Goal: Task Accomplishment & Management: Complete application form

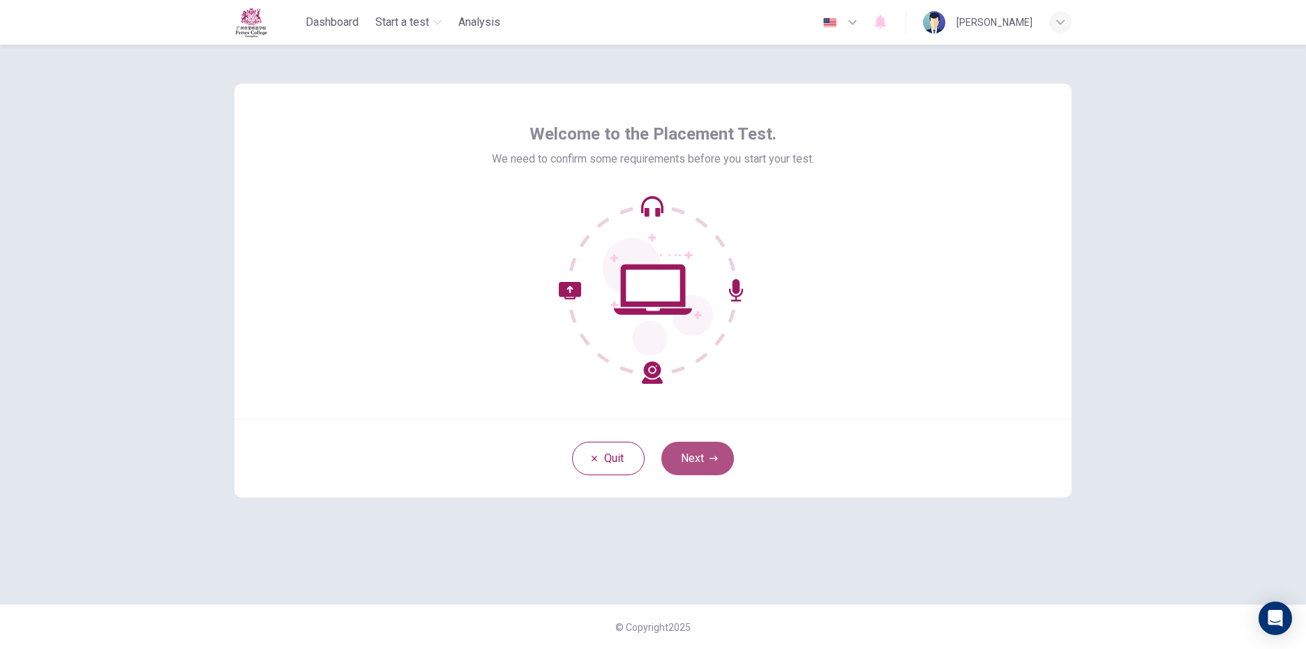
click at [719, 449] on button "Next" at bounding box center [697, 458] width 73 height 33
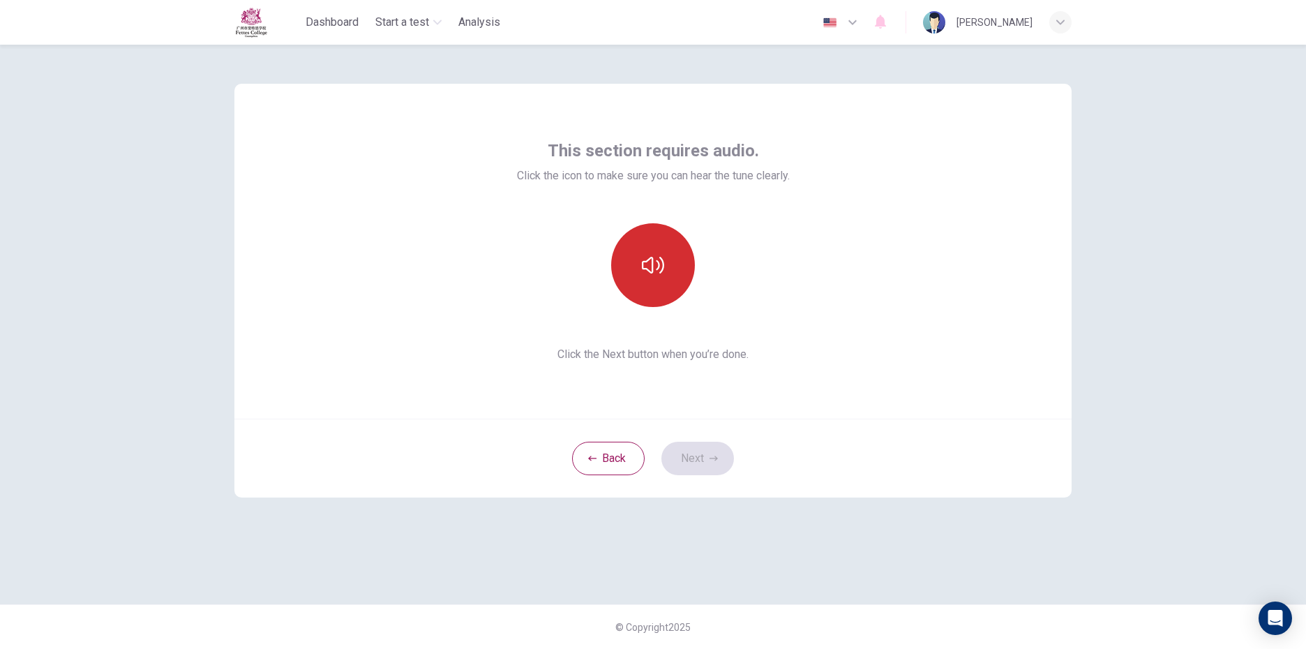
click at [642, 285] on button "button" at bounding box center [653, 265] width 84 height 84
click at [638, 262] on button "button" at bounding box center [653, 265] width 84 height 84
click at [665, 257] on button "button" at bounding box center [653, 265] width 84 height 84
click at [659, 273] on icon "button" at bounding box center [653, 265] width 22 height 22
click at [649, 269] on icon "button" at bounding box center [653, 265] width 22 height 22
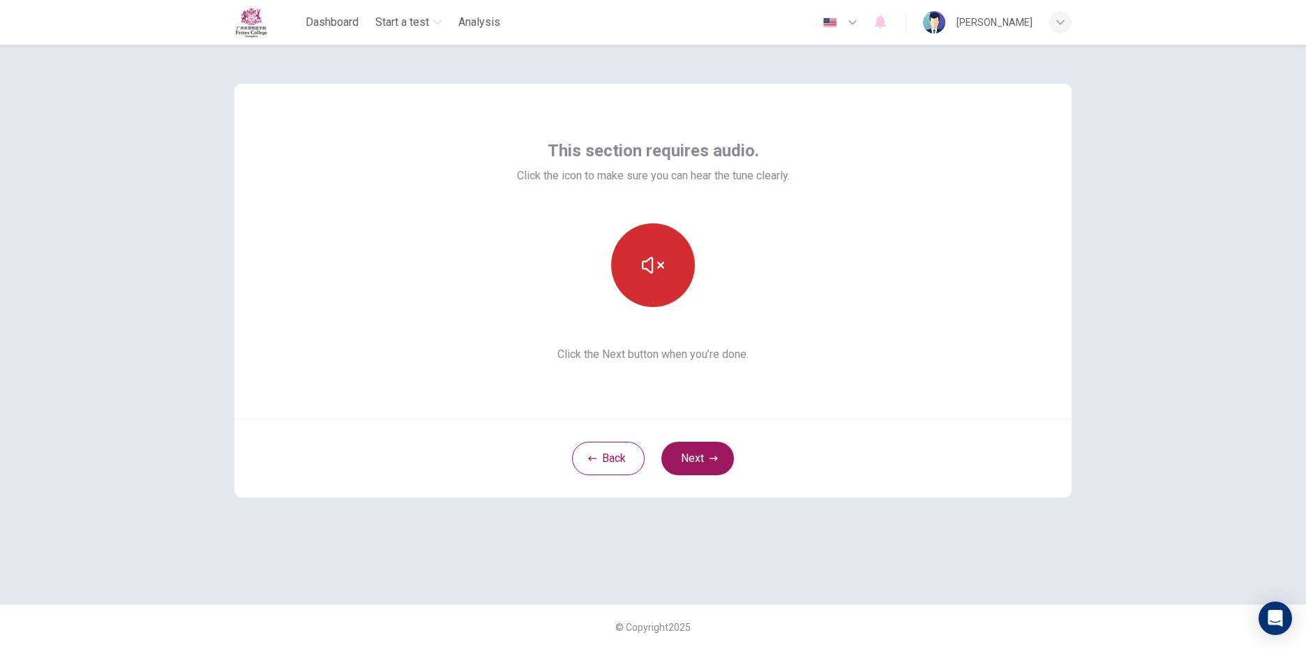
click at [649, 269] on icon "button" at bounding box center [653, 265] width 22 height 22
click at [720, 459] on button "Next" at bounding box center [697, 458] width 73 height 33
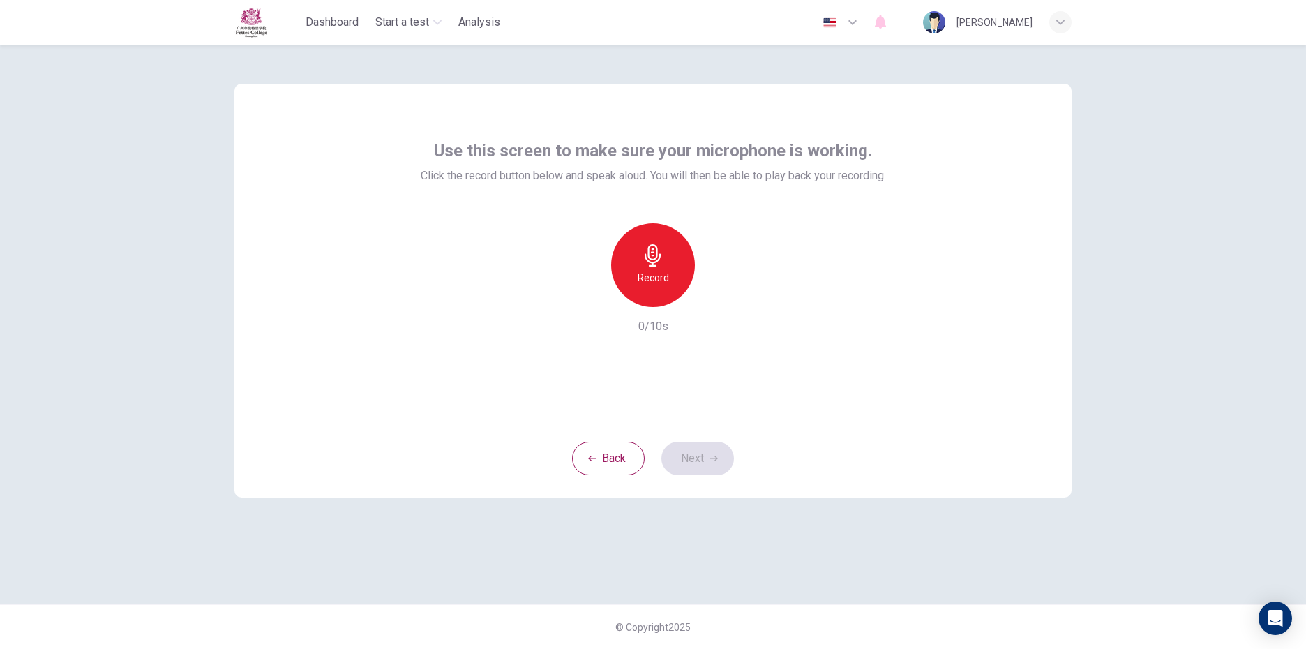
click at [660, 263] on icon "button" at bounding box center [653, 255] width 22 height 22
click at [652, 264] on icon "button" at bounding box center [653, 255] width 16 height 22
click at [672, 262] on div "Record" at bounding box center [653, 265] width 84 height 84
click at [718, 299] on icon "button" at bounding box center [717, 296] width 14 height 14
click at [716, 461] on icon "button" at bounding box center [714, 458] width 8 height 8
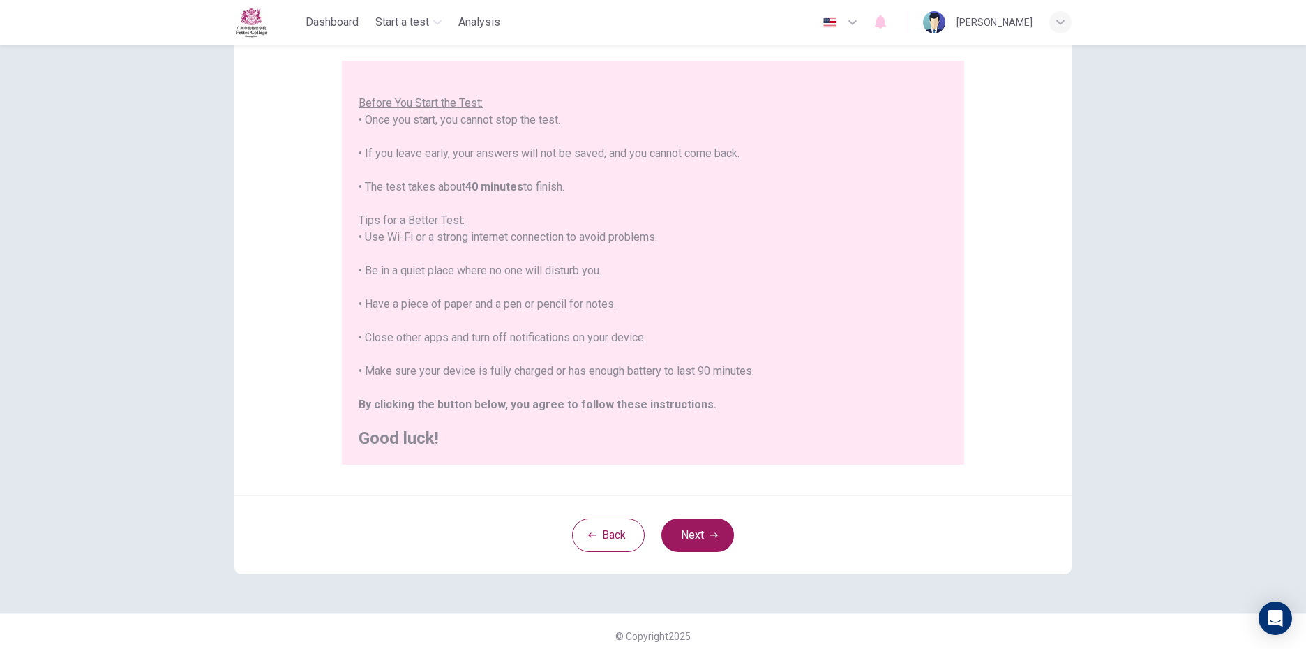
scroll to position [127, 0]
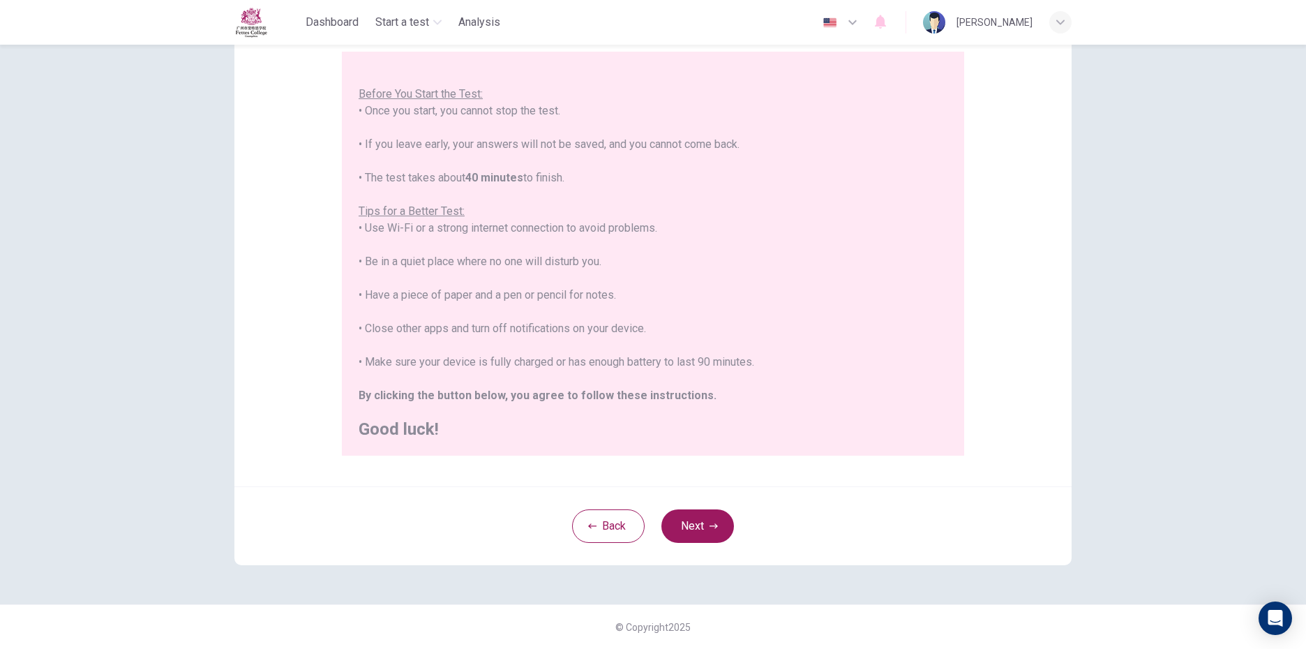
drag, startPoint x: 691, startPoint y: 525, endPoint x: 652, endPoint y: 490, distance: 52.4
click at [668, 506] on div "Back Next" at bounding box center [652, 525] width 837 height 79
drag, startPoint x: 701, startPoint y: 527, endPoint x: 718, endPoint y: 533, distance: 18.5
click at [707, 530] on button "Next" at bounding box center [697, 525] width 73 height 33
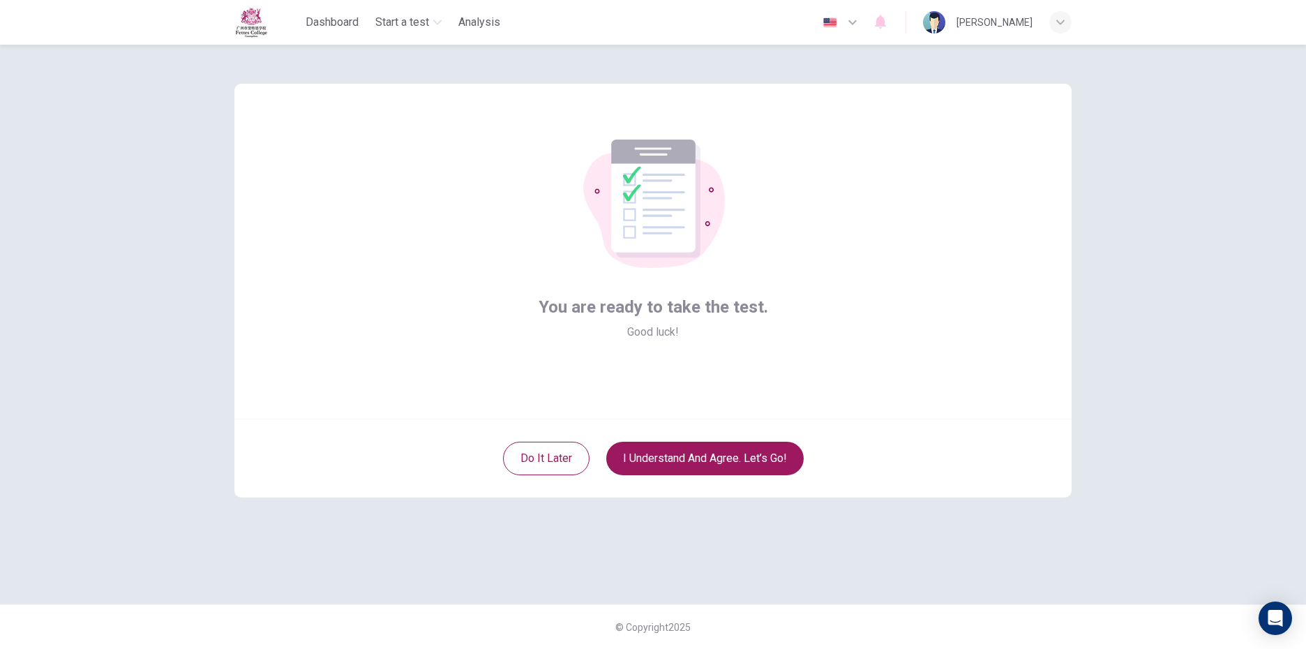
scroll to position [0, 0]
click at [740, 465] on button "I understand and agree. Let’s go!" at bounding box center [704, 458] width 197 height 33
click at [726, 461] on button "I understand and agree. Let’s go!" at bounding box center [704, 458] width 197 height 33
click at [732, 463] on button "I understand and agree. Let’s go!" at bounding box center [704, 458] width 197 height 33
click at [742, 465] on button "I understand and agree. Let’s go!" at bounding box center [704, 458] width 197 height 33
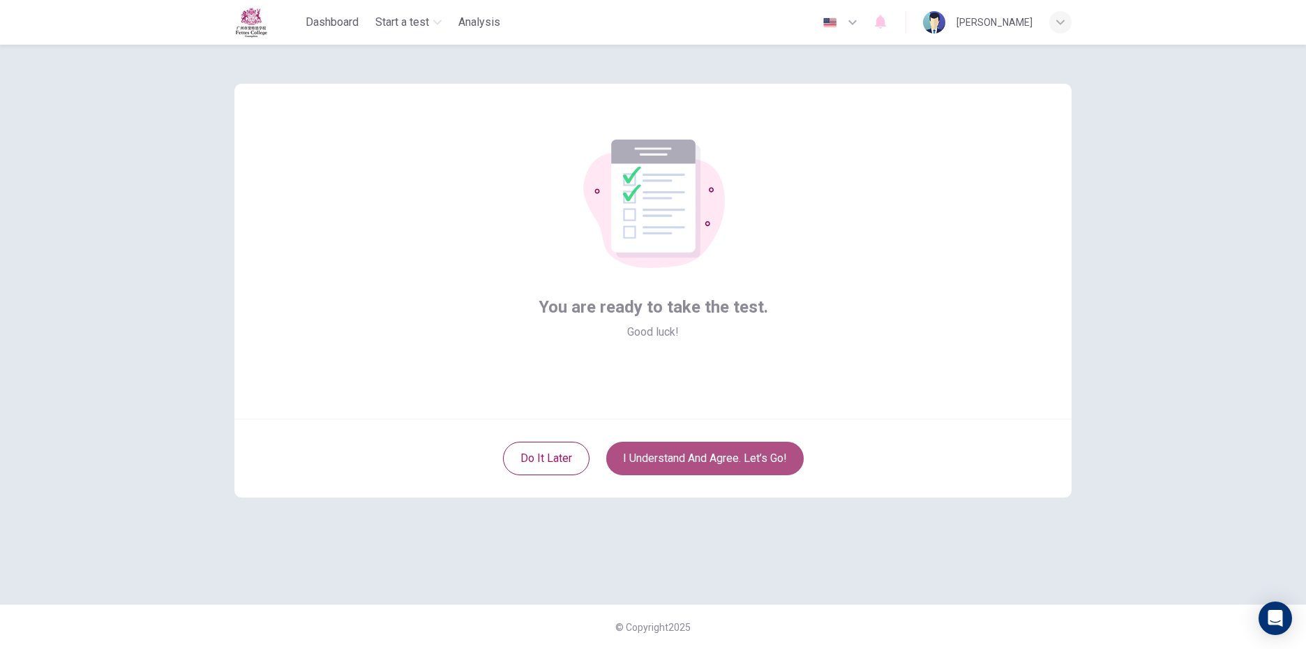
click at [754, 463] on button "I understand and agree. Let’s go!" at bounding box center [704, 458] width 197 height 33
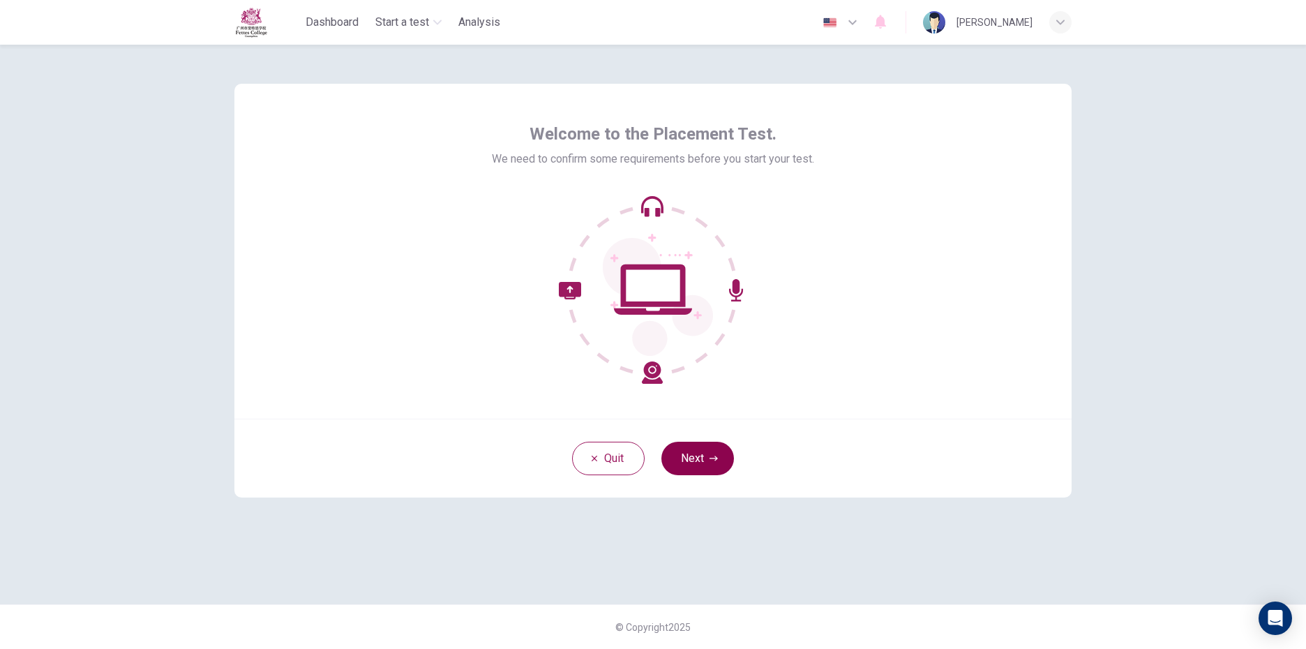
click at [705, 463] on button "Next" at bounding box center [697, 458] width 73 height 33
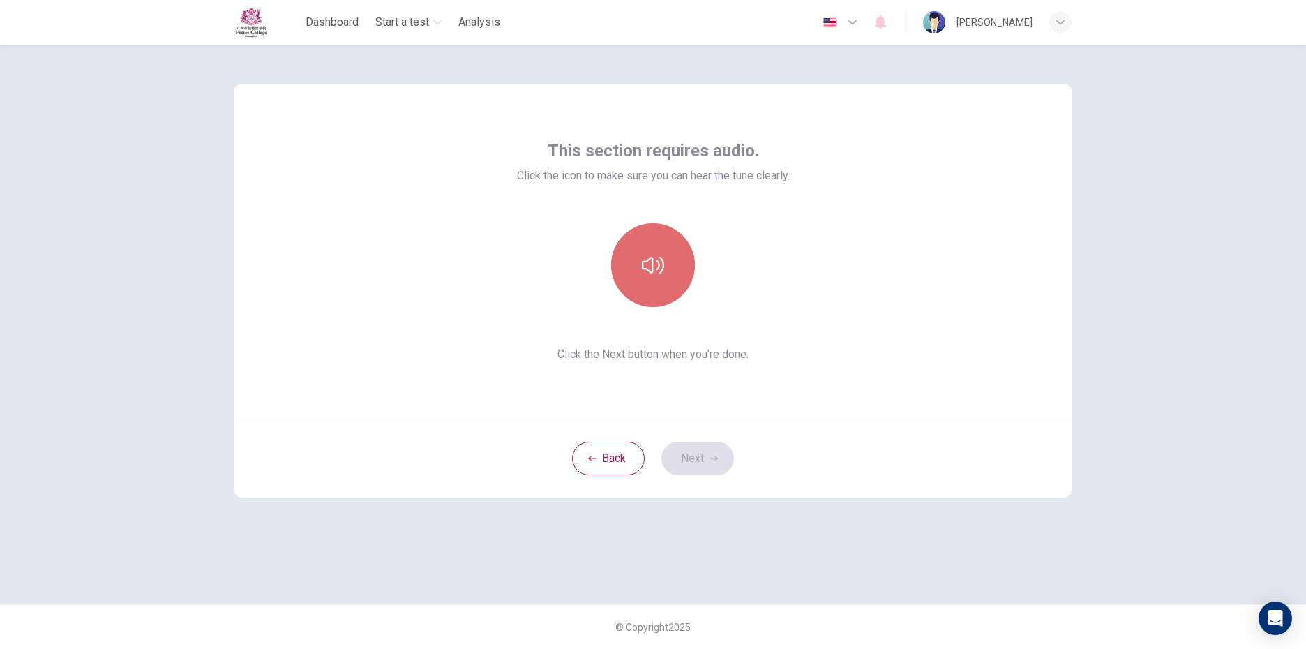
click at [653, 248] on button "button" at bounding box center [653, 265] width 84 height 84
click at [671, 283] on button "button" at bounding box center [653, 265] width 84 height 84
click at [658, 232] on button "button" at bounding box center [653, 265] width 84 height 84
drag, startPoint x: 1230, startPoint y: 527, endPoint x: 922, endPoint y: 467, distance: 314.2
click at [1222, 520] on div "This section requires audio. Click the icon to make sure you can hear the tune …" at bounding box center [653, 347] width 1306 height 604
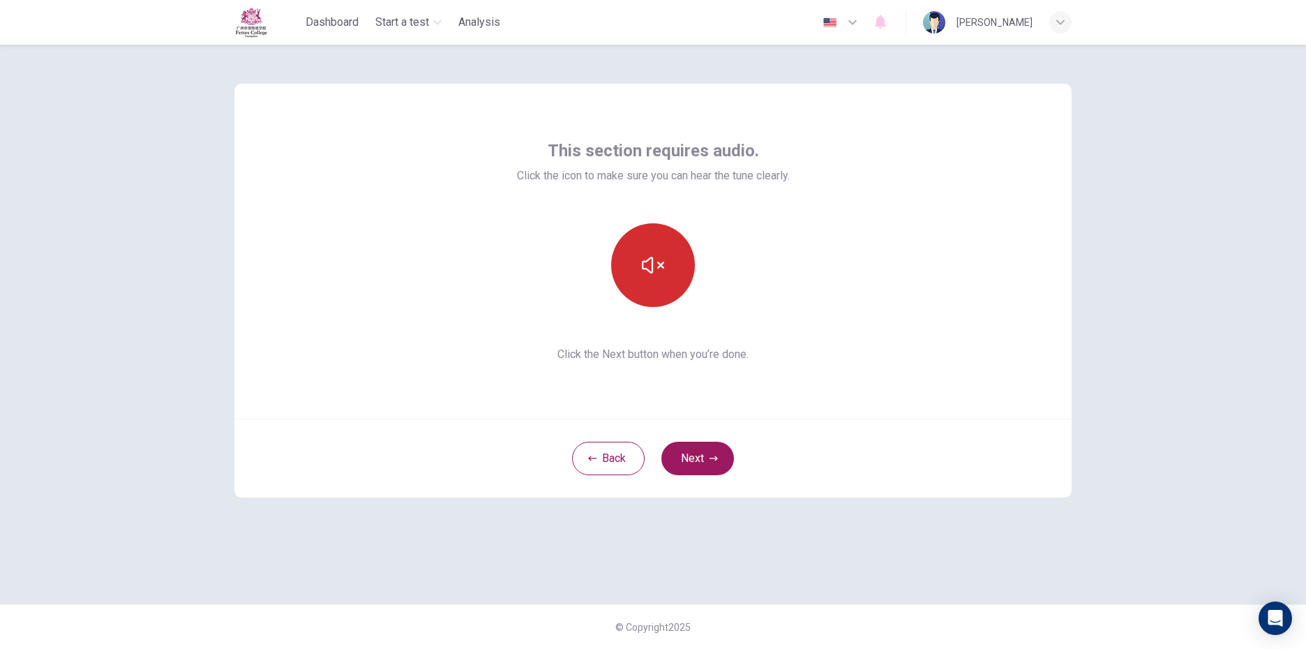
click at [665, 263] on button "button" at bounding box center [653, 265] width 84 height 84
click at [703, 463] on button "Next" at bounding box center [697, 458] width 73 height 33
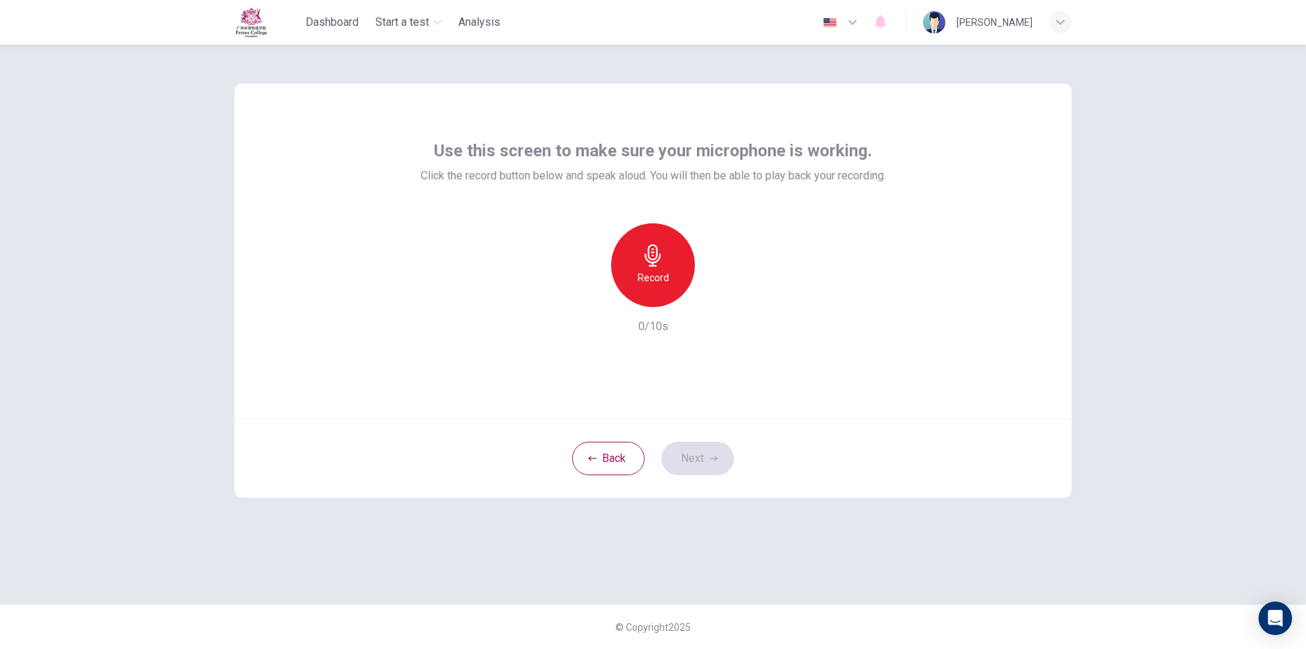
drag, startPoint x: 670, startPoint y: 454, endPoint x: 689, endPoint y: 461, distance: 21.0
click at [684, 460] on div "Back Next" at bounding box center [652, 458] width 837 height 79
click at [691, 462] on div "Back Next" at bounding box center [652, 458] width 837 height 79
drag, startPoint x: 694, startPoint y: 458, endPoint x: 647, endPoint y: 334, distance: 132.5
click at [647, 334] on div "Use this screen to make sure your microphone is working. Click the record butto…" at bounding box center [652, 291] width 837 height 414
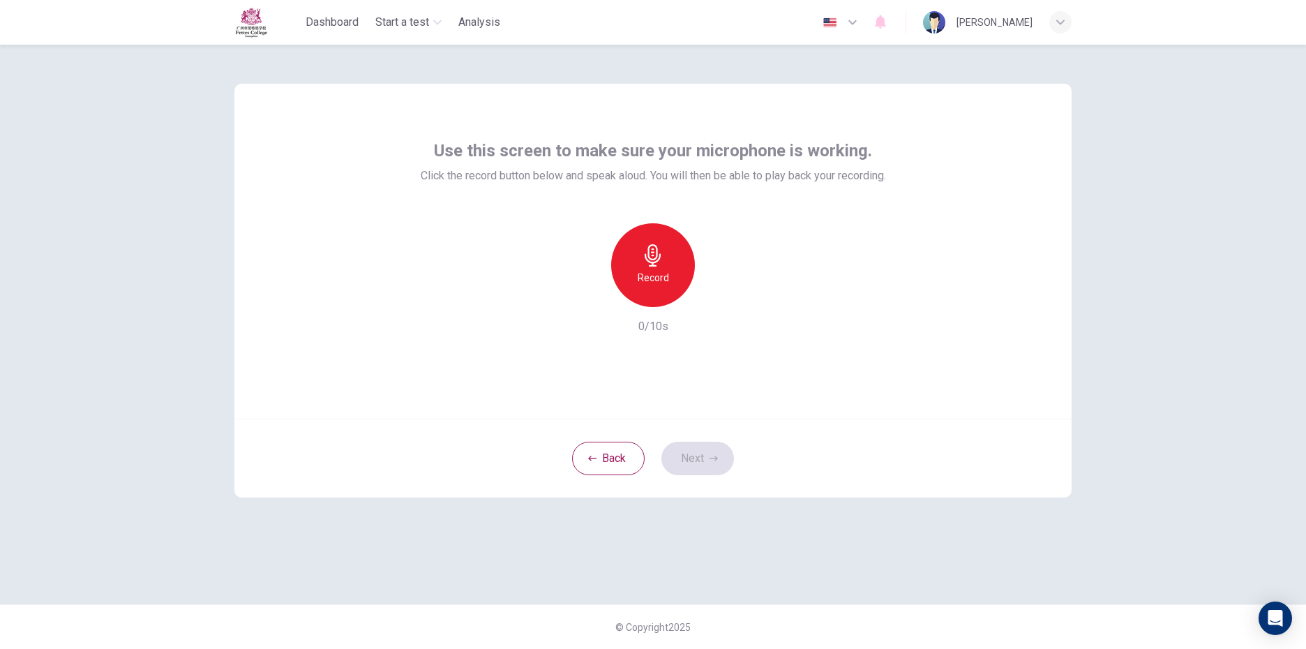
drag, startPoint x: 647, startPoint y: 334, endPoint x: 690, endPoint y: 279, distance: 69.6
click at [686, 279] on div "Record" at bounding box center [653, 265] width 151 height 84
drag, startPoint x: 685, startPoint y: 279, endPoint x: 675, endPoint y: 279, distance: 10.5
click at [678, 279] on div "Record" at bounding box center [653, 265] width 84 height 84
click at [663, 261] on icon "button" at bounding box center [653, 255] width 22 height 22
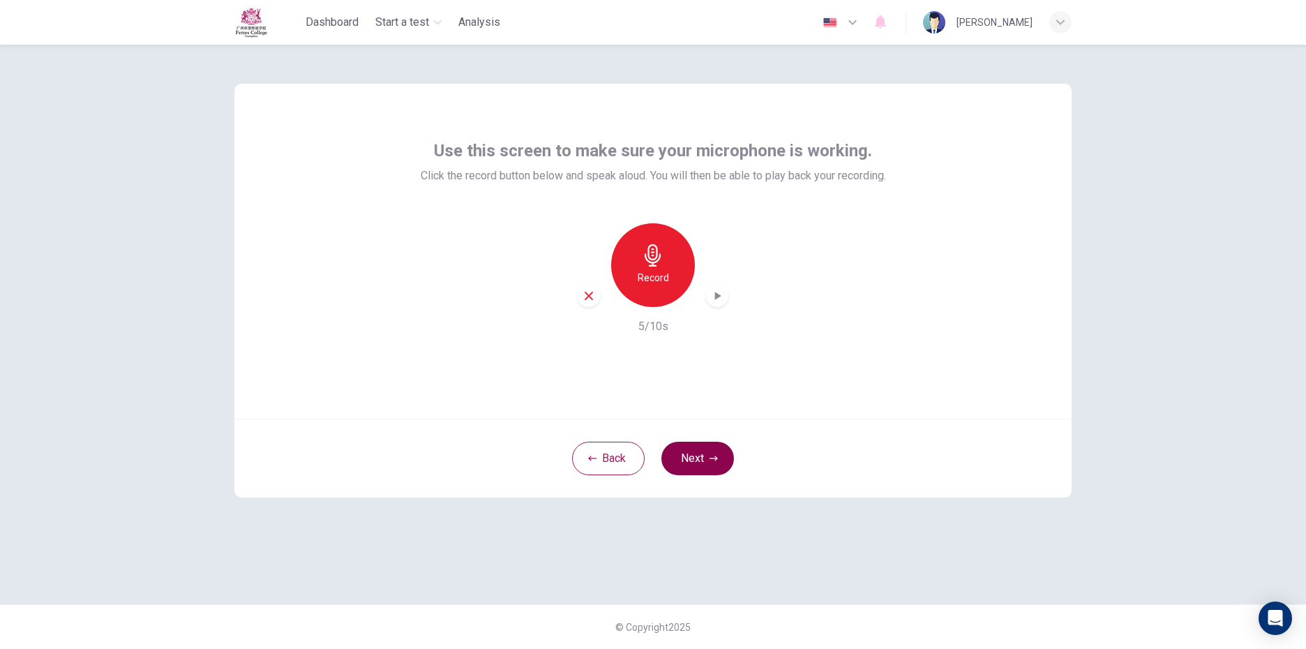
click at [706, 471] on button "Next" at bounding box center [697, 458] width 73 height 33
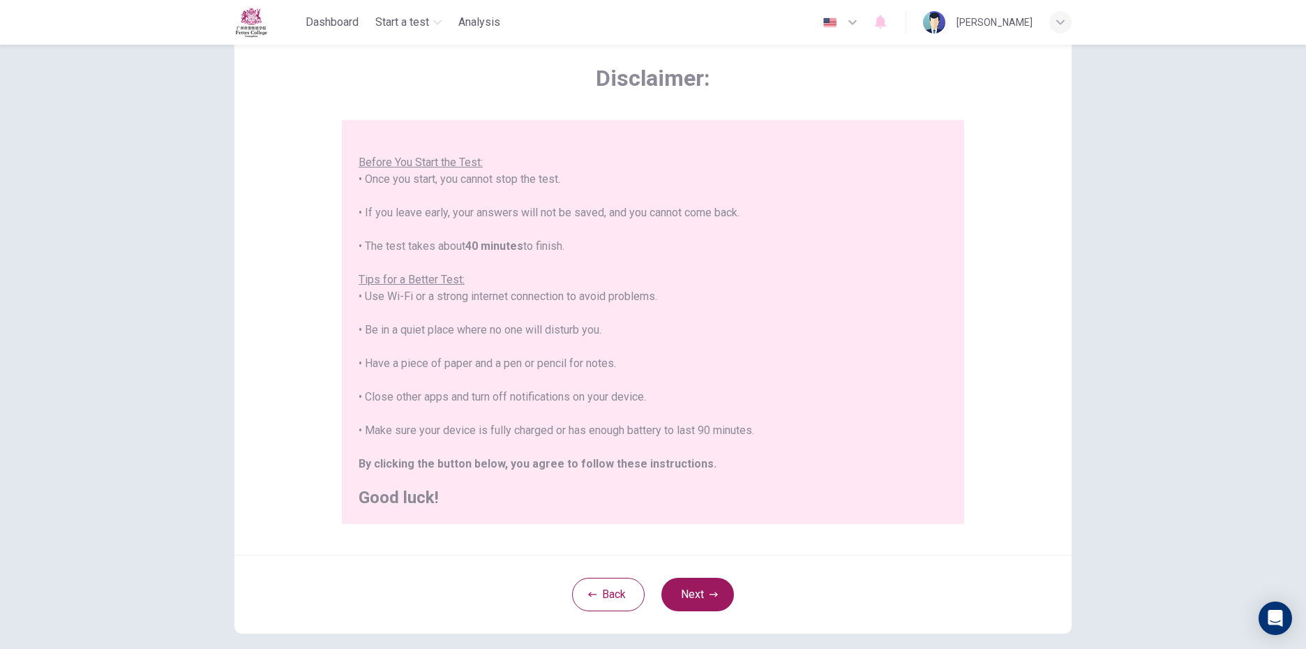
scroll to position [127, 0]
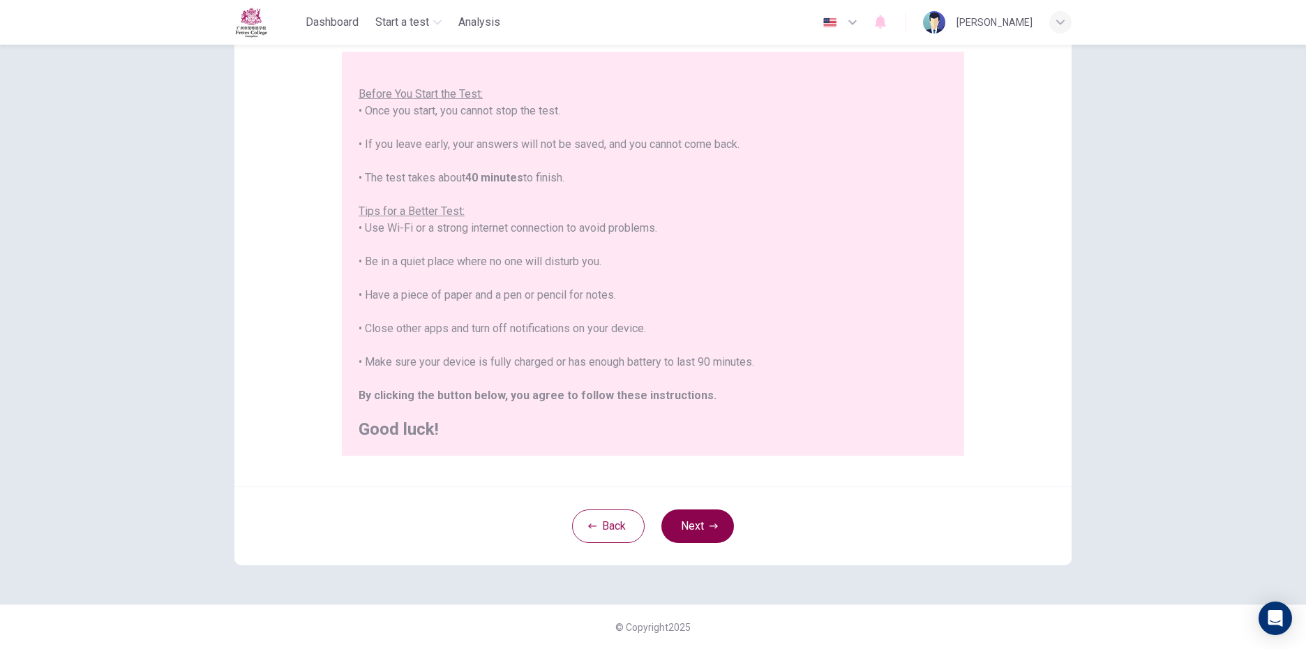
click at [712, 522] on icon "button" at bounding box center [714, 526] width 8 height 8
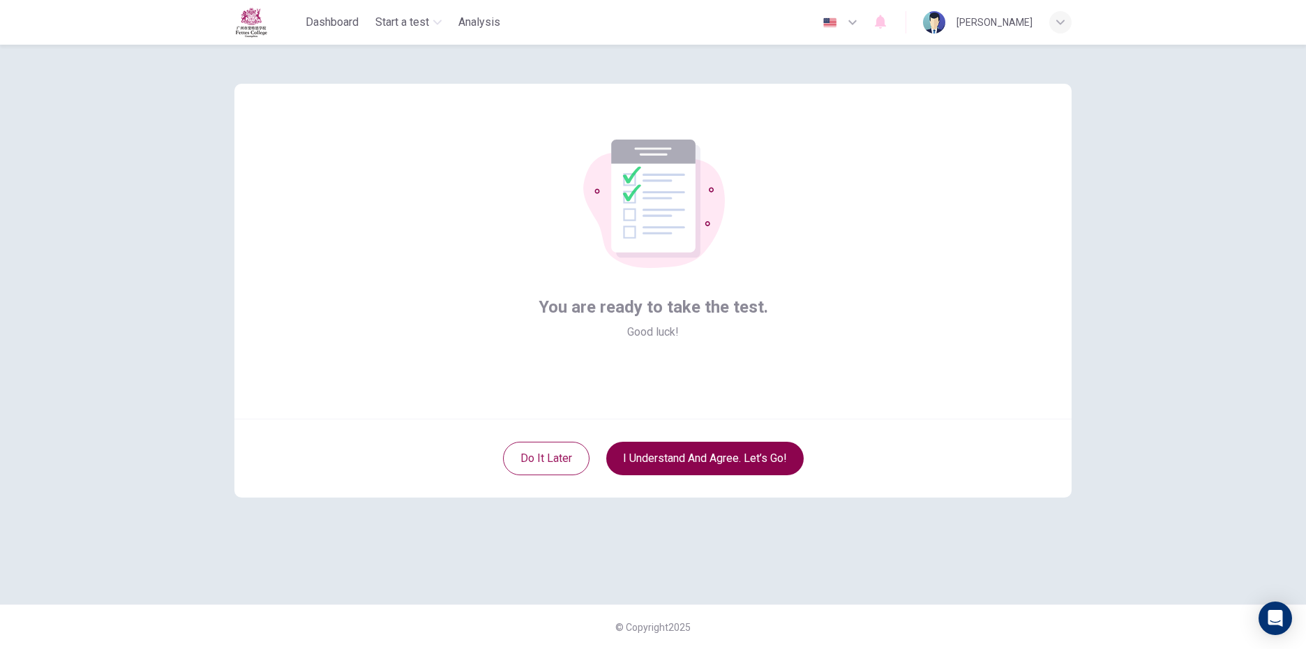
scroll to position [0, 0]
click at [673, 452] on button "I understand and agree. Let’s go!" at bounding box center [704, 458] width 197 height 33
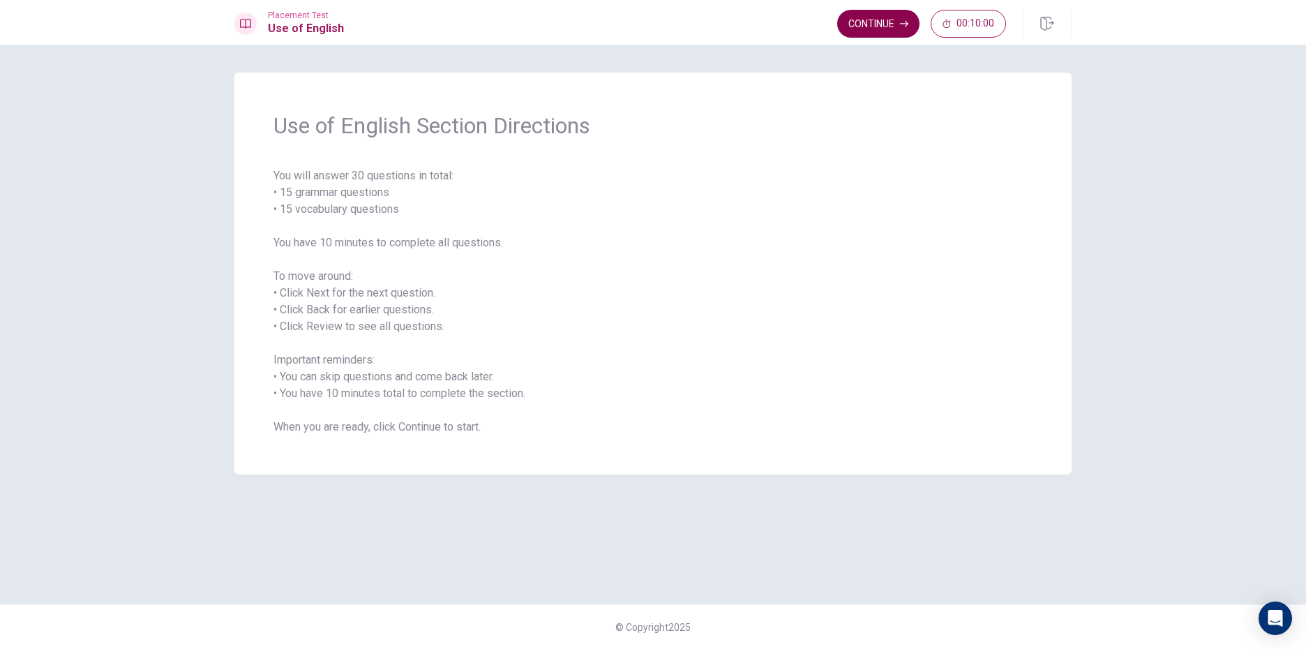
click at [895, 27] on button "Continue" at bounding box center [878, 24] width 82 height 28
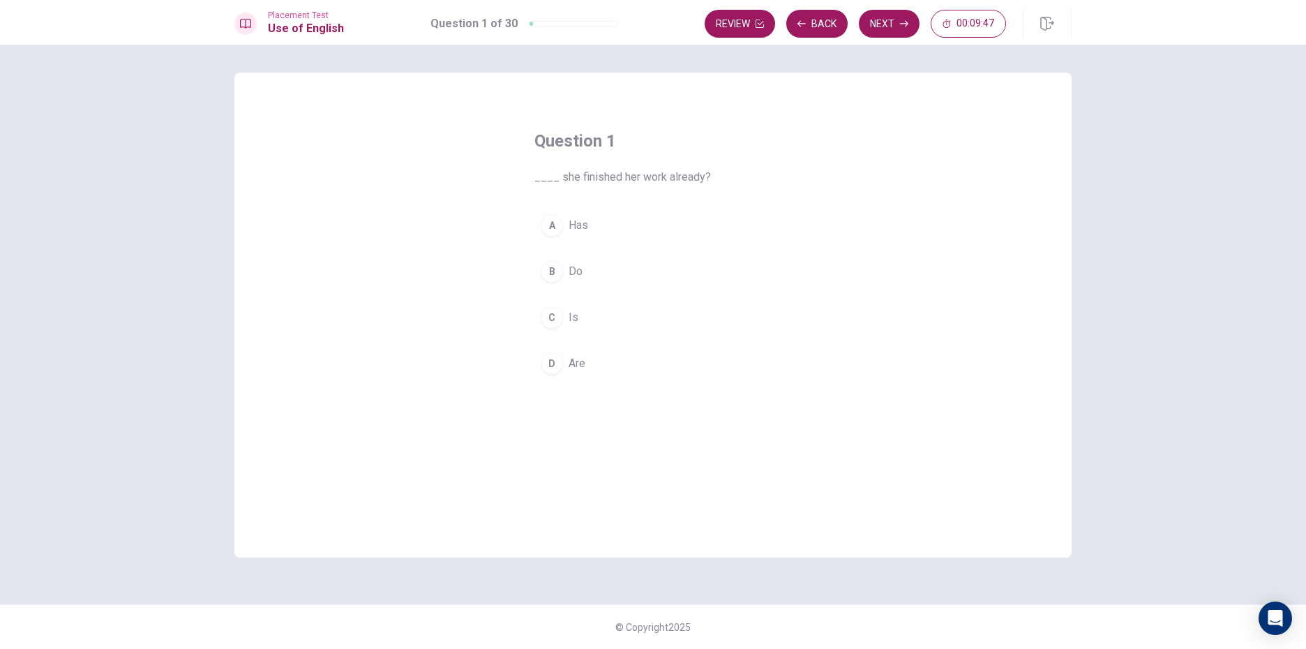
drag, startPoint x: 555, startPoint y: 220, endPoint x: 795, endPoint y: 166, distance: 245.3
click at [795, 166] on div "Question 1 ____ she finished her work already? A Has B Do C Is D Are" at bounding box center [653, 255] width 293 height 296
click at [670, 230] on button "A Has" at bounding box center [652, 225] width 237 height 35
click at [878, 19] on button "Next" at bounding box center [889, 24] width 61 height 28
click at [577, 269] on span "Will" at bounding box center [578, 271] width 18 height 17
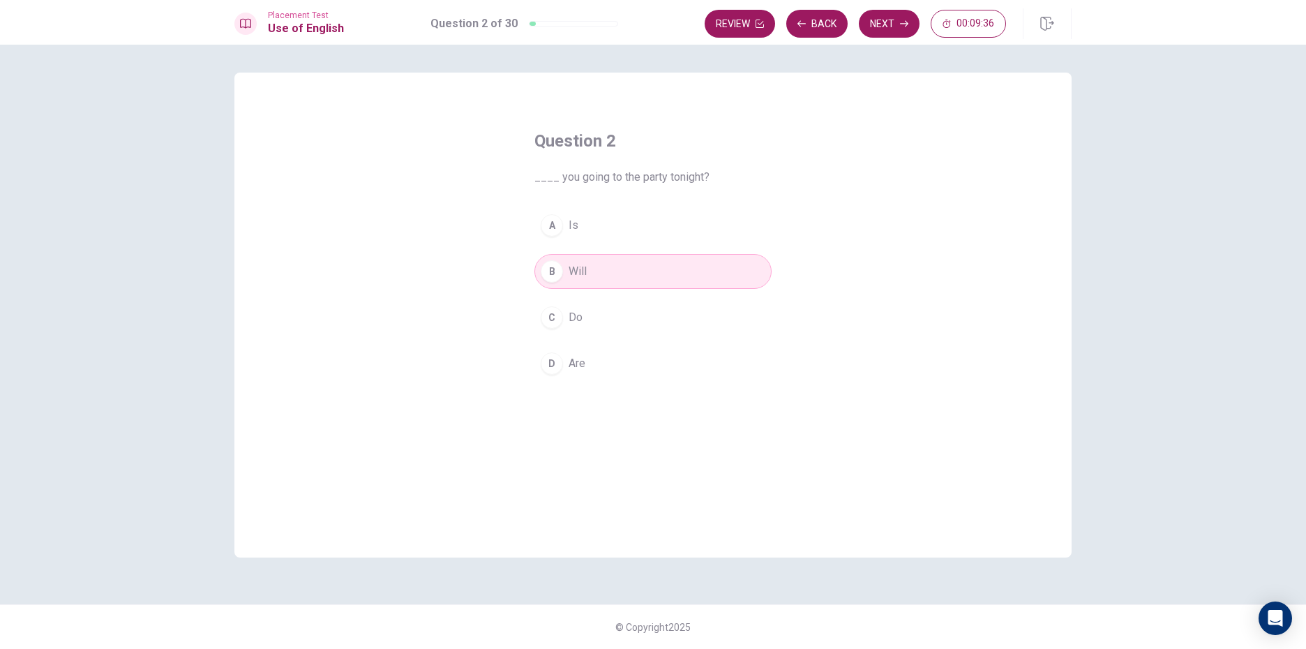
drag, startPoint x: 575, startPoint y: 343, endPoint x: 580, endPoint y: 334, distance: 9.7
click at [580, 334] on div "A Is B Will C Do D Are" at bounding box center [652, 294] width 237 height 173
click at [582, 356] on span "Are" at bounding box center [577, 363] width 17 height 17
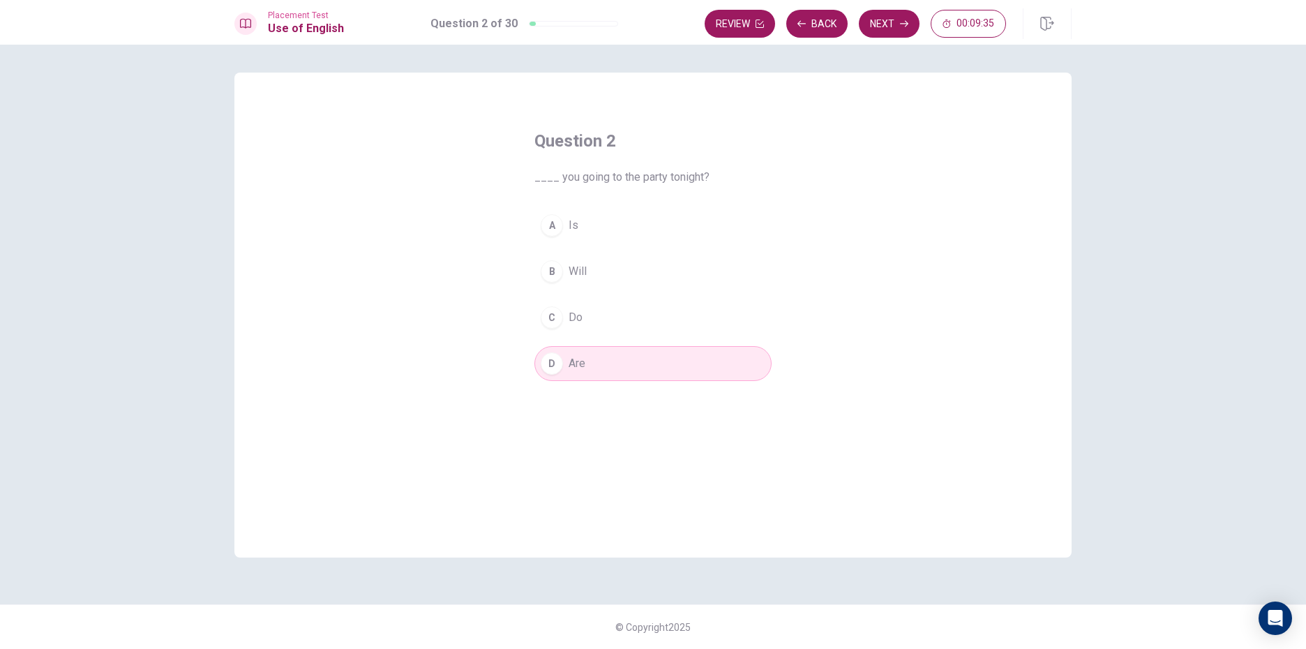
drag, startPoint x: 584, startPoint y: 355, endPoint x: 615, endPoint y: 367, distance: 32.9
click at [606, 365] on button "D Are" at bounding box center [652, 363] width 237 height 35
drag, startPoint x: 615, startPoint y: 367, endPoint x: 798, endPoint y: 274, distance: 205.9
click at [721, 323] on div "A Is B Will C Do D Are" at bounding box center [652, 294] width 237 height 173
drag, startPoint x: 798, startPoint y: 274, endPoint x: 634, endPoint y: 387, distance: 199.2
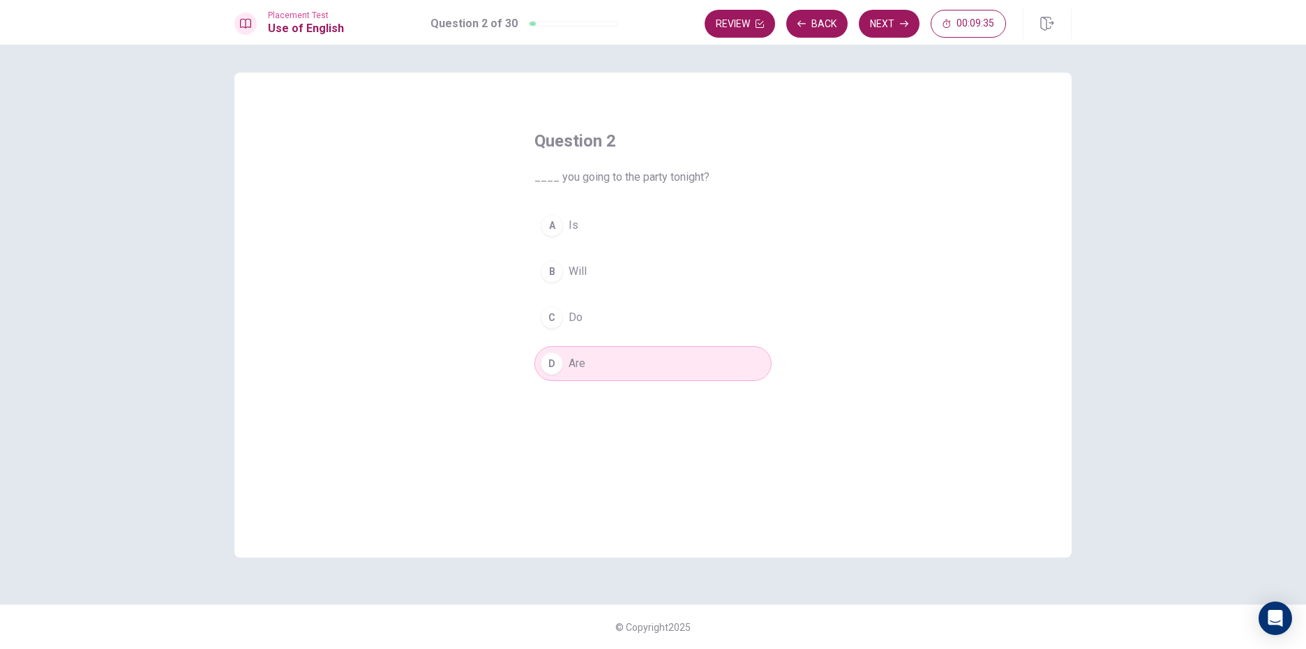
click at [790, 270] on div "Question 2 ____ you going to the party tonight? A Is B Will C Do D Are" at bounding box center [653, 255] width 293 height 296
drag, startPoint x: 595, startPoint y: 321, endPoint x: 616, endPoint y: 338, distance: 26.8
click at [616, 338] on div "A Is B Will C Do D Are" at bounding box center [652, 294] width 237 height 173
click at [645, 359] on button "D Are" at bounding box center [652, 363] width 237 height 35
click at [617, 268] on button "B Will" at bounding box center [652, 271] width 237 height 35
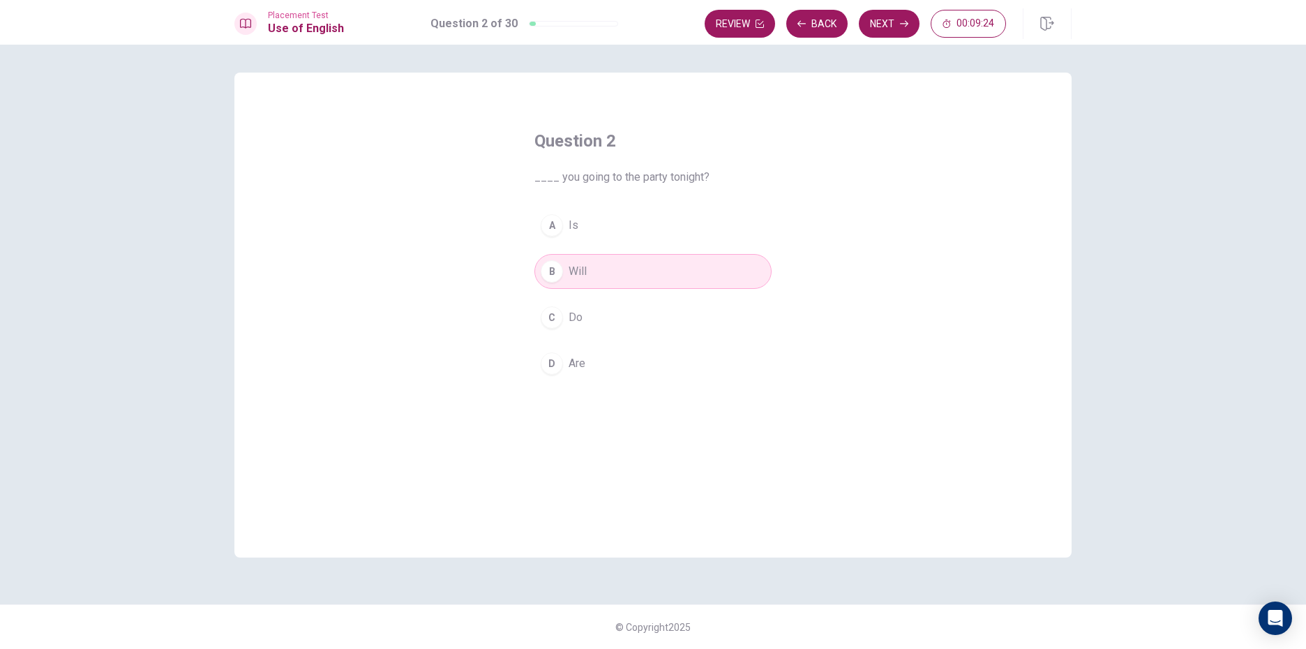
click at [645, 363] on button "D Are" at bounding box center [652, 363] width 237 height 35
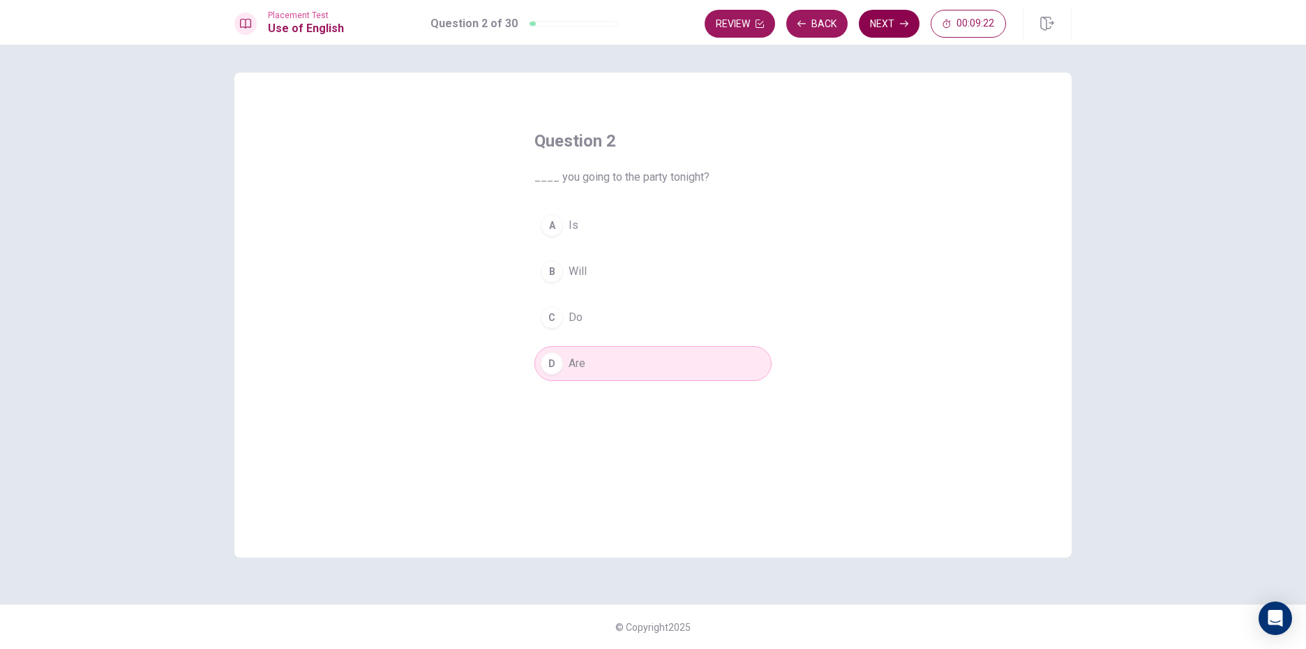
click at [892, 25] on button "Next" at bounding box center [889, 24] width 61 height 28
click at [590, 370] on span "tiger" at bounding box center [580, 363] width 22 height 17
click at [898, 27] on button "Next" at bounding box center [889, 24] width 61 height 28
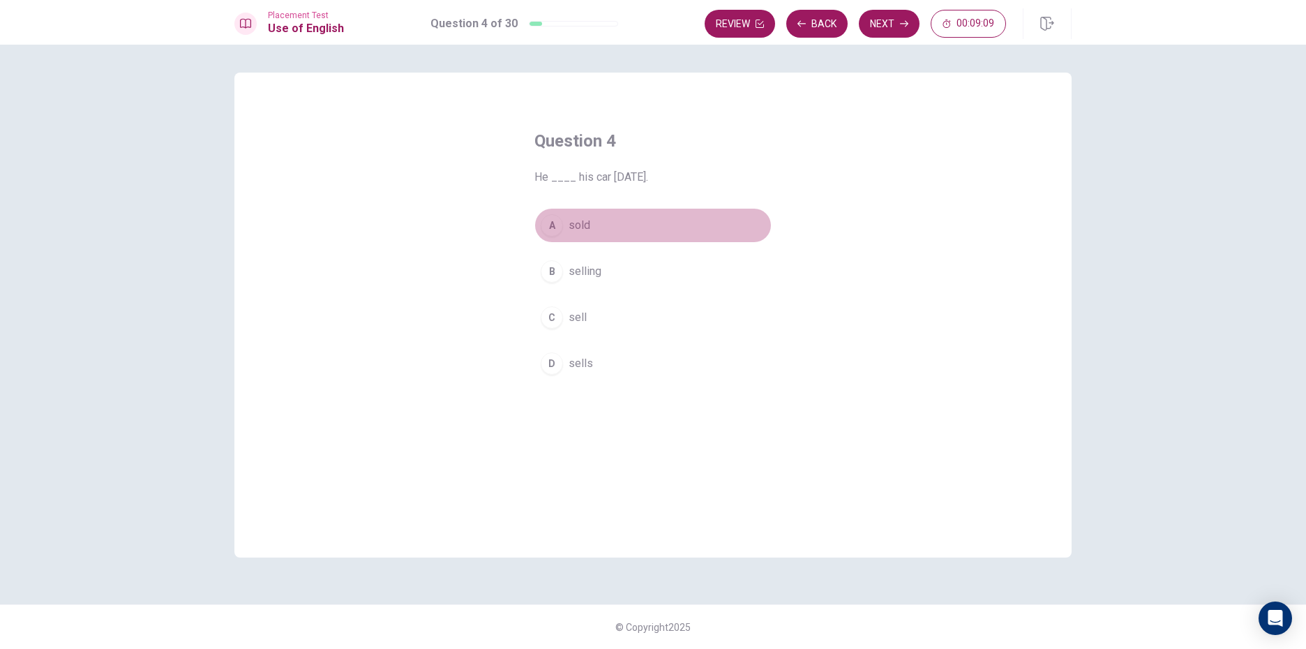
click at [592, 227] on button "A sold" at bounding box center [652, 225] width 237 height 35
click at [881, 28] on button "Next" at bounding box center [889, 24] width 61 height 28
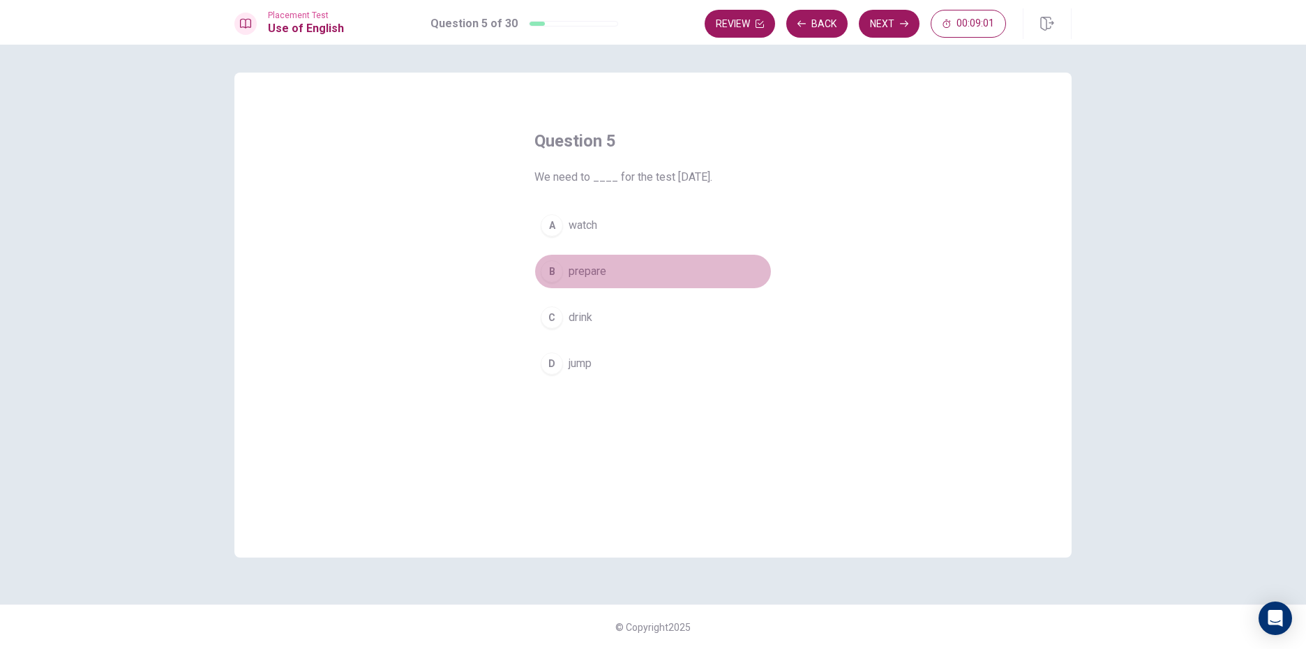
click at [598, 279] on span "prepare" at bounding box center [588, 271] width 38 height 17
click at [864, 22] on button "Next" at bounding box center [889, 24] width 61 height 28
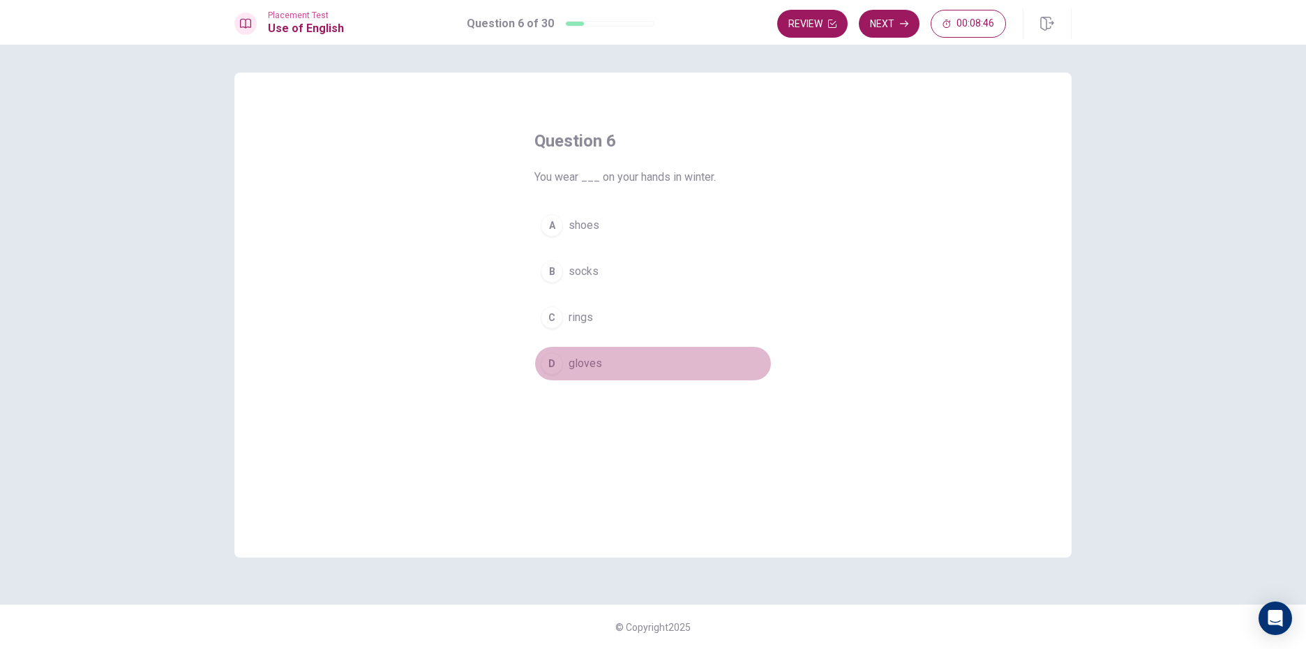
click at [611, 366] on button "D gloves" at bounding box center [652, 363] width 237 height 35
click at [882, 15] on button "Next" at bounding box center [889, 24] width 61 height 28
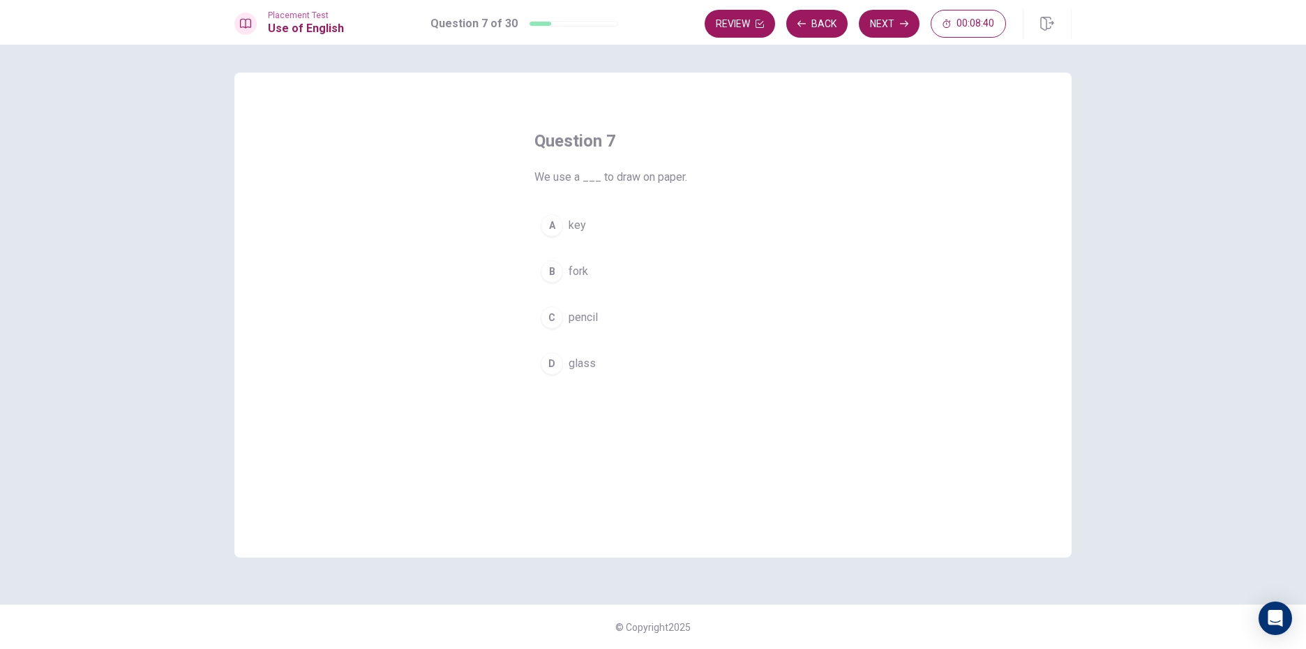
click at [615, 335] on div "A key B fork C pencil D glass" at bounding box center [652, 294] width 237 height 173
click at [554, 316] on div "C" at bounding box center [552, 317] width 22 height 22
click at [894, 24] on button "Next" at bounding box center [889, 24] width 61 height 28
click at [590, 314] on span "wear" at bounding box center [581, 317] width 24 height 17
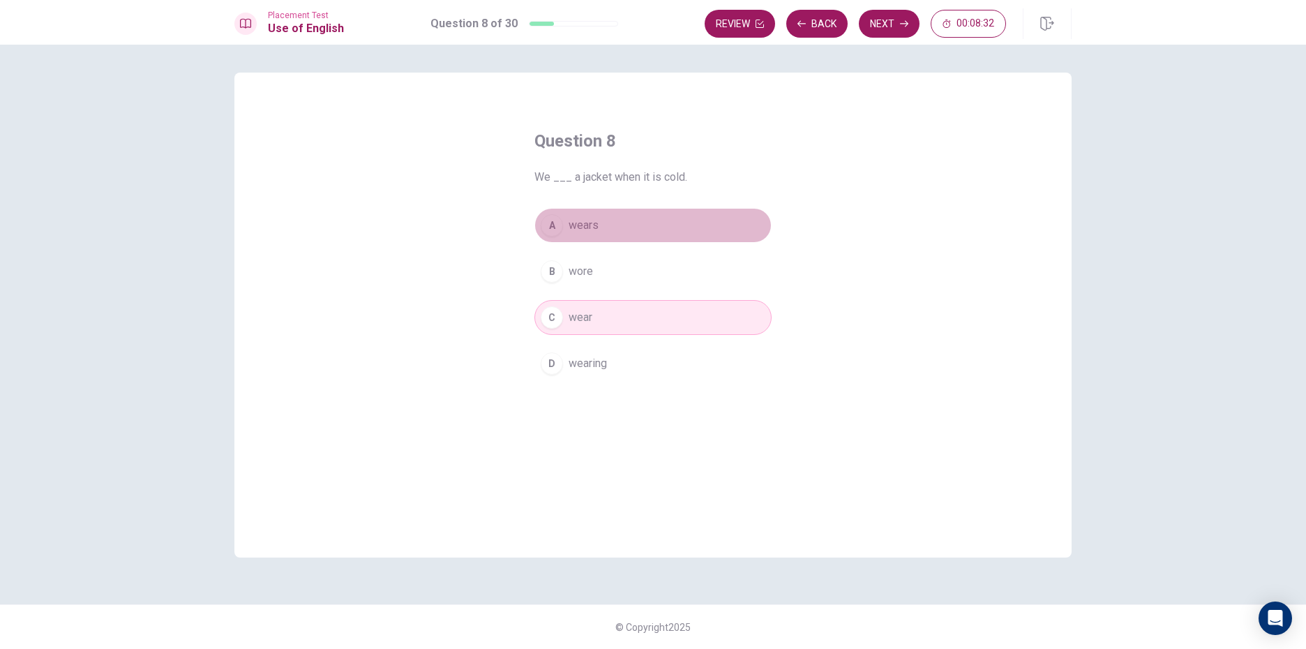
click at [568, 234] on button "A wears" at bounding box center [652, 225] width 237 height 35
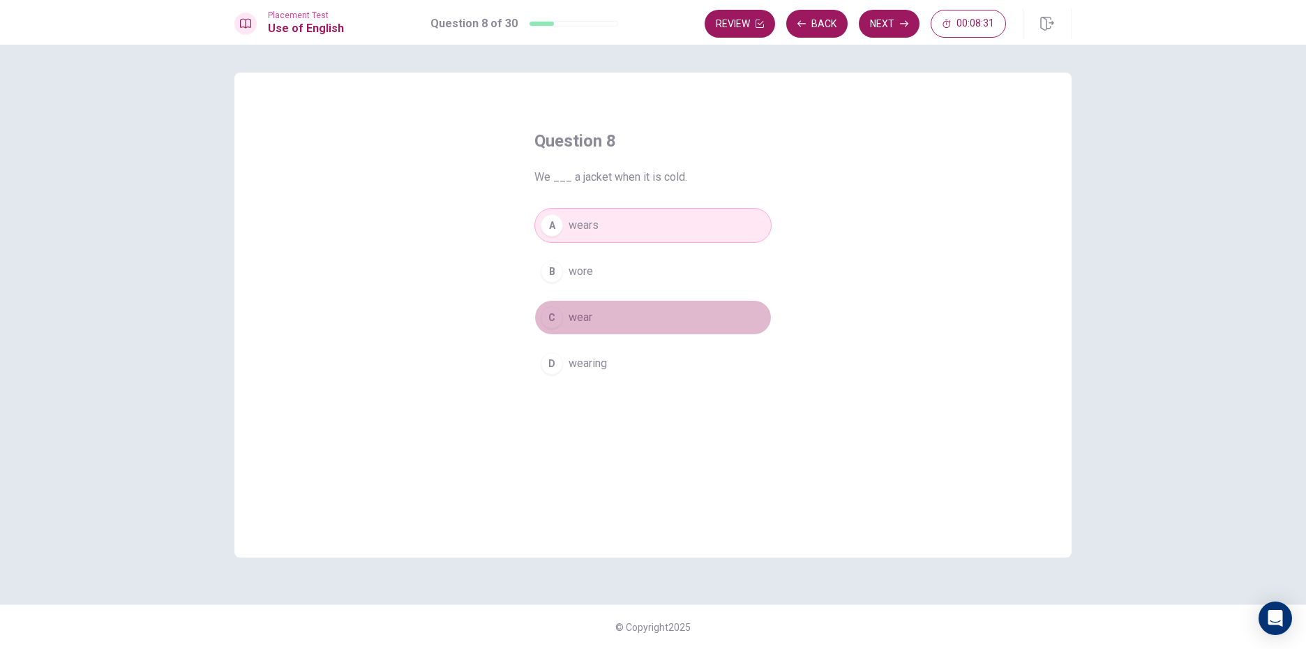
click at [610, 320] on button "C wear" at bounding box center [652, 317] width 237 height 35
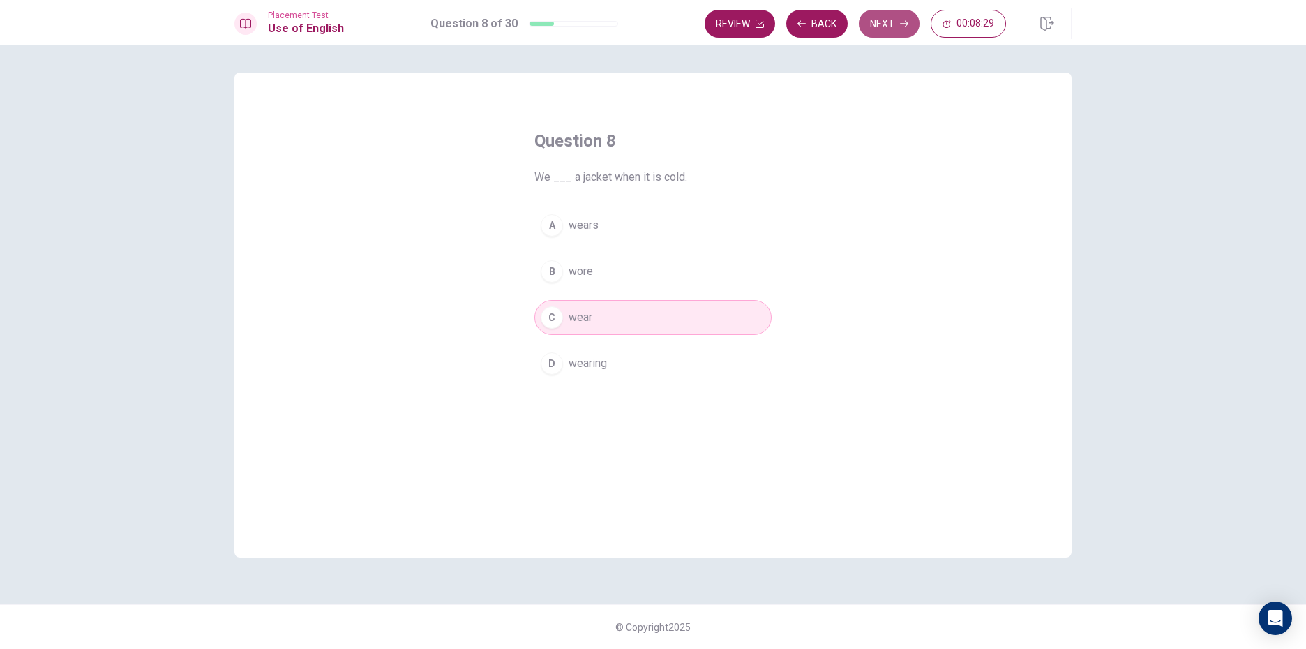
click at [895, 22] on button "Next" at bounding box center [889, 24] width 61 height 28
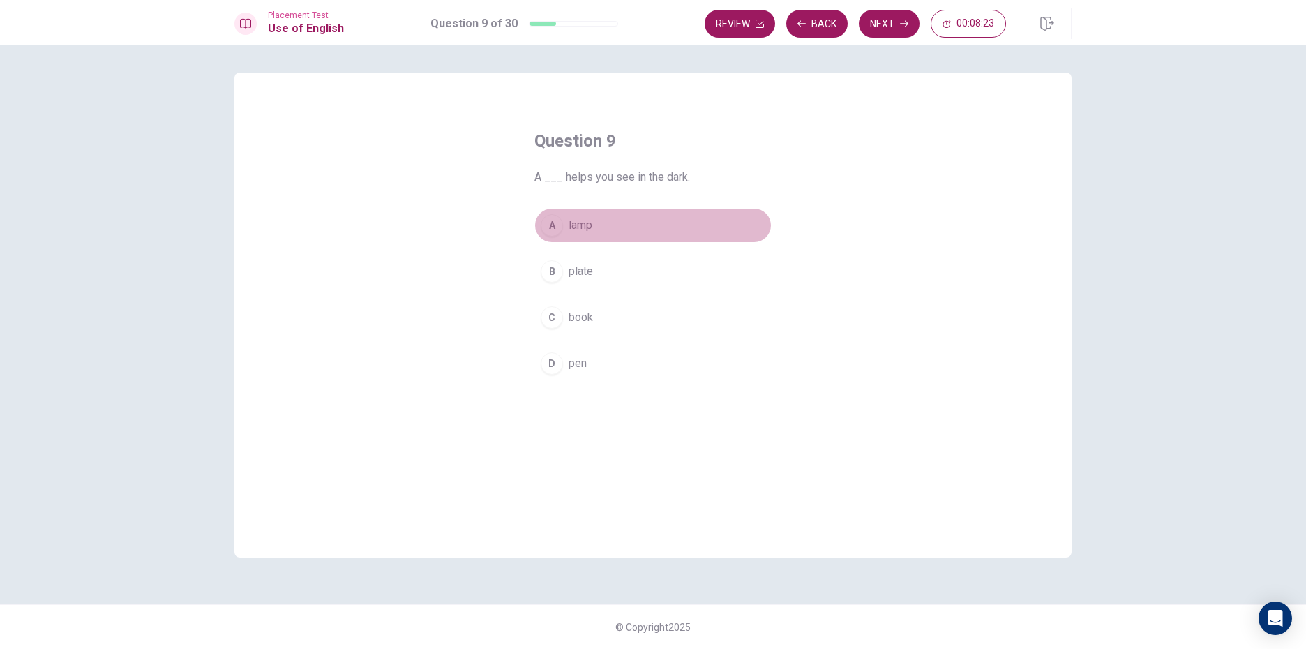
click at [590, 225] on span "lamp" at bounding box center [581, 225] width 24 height 17
click at [885, 24] on button "Next" at bounding box center [889, 24] width 61 height 28
click at [622, 233] on span "hardworking" at bounding box center [598, 225] width 59 height 17
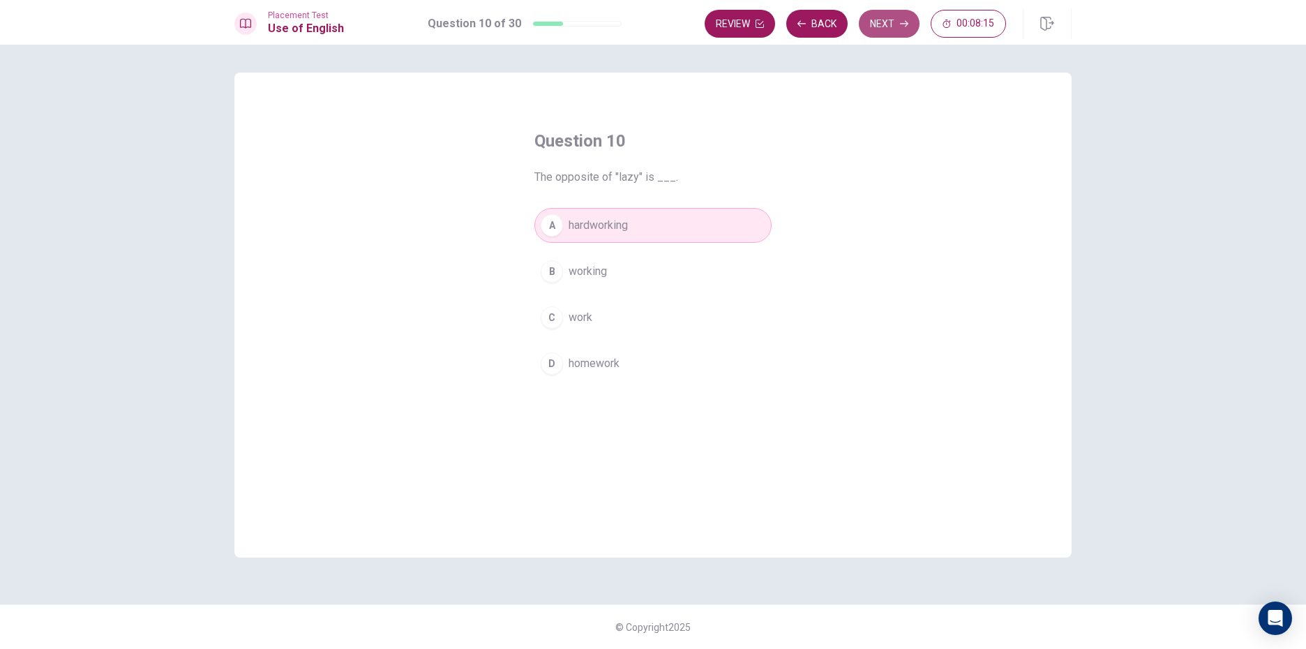
click at [888, 24] on button "Next" at bounding box center [889, 24] width 61 height 28
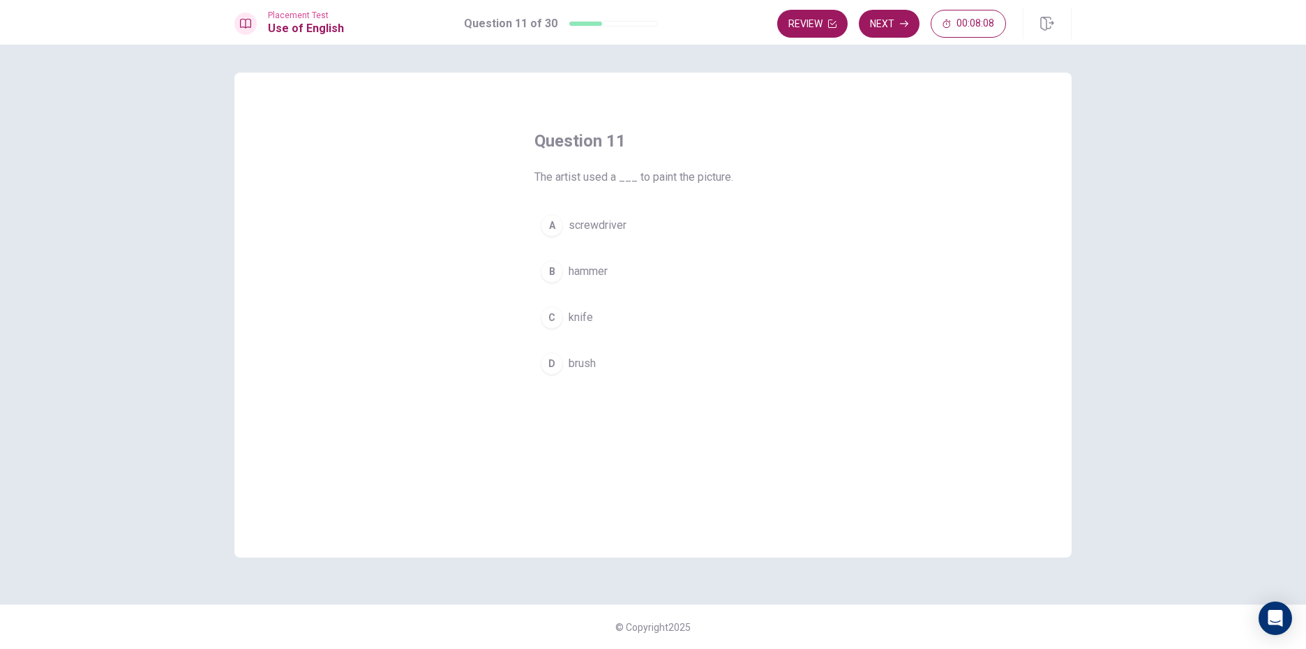
click at [616, 368] on button "D brush" at bounding box center [652, 363] width 237 height 35
click at [899, 20] on button "Next" at bounding box center [889, 24] width 61 height 28
click at [594, 227] on button "A food" at bounding box center [652, 225] width 237 height 35
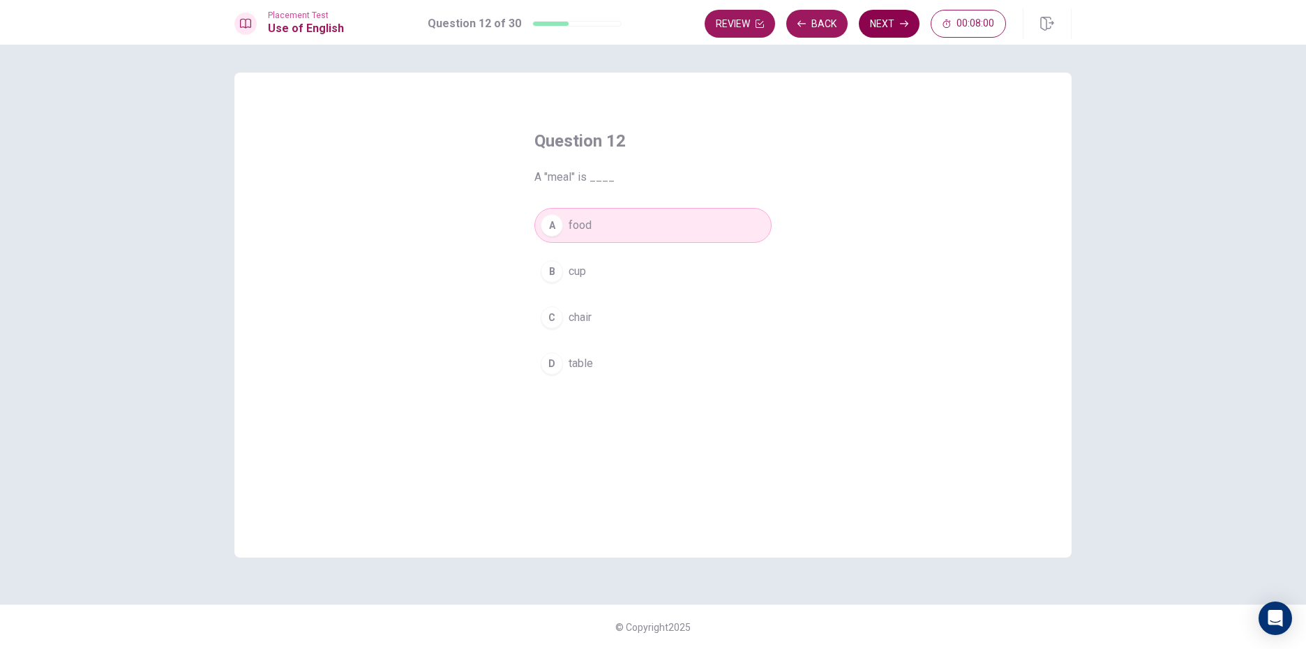
click at [894, 20] on button "Next" at bounding box center [889, 24] width 61 height 28
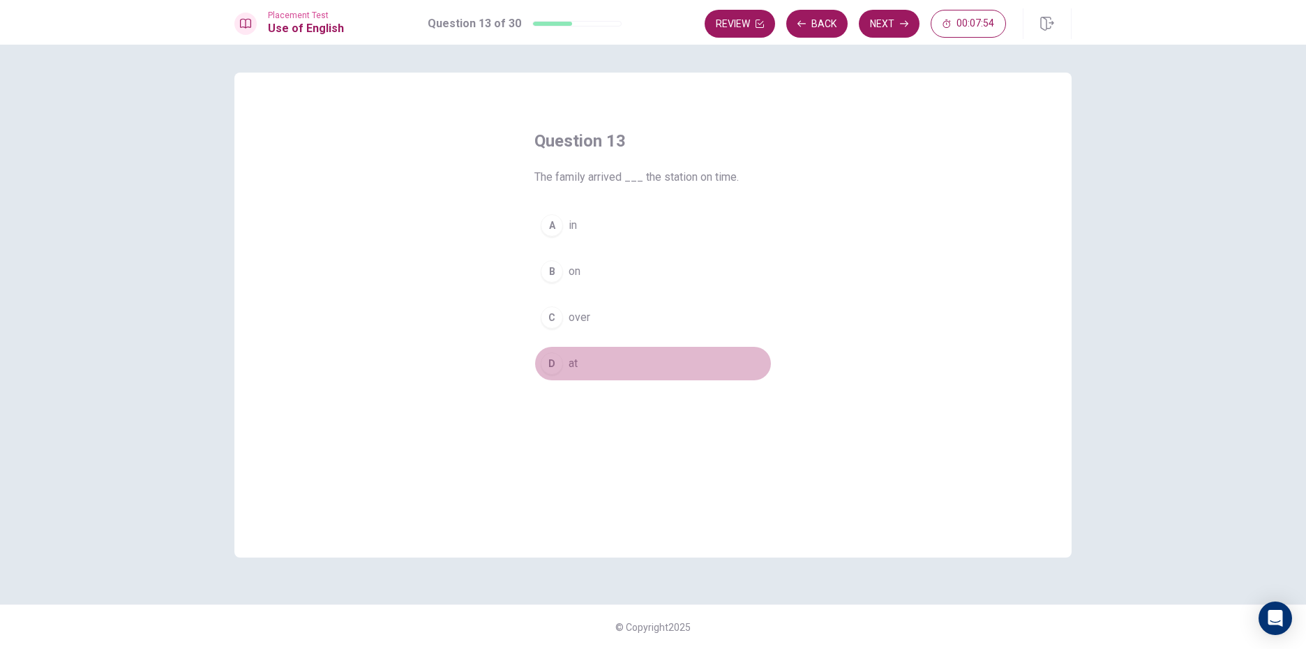
click at [592, 366] on button "D at" at bounding box center [652, 363] width 237 height 35
click at [897, 25] on button "Next" at bounding box center [889, 24] width 61 height 28
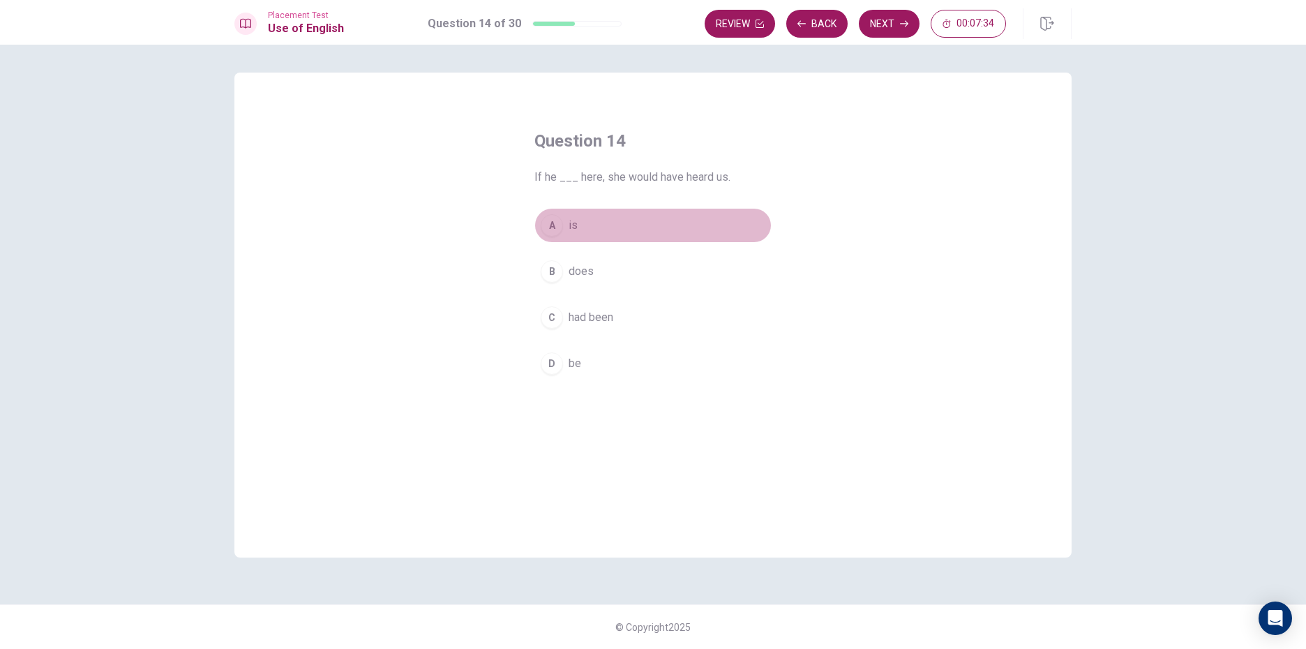
click at [564, 230] on button "A is" at bounding box center [652, 225] width 237 height 35
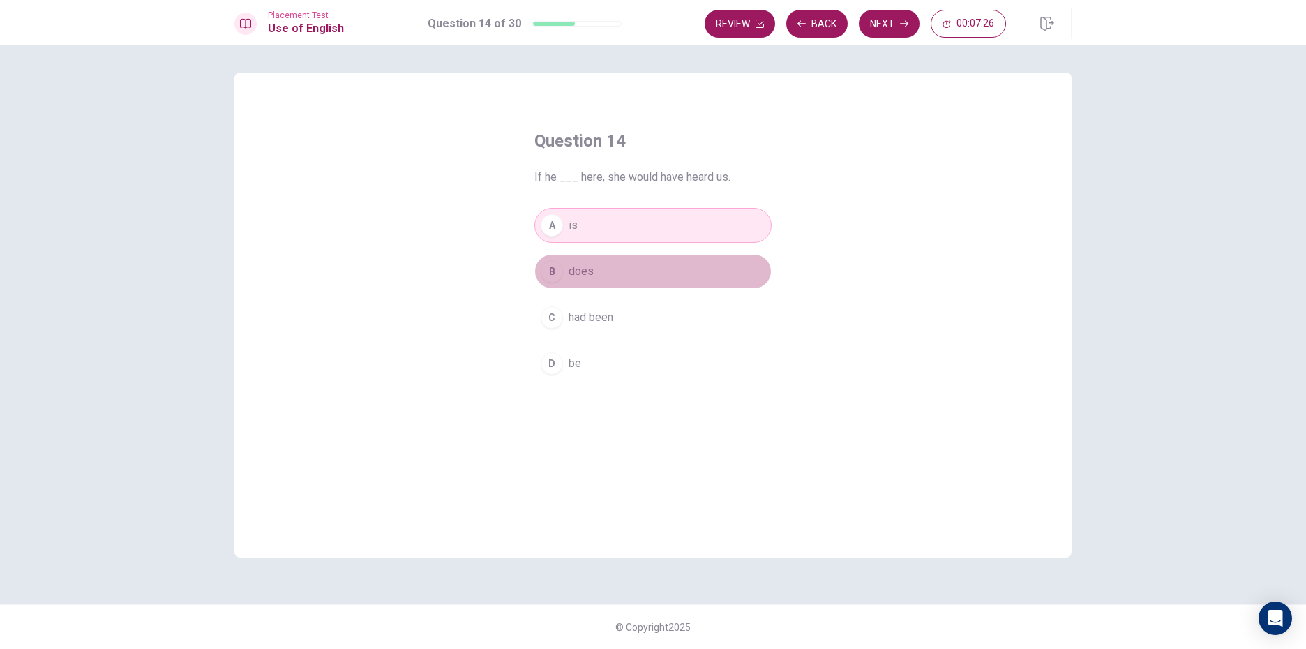
click at [671, 278] on button "B does" at bounding box center [652, 271] width 237 height 35
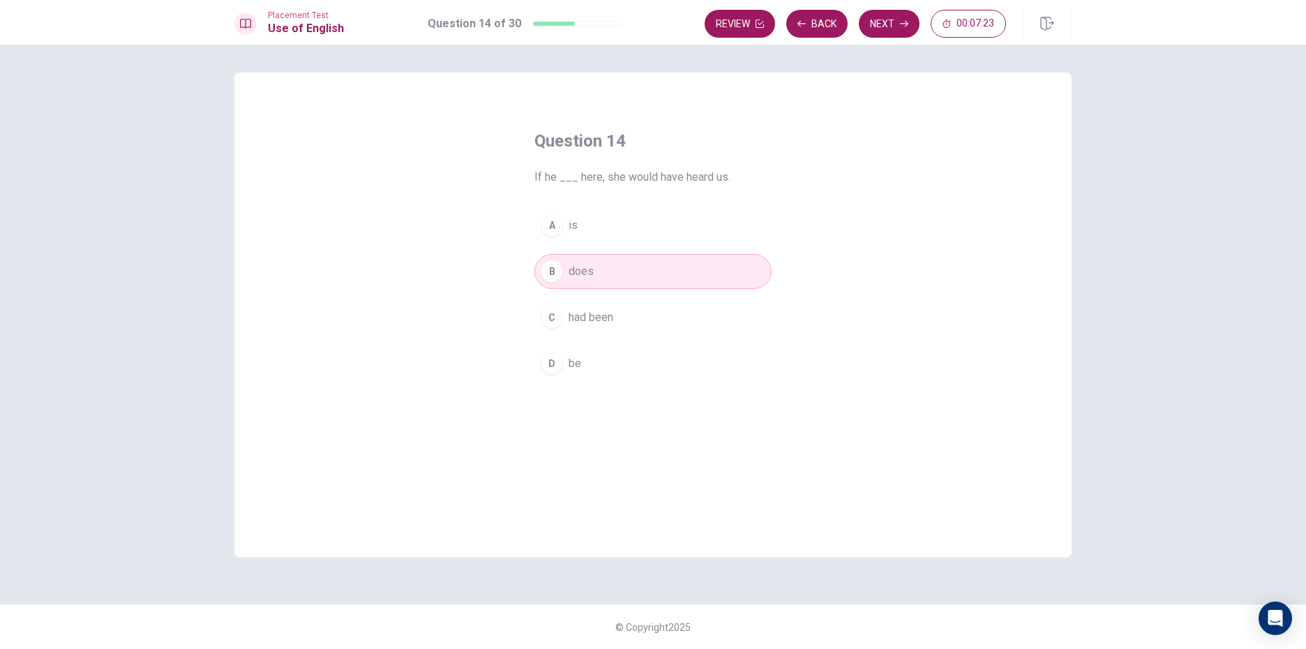
click at [654, 313] on button "C had been" at bounding box center [652, 317] width 237 height 35
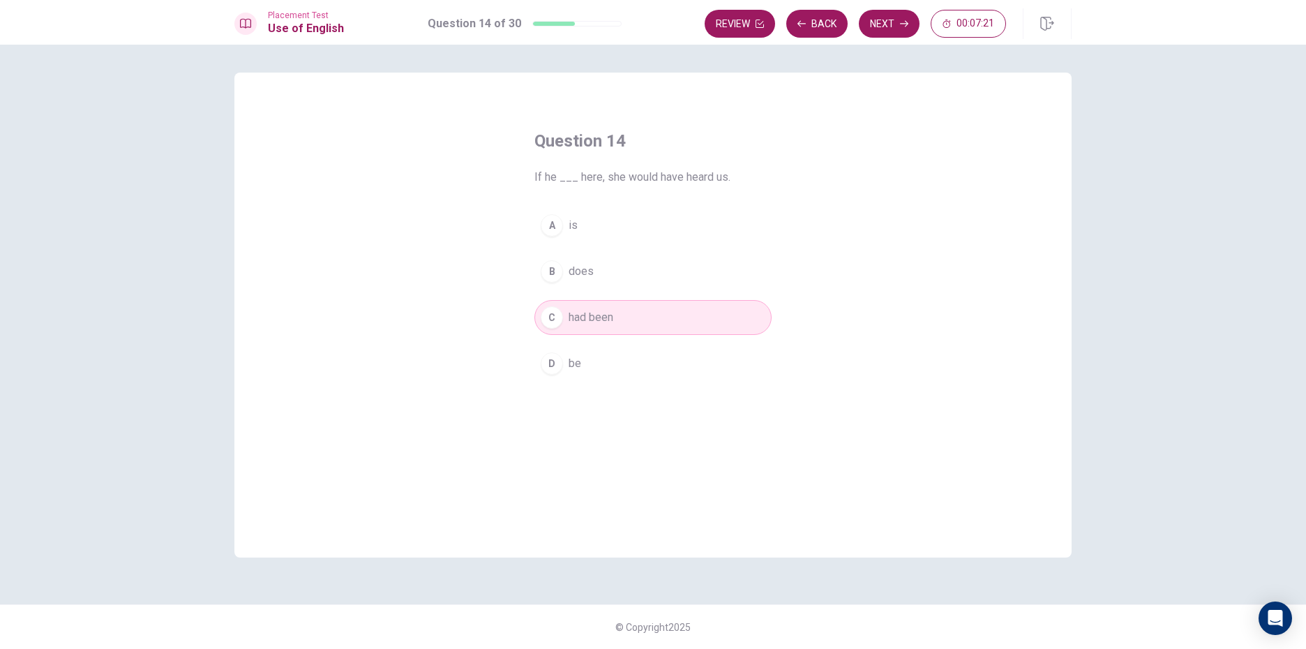
click at [617, 241] on button "A is" at bounding box center [652, 225] width 237 height 35
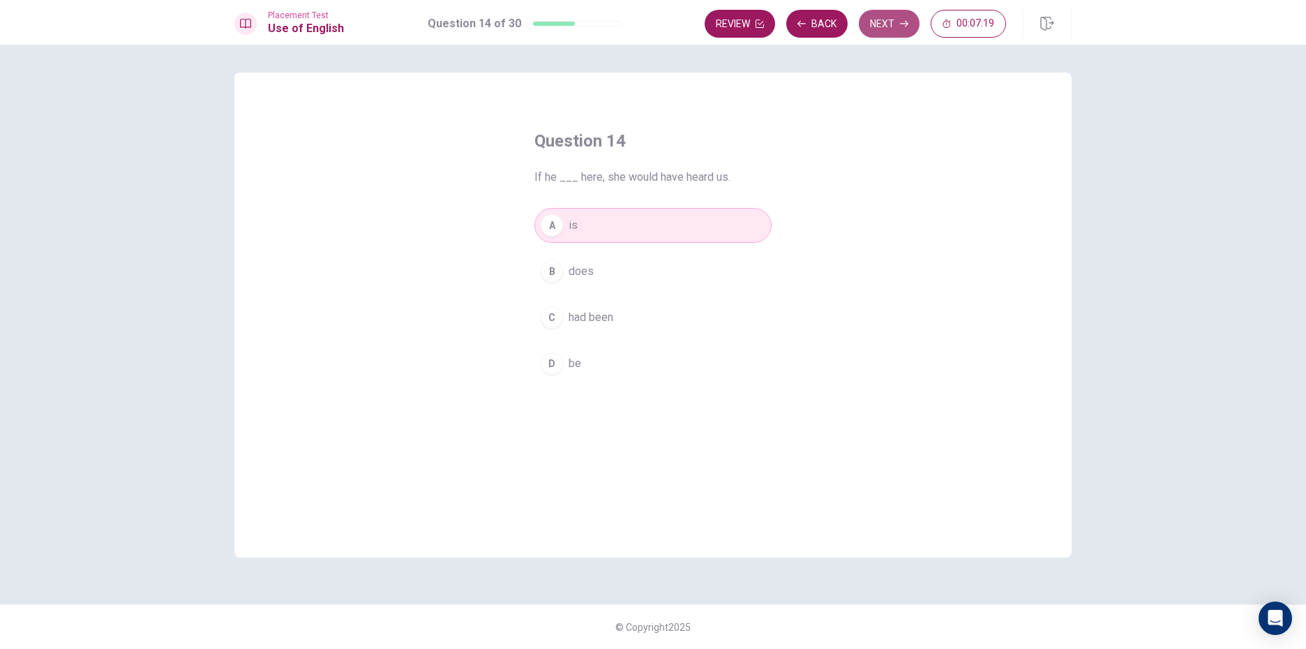
click at [895, 20] on button "Next" at bounding box center [889, 24] width 61 height 28
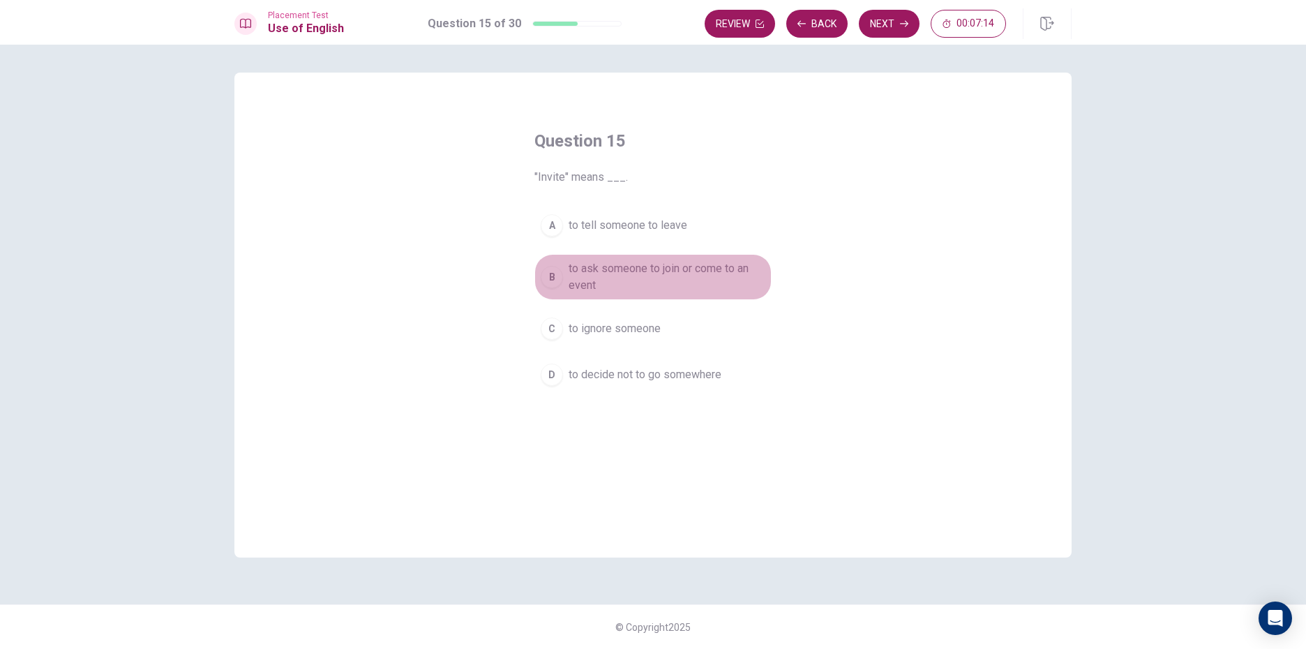
click at [641, 281] on span "to ask someone to join or come to an event" at bounding box center [667, 276] width 197 height 33
click at [877, 26] on button "Next" at bounding box center [889, 24] width 61 height 28
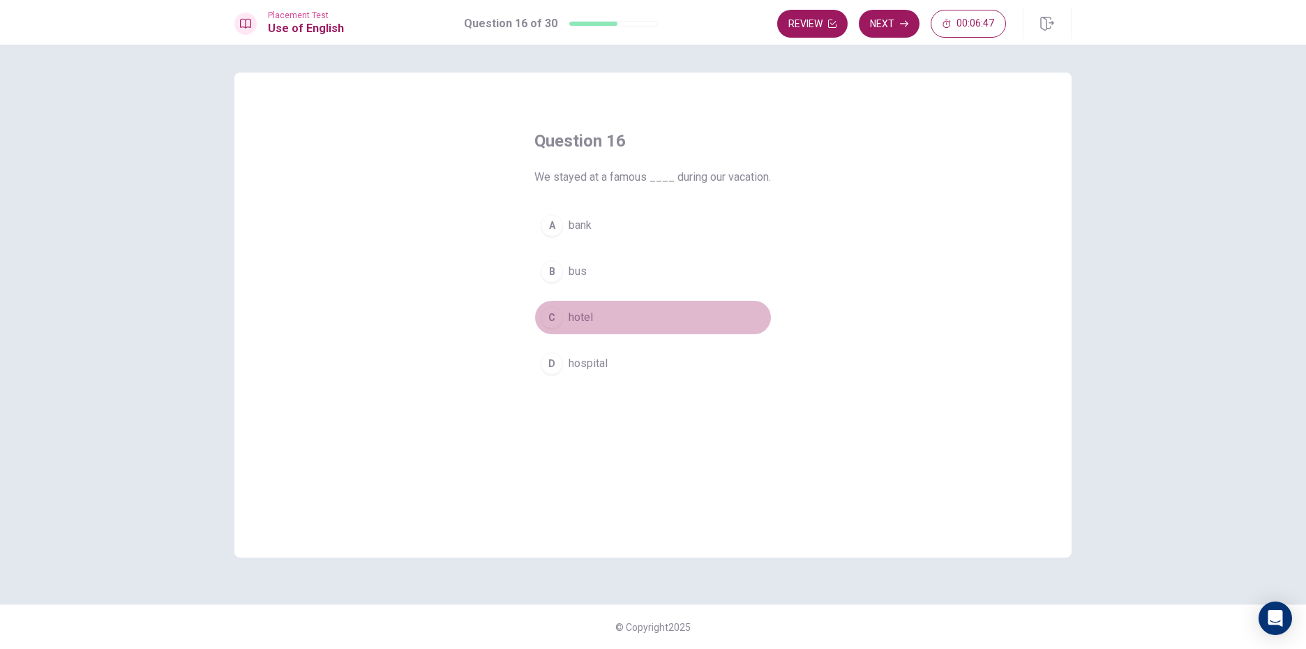
click at [606, 335] on button "C hotel" at bounding box center [652, 317] width 237 height 35
click at [879, 20] on button "Next" at bounding box center [889, 24] width 61 height 28
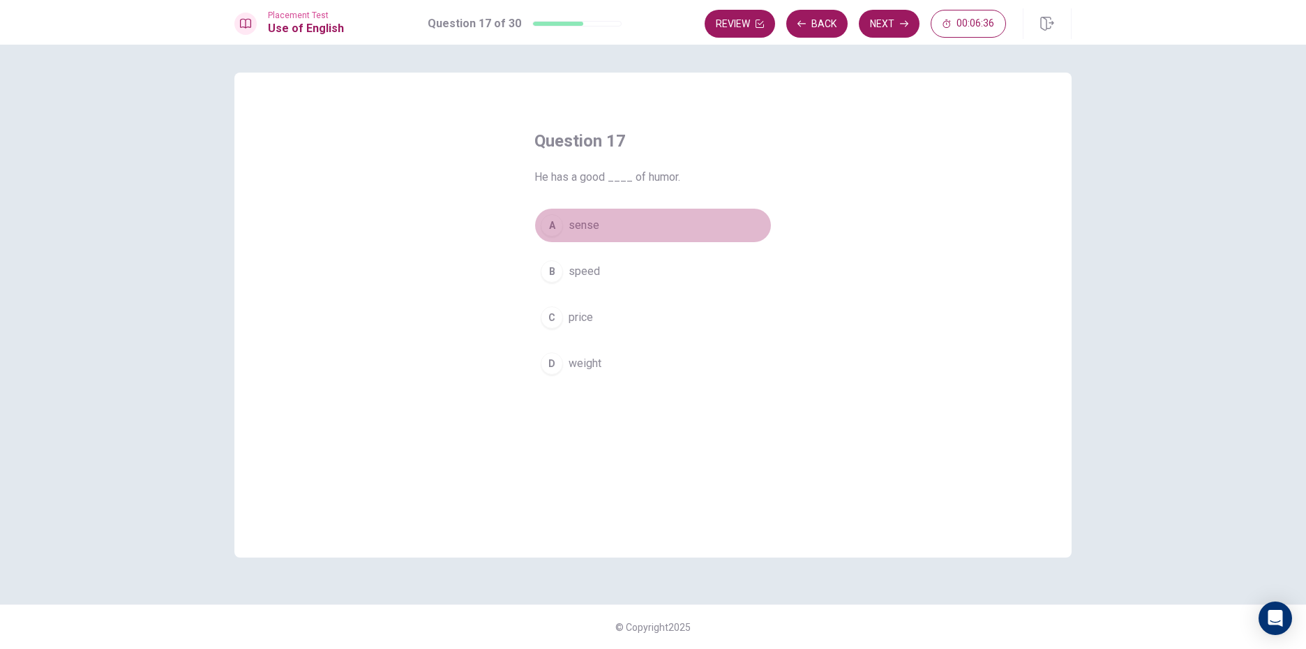
click at [597, 218] on span "sense" at bounding box center [584, 225] width 31 height 17
click at [868, 31] on button "Next" at bounding box center [889, 24] width 61 height 28
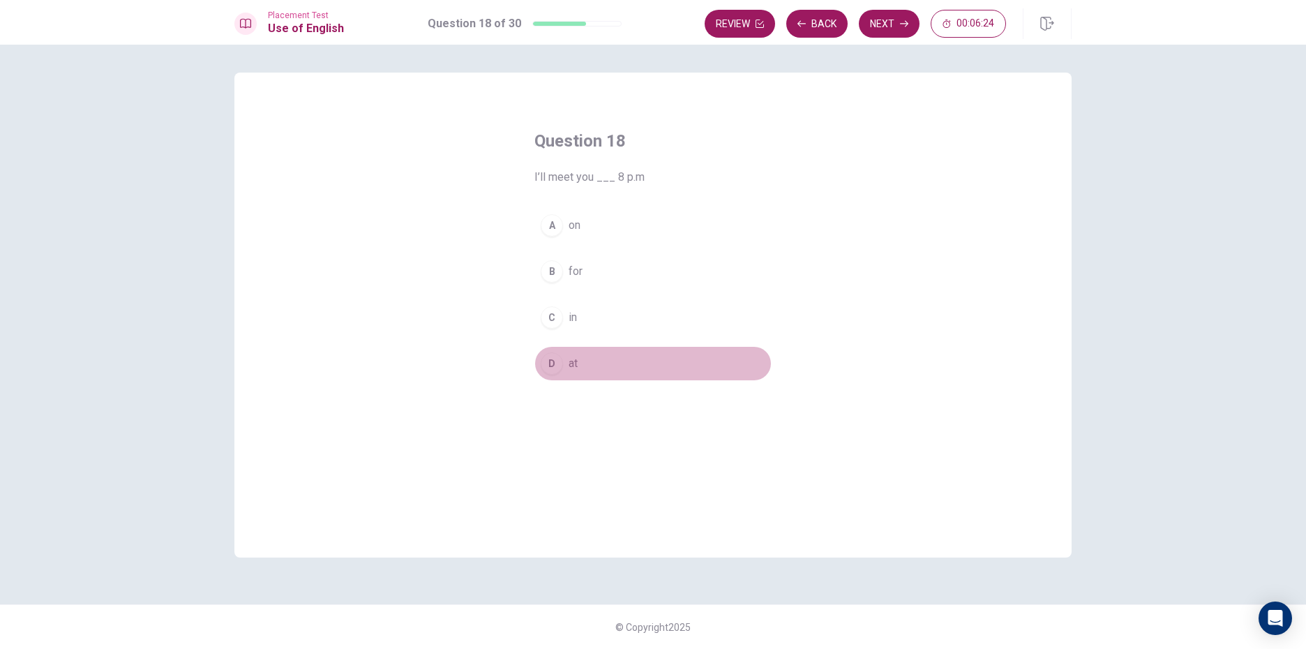
click at [576, 368] on span "at" at bounding box center [573, 363] width 9 height 17
click at [883, 23] on button "Next" at bounding box center [889, 24] width 61 height 28
click at [584, 353] on button "D had" at bounding box center [652, 363] width 237 height 35
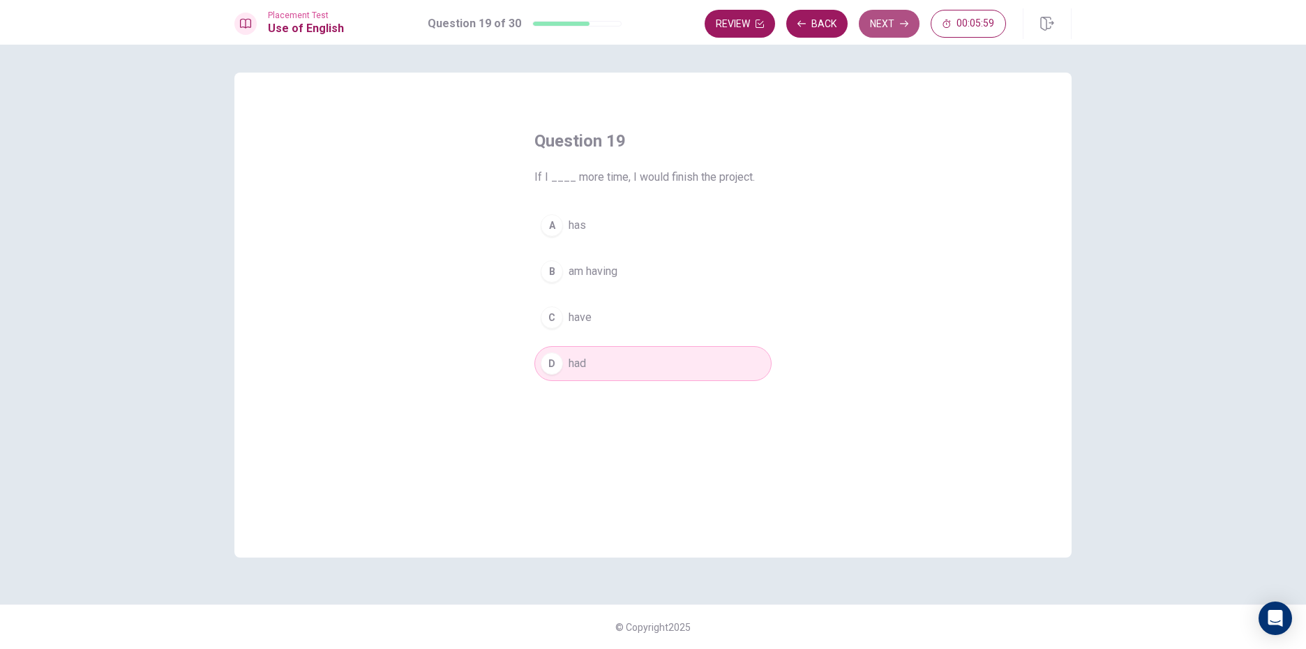
click at [900, 36] on button "Next" at bounding box center [889, 24] width 61 height 28
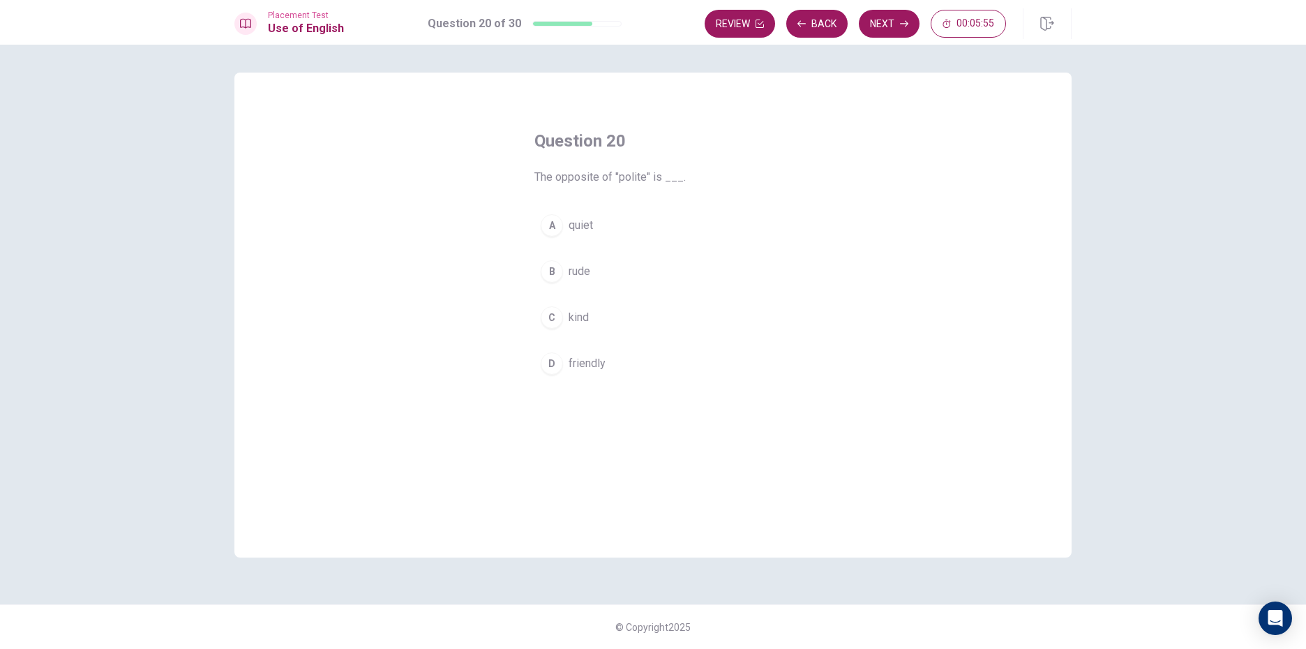
click at [604, 276] on button "B rude" at bounding box center [652, 271] width 237 height 35
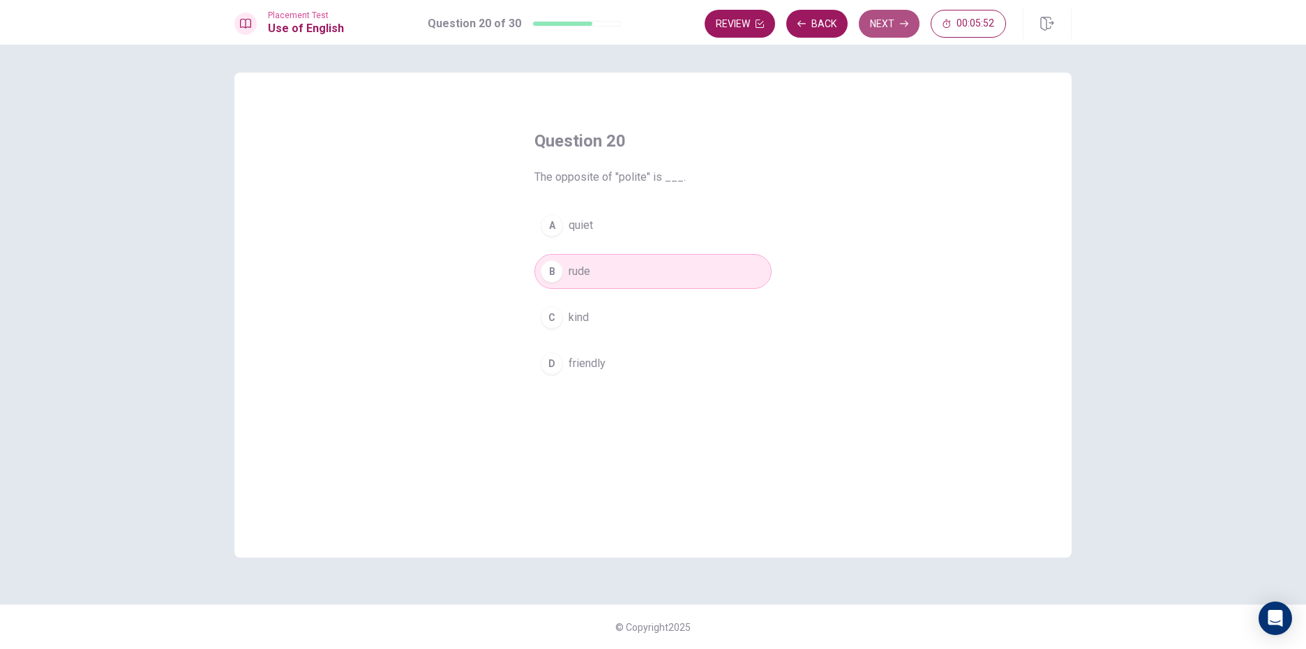
click at [888, 21] on button "Next" at bounding box center [889, 24] width 61 height 28
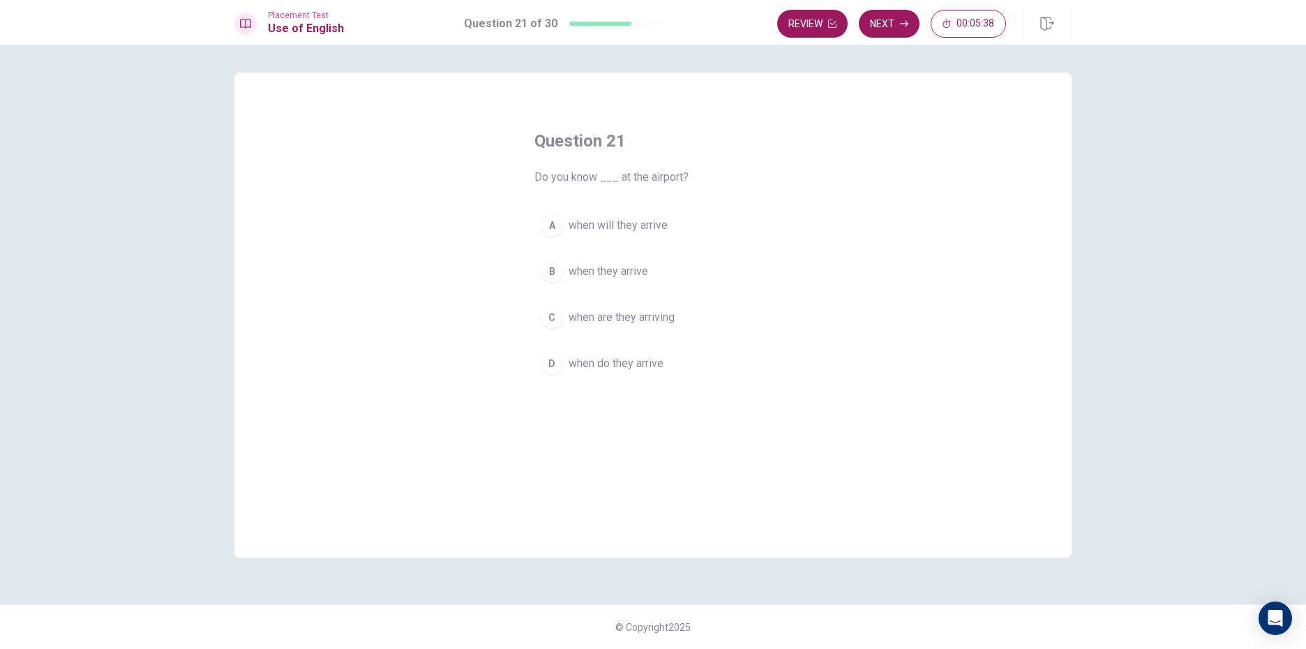
click at [620, 219] on span "when will they arrive" at bounding box center [618, 225] width 99 height 17
click at [881, 20] on button "Next" at bounding box center [889, 24] width 61 height 28
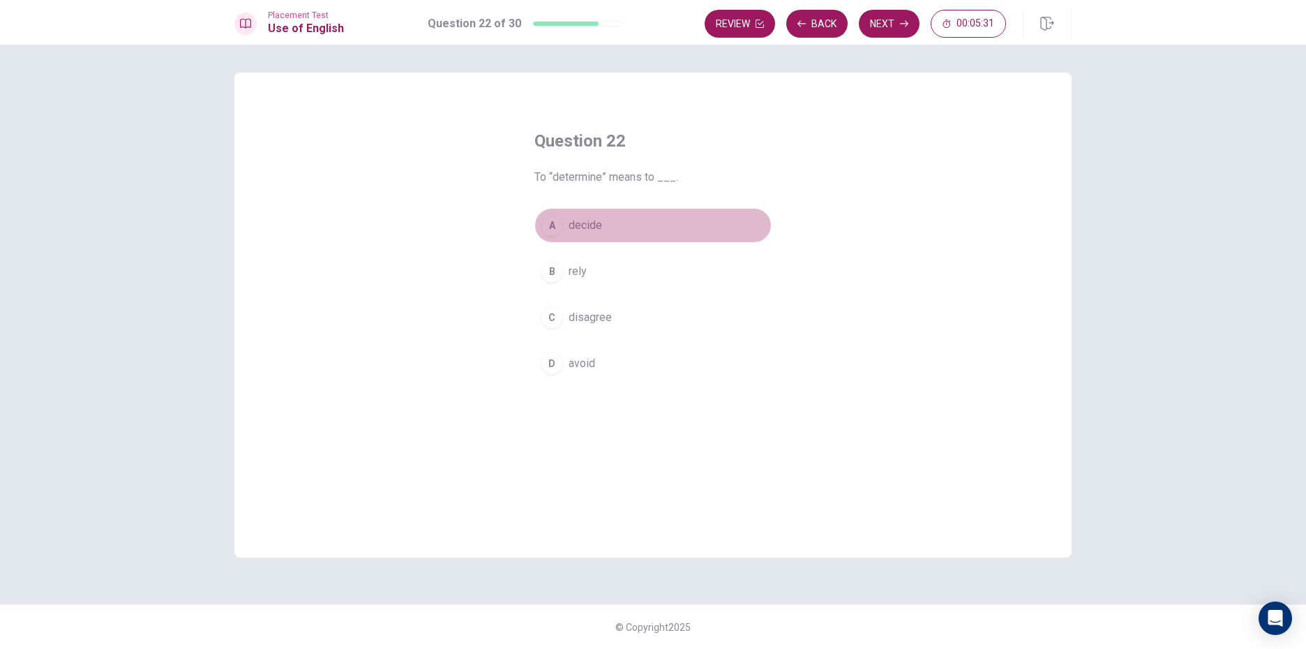
click at [609, 234] on button "A decide" at bounding box center [652, 225] width 237 height 35
click at [893, 25] on button "Next" at bounding box center [889, 24] width 61 height 28
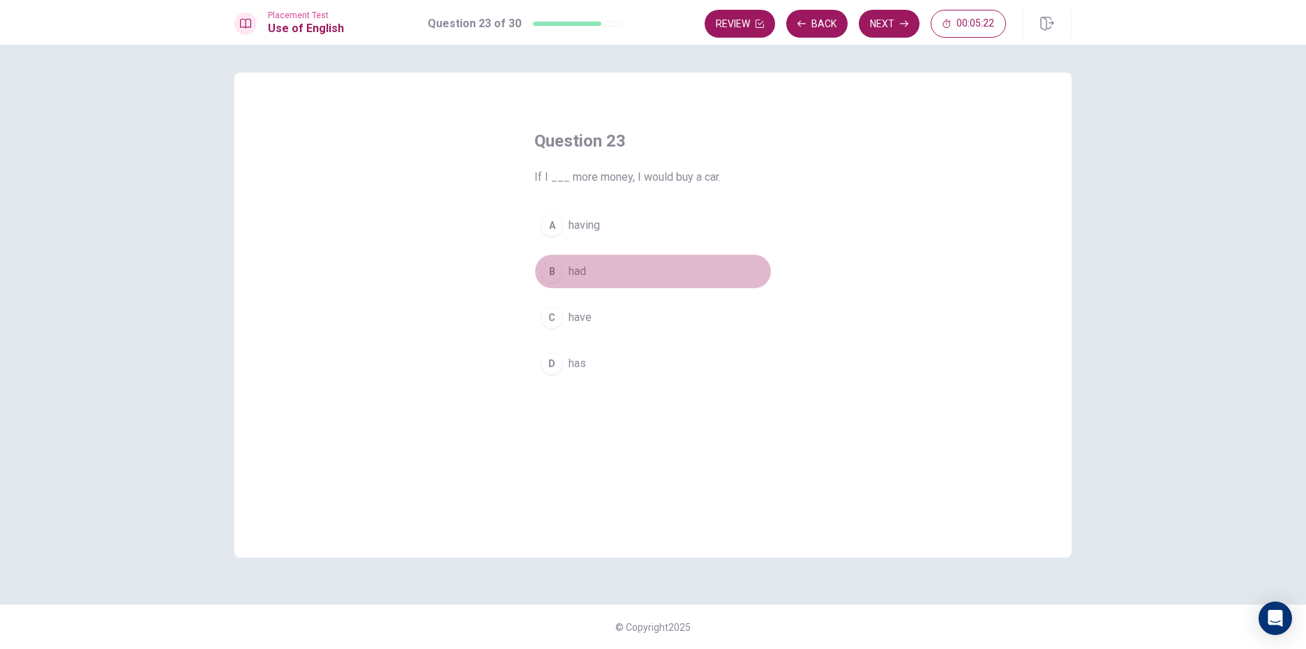
click at [595, 262] on button "B had" at bounding box center [652, 271] width 237 height 35
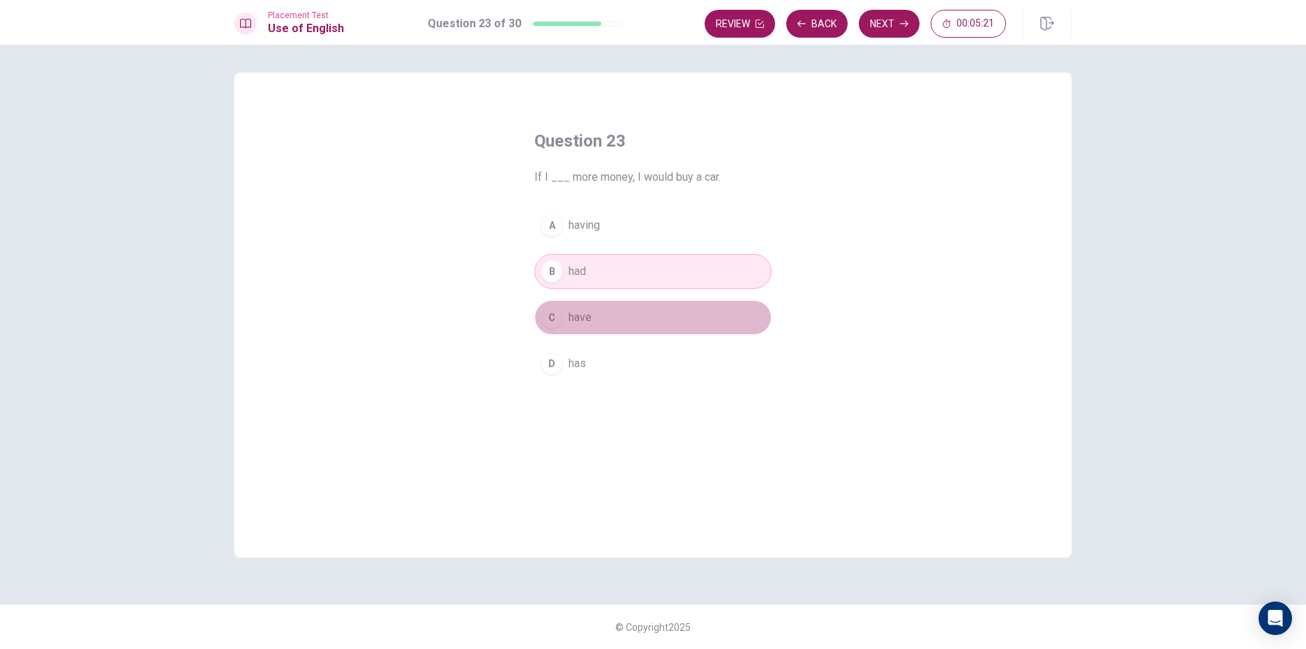
click at [598, 312] on button "C have" at bounding box center [652, 317] width 237 height 35
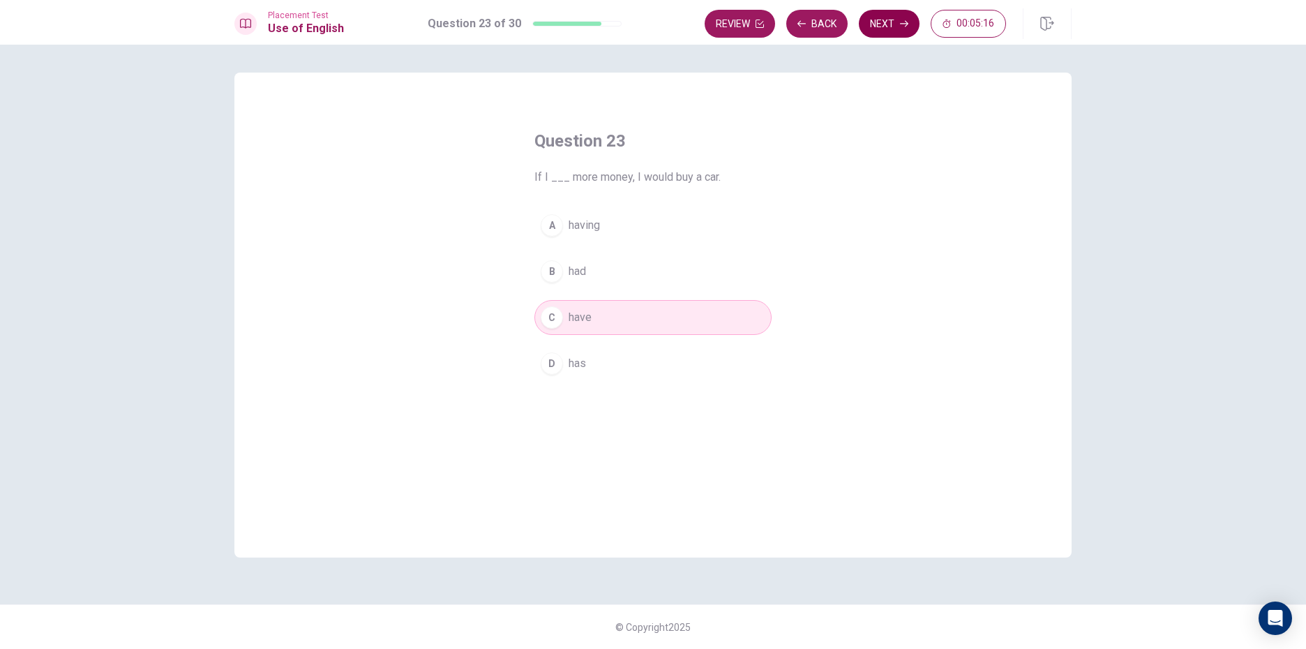
click at [889, 24] on button "Next" at bounding box center [889, 24] width 61 height 28
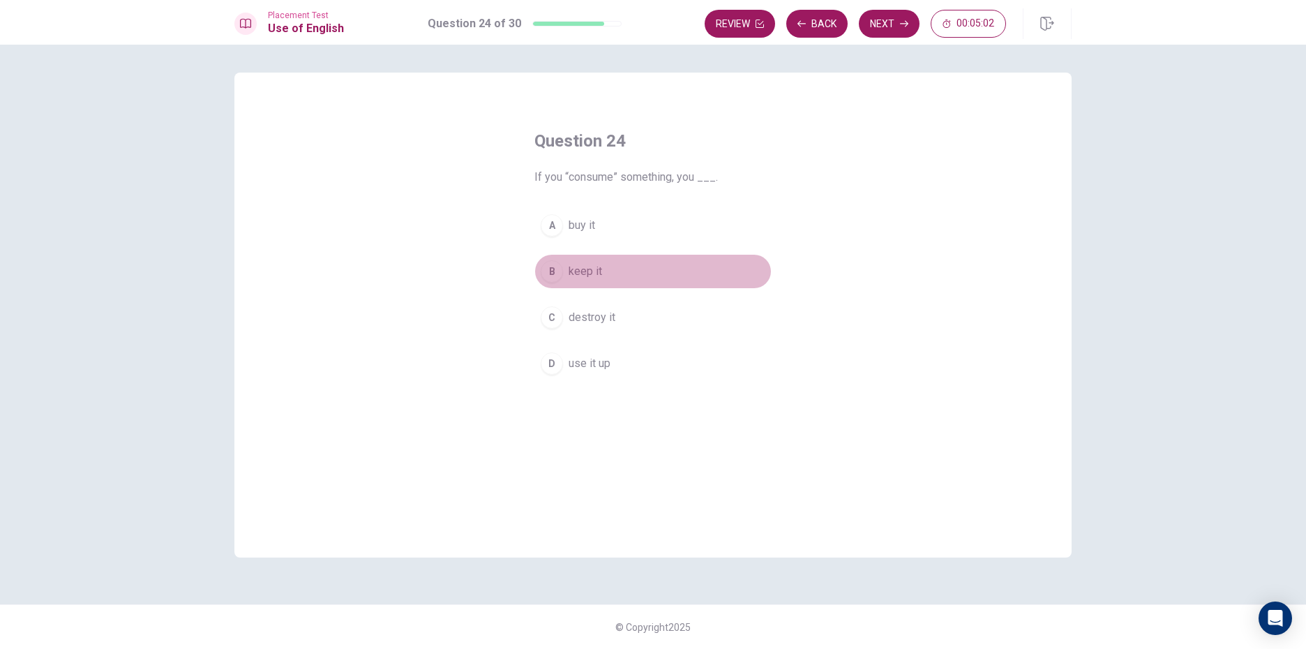
click at [609, 265] on button "B keep it" at bounding box center [652, 271] width 237 height 35
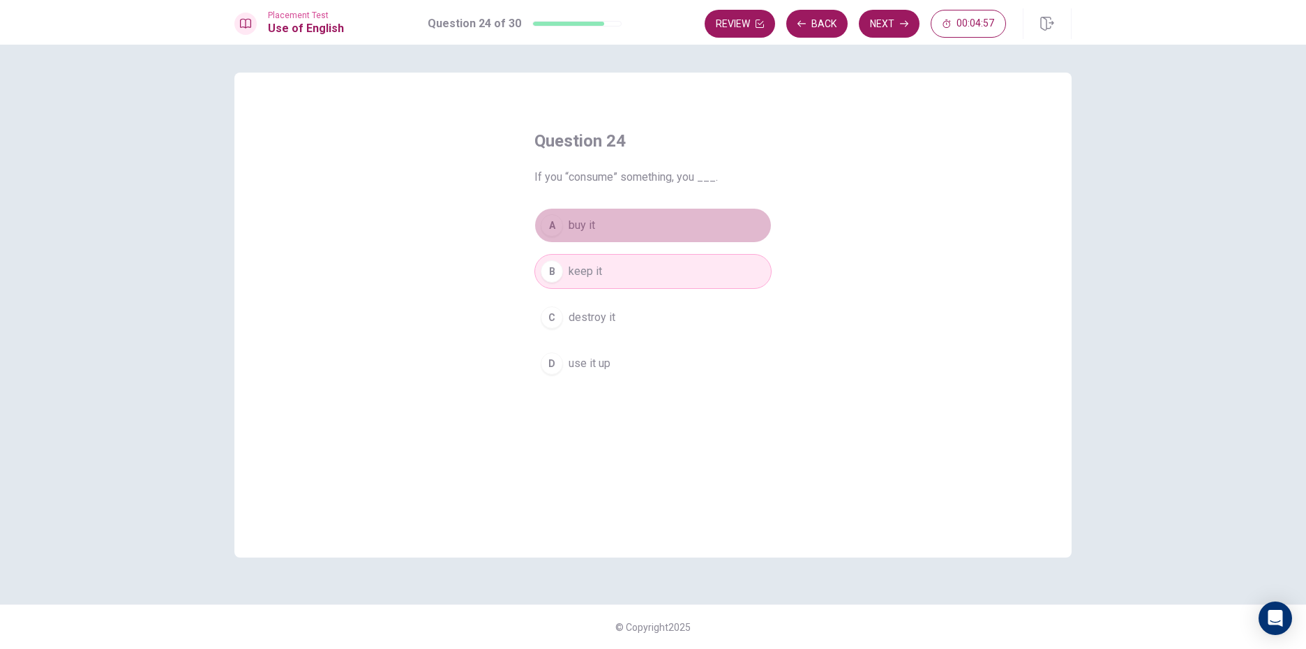
click at [629, 235] on button "A buy it" at bounding box center [652, 225] width 237 height 35
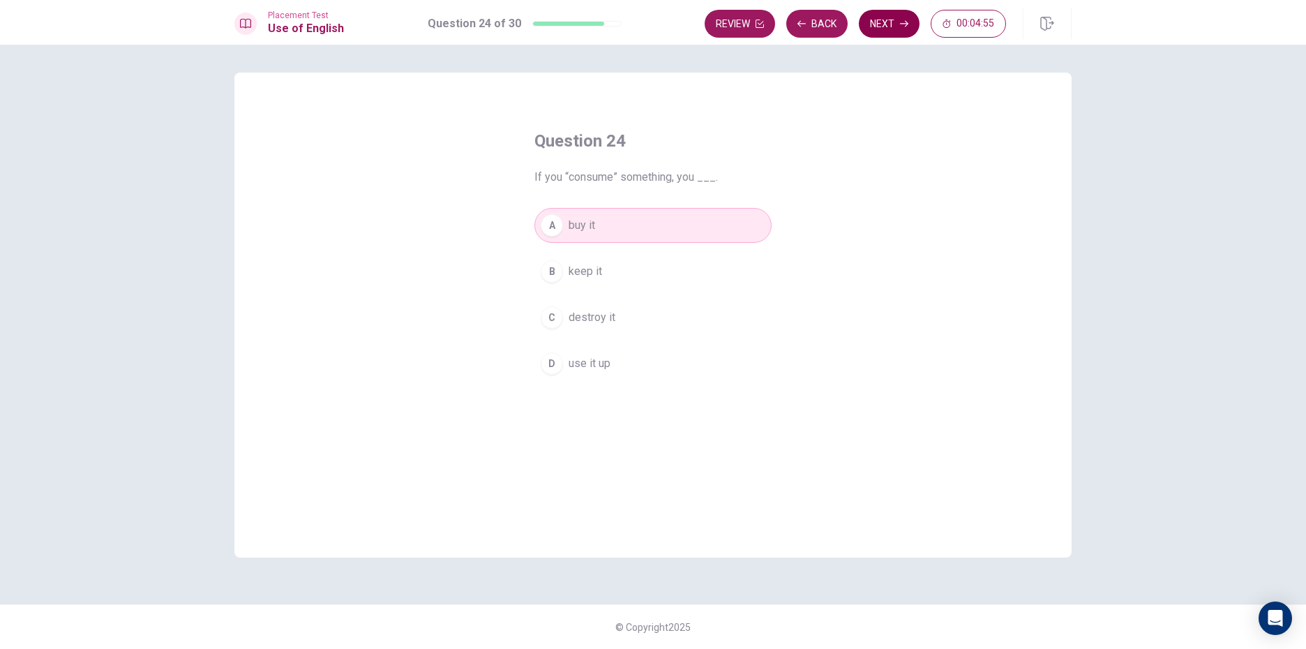
click at [893, 22] on button "Next" at bounding box center [889, 24] width 61 height 28
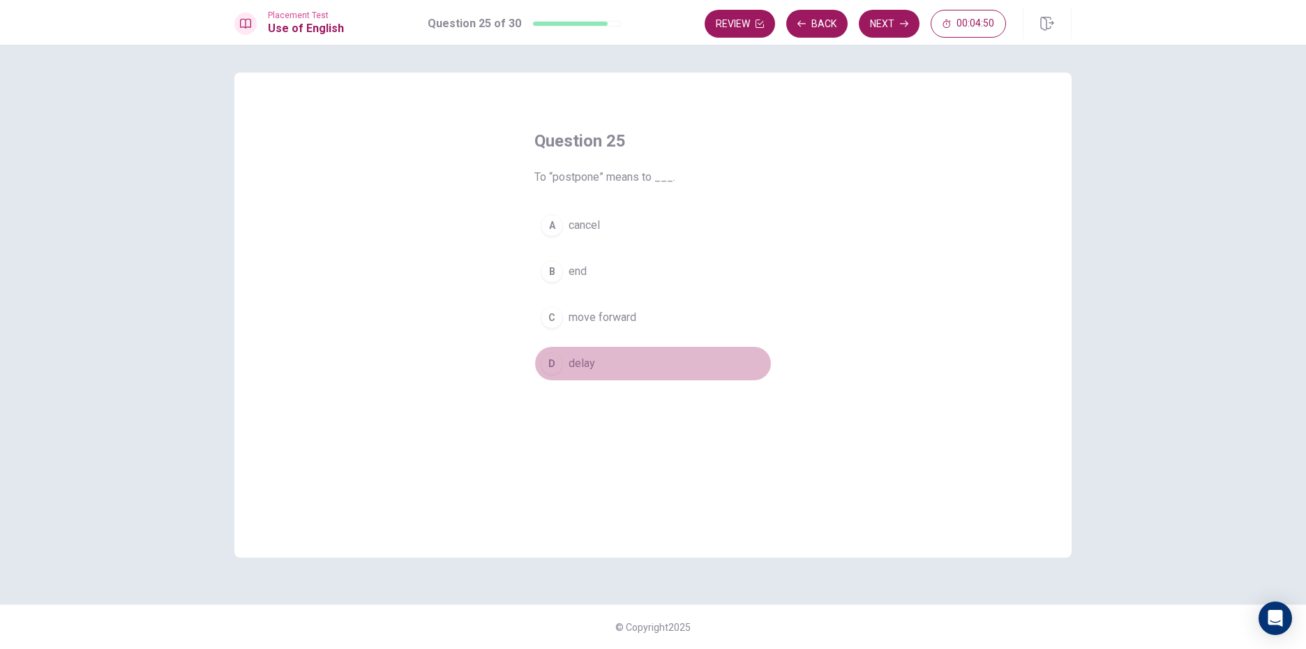
click at [571, 368] on span "delay" at bounding box center [582, 363] width 27 height 17
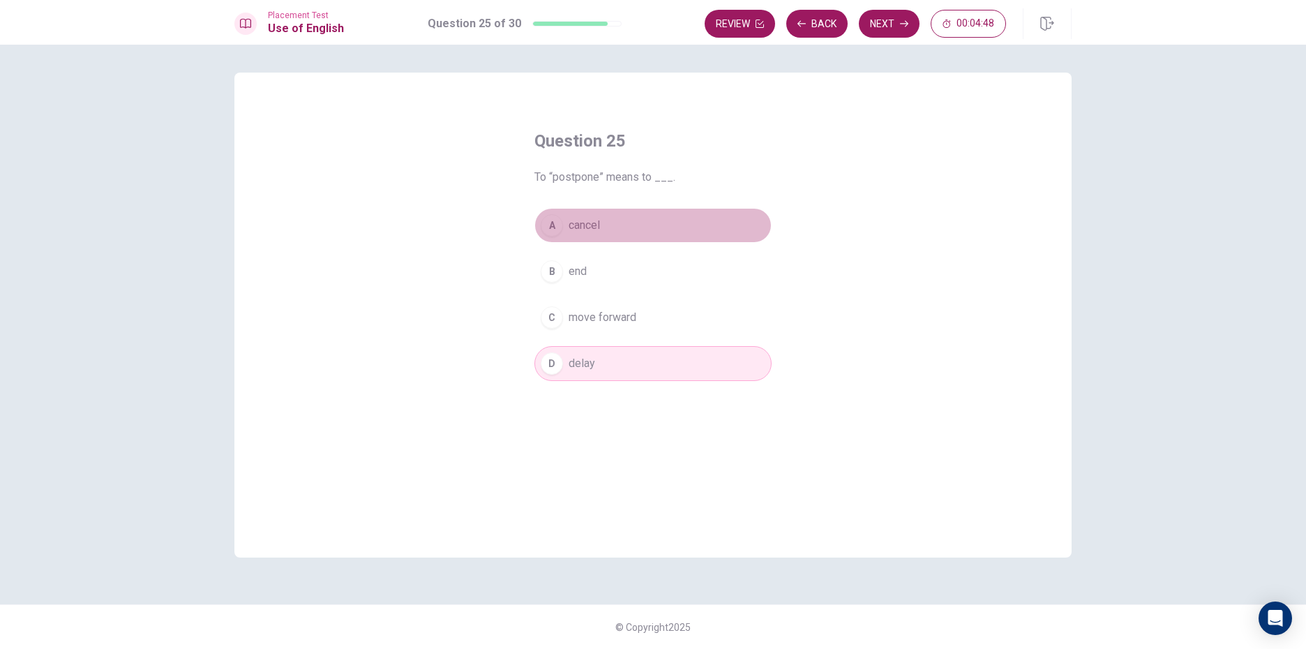
click at [602, 237] on button "A cancel" at bounding box center [652, 225] width 237 height 35
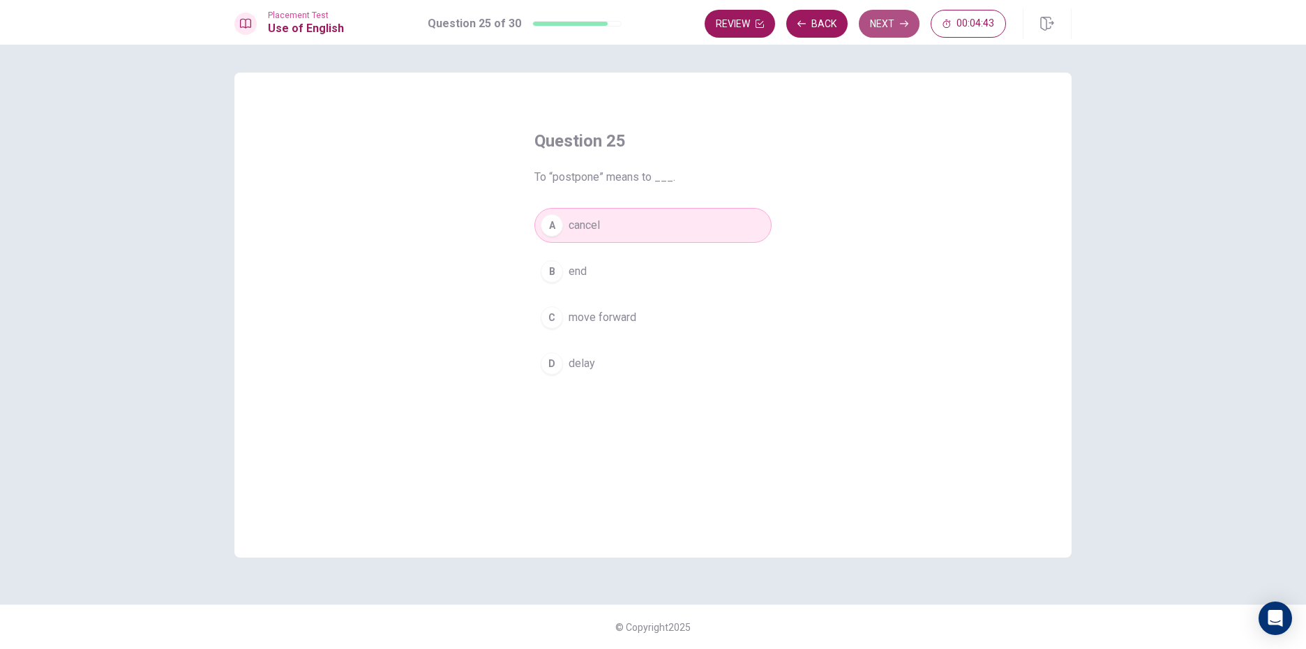
click at [902, 24] on icon "button" at bounding box center [904, 24] width 8 height 6
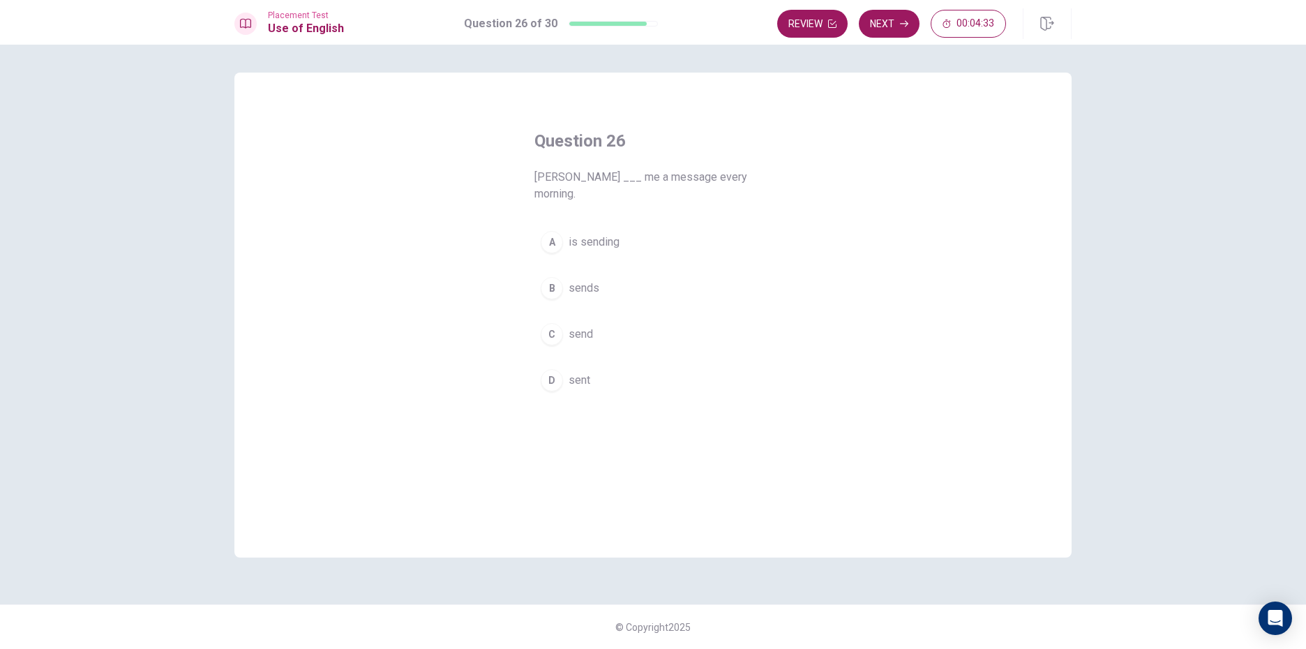
click at [597, 236] on button "A is sending" at bounding box center [652, 242] width 237 height 35
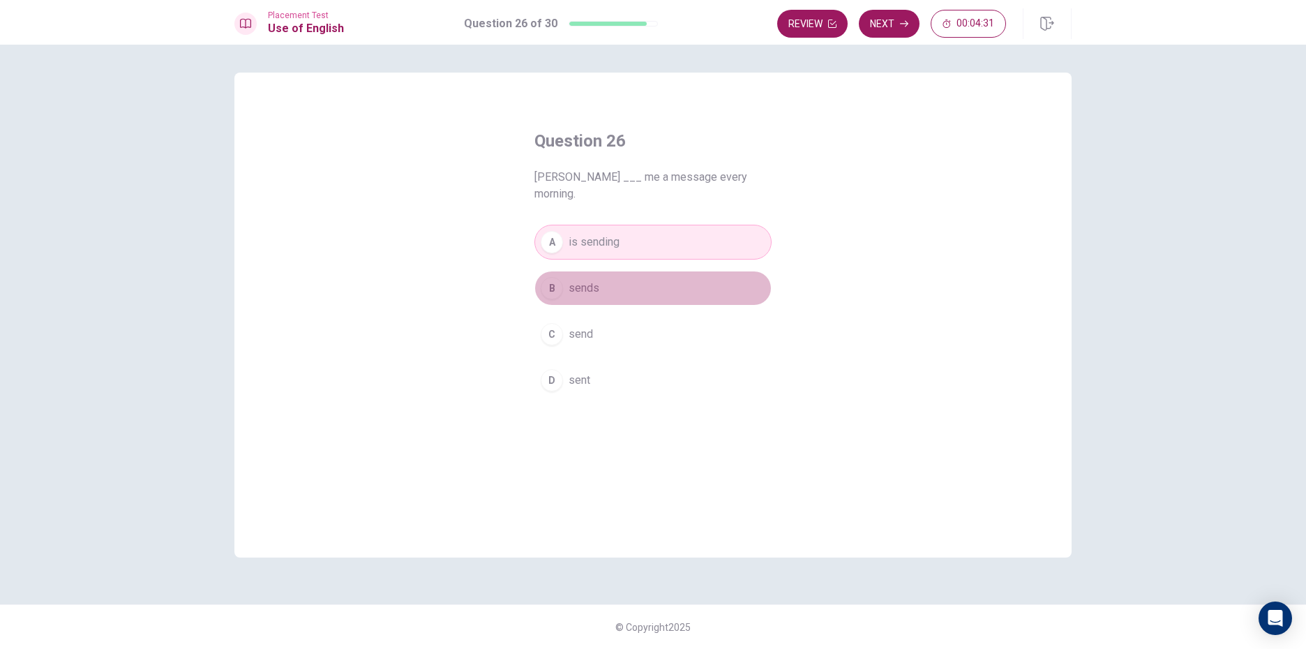
click at [604, 278] on button "B sends" at bounding box center [652, 288] width 237 height 35
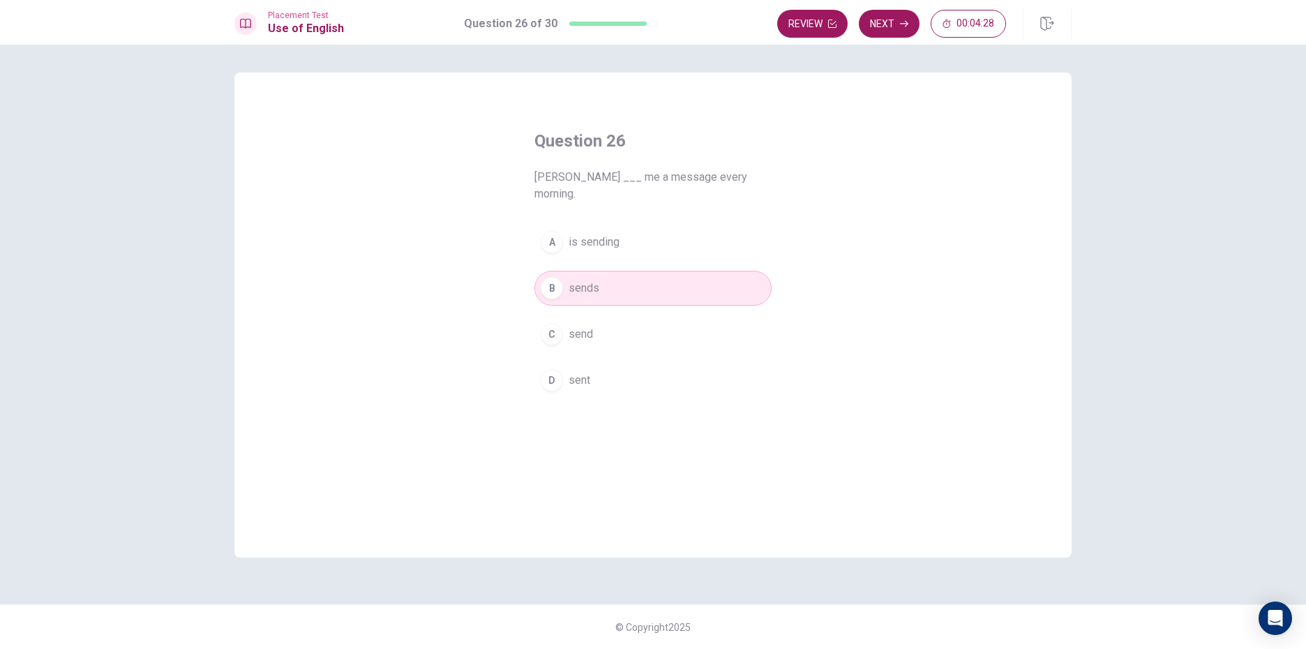
click at [885, 38] on div "Review Next 00:04:28" at bounding box center [924, 23] width 294 height 31
click at [881, 21] on button "Next" at bounding box center [889, 24] width 61 height 28
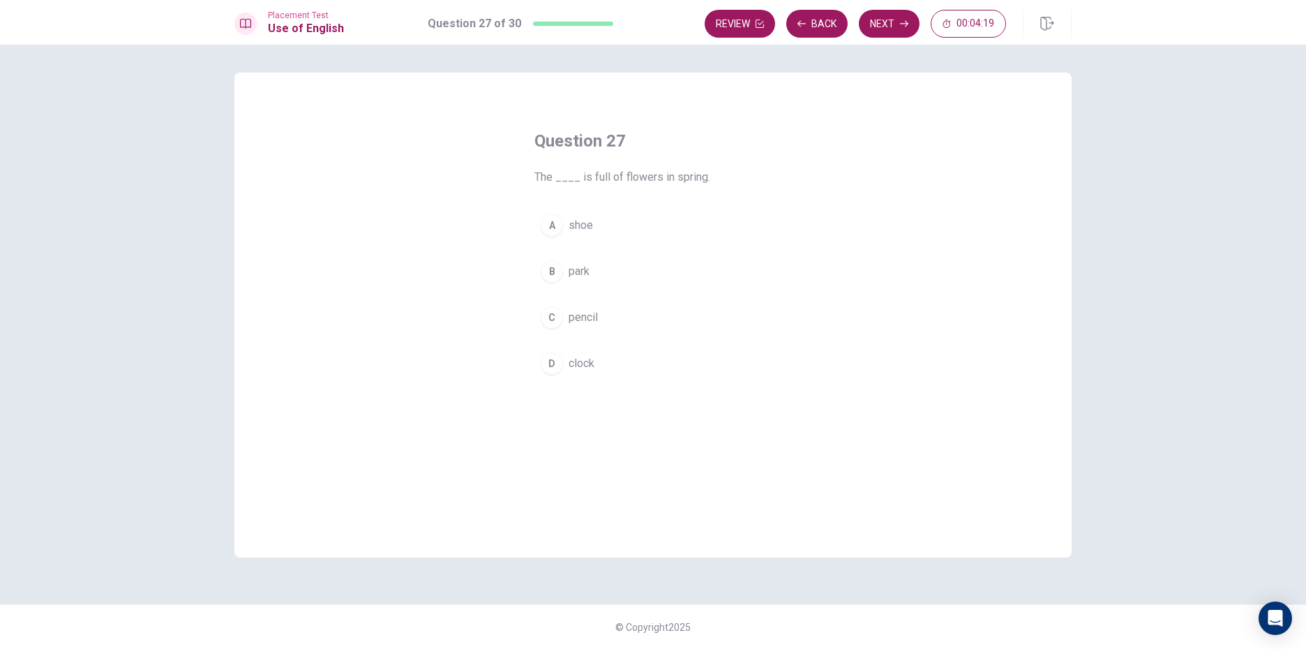
click at [604, 281] on button "B park" at bounding box center [652, 271] width 237 height 35
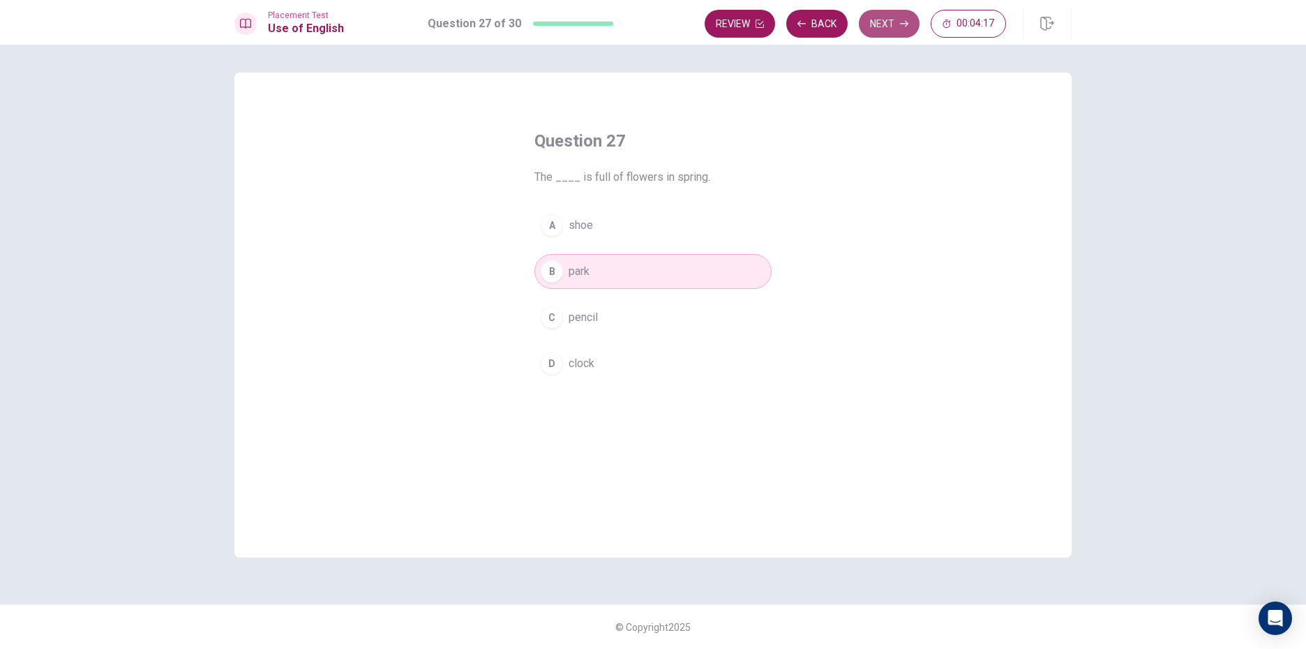
click at [893, 20] on button "Next" at bounding box center [889, 24] width 61 height 28
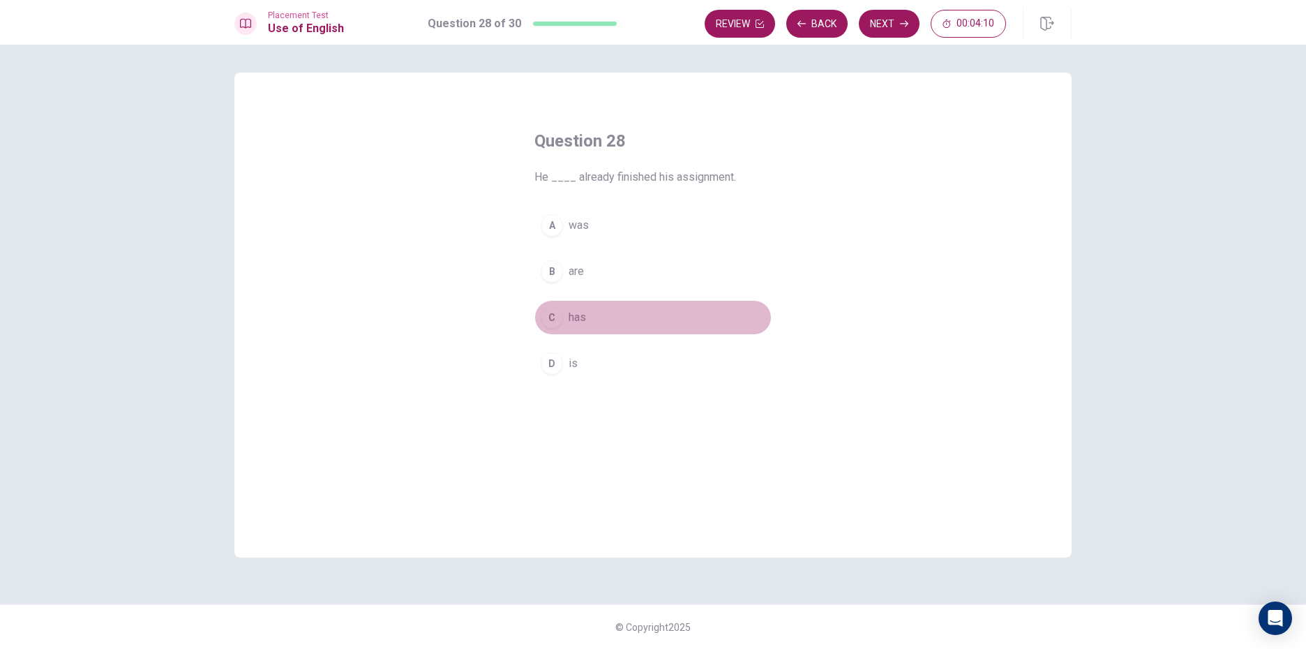
click at [582, 319] on span "has" at bounding box center [577, 317] width 17 height 17
click at [869, 18] on button "Next" at bounding box center [889, 24] width 61 height 28
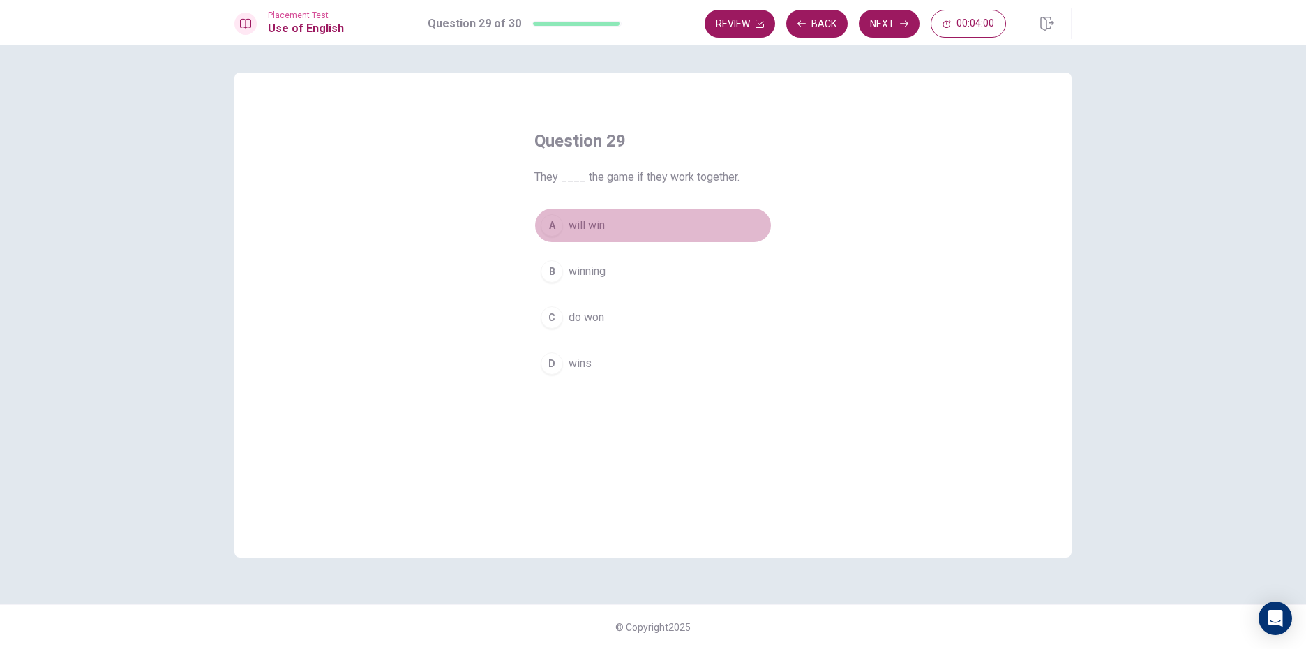
click at [601, 231] on span "will win" at bounding box center [587, 225] width 36 height 17
click at [892, 21] on button "Next" at bounding box center [889, 24] width 61 height 28
click at [592, 228] on span "is sleeping" at bounding box center [596, 225] width 54 height 17
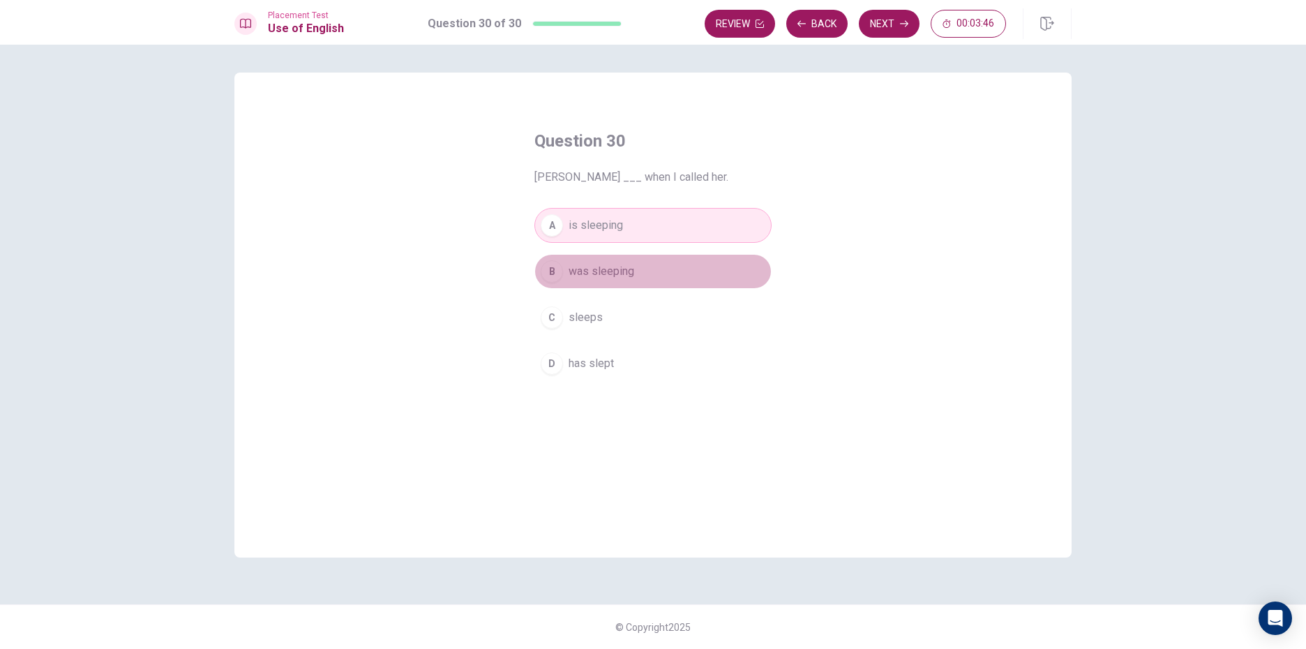
click at [654, 279] on button "B was sleeping" at bounding box center [652, 271] width 237 height 35
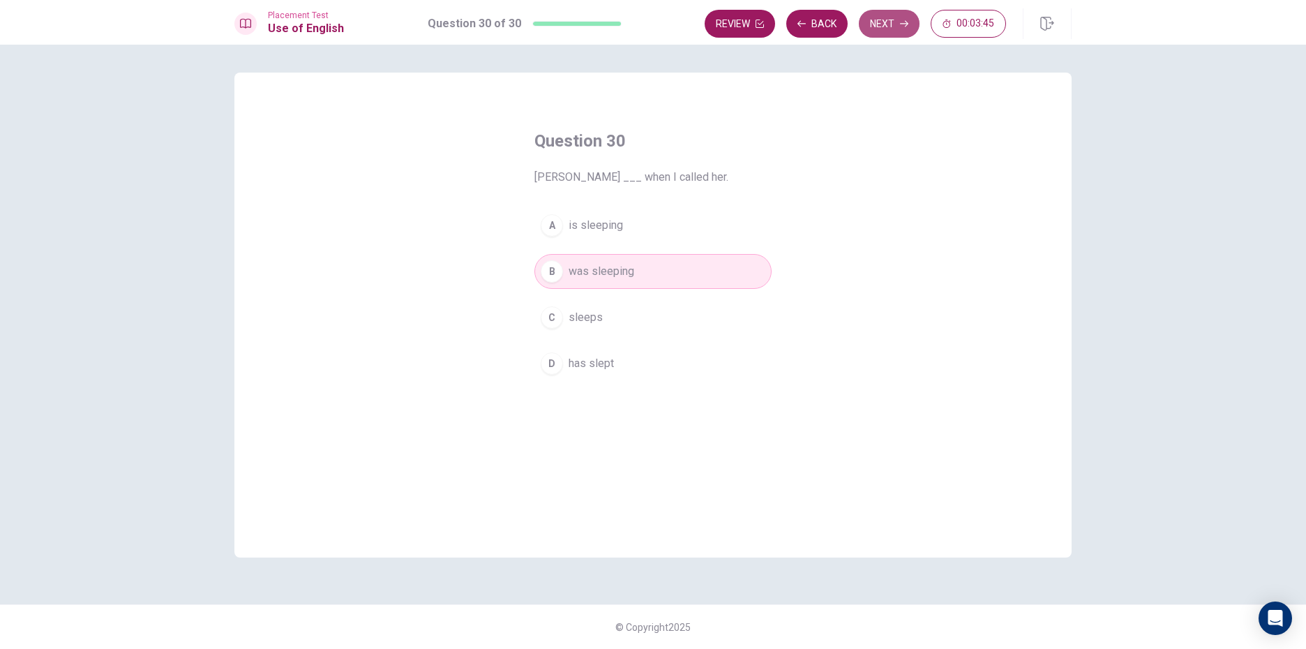
click at [871, 21] on button "Next" at bounding box center [889, 24] width 61 height 28
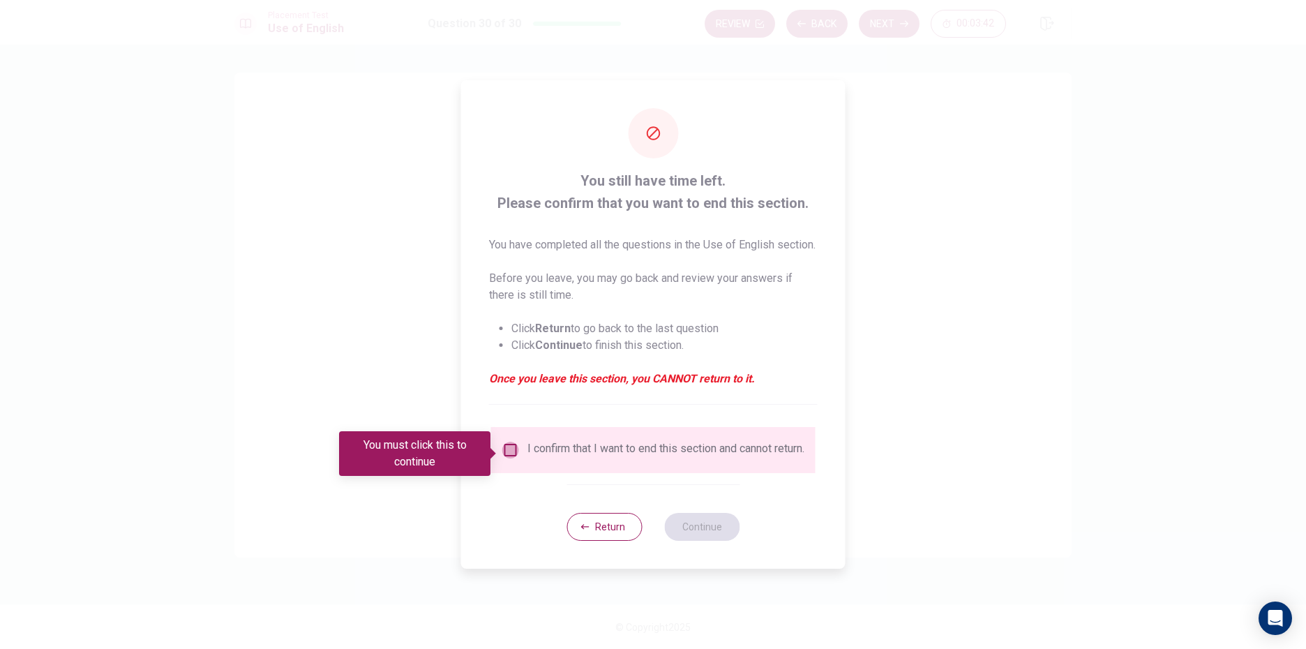
click at [504, 455] on input "You must click this to continue" at bounding box center [510, 450] width 17 height 17
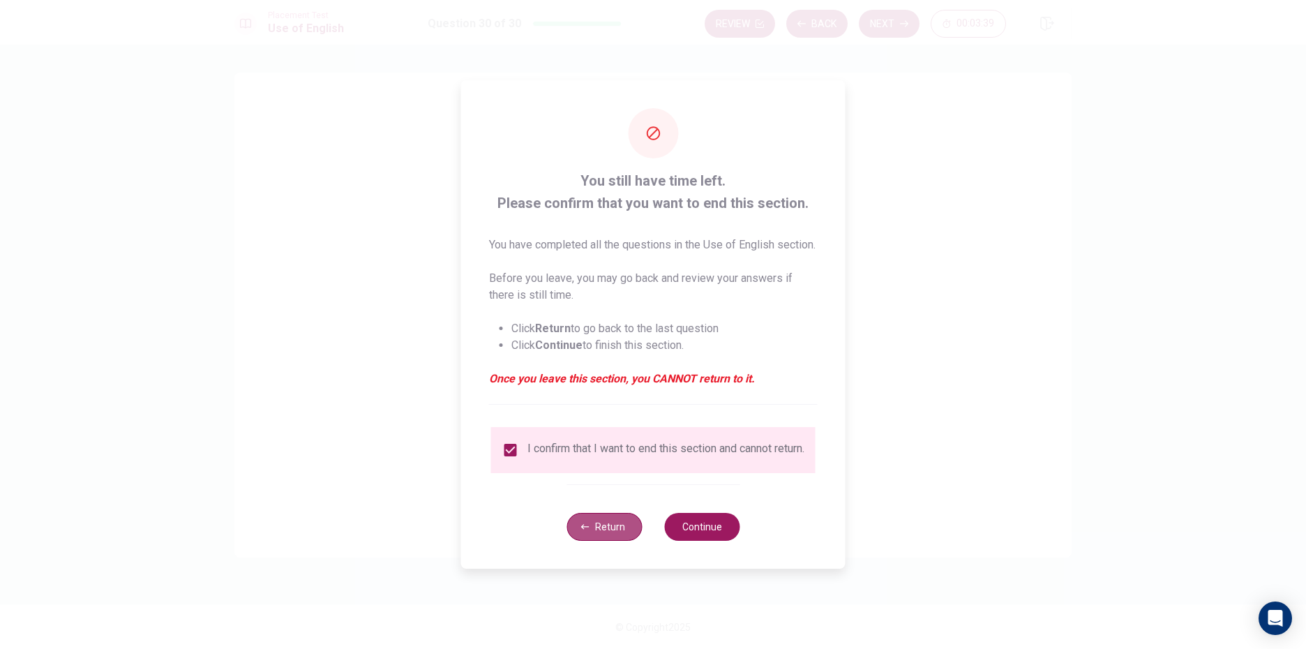
click at [615, 534] on button "Return" at bounding box center [604, 527] width 75 height 28
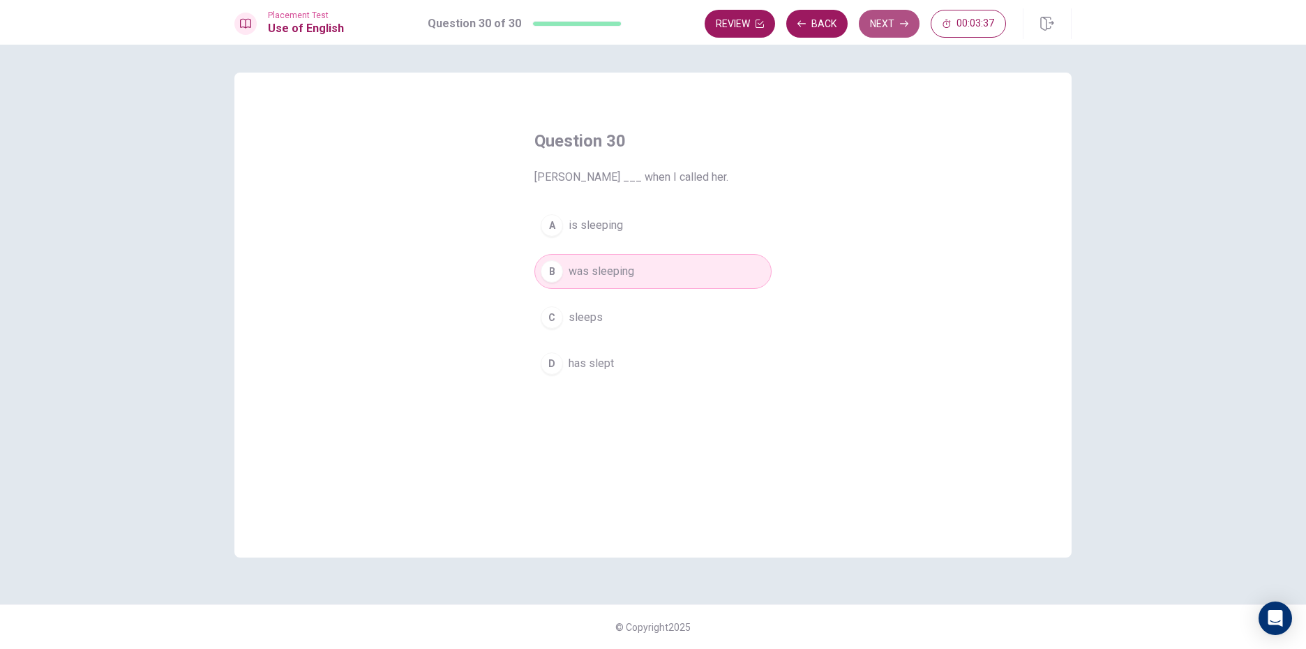
click at [881, 15] on button "Next" at bounding box center [889, 24] width 61 height 28
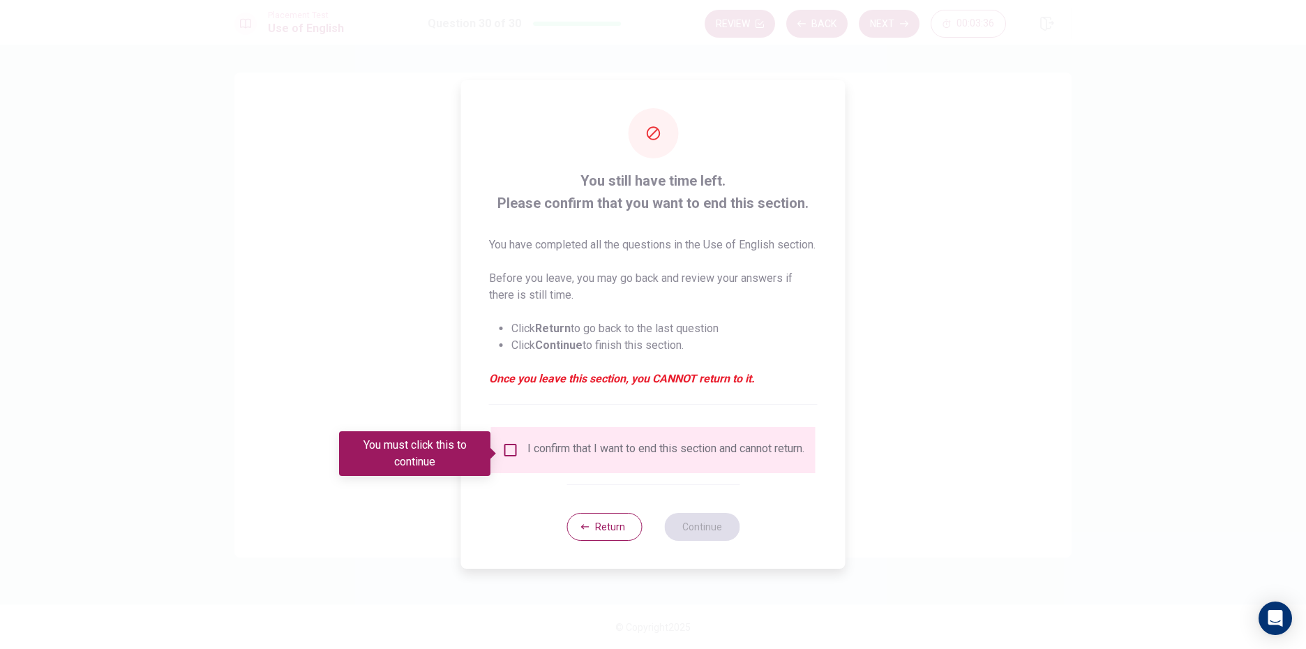
click at [511, 458] on div "I confirm that I want to end this section and cannot return." at bounding box center [653, 450] width 302 height 17
click at [495, 450] on span at bounding box center [495, 453] width 8 height 11
click at [502, 450] on input "You must click this to continue" at bounding box center [510, 450] width 17 height 17
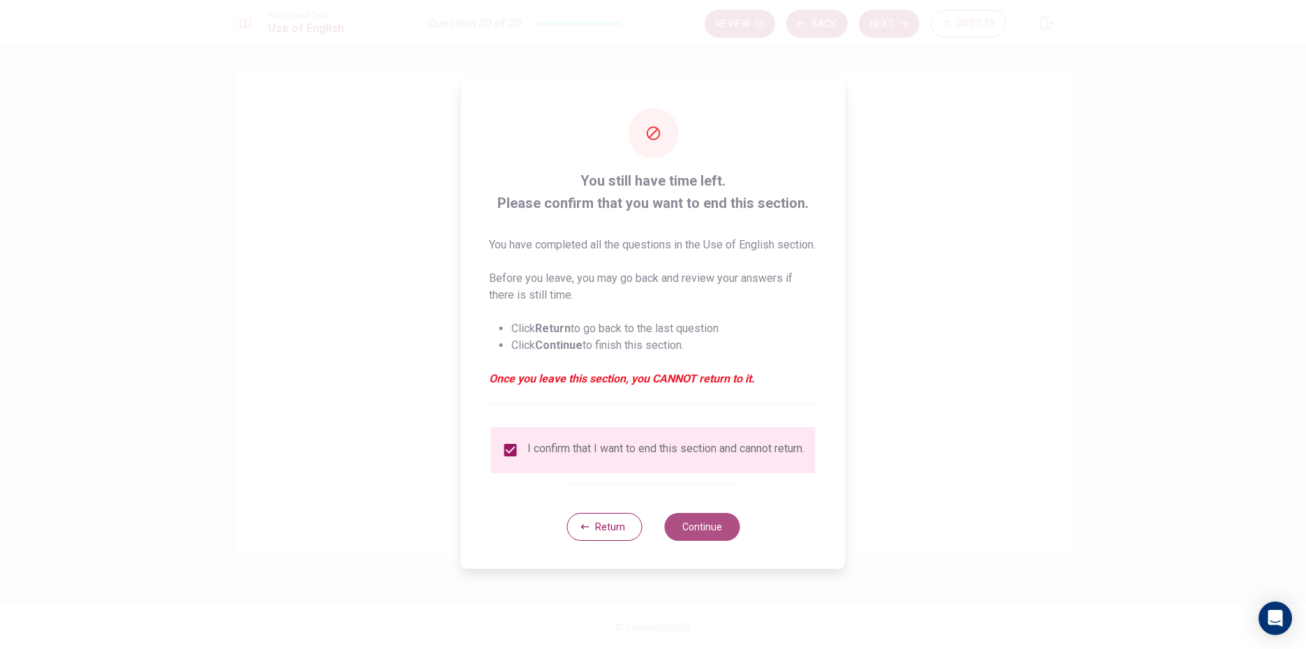
click at [684, 541] on button "Continue" at bounding box center [701, 527] width 75 height 28
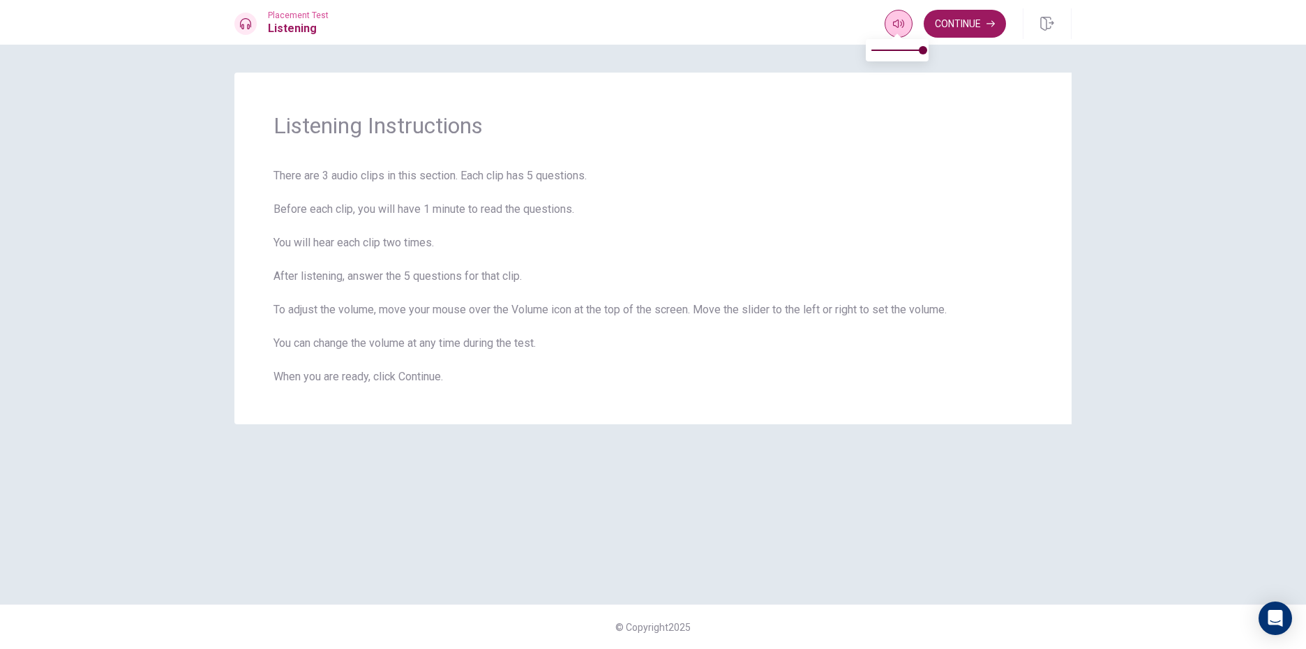
click at [891, 17] on button "button" at bounding box center [899, 24] width 28 height 28
click at [894, 21] on icon "button" at bounding box center [898, 23] width 11 height 11
click at [904, 20] on button "button" at bounding box center [899, 24] width 28 height 28
click at [899, 22] on icon "button" at bounding box center [898, 23] width 11 height 11
click at [989, 10] on button "Continue" at bounding box center [965, 24] width 82 height 28
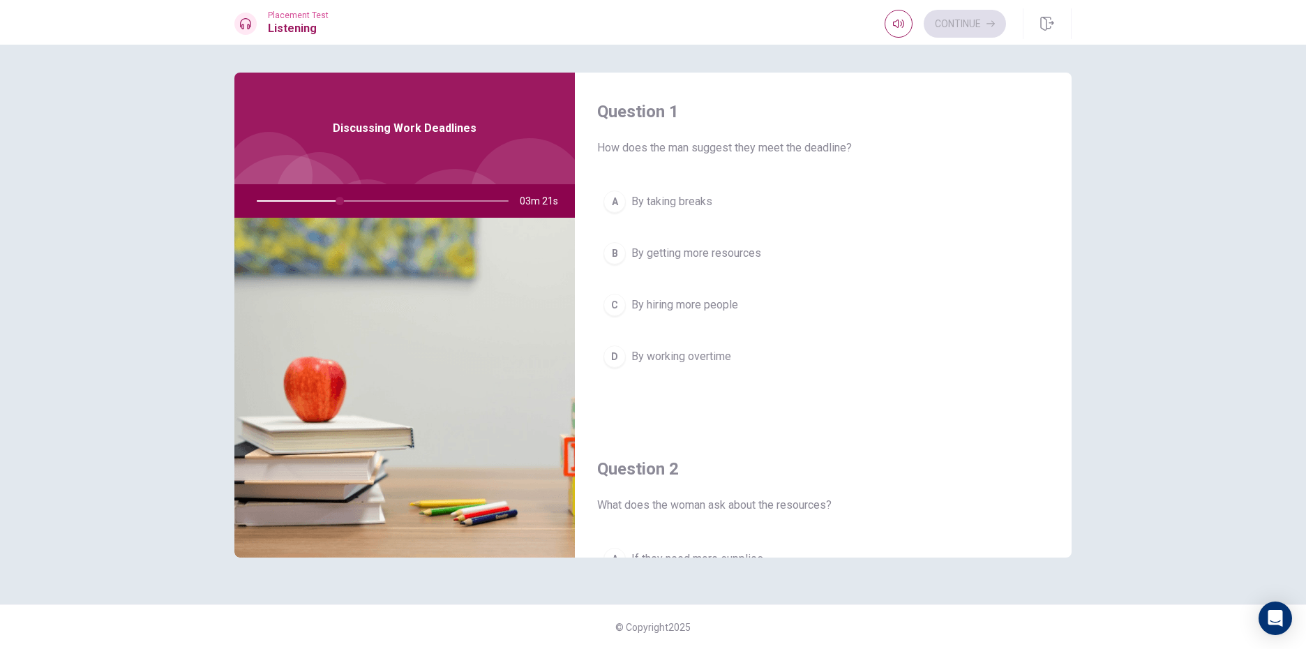
drag, startPoint x: 670, startPoint y: 352, endPoint x: 677, endPoint y: 346, distance: 9.9
click at [673, 352] on span "By working overtime" at bounding box center [681, 356] width 100 height 17
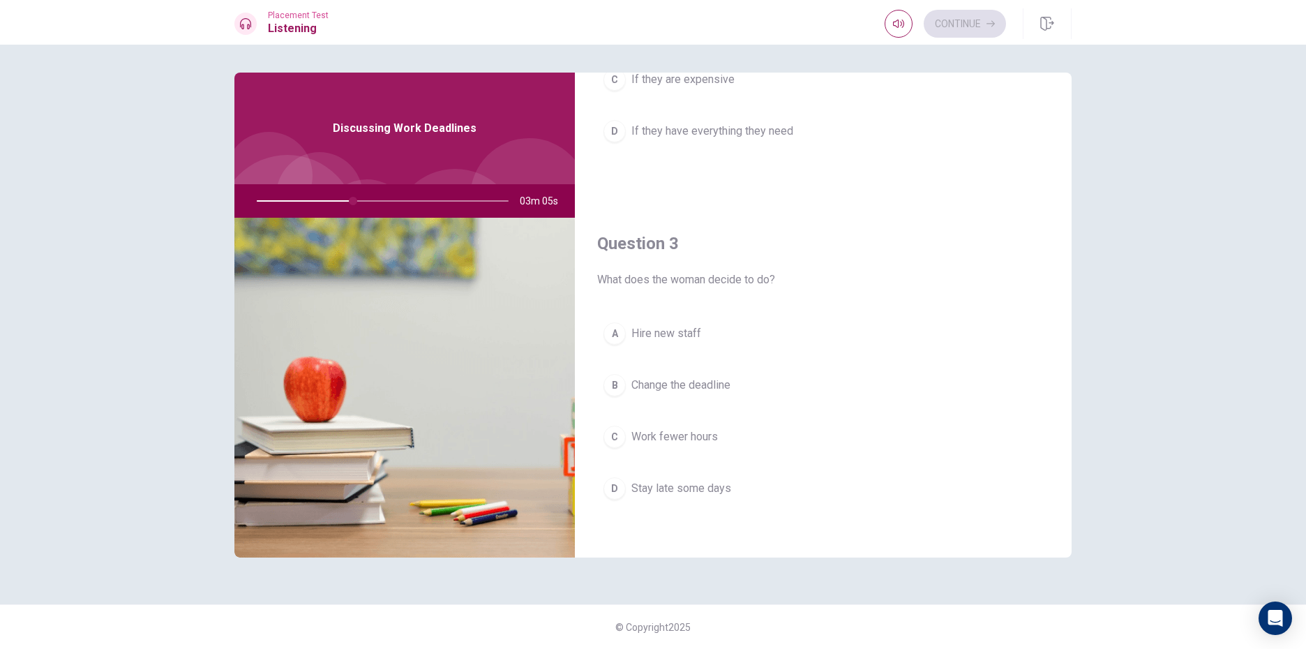
scroll to position [558, 0]
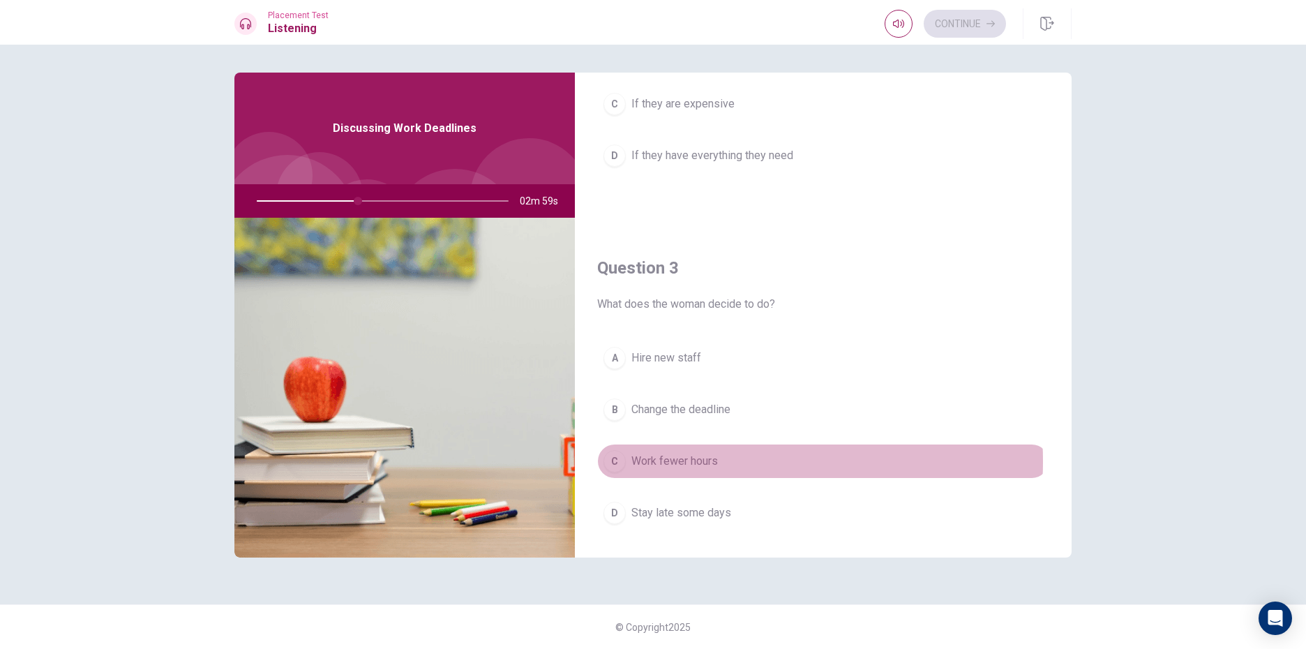
click at [692, 461] on span "Work fewer hours" at bounding box center [674, 461] width 87 height 17
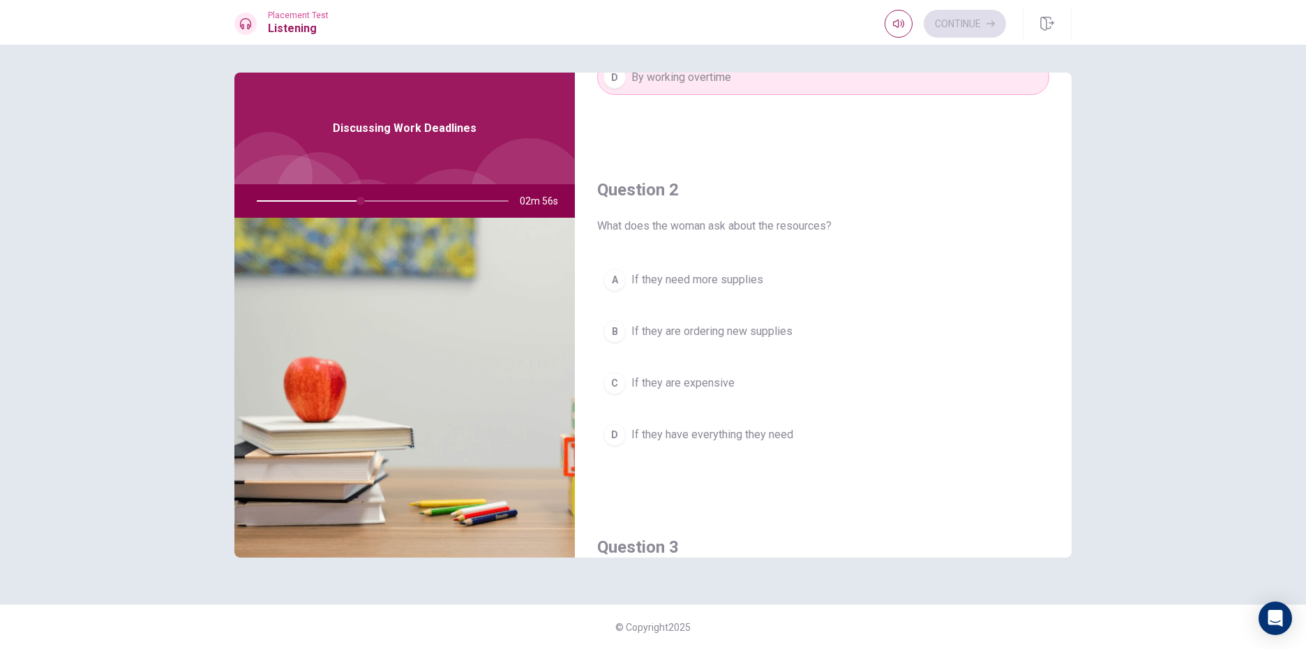
scroll to position [349, 0]
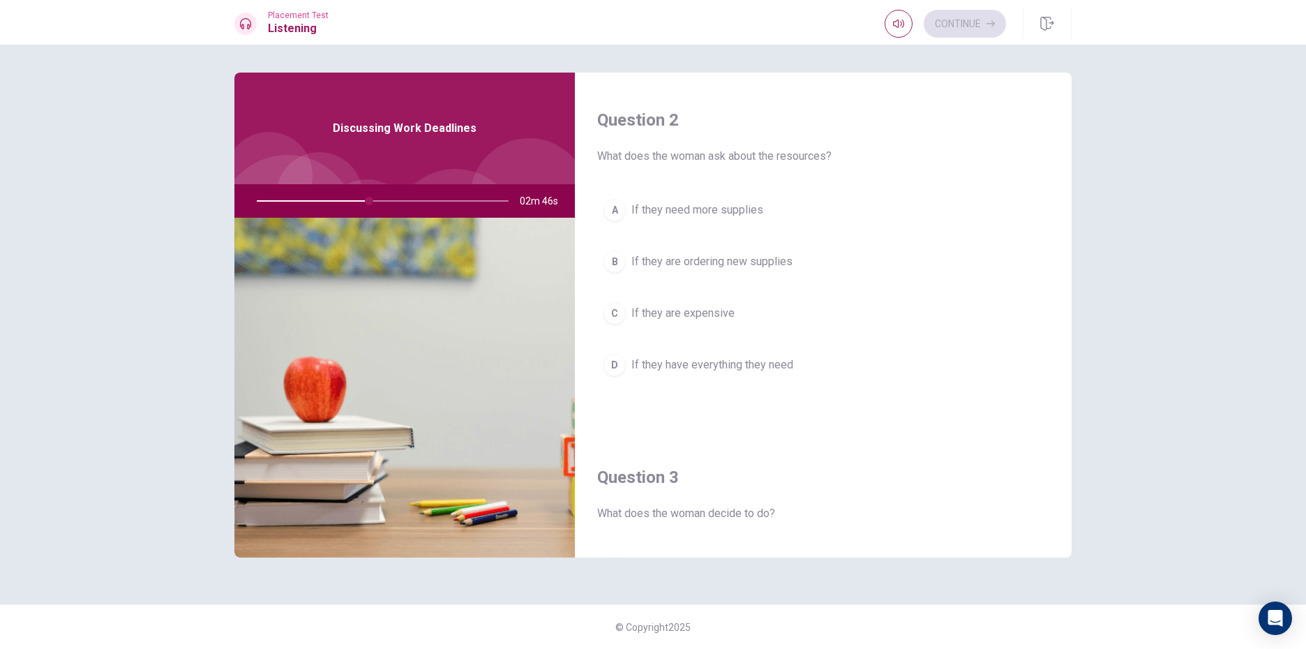
click at [705, 355] on button "D If they have everything they need" at bounding box center [823, 364] width 452 height 35
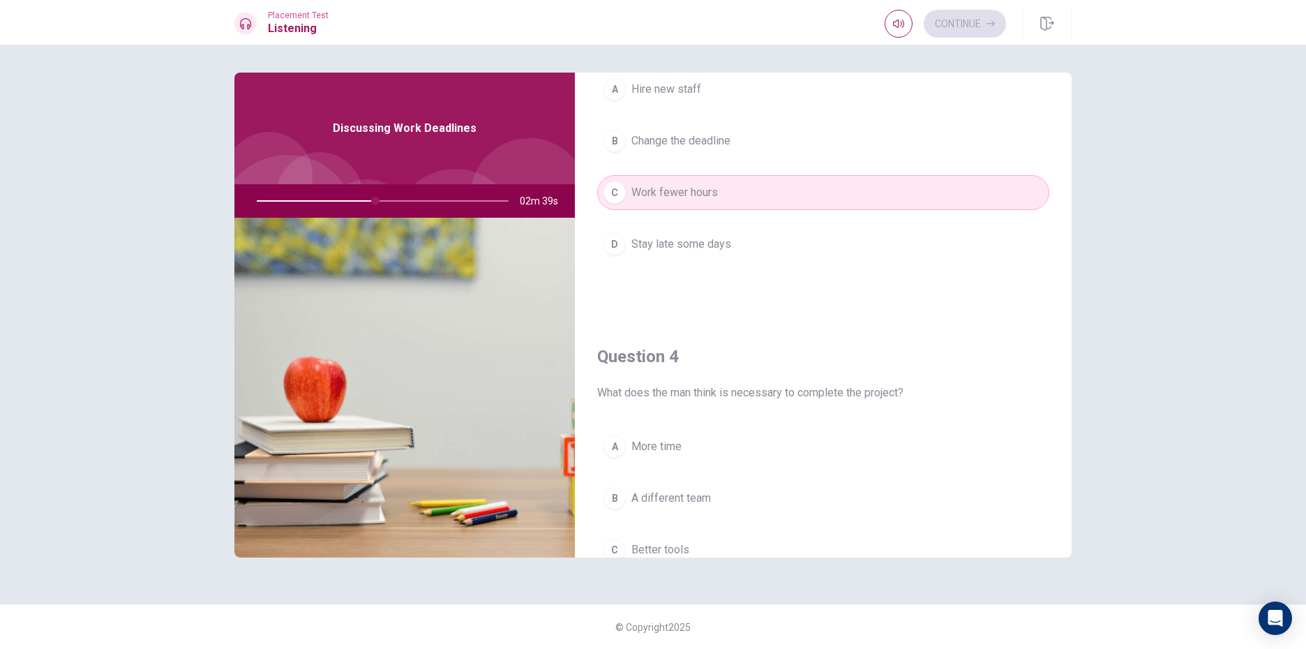
scroll to position [698, 0]
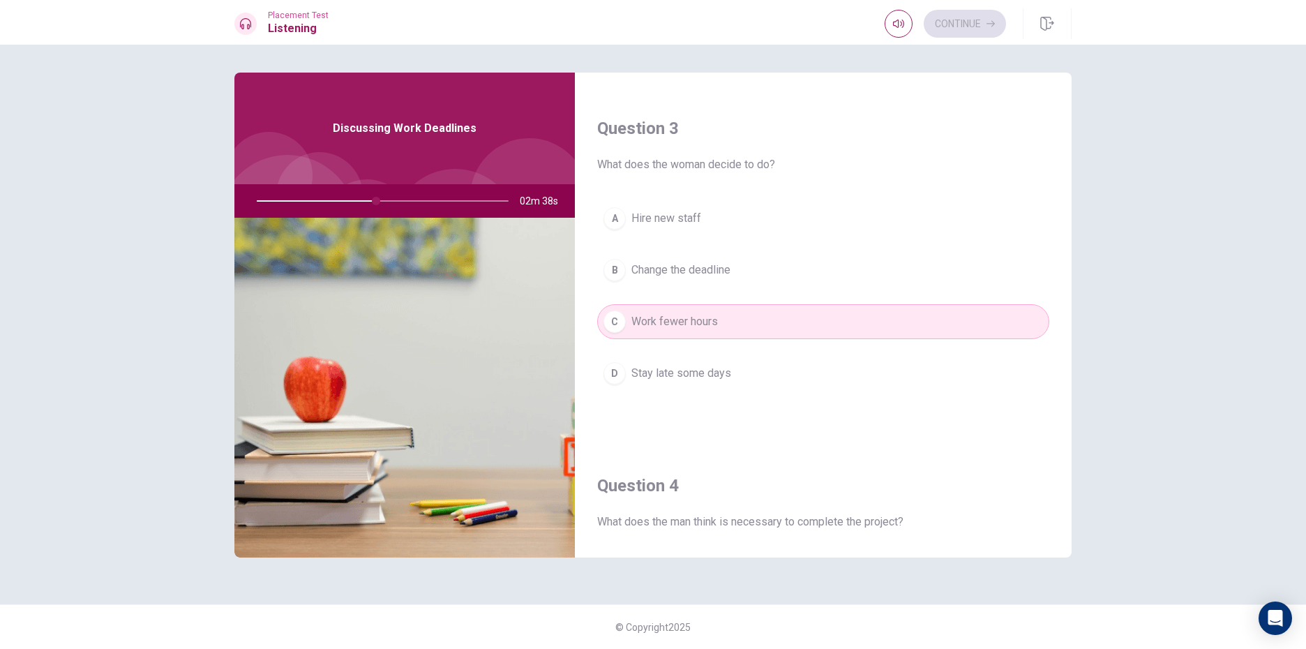
click at [728, 390] on button "D Stay late some days" at bounding box center [823, 373] width 452 height 35
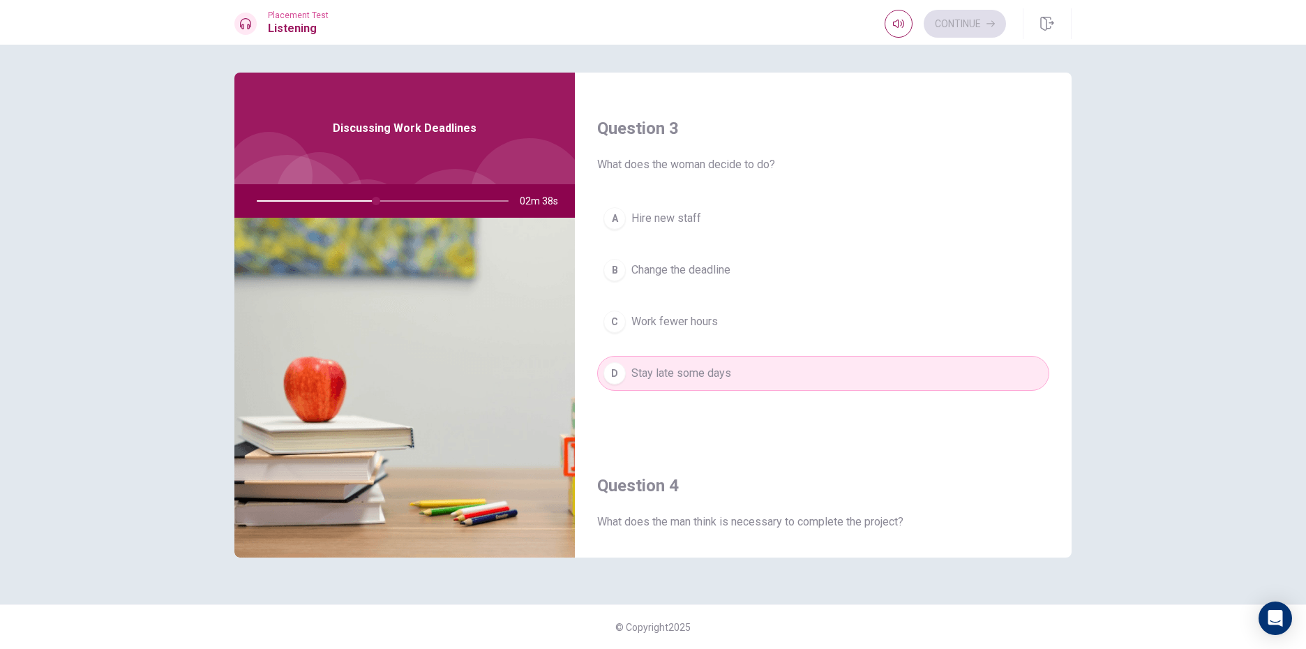
scroll to position [977, 0]
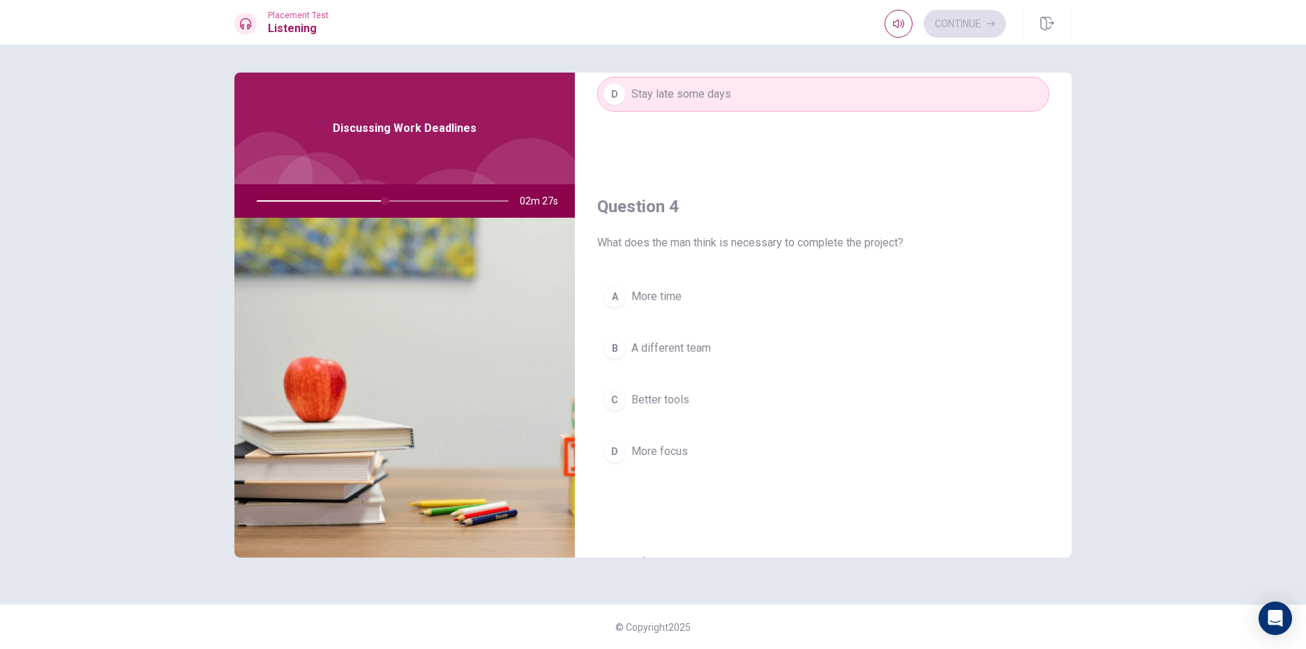
click at [671, 300] on span "More time" at bounding box center [656, 296] width 50 height 17
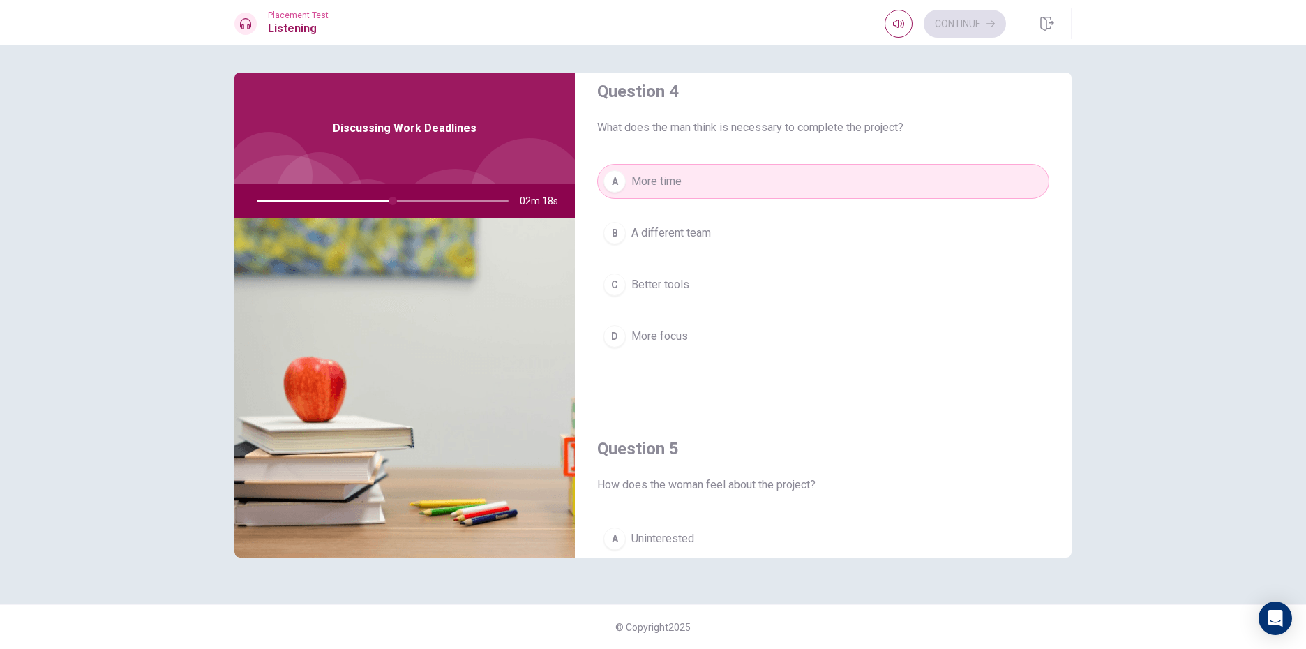
scroll to position [1301, 0]
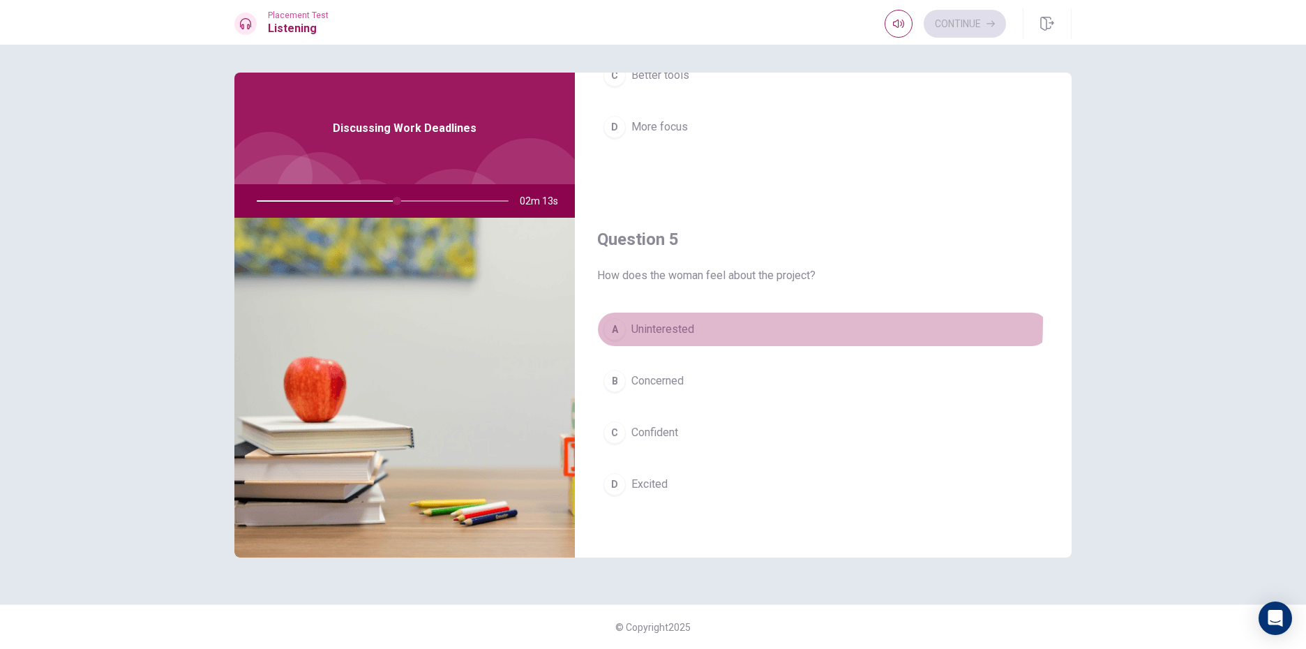
drag, startPoint x: 660, startPoint y: 321, endPoint x: 784, endPoint y: 289, distance: 127.6
click at [714, 304] on div "Question 5 How does the woman feel about the project? A Uninterested B Concerne…" at bounding box center [823, 378] width 497 height 357
click at [715, 317] on button "A Uninterested" at bounding box center [823, 329] width 452 height 35
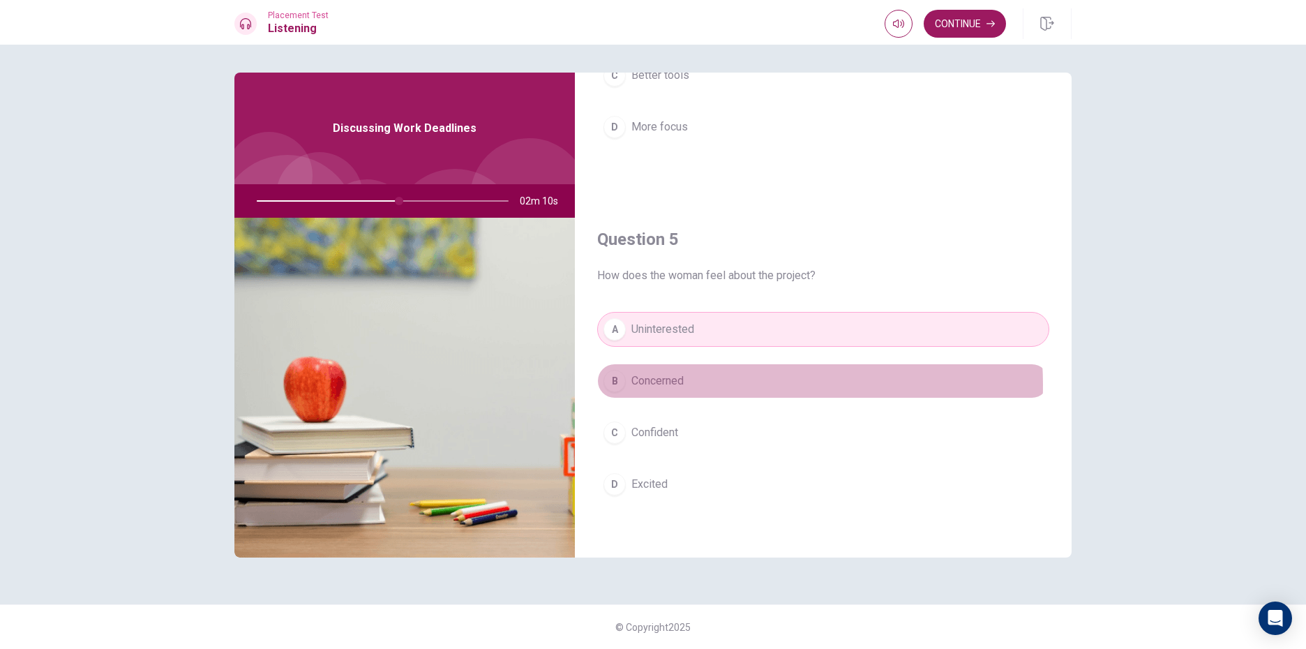
click at [724, 384] on button "B Concerned" at bounding box center [823, 381] width 452 height 35
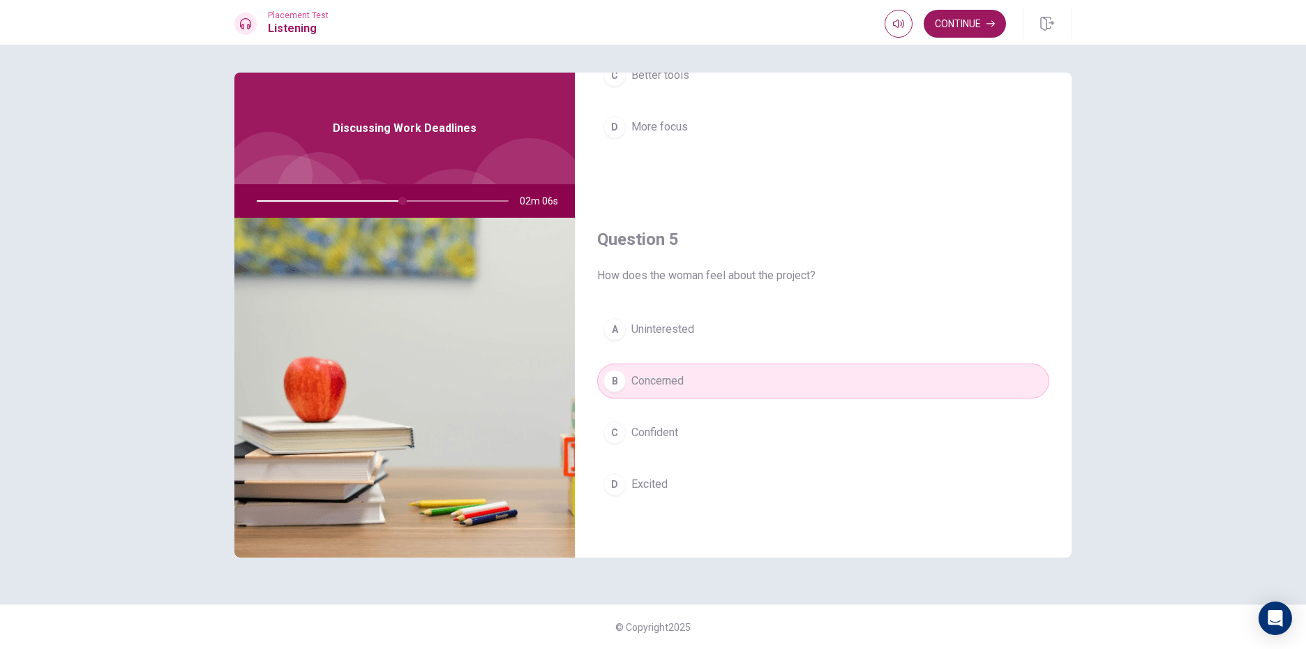
click at [677, 312] on button "A Uninterested" at bounding box center [823, 329] width 452 height 35
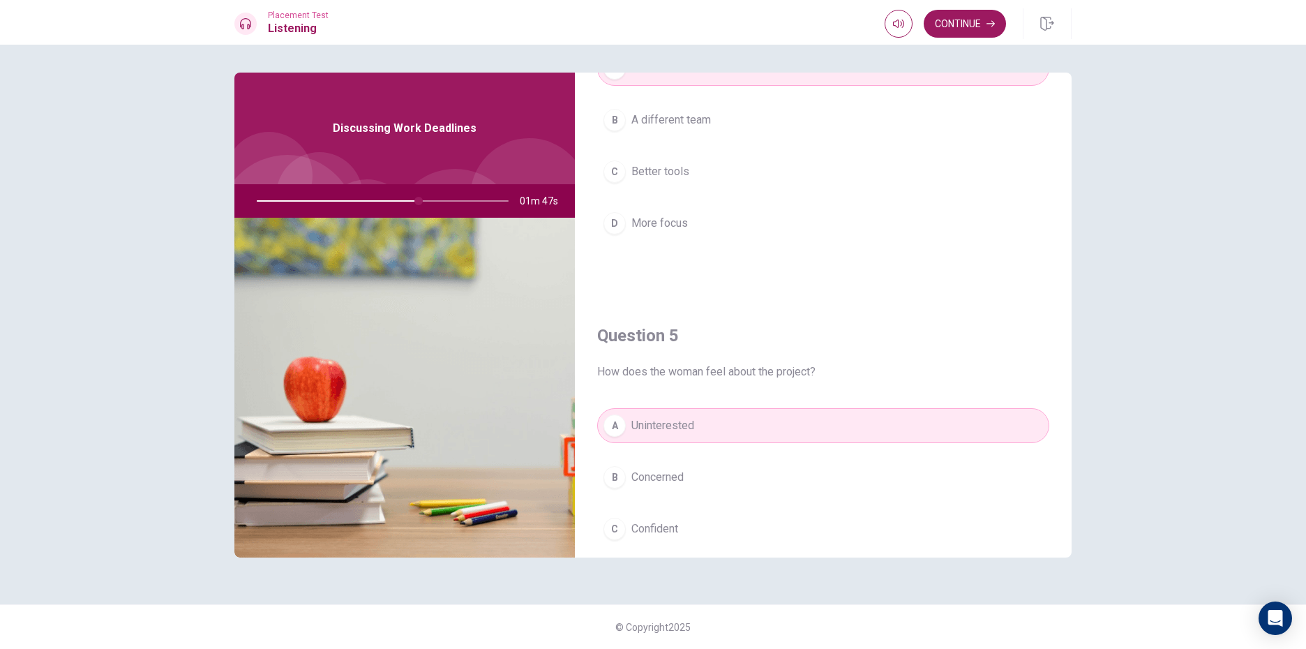
scroll to position [1092, 0]
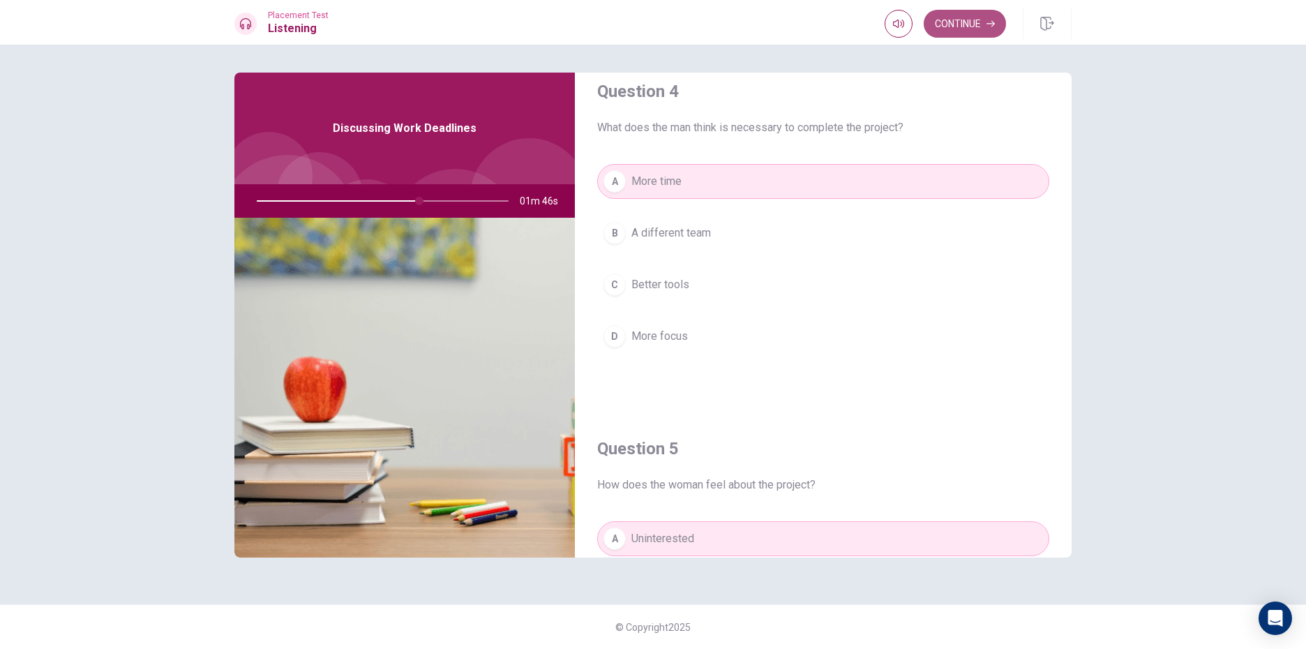
click at [970, 19] on button "Continue" at bounding box center [965, 24] width 82 height 28
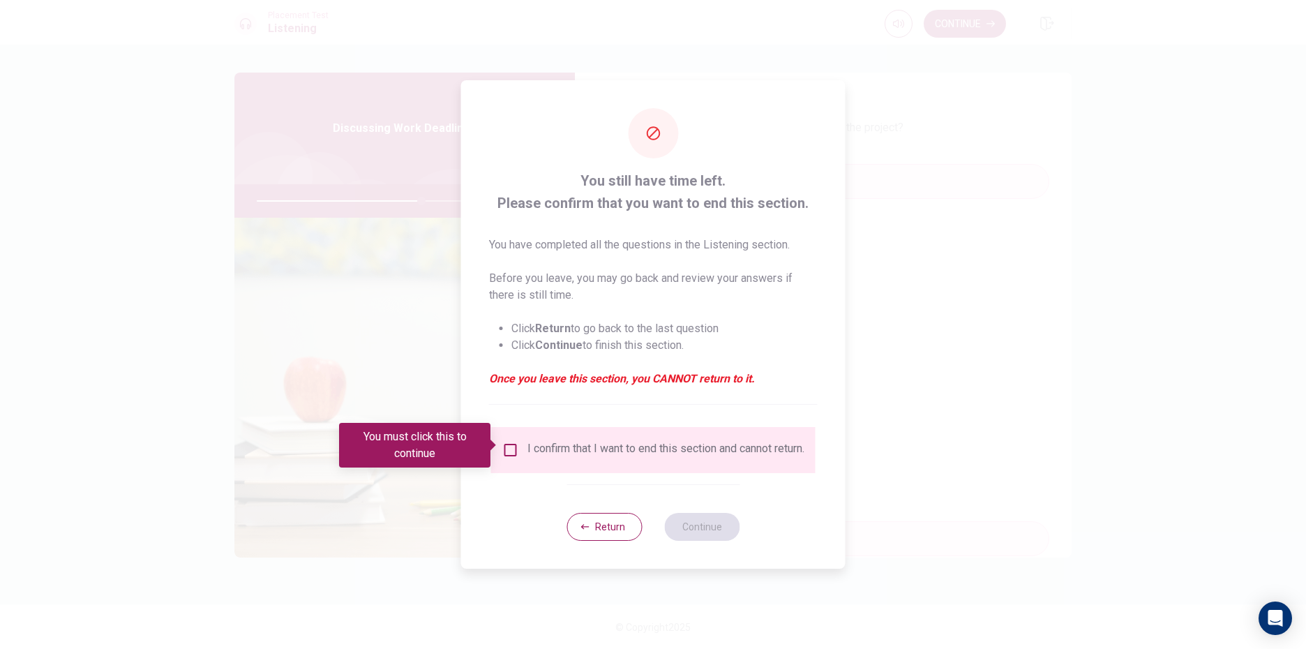
click at [502, 451] on input "You must click this to continue" at bounding box center [510, 450] width 17 height 17
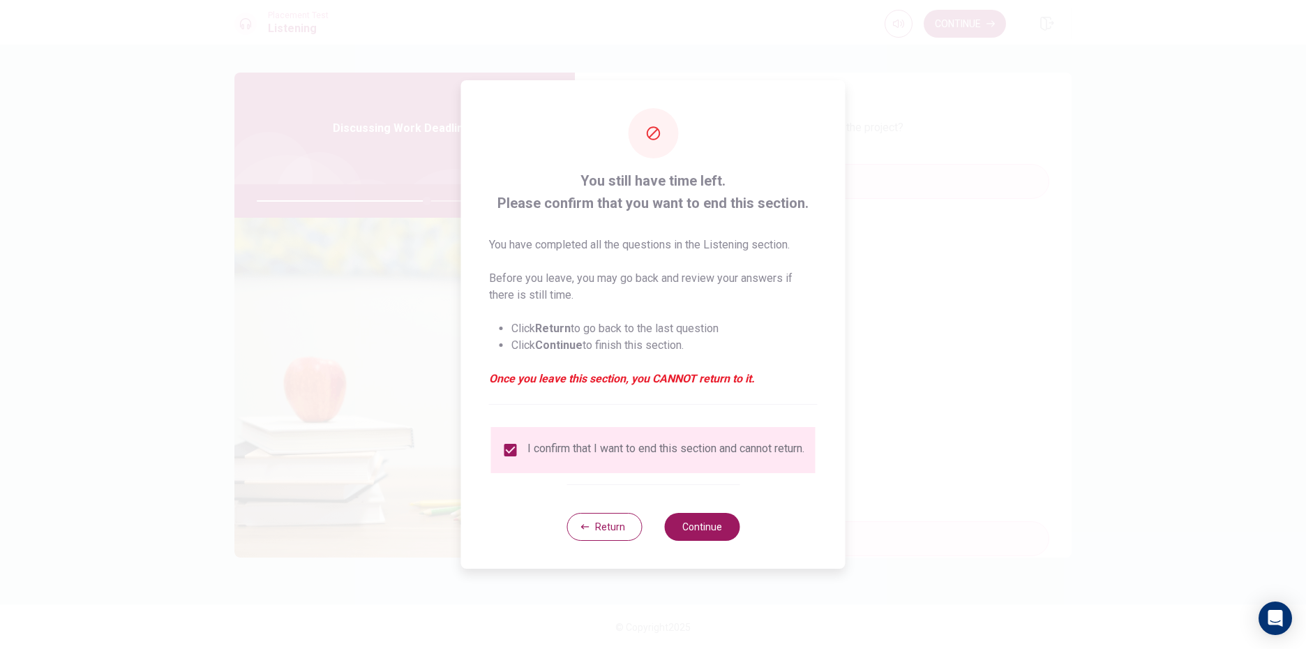
drag, startPoint x: 696, startPoint y: 536, endPoint x: 856, endPoint y: 479, distance: 170.1
click at [856, 479] on div "You still have time left. Please confirm that you want to end this section. You…" at bounding box center [653, 324] width 1306 height 649
click at [607, 541] on button "Return" at bounding box center [604, 527] width 75 height 28
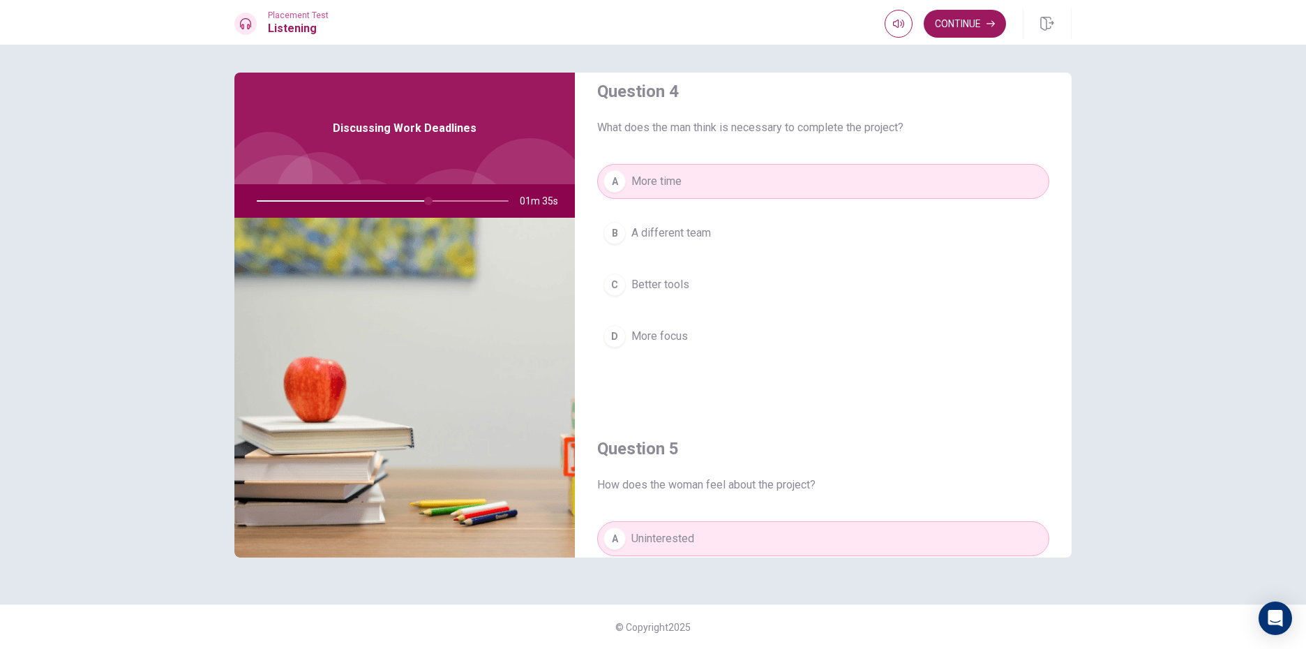
drag, startPoint x: 333, startPoint y: 191, endPoint x: 338, endPoint y: 202, distance: 12.2
click at [336, 202] on div at bounding box center [380, 200] width 280 height 33
click at [341, 202] on div at bounding box center [380, 200] width 280 height 33
drag, startPoint x: 341, startPoint y: 202, endPoint x: 518, endPoint y: 173, distance: 178.9
click at [518, 173] on div "Discussing Work Deadlines 01m 34s" at bounding box center [404, 315] width 340 height 485
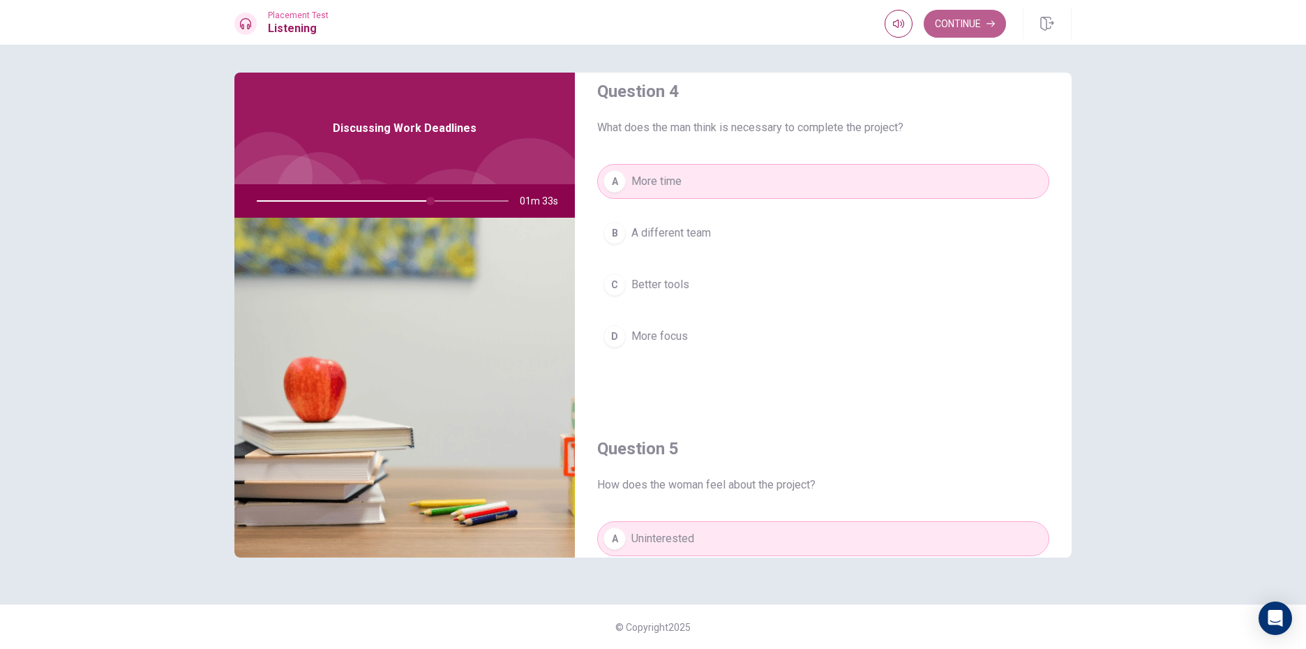
drag, startPoint x: 973, startPoint y: 10, endPoint x: 968, endPoint y: 342, distance: 332.2
click at [968, 69] on div "Placement Test Listening Continue Continue Question 1 How does the man suggest …" at bounding box center [653, 324] width 1306 height 649
click at [962, 20] on button "Continue" at bounding box center [965, 24] width 82 height 28
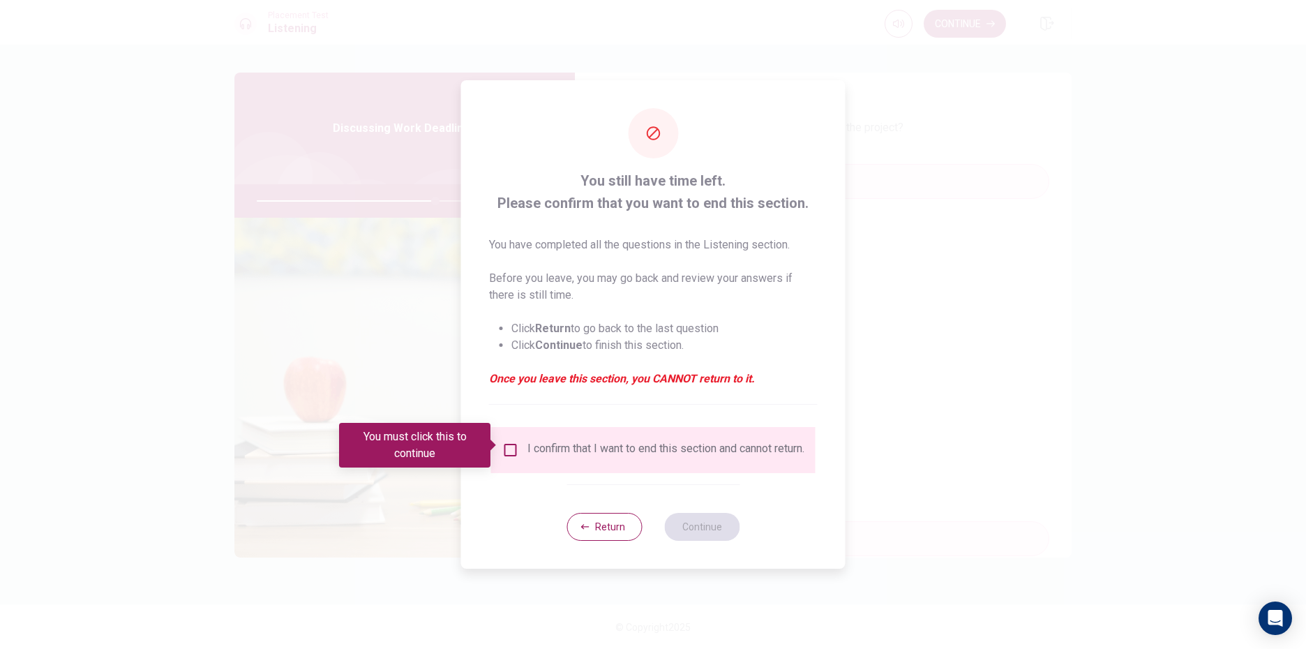
drag, startPoint x: 502, startPoint y: 444, endPoint x: 552, endPoint y: 464, distance: 54.2
click at [502, 444] on input "You must click this to continue" at bounding box center [510, 450] width 17 height 17
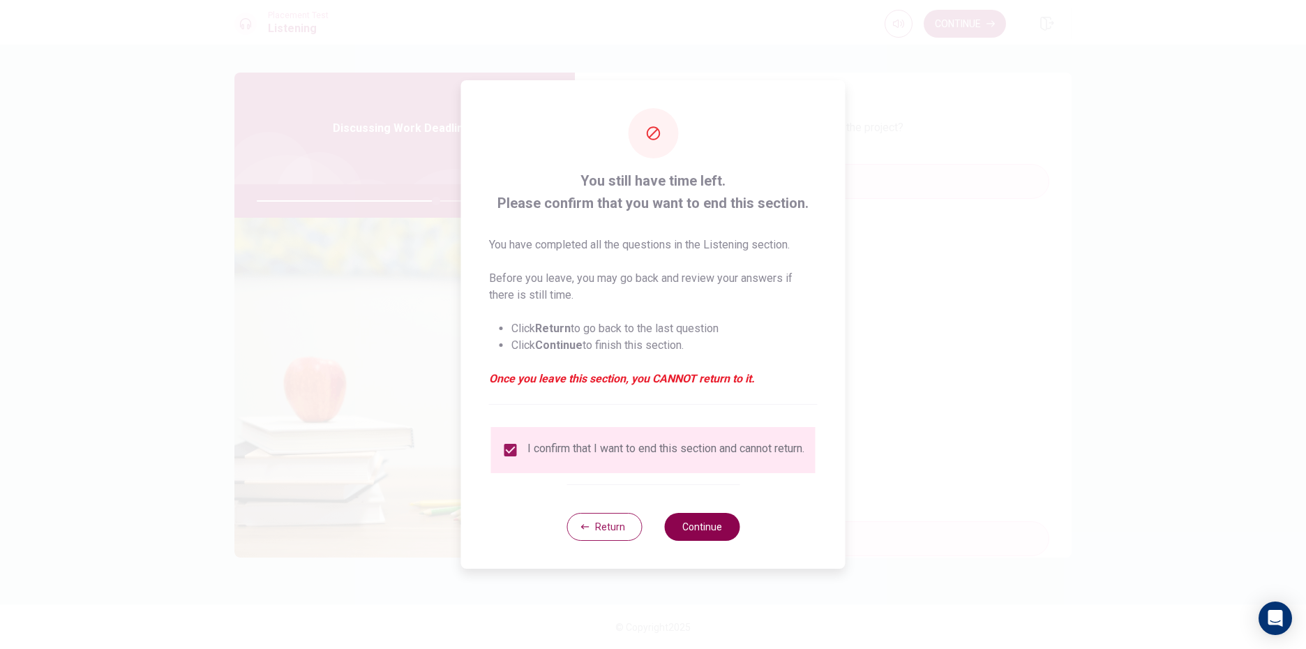
click at [717, 541] on button "Continue" at bounding box center [701, 527] width 75 height 28
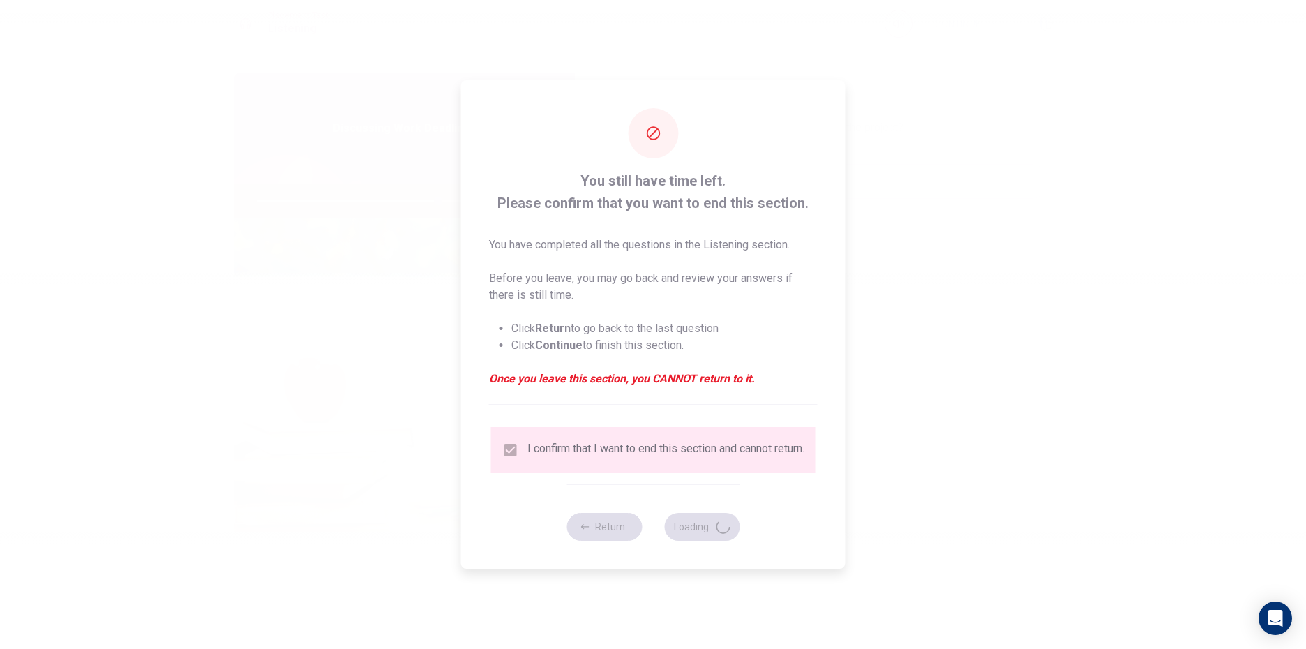
type input "72"
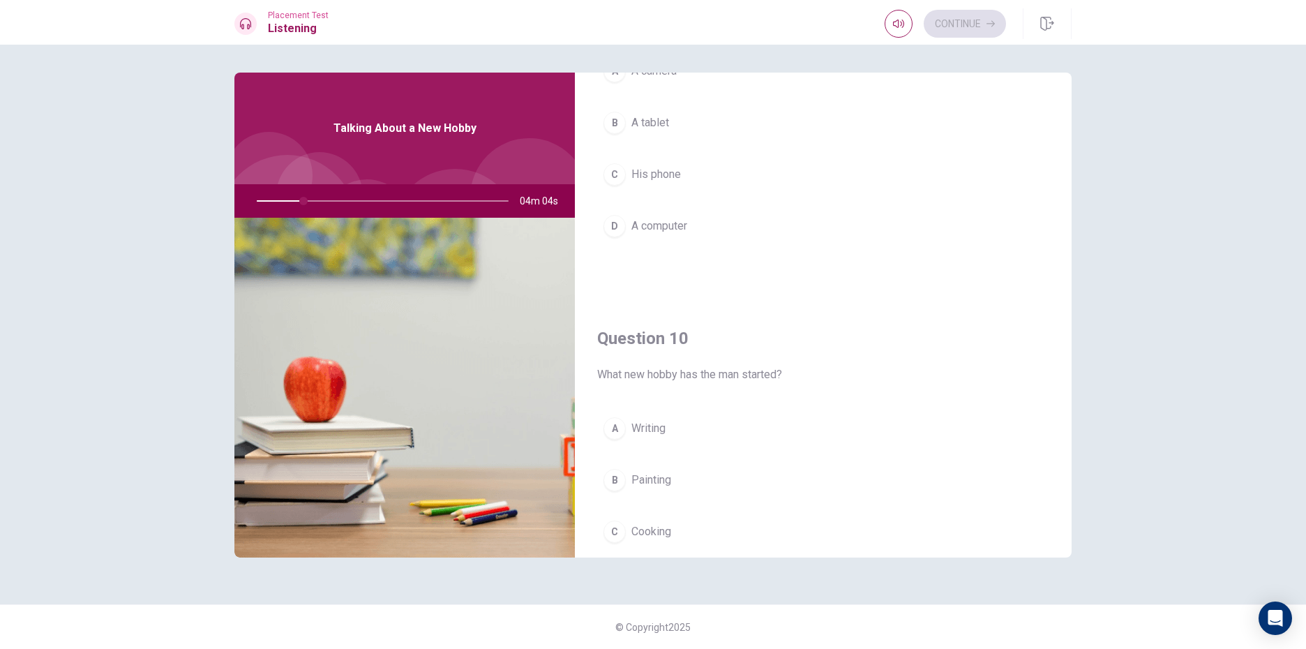
scroll to position [1301, 0]
click at [650, 488] on span "Photography" at bounding box center [662, 484] width 62 height 17
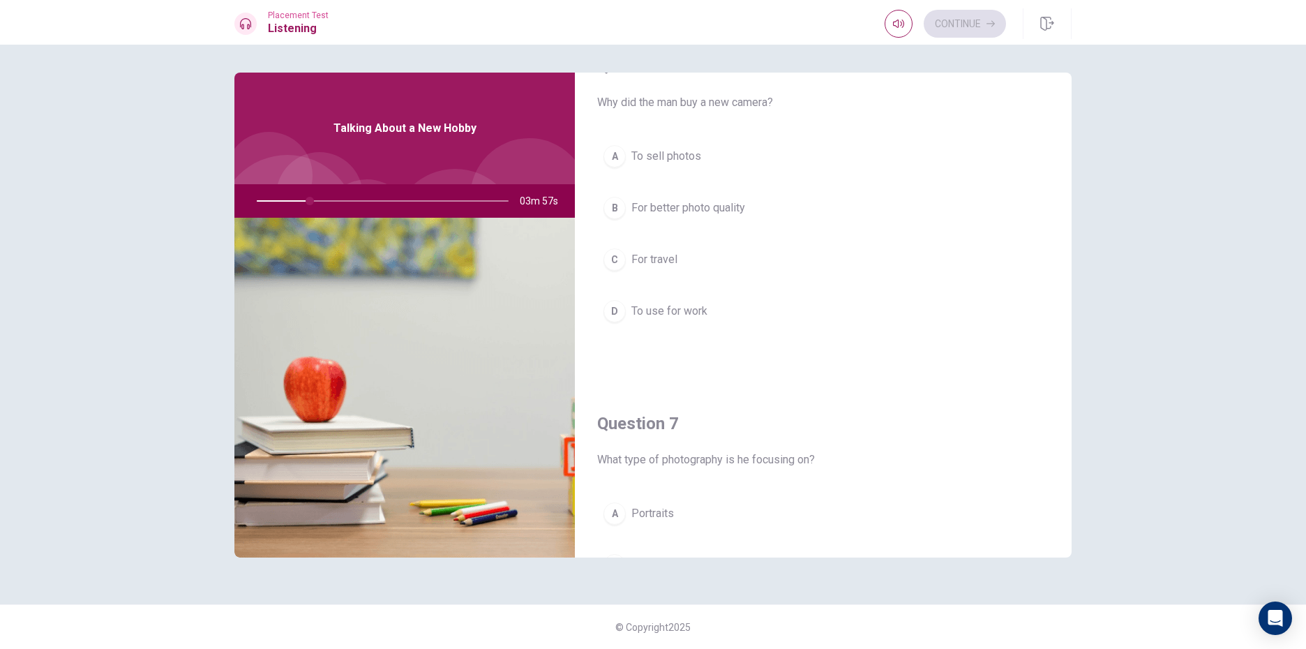
scroll to position [0, 0]
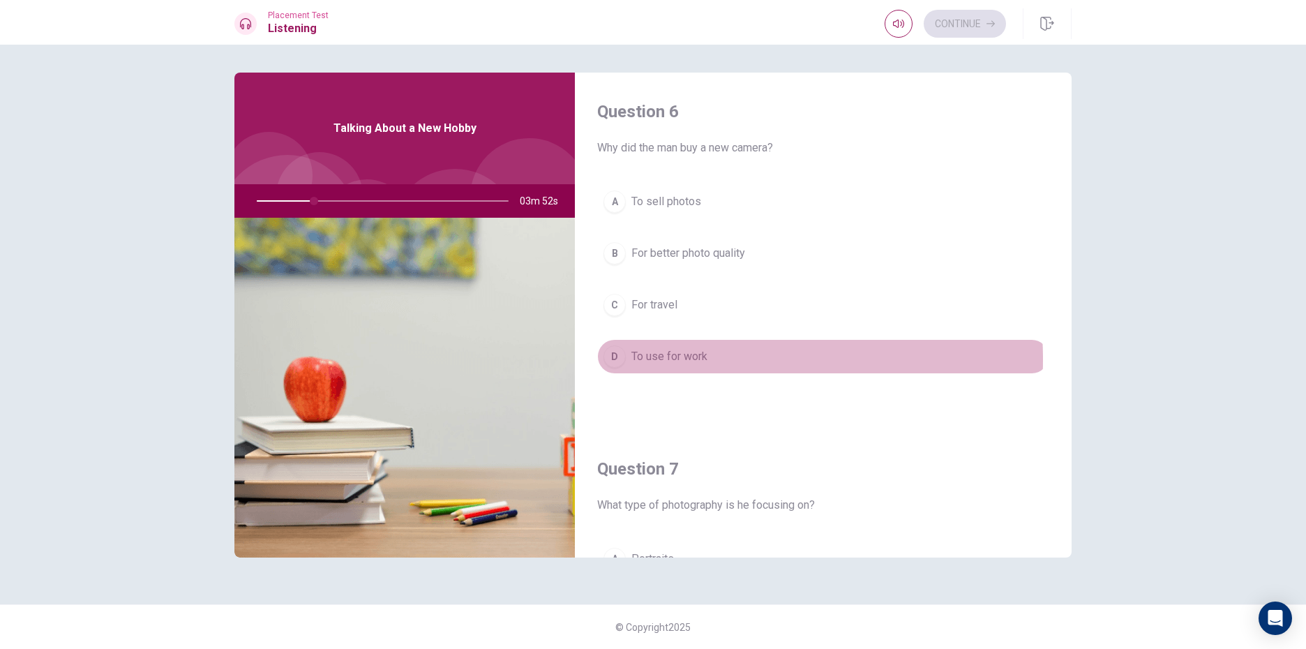
click at [662, 359] on span "To use for work" at bounding box center [669, 356] width 76 height 17
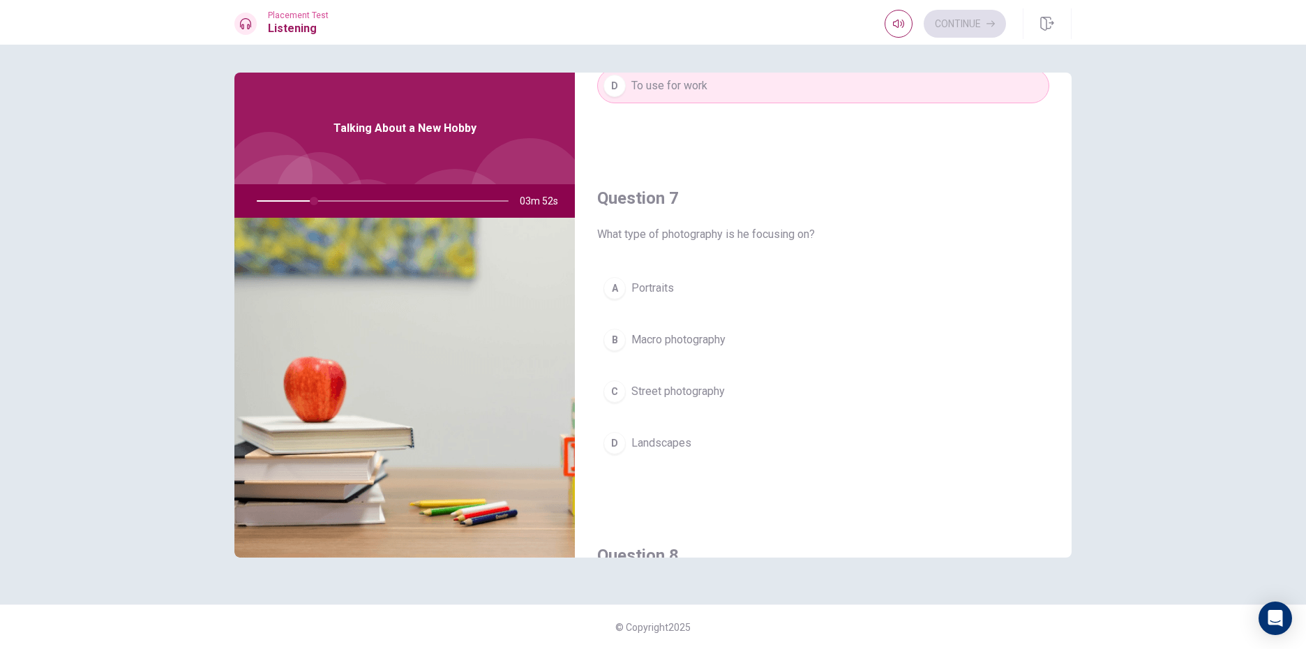
scroll to position [279, 0]
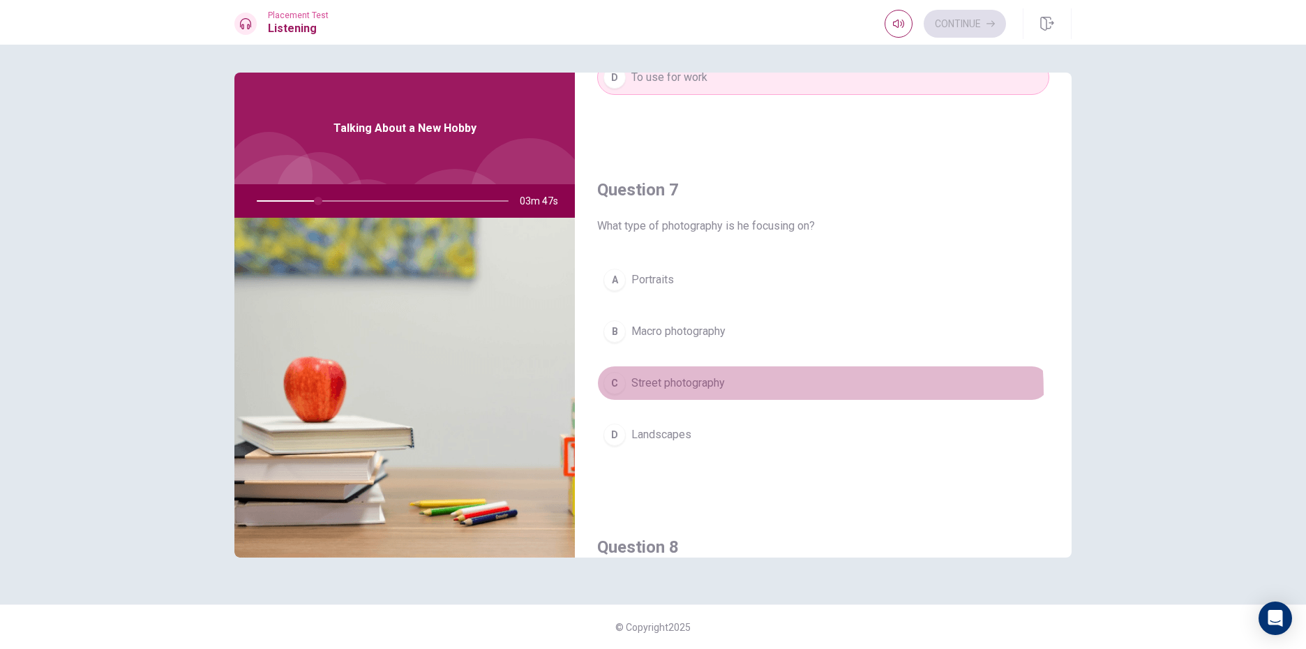
click at [685, 394] on button "C Street photography" at bounding box center [823, 383] width 452 height 35
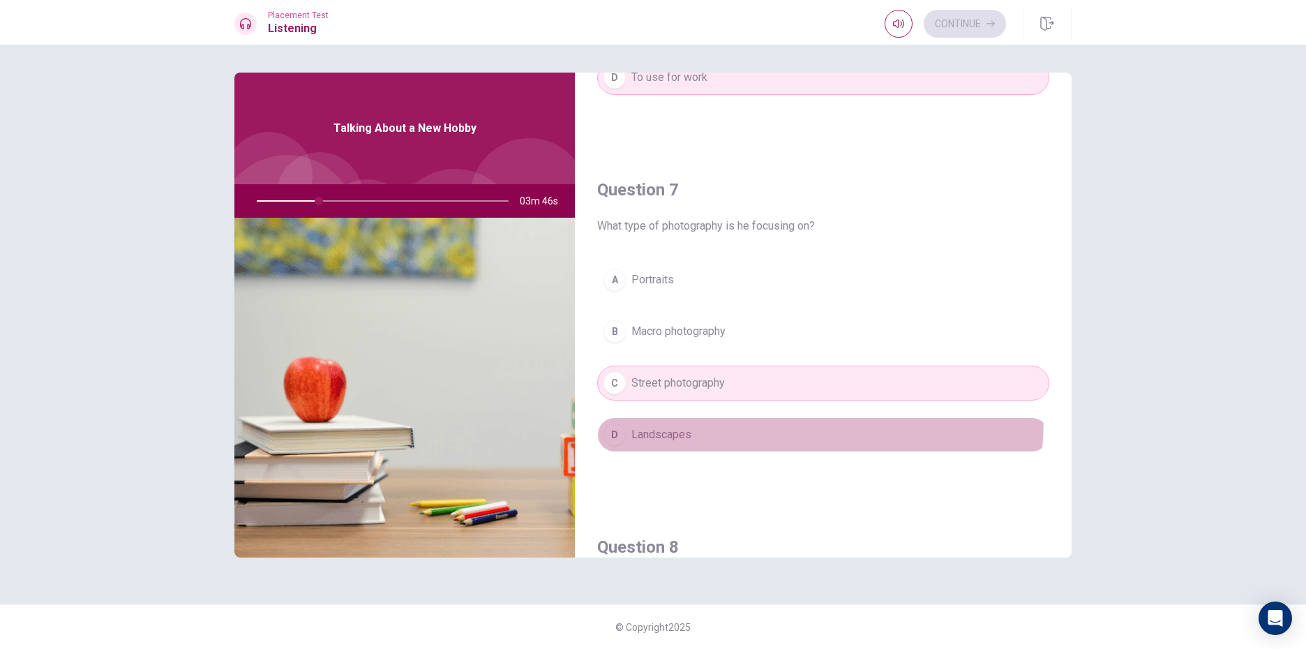
click at [690, 418] on button "D Landscapes" at bounding box center [823, 434] width 452 height 35
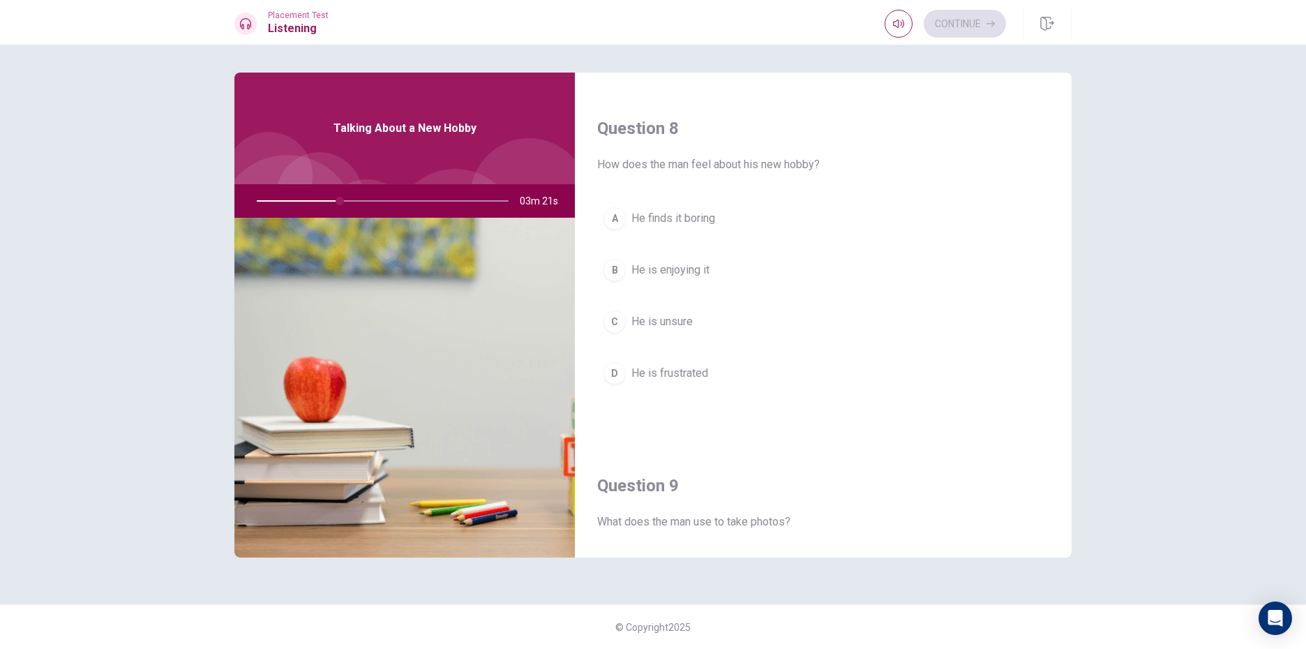
scroll to position [977, 0]
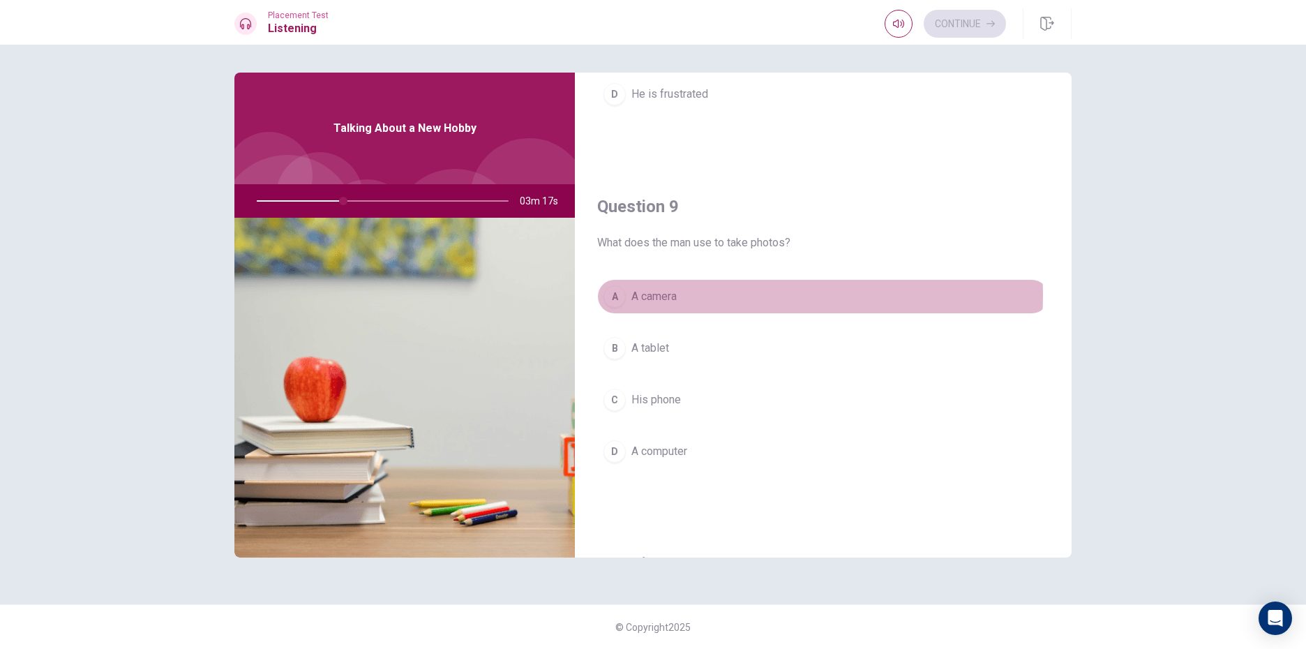
click at [694, 294] on button "A A camera" at bounding box center [823, 296] width 452 height 35
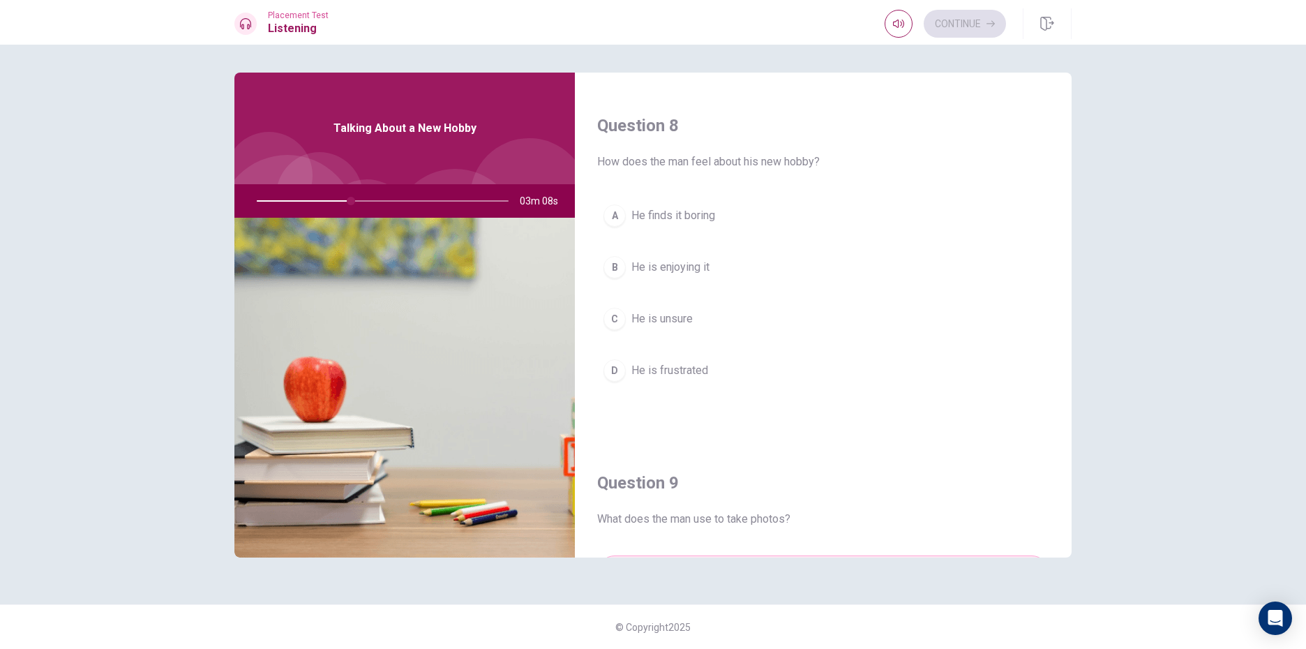
scroll to position [673, 0]
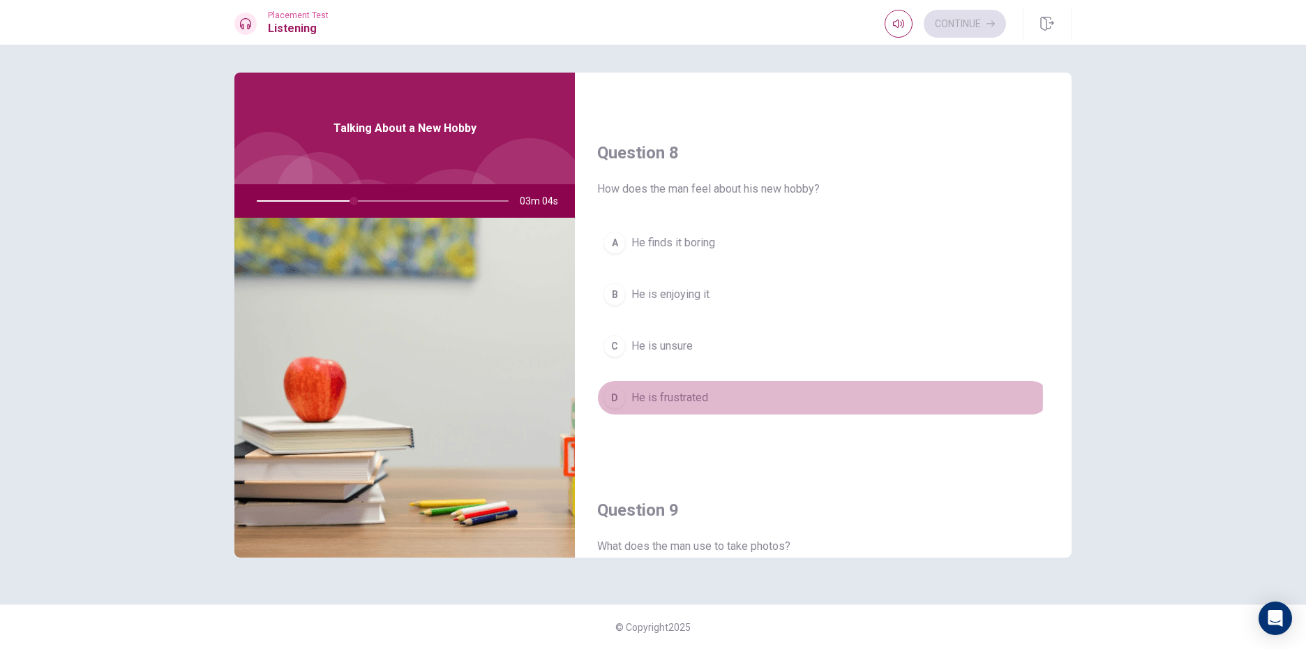
drag, startPoint x: 719, startPoint y: 397, endPoint x: 737, endPoint y: 316, distance: 82.8
click at [719, 394] on button "D He is frustrated" at bounding box center [823, 397] width 452 height 35
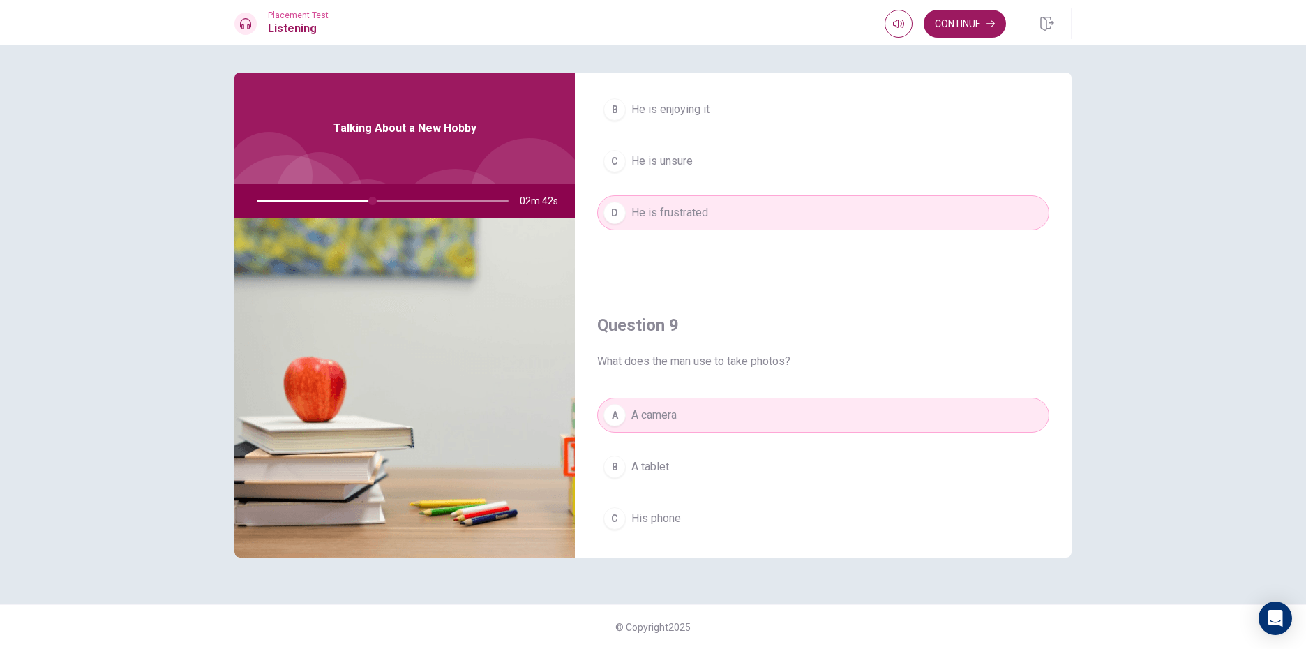
scroll to position [743, 0]
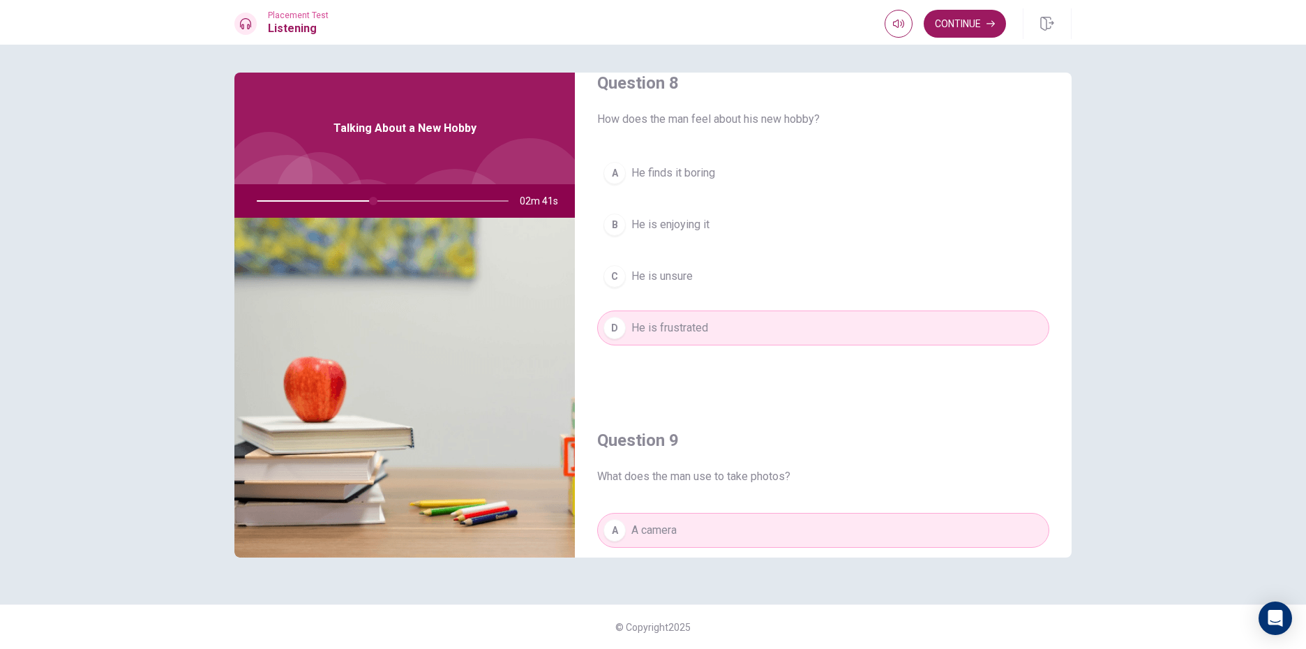
click at [719, 234] on button "B He is enjoying it" at bounding box center [823, 224] width 452 height 35
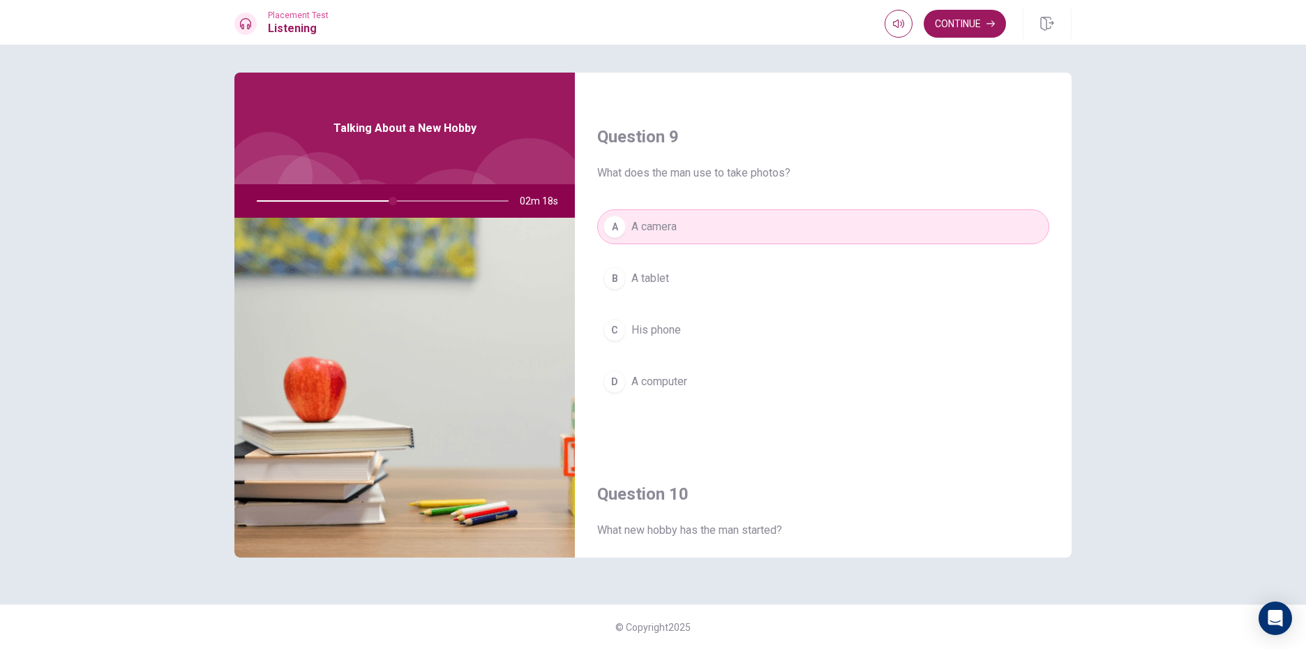
scroll to position [1301, 0]
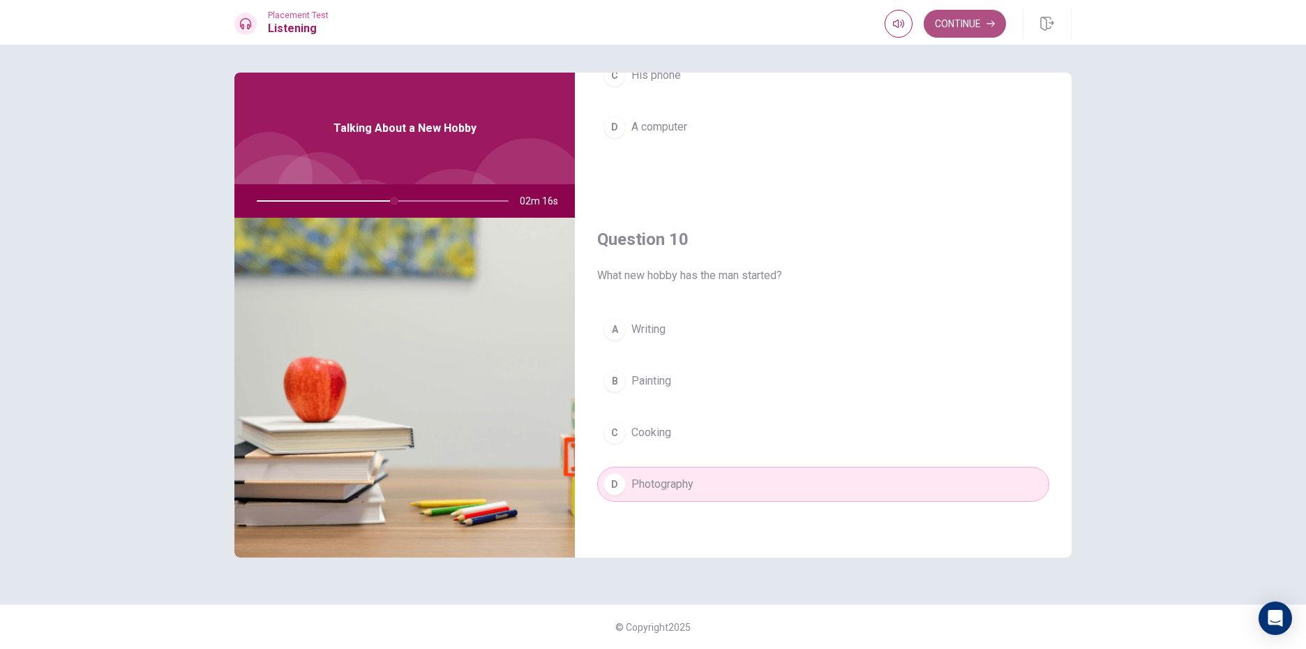
click at [936, 24] on button "Continue" at bounding box center [965, 24] width 82 height 28
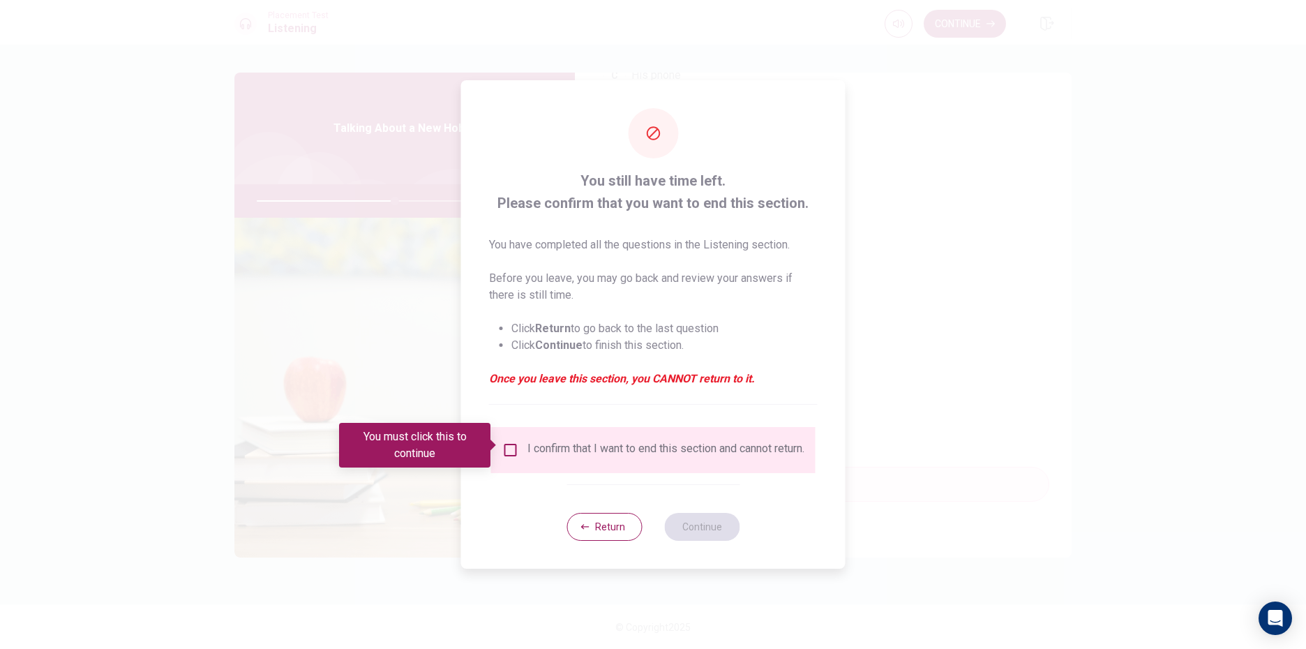
click at [515, 442] on input "You must click this to continue" at bounding box center [510, 450] width 17 height 17
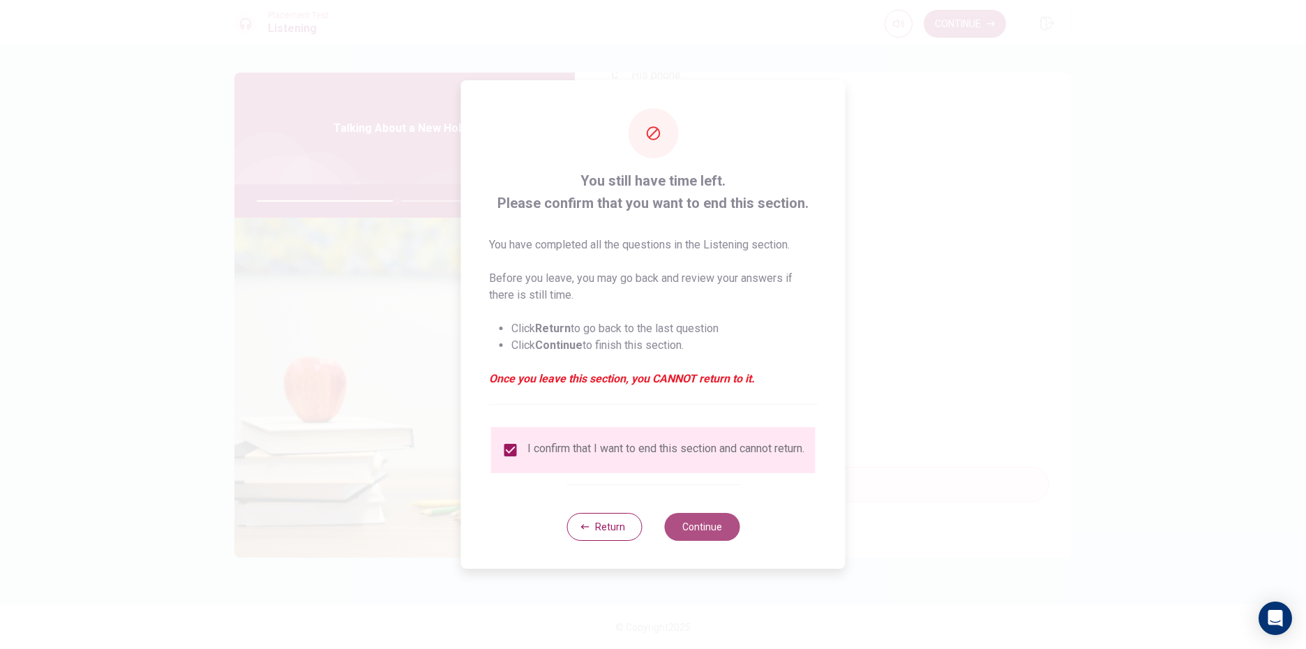
click at [712, 539] on button "Continue" at bounding box center [701, 527] width 75 height 28
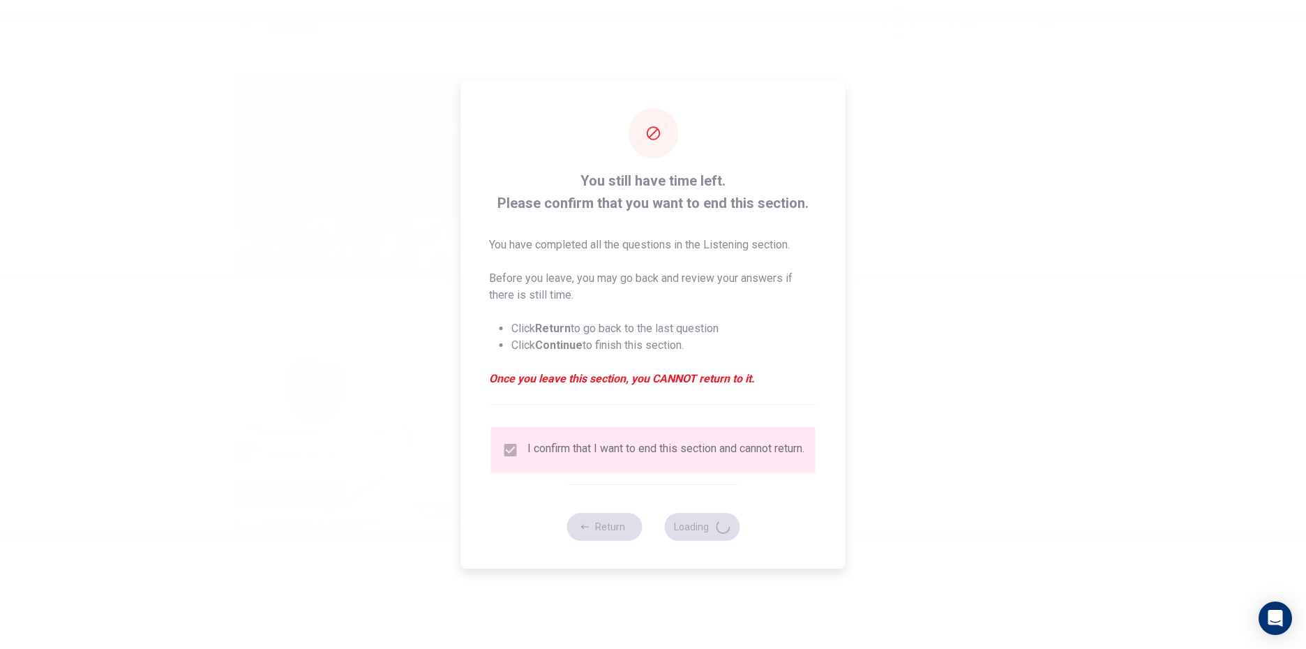
type input "56"
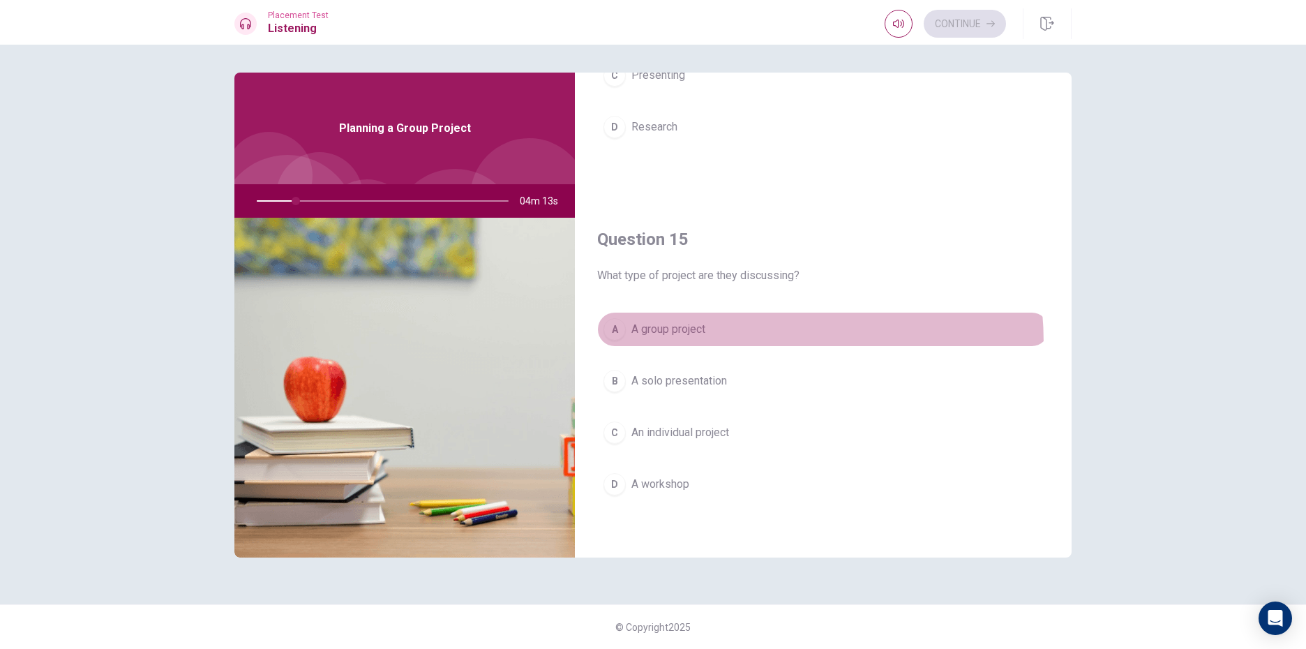
click at [678, 344] on button "A A group project" at bounding box center [823, 329] width 452 height 35
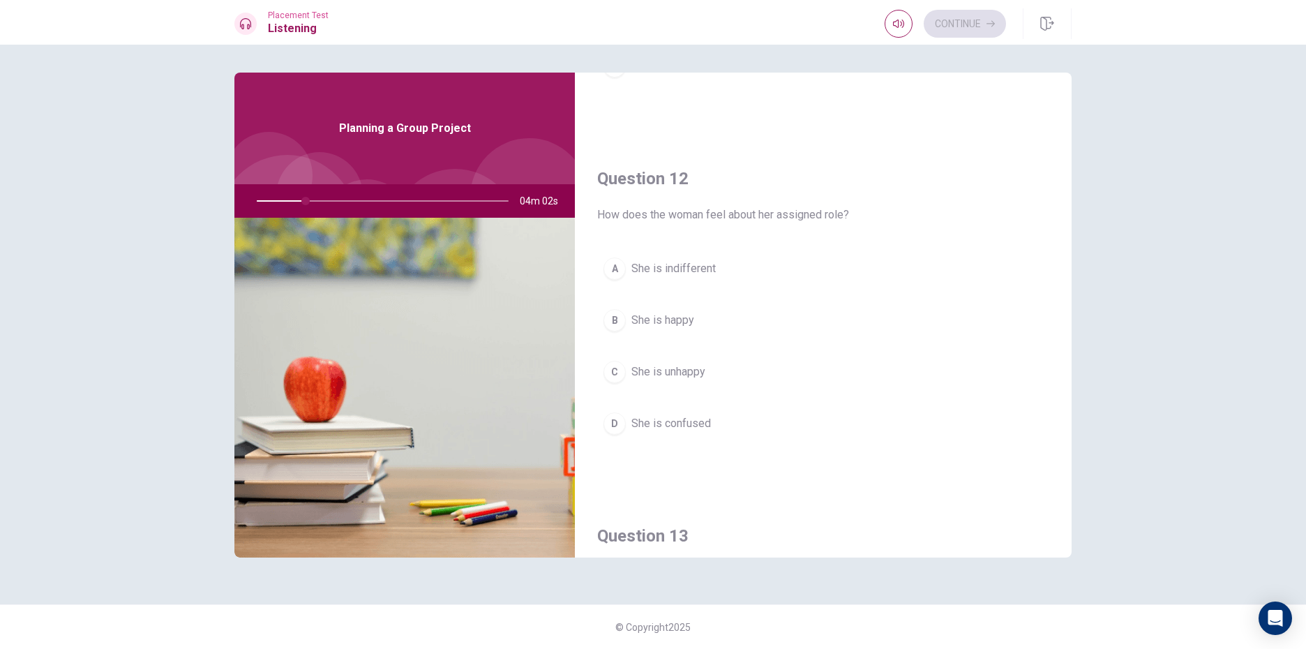
scroll to position [255, 0]
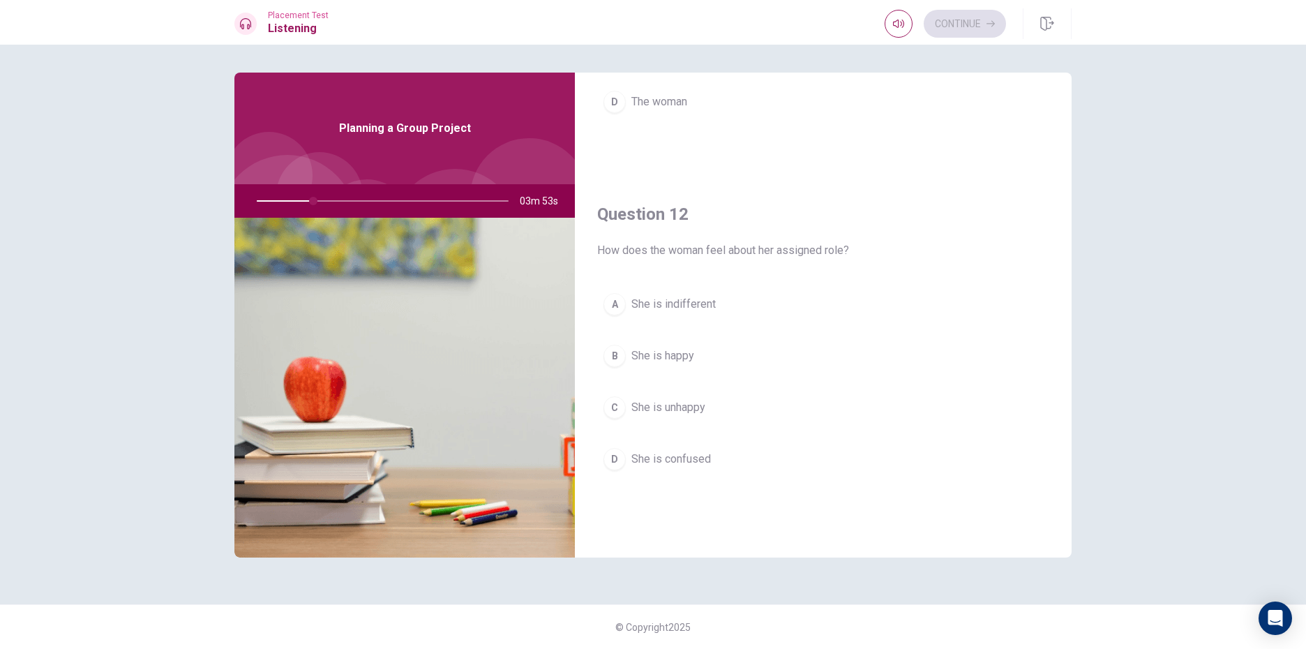
click at [735, 447] on button "D She is confused" at bounding box center [823, 459] width 452 height 35
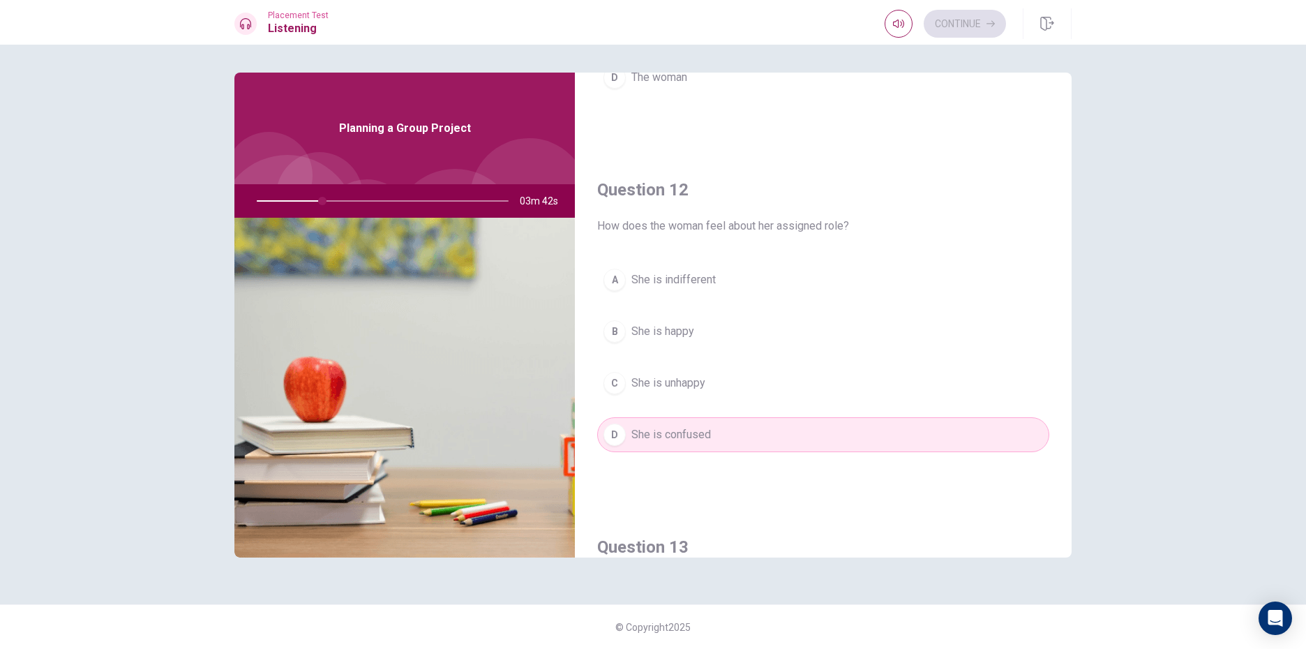
scroll to position [0, 0]
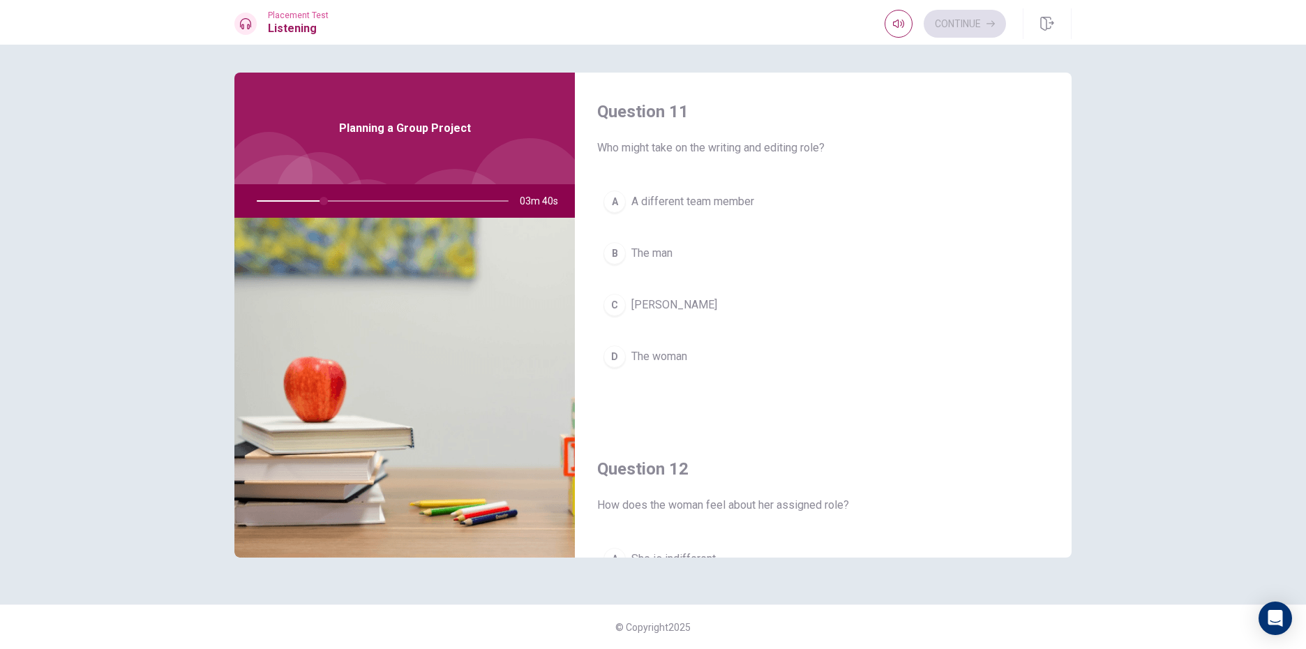
click at [698, 303] on button "C Sarah" at bounding box center [823, 304] width 452 height 35
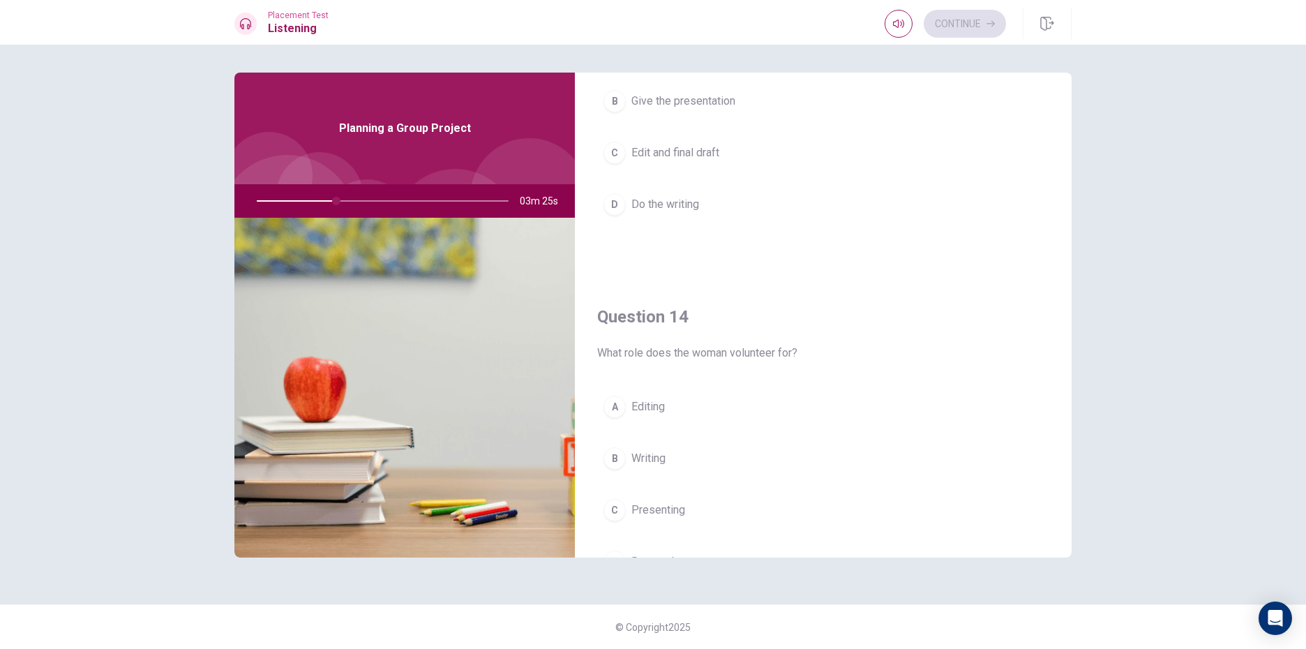
scroll to position [1022, 0]
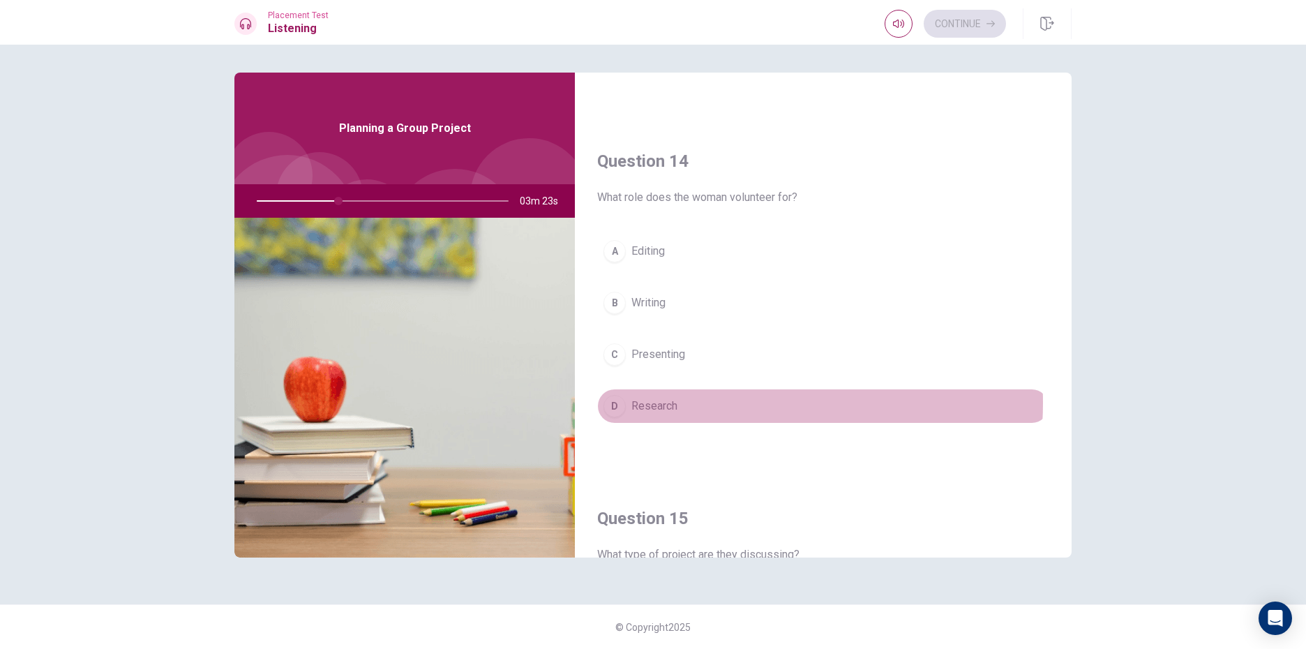
click at [693, 403] on button "D Research" at bounding box center [823, 406] width 452 height 35
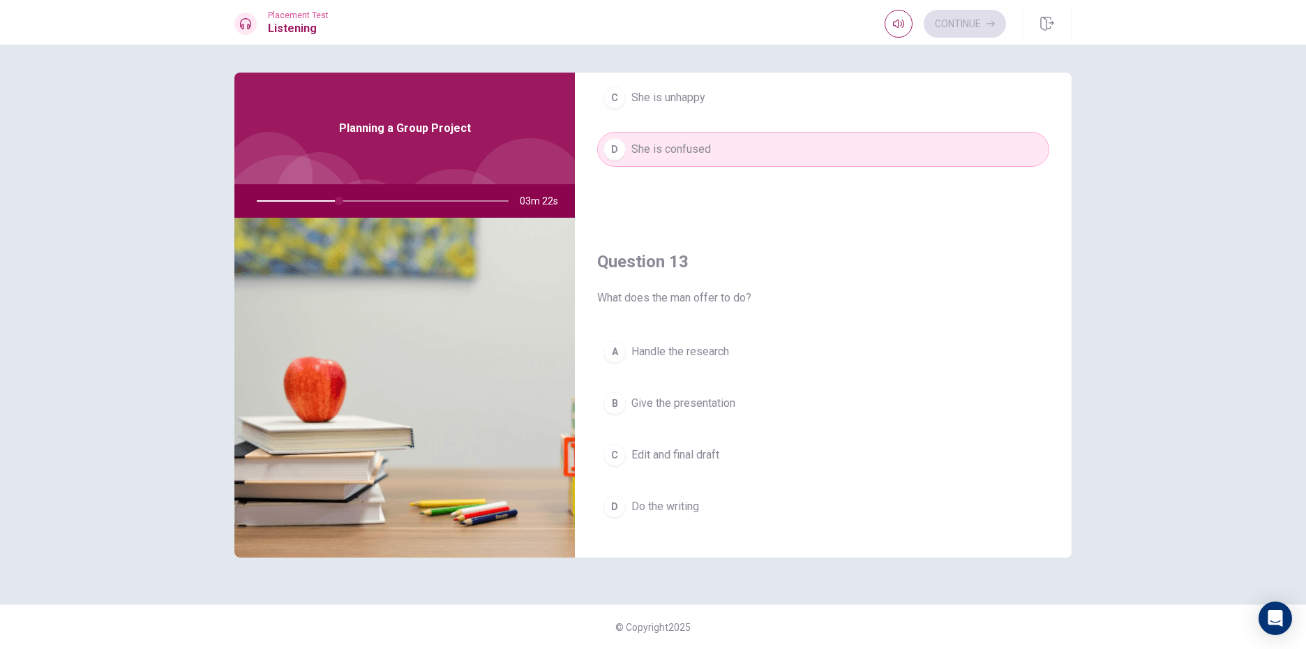
scroll to position [464, 0]
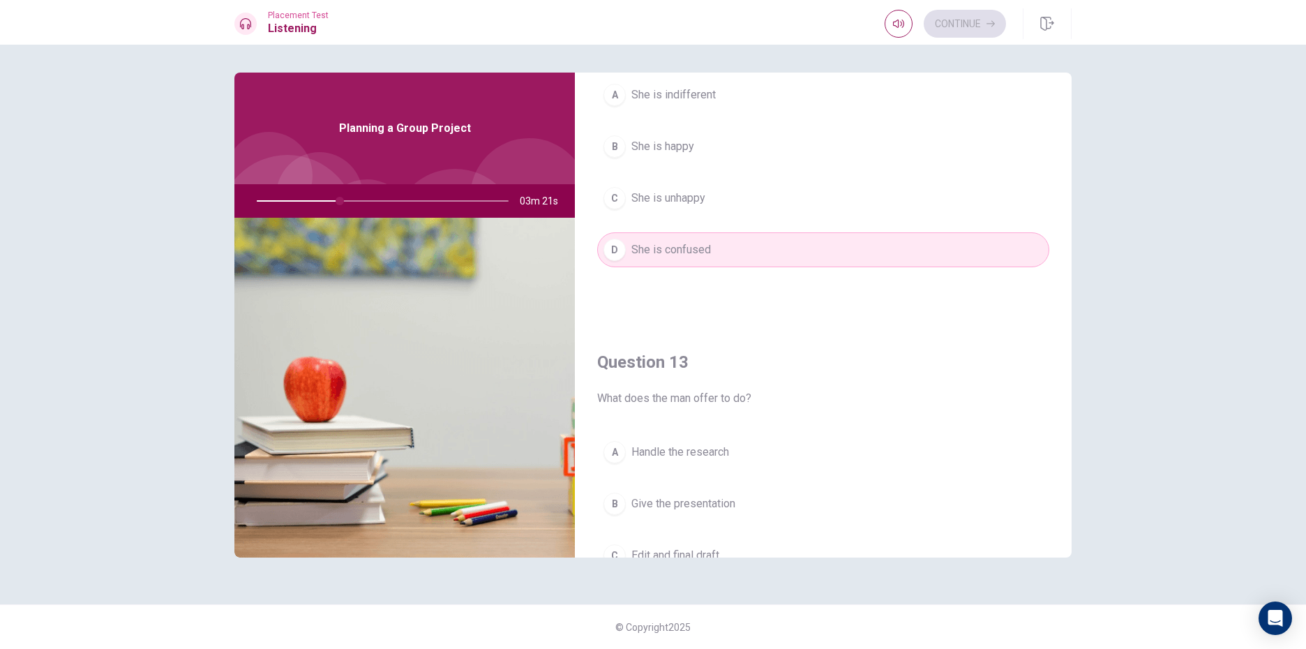
click at [753, 156] on button "B She is happy" at bounding box center [823, 146] width 452 height 35
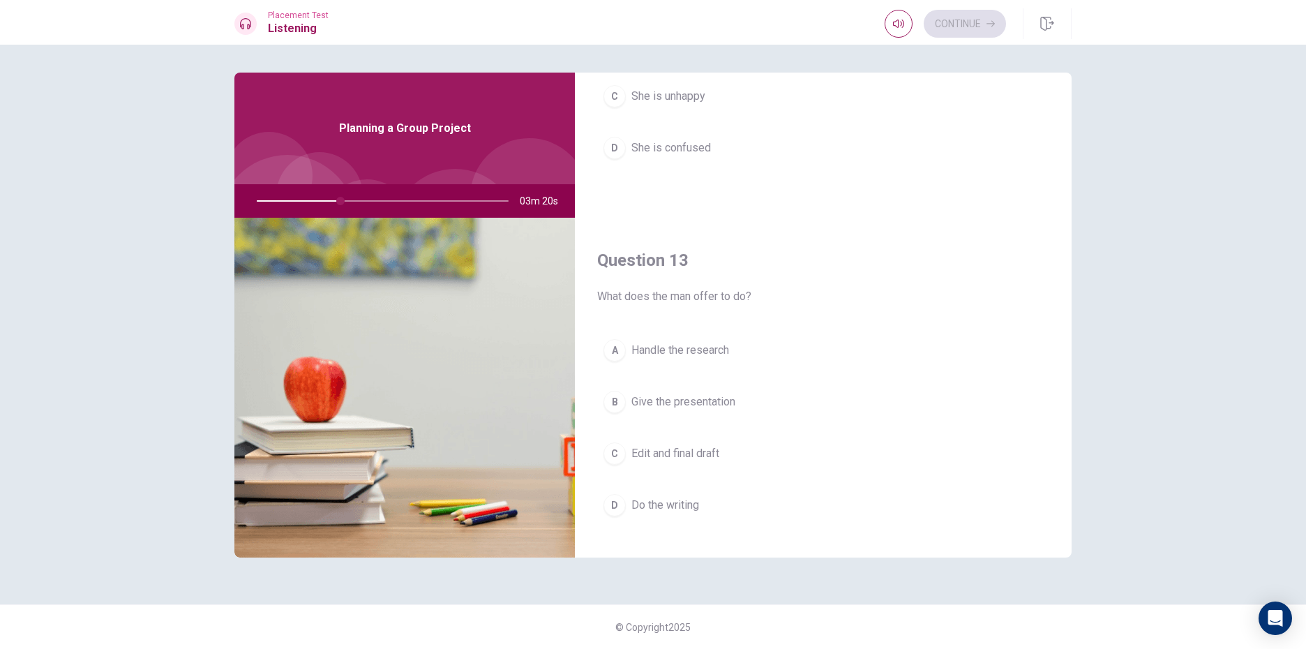
scroll to position [673, 0]
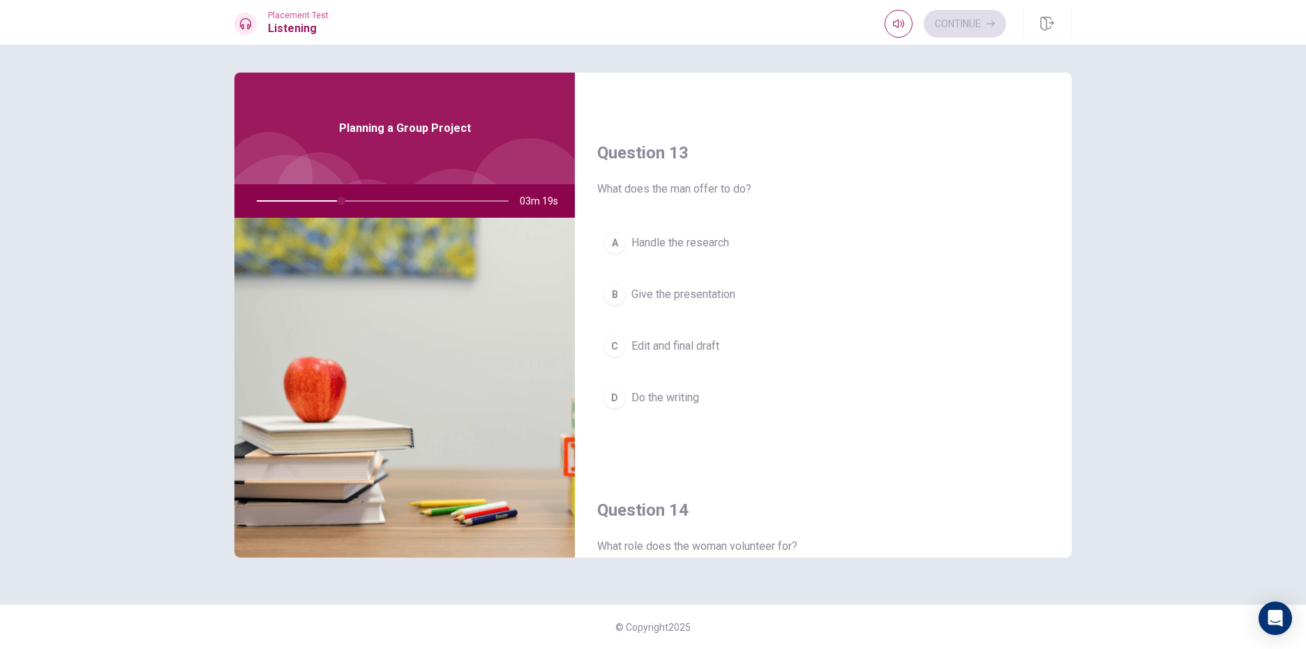
click at [722, 310] on button "B Give the presentation" at bounding box center [823, 294] width 452 height 35
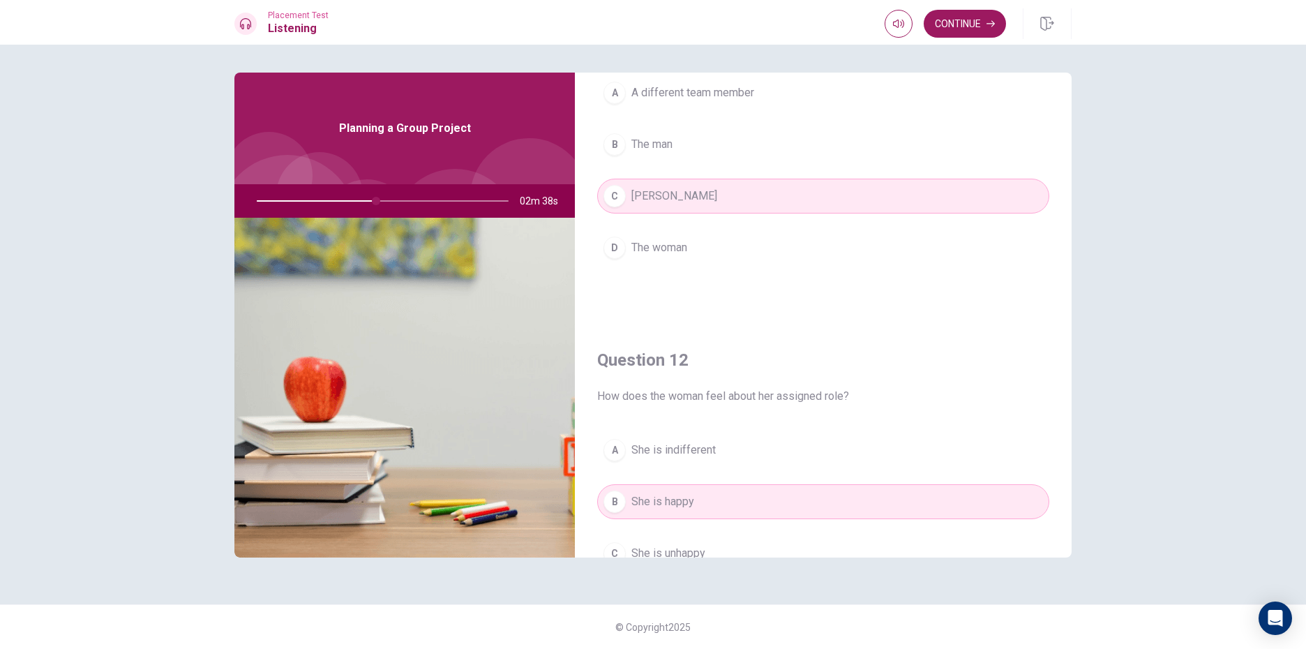
scroll to position [279, 0]
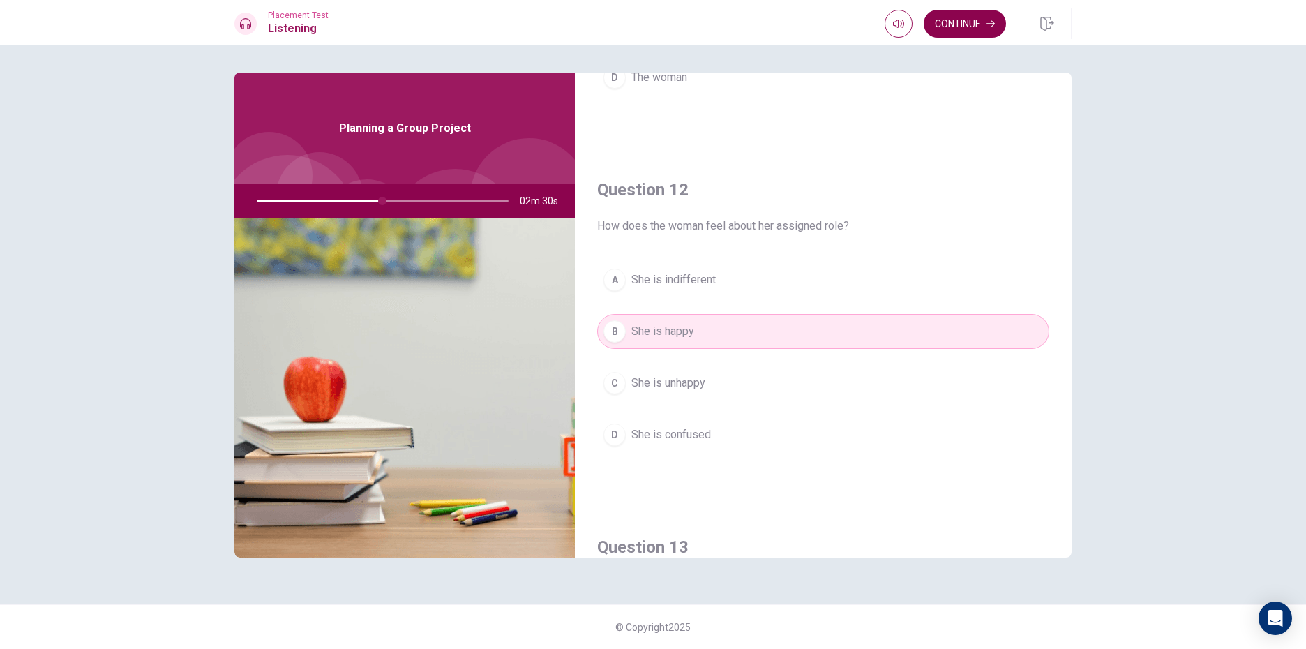
click at [952, 37] on button "Continue" at bounding box center [965, 24] width 82 height 28
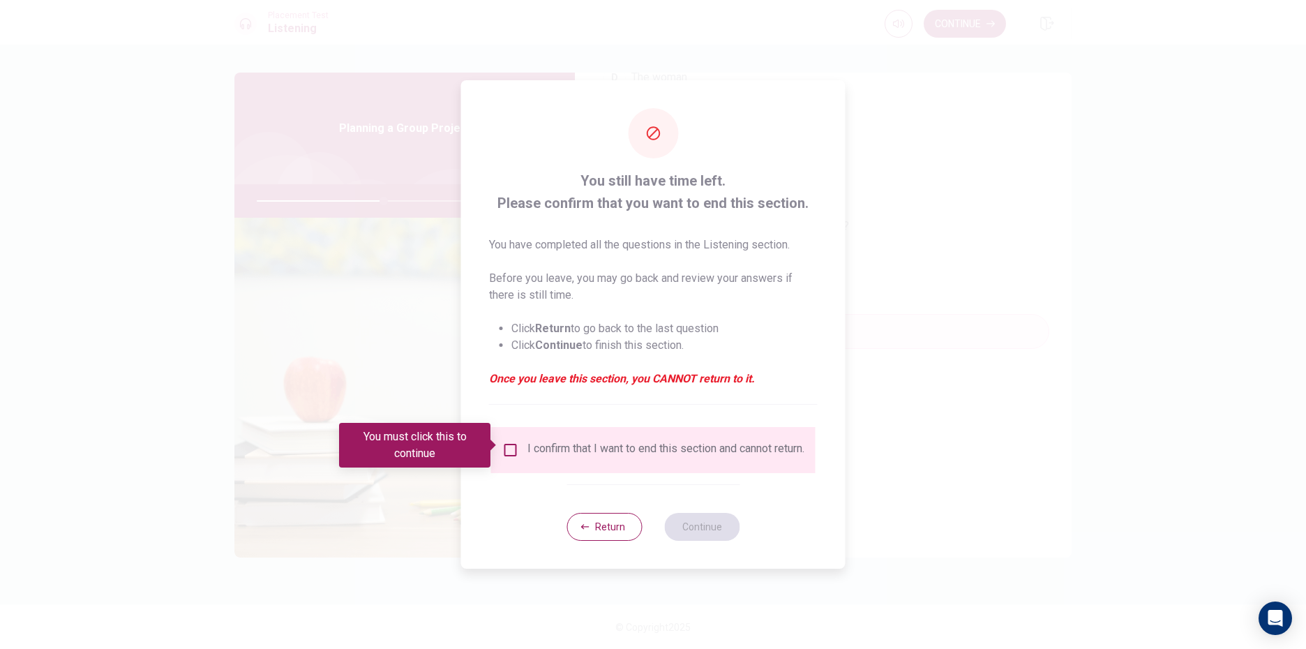
click at [557, 442] on div "I confirm that I want to end this section and cannot return." at bounding box center [665, 450] width 277 height 17
drag, startPoint x: 498, startPoint y: 452, endPoint x: 531, endPoint y: 440, distance: 35.1
click at [527, 441] on body "This site uses cookies, as explained in our Privacy Policy . If you agree to th…" at bounding box center [653, 324] width 1306 height 649
click at [507, 442] on input "You must click this to continue" at bounding box center [510, 450] width 17 height 17
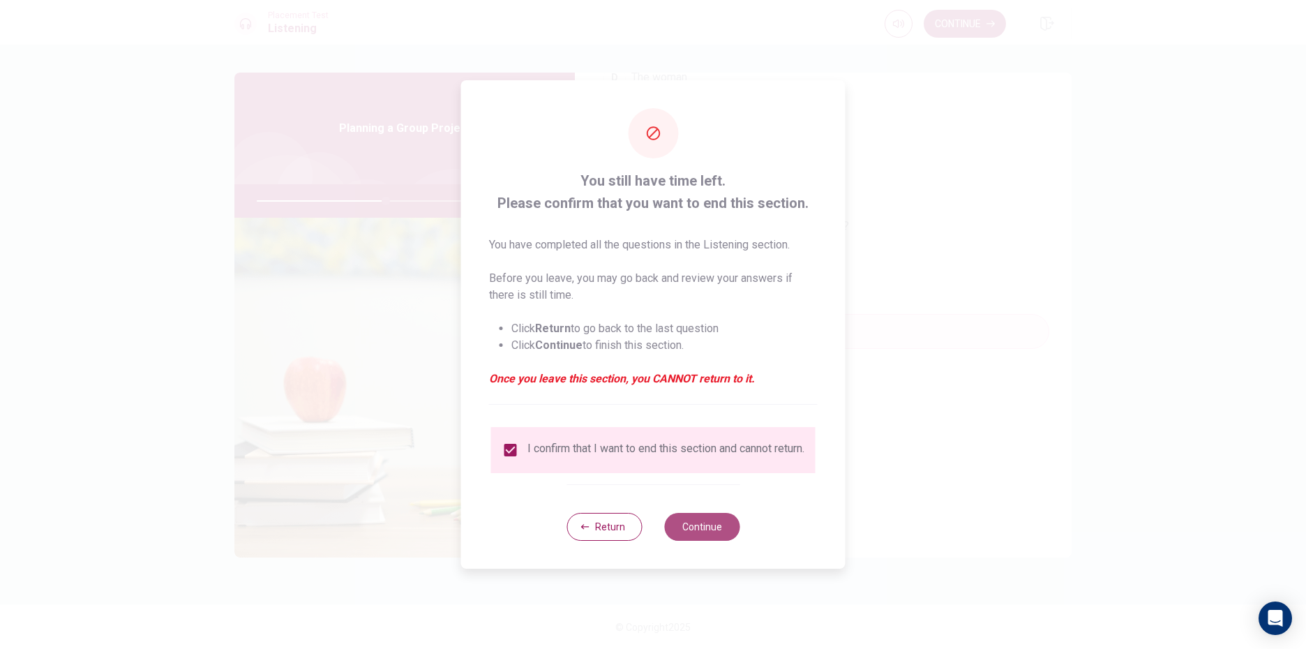
click at [696, 530] on button "Continue" at bounding box center [701, 527] width 75 height 28
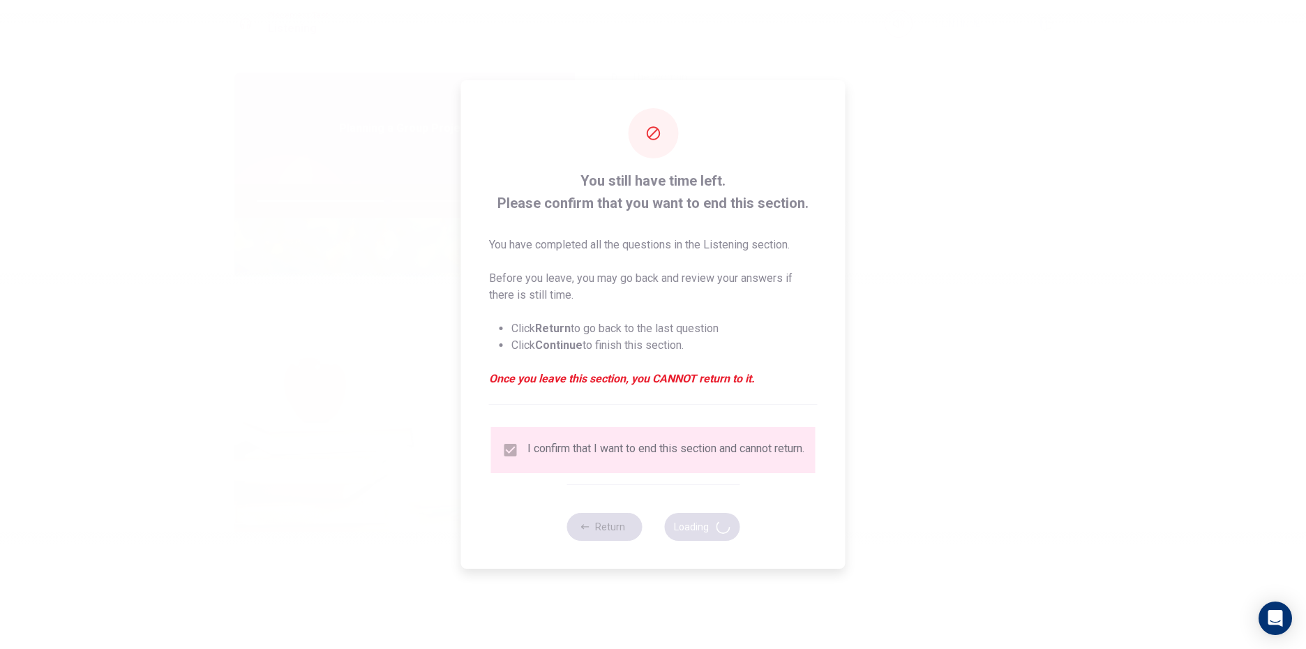
type input "52"
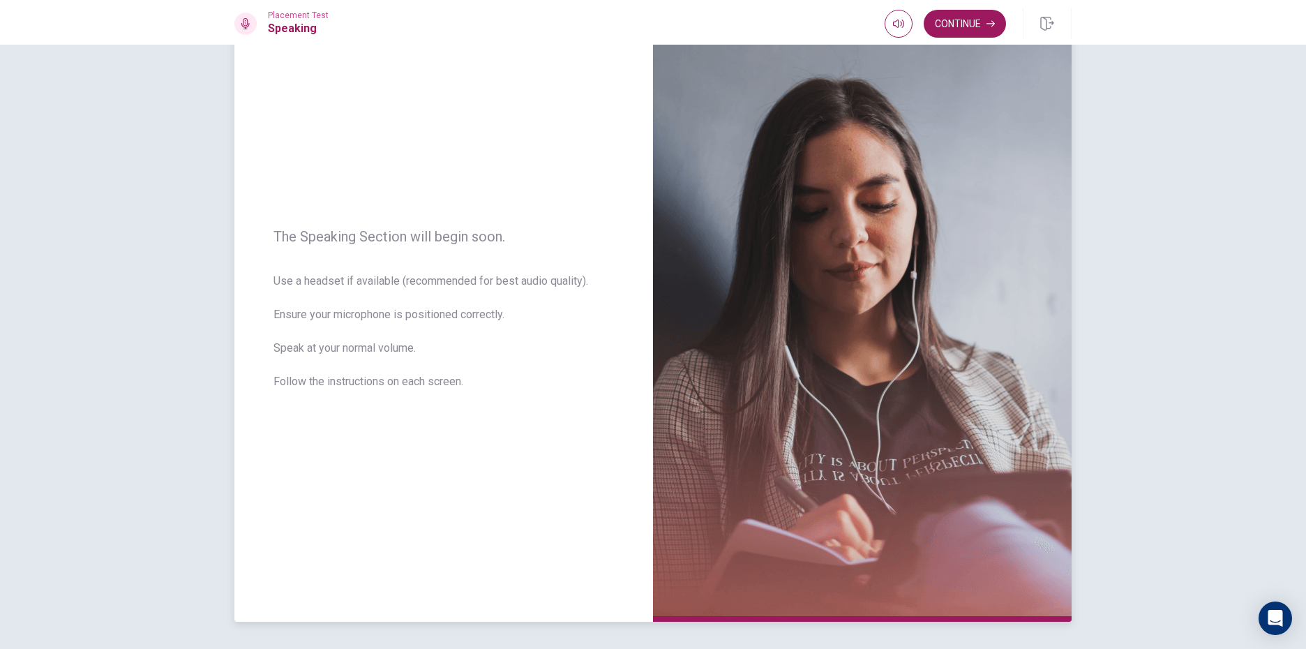
scroll to position [35, 0]
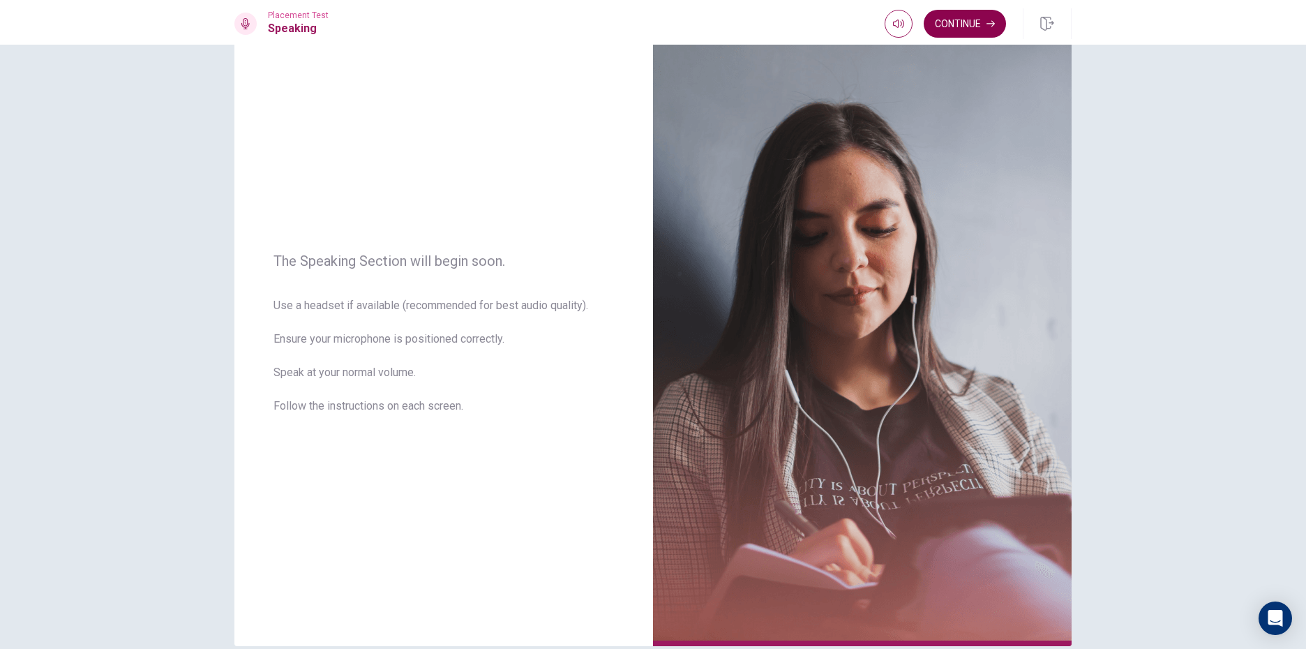
click at [975, 13] on button "Continue" at bounding box center [965, 24] width 82 height 28
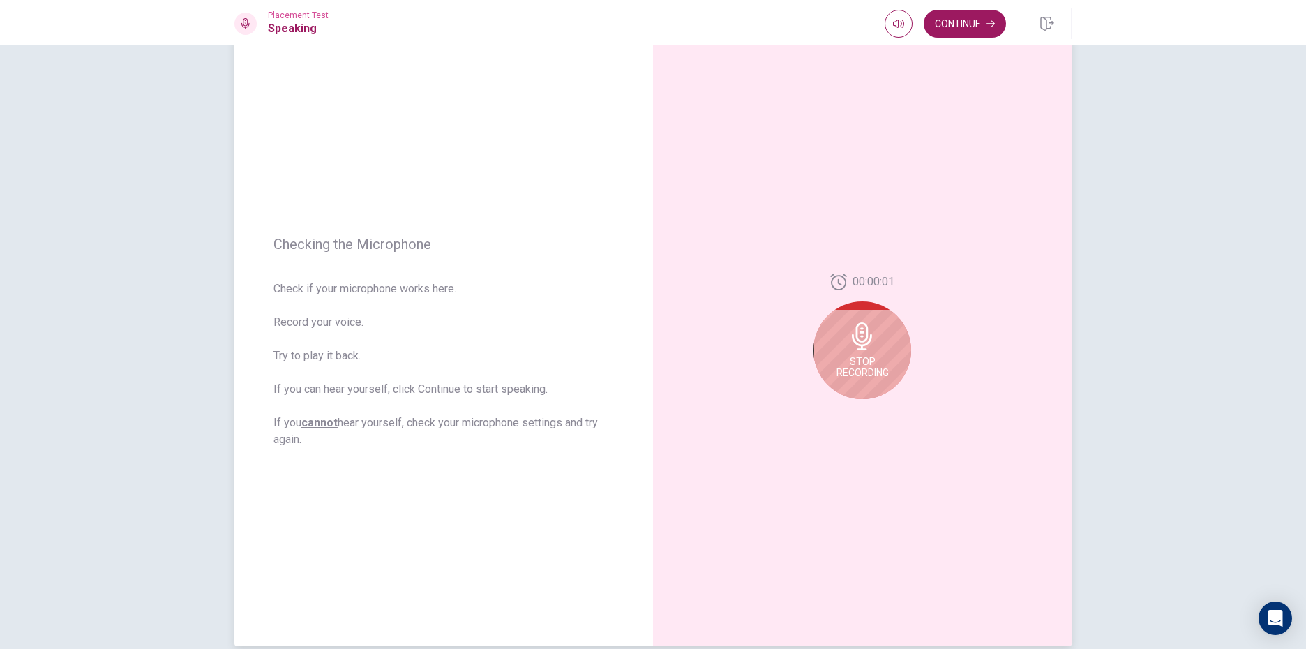
click at [855, 336] on icon at bounding box center [862, 336] width 20 height 28
click at [866, 347] on icon at bounding box center [865, 341] width 28 height 28
click at [870, 420] on div "00:00:01" at bounding box center [862, 342] width 419 height 608
click at [874, 410] on icon "Play Audio" at bounding box center [877, 410] width 6 height 8
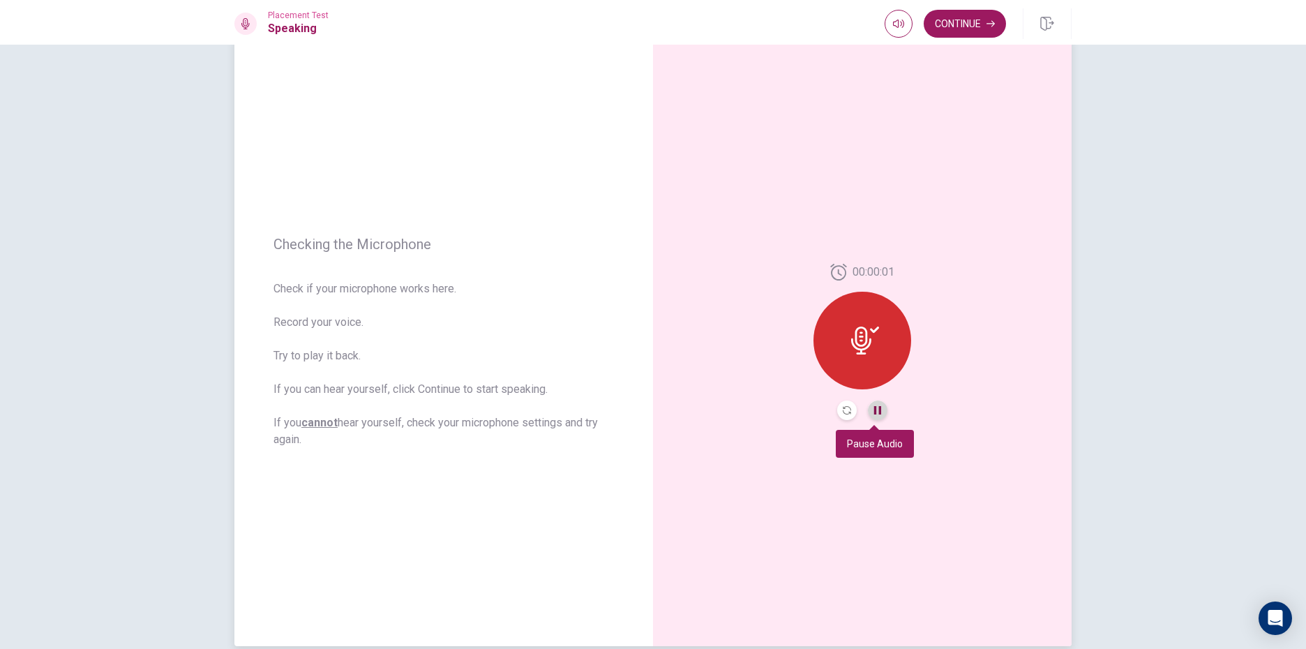
click at [874, 410] on icon "Pause Audio" at bounding box center [877, 410] width 7 height 8
click at [964, 33] on button "Continue" at bounding box center [965, 24] width 82 height 28
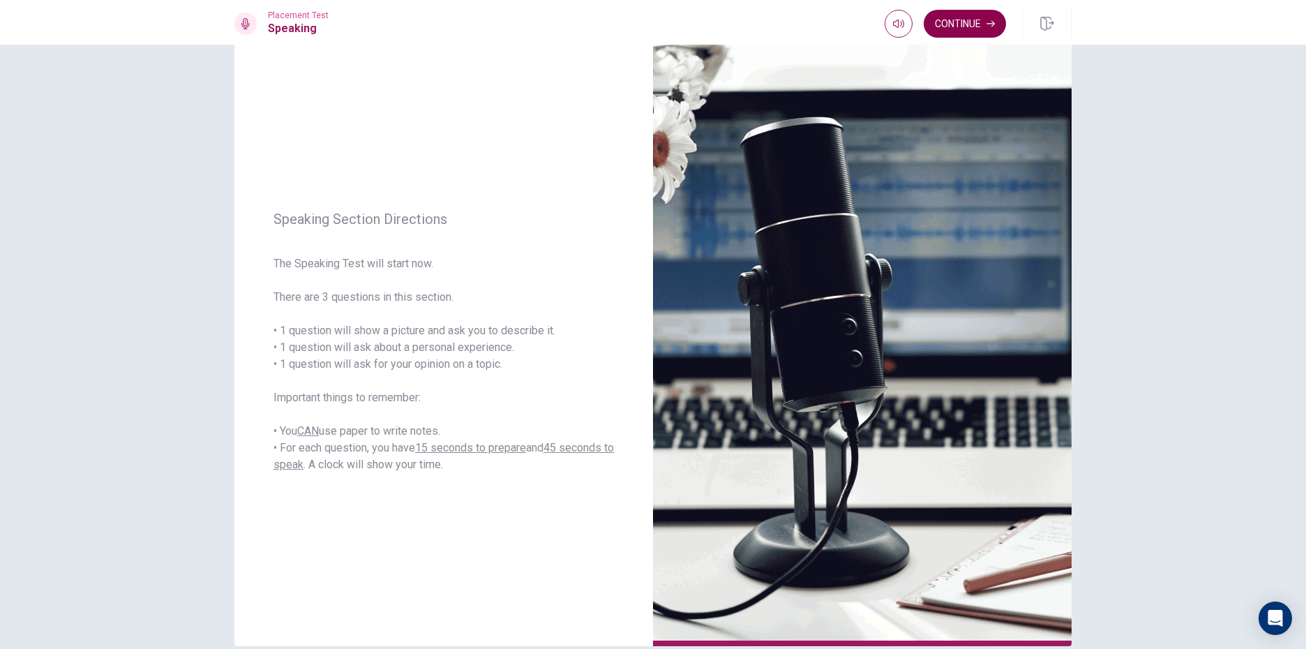
click at [950, 15] on button "Continue" at bounding box center [965, 24] width 82 height 28
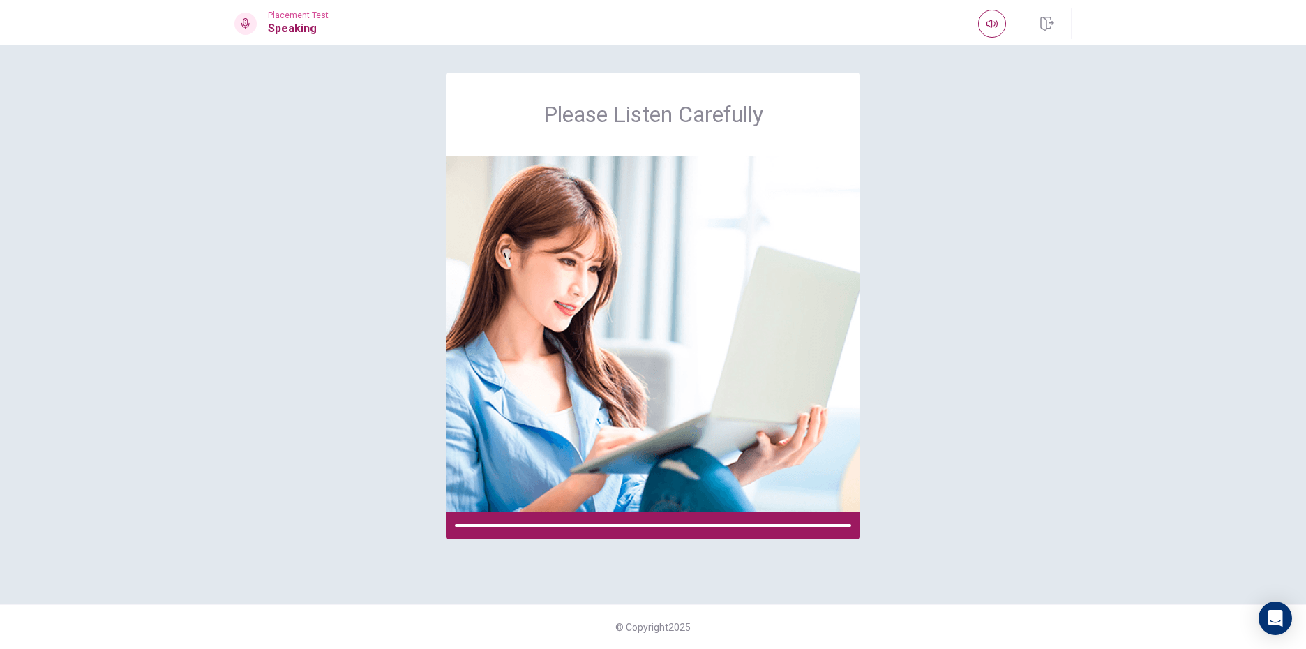
scroll to position [0, 0]
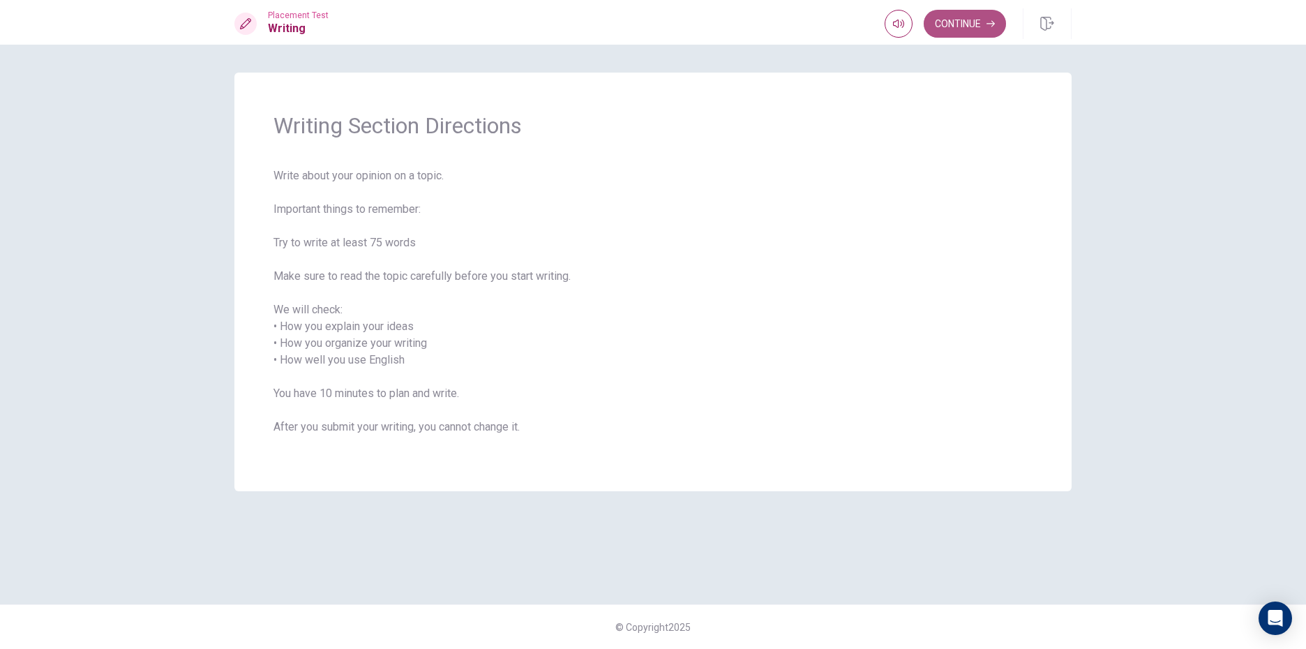
click at [968, 30] on button "Continue" at bounding box center [965, 24] width 82 height 28
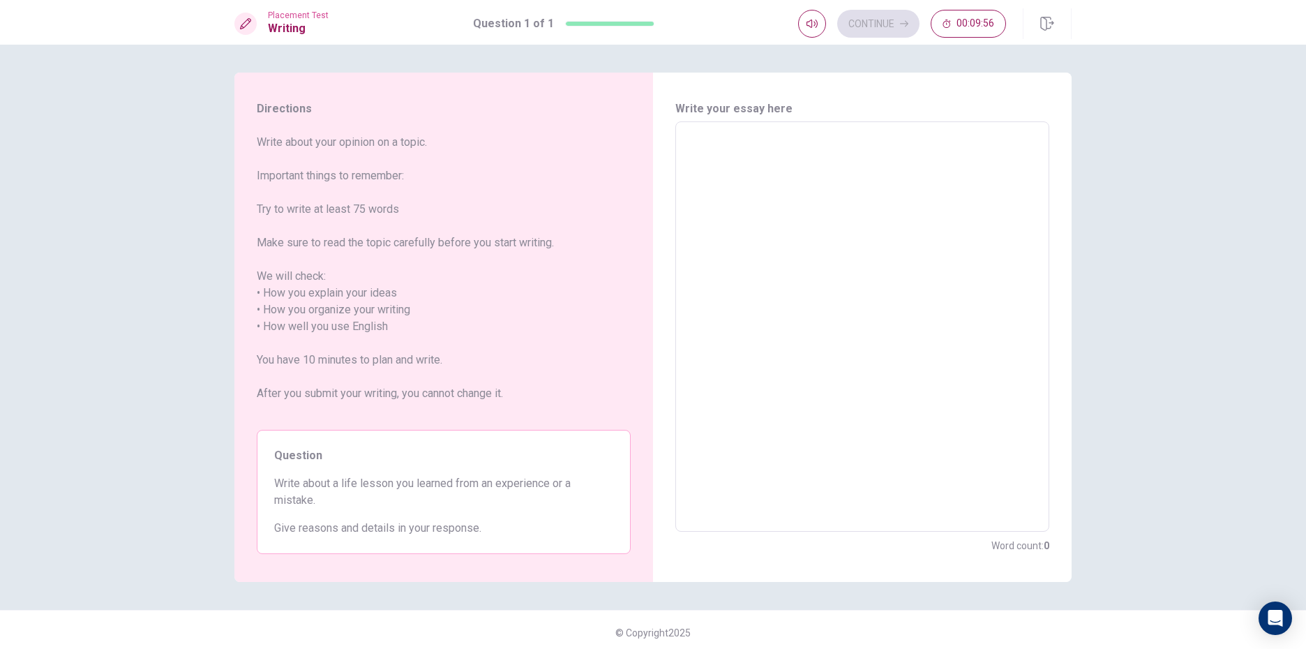
drag, startPoint x: 765, startPoint y: 209, endPoint x: 757, endPoint y: 201, distance: 11.4
click at [762, 205] on textarea at bounding box center [862, 326] width 354 height 387
type textarea "i"
type textarea "x"
type textarea "U"
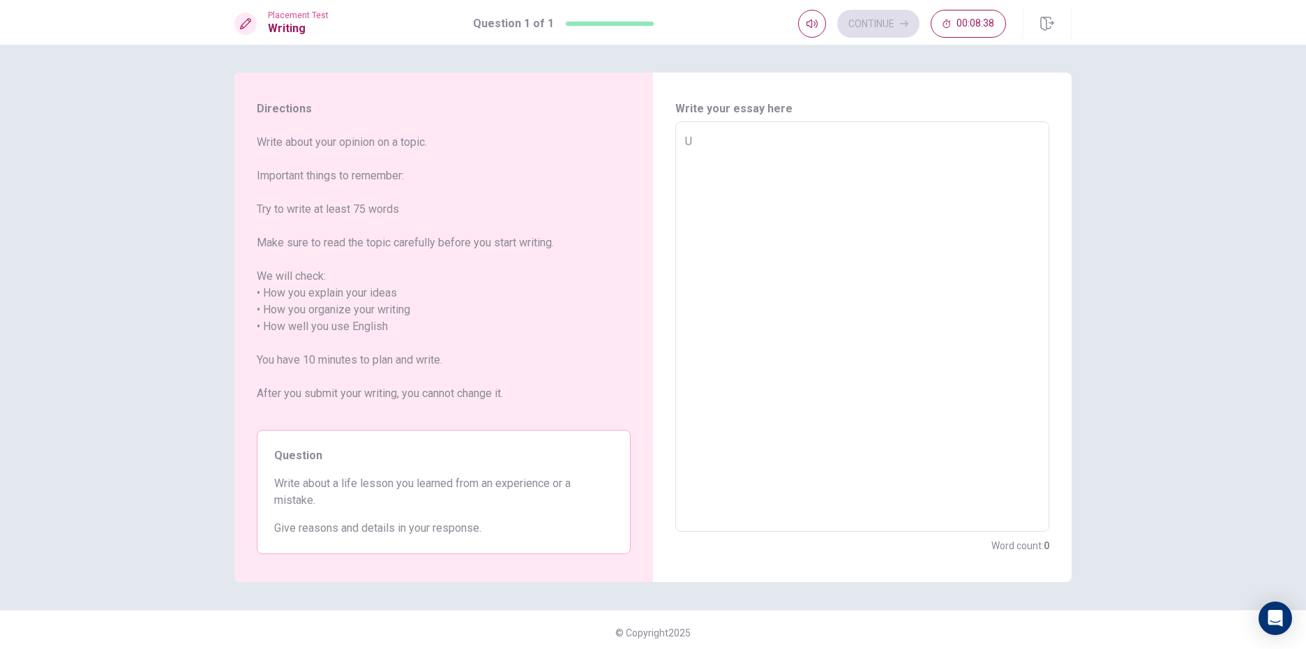
type textarea "x"
type textarea "UI"
type textarea "x"
type textarea "U"
type textarea "x"
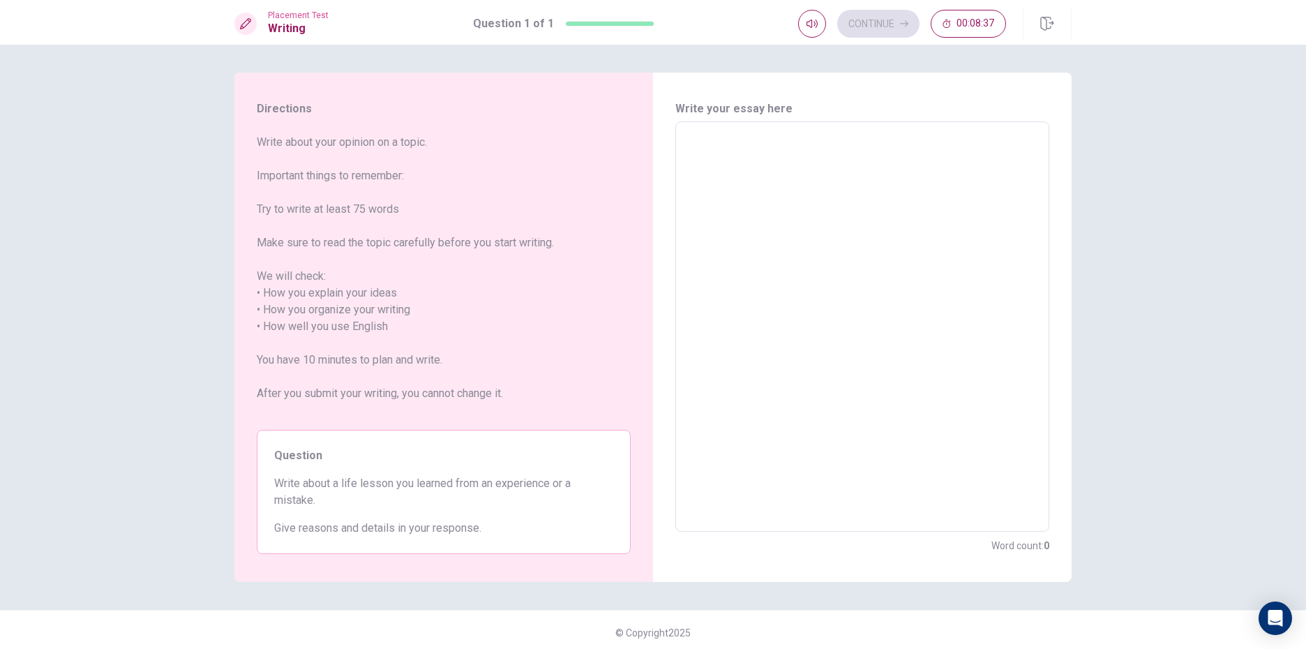
type textarea "I"
type textarea "x"
type textarea "I"
type textarea "x"
type textarea "I w"
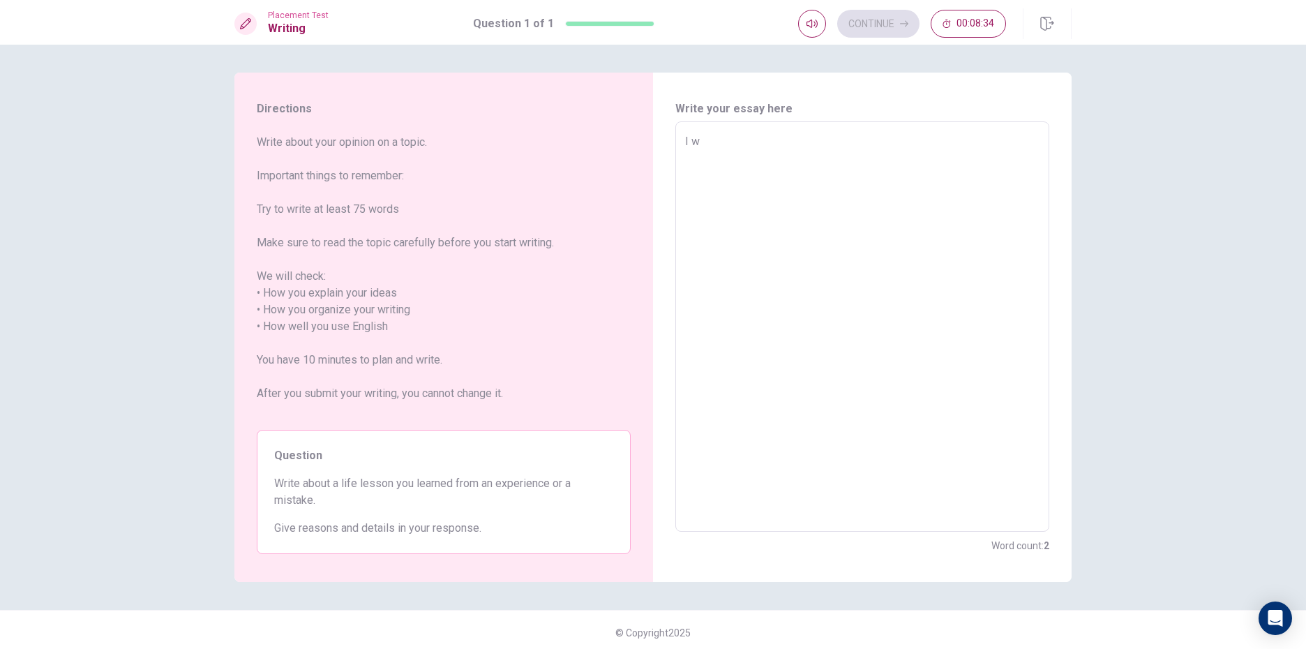
type textarea "x"
type textarea "I wa"
type textarea "x"
type textarea "I was"
type textarea "x"
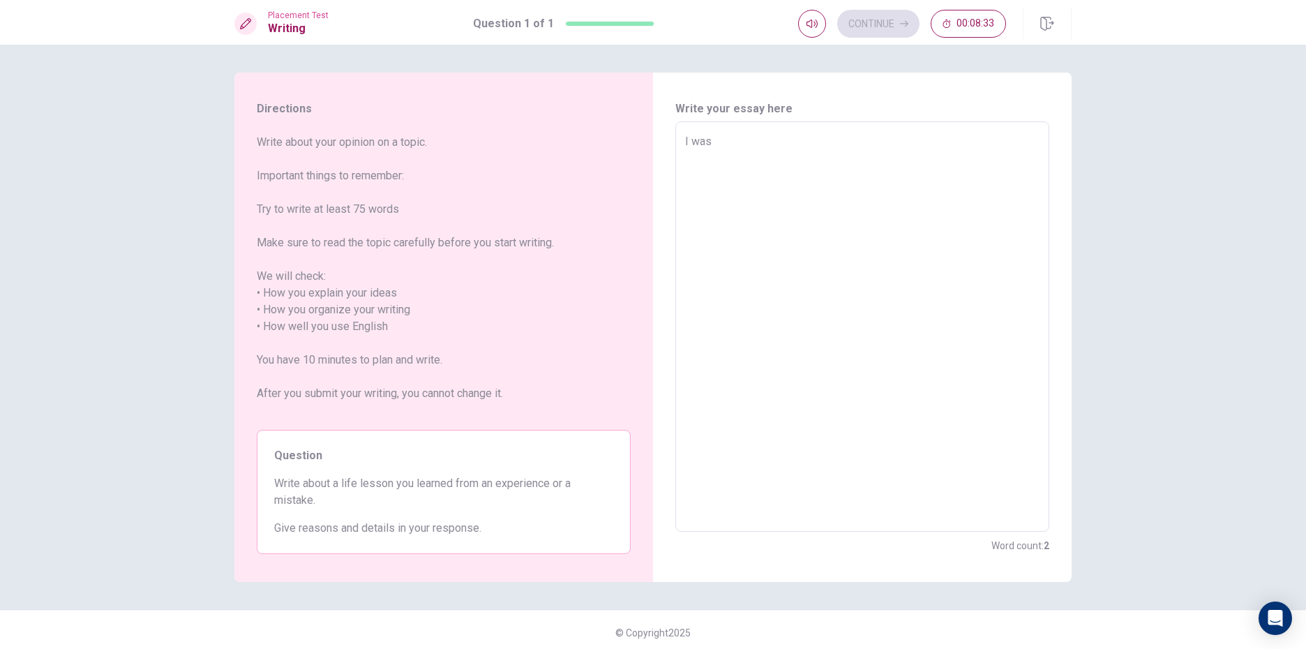
type textarea "I was"
type textarea "x"
type textarea "I was l"
type textarea "x"
type textarea "I was le"
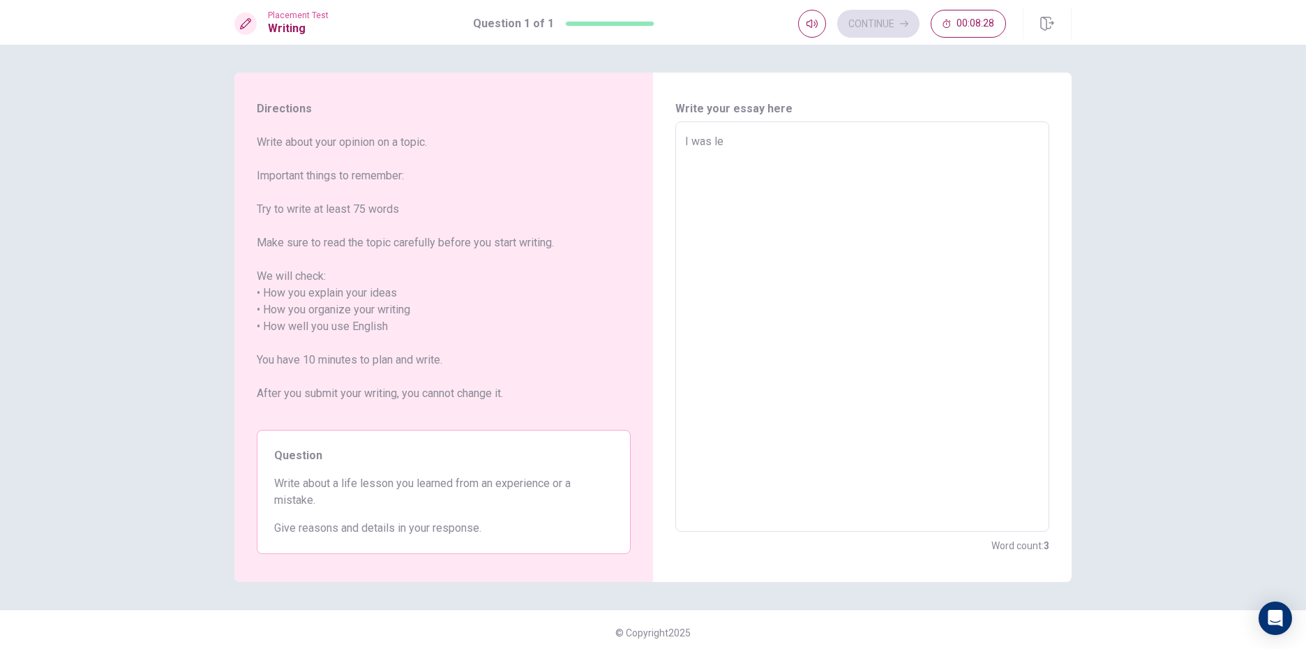
type textarea "x"
type textarea "I was lea"
type textarea "x"
type textarea "I was lear"
type textarea "x"
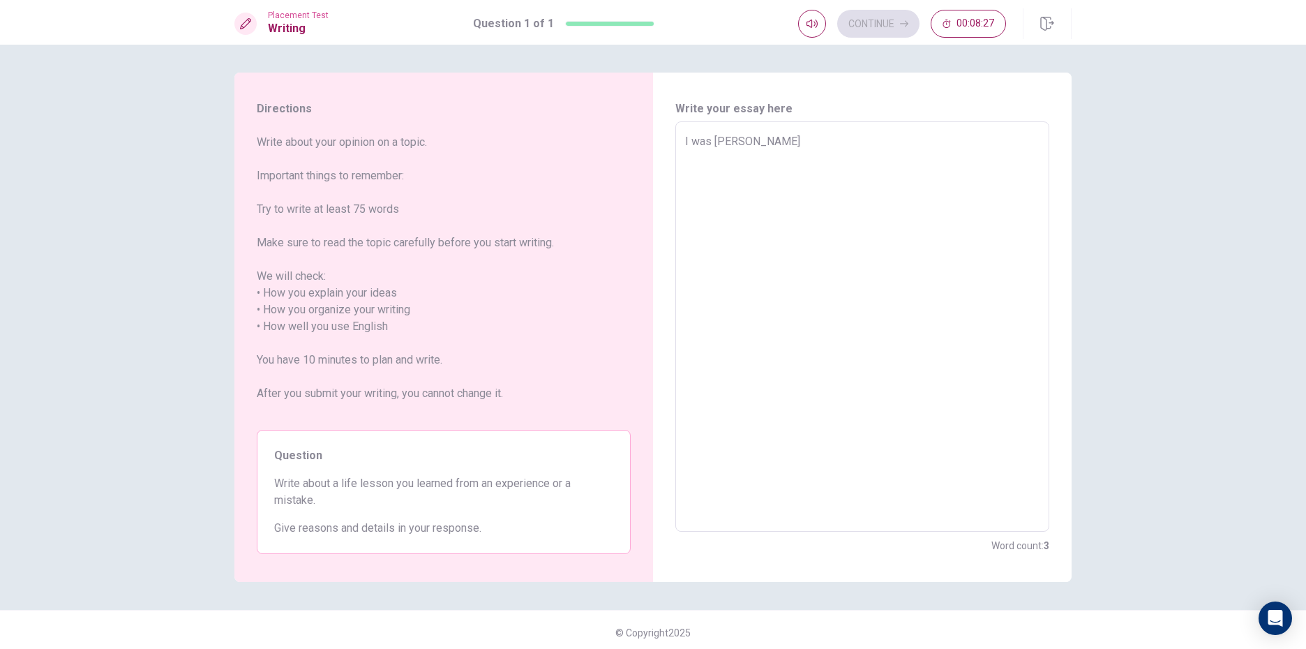
type textarea "I was learn"
type textarea "x"
type textarea "I was learne"
type textarea "x"
type textarea "I was learned"
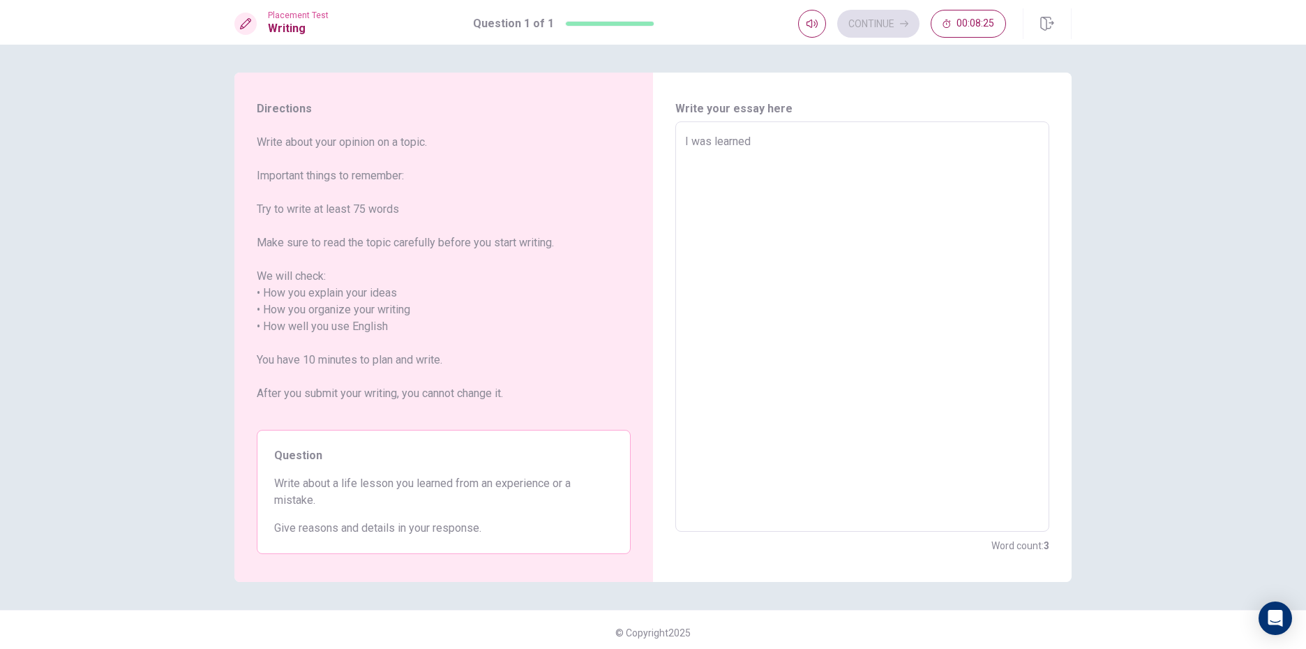
type textarea "x"
type textarea "I was learned"
type textarea "x"
type textarea "I was learned a"
type textarea "x"
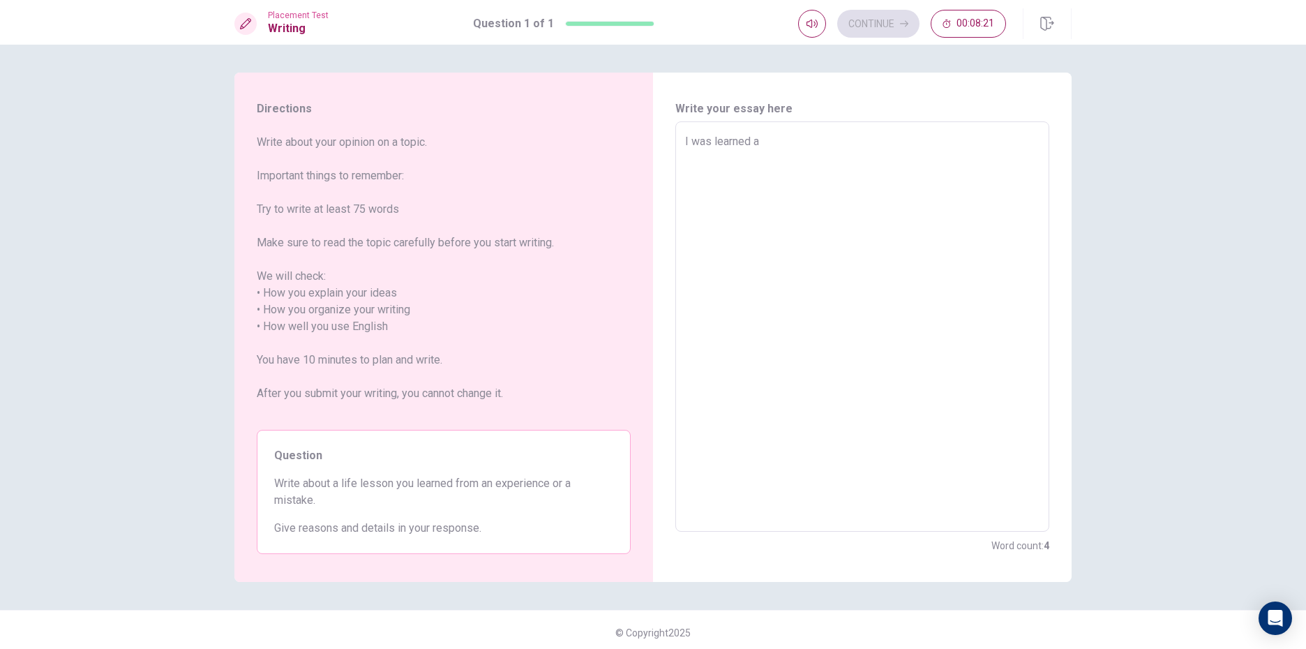
type textarea "I was learned a"
type textarea "x"
type textarea "I was learned a r"
type textarea "x"
type textarea "I was learned a re"
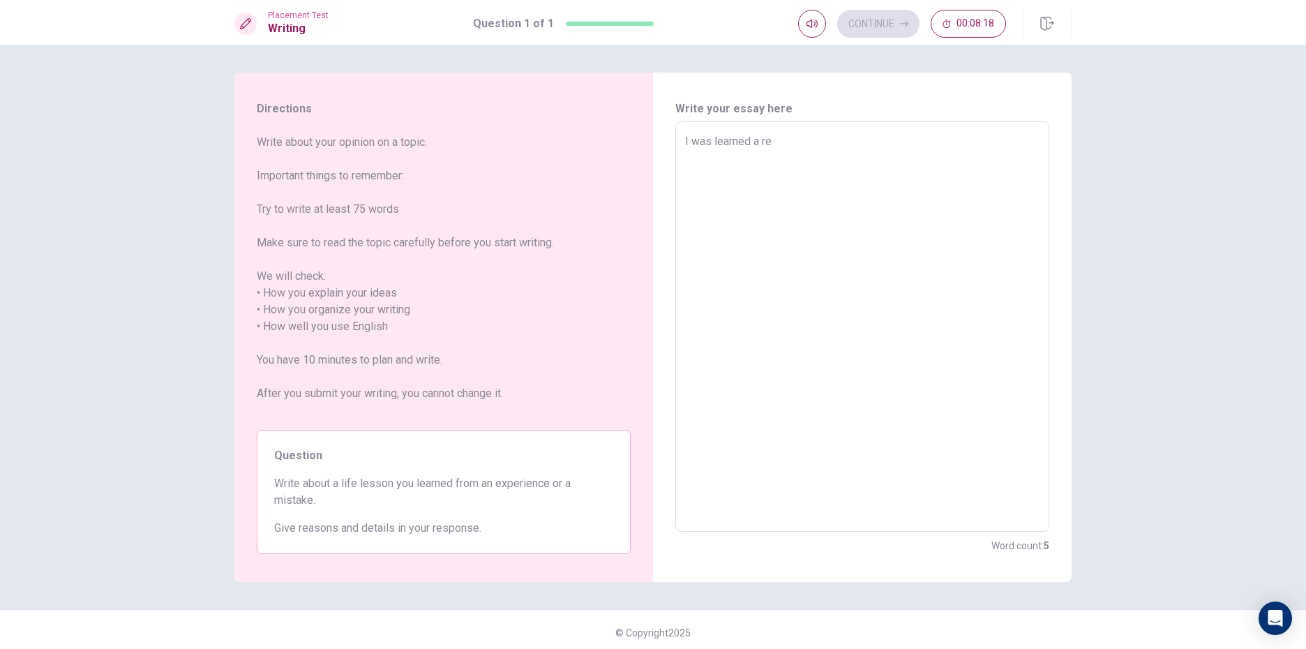
type textarea "x"
type textarea "I was learned a rea"
type textarea "x"
type textarea "I was learned a real"
type textarea "x"
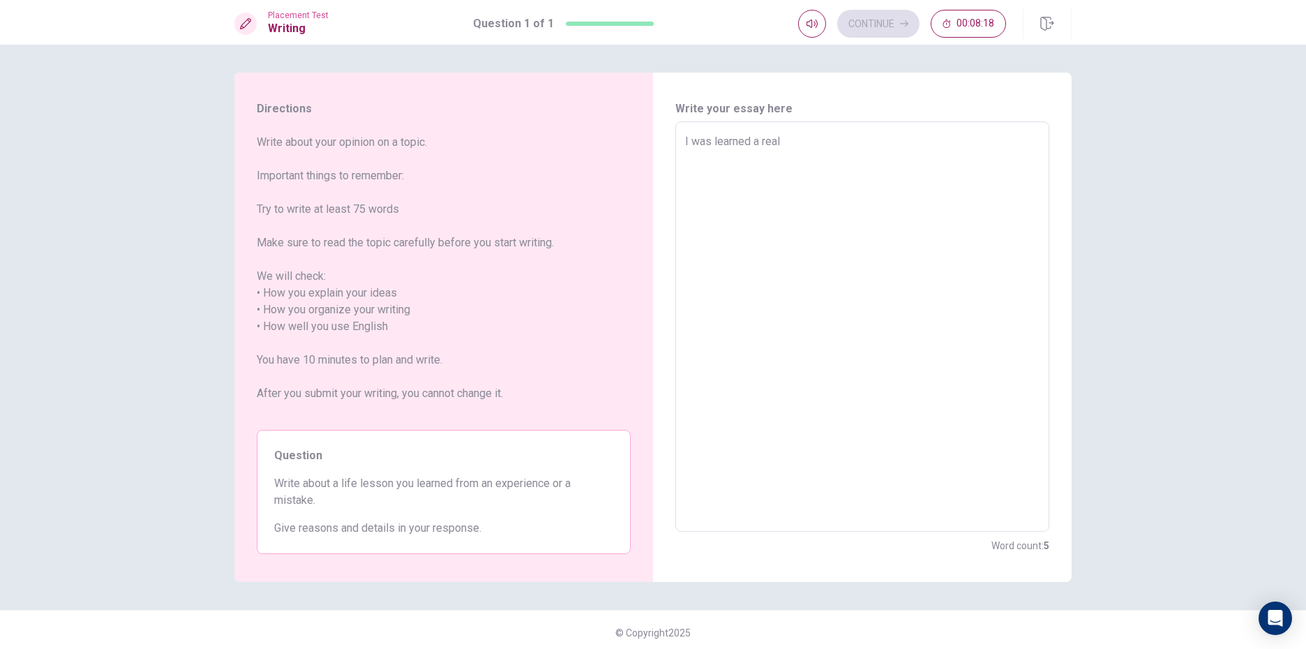
type textarea "I was learned a reall"
type textarea "x"
type textarea "I was learned a really"
type textarea "x"
type textarea "I was learned a really"
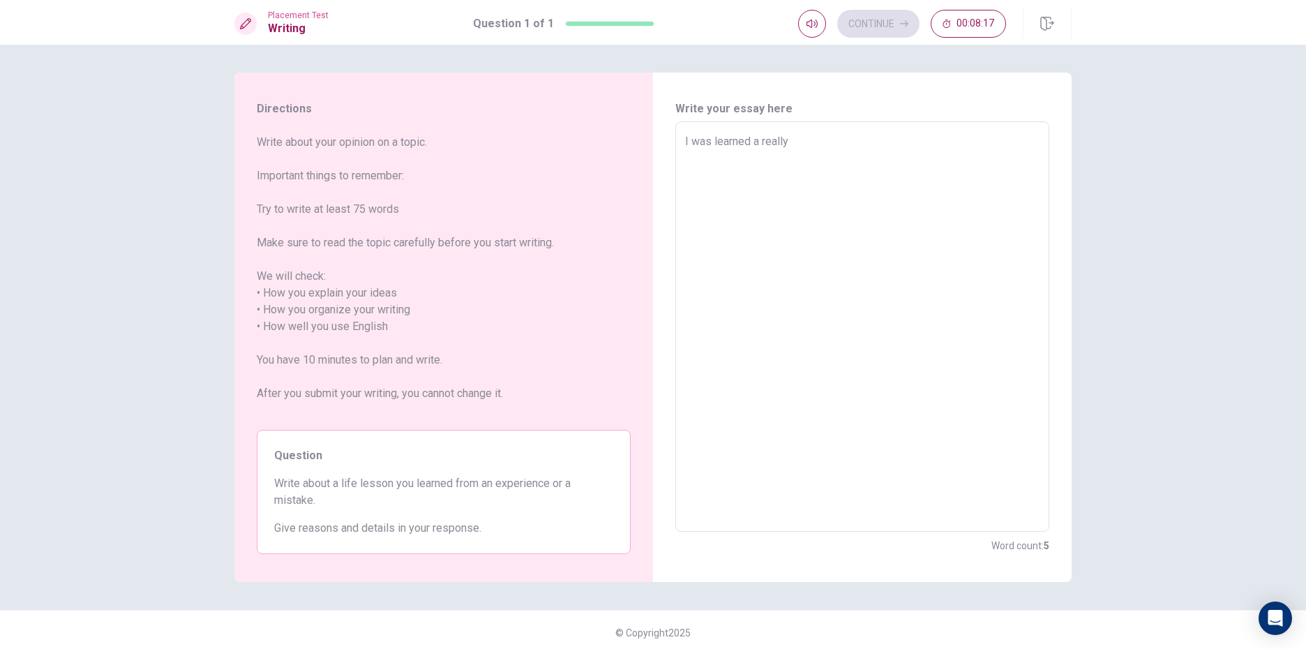
type textarea "x"
type textarea "I was learned a really i"
type textarea "x"
type textarea "I was learned a really im"
type textarea "x"
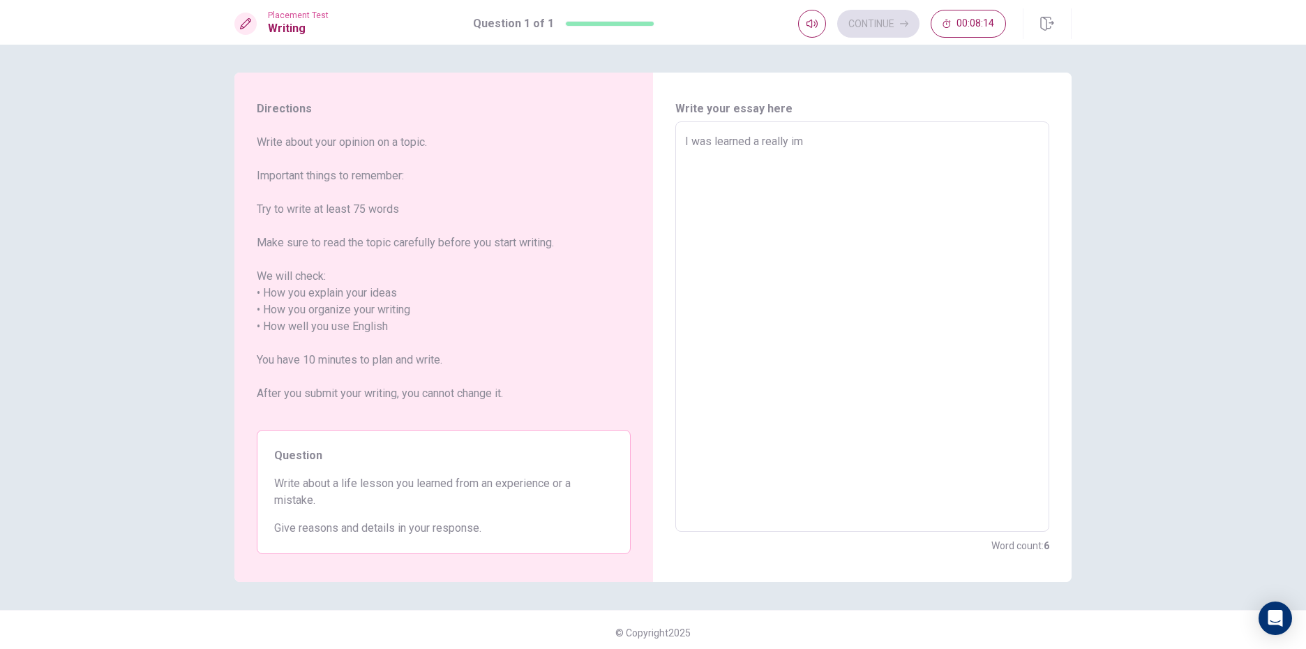
type textarea "I was learned a really imp"
type textarea "x"
type textarea "I was learned a really impo"
type textarea "x"
type textarea "I was learned a really impor"
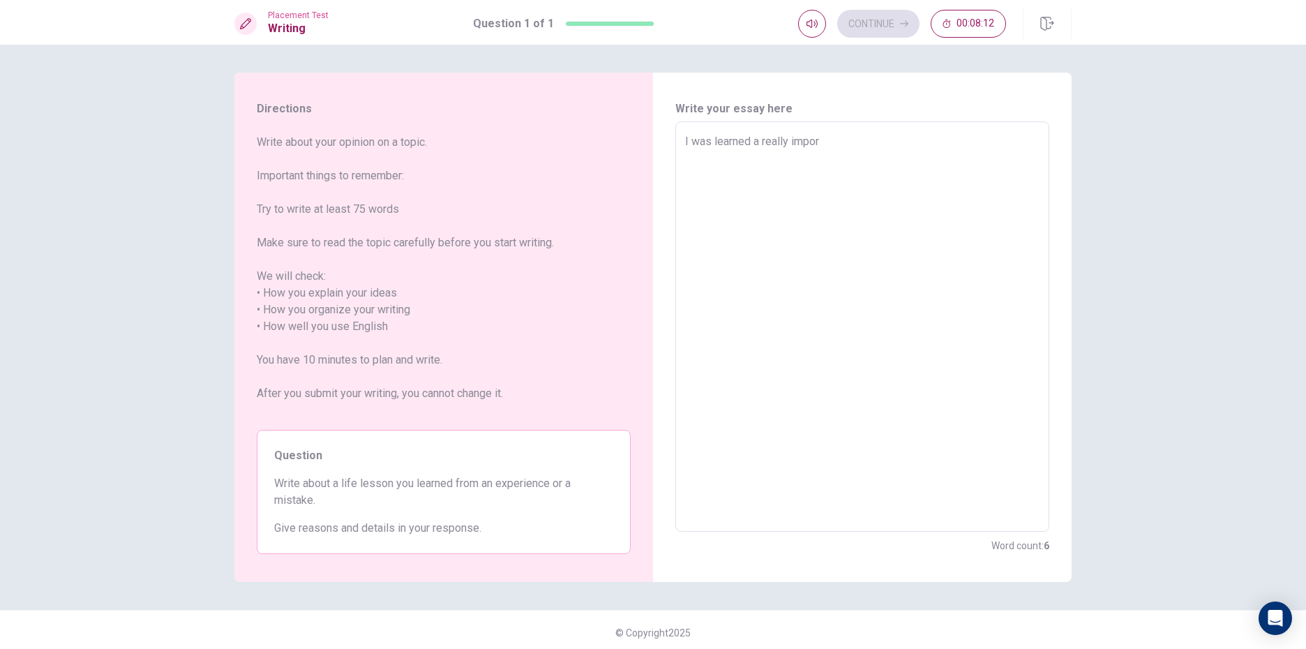
type textarea "x"
type textarea "I was learned a really import"
type textarea "x"
type textarea "I was learned a really importa"
type textarea "x"
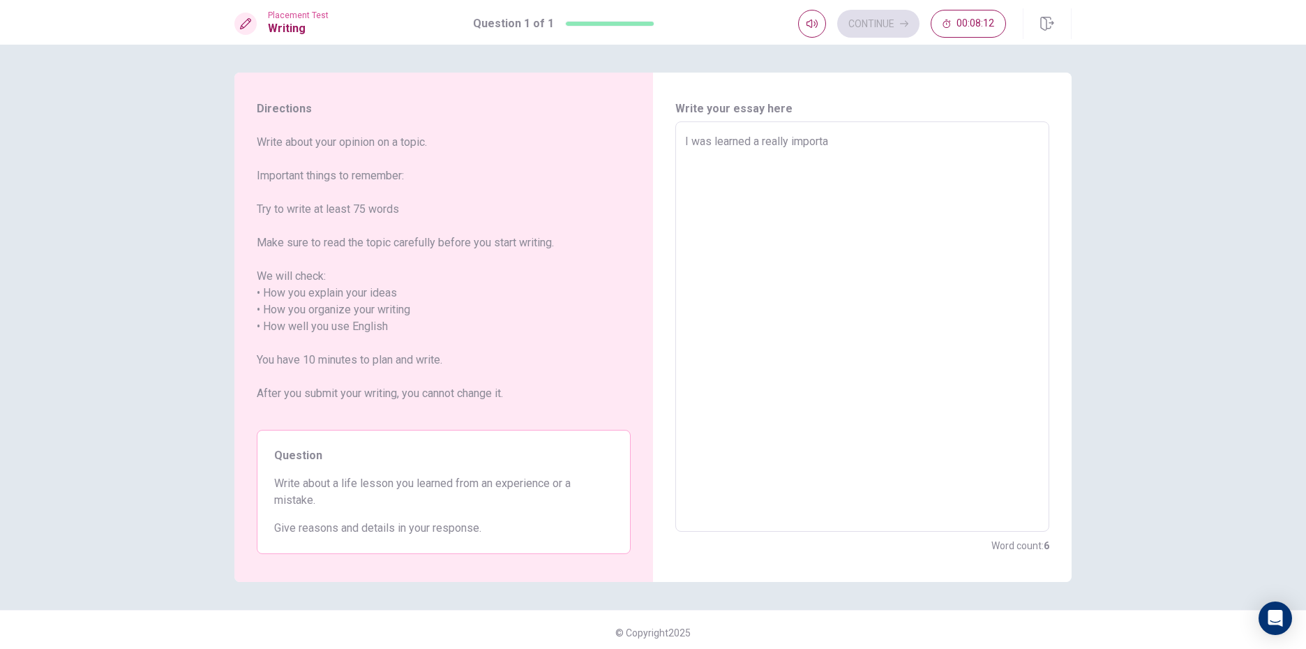
type textarea "I was learned a really importan"
type textarea "x"
type textarea "I was learned a really important"
type textarea "x"
type textarea "I was learned a really important"
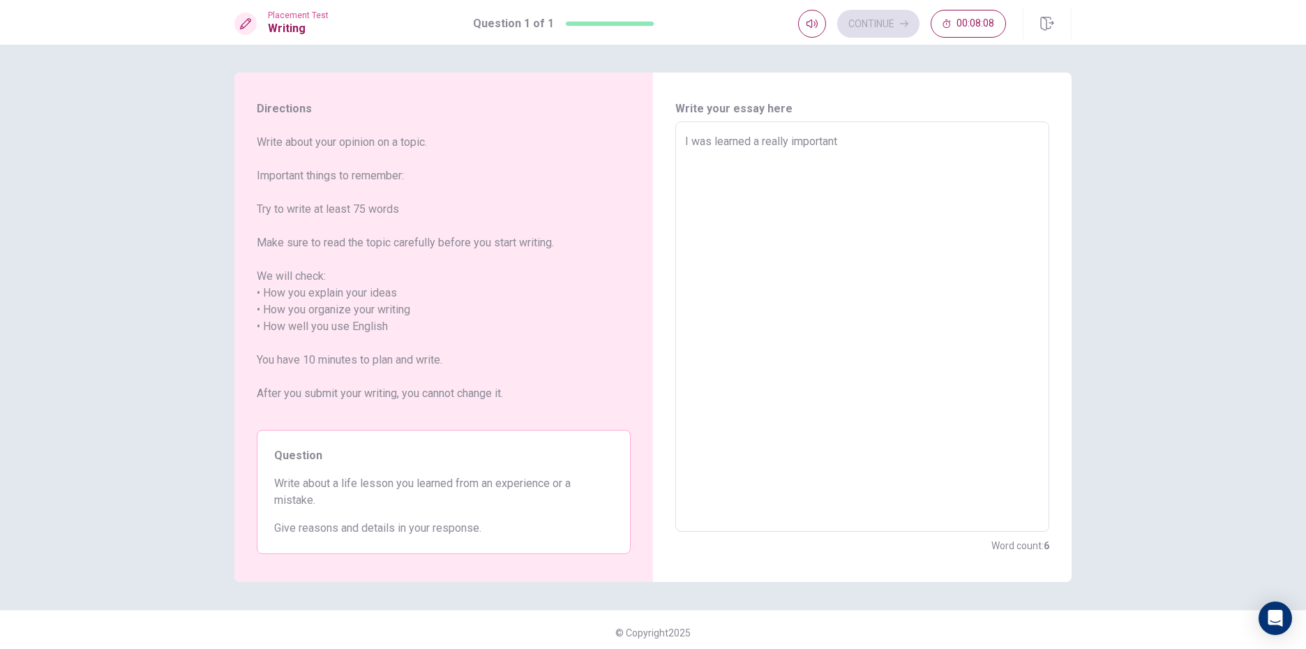
type textarea "x"
type textarea "I was learned a really important t"
type textarea "x"
type textarea "I was learned a really important th"
type textarea "x"
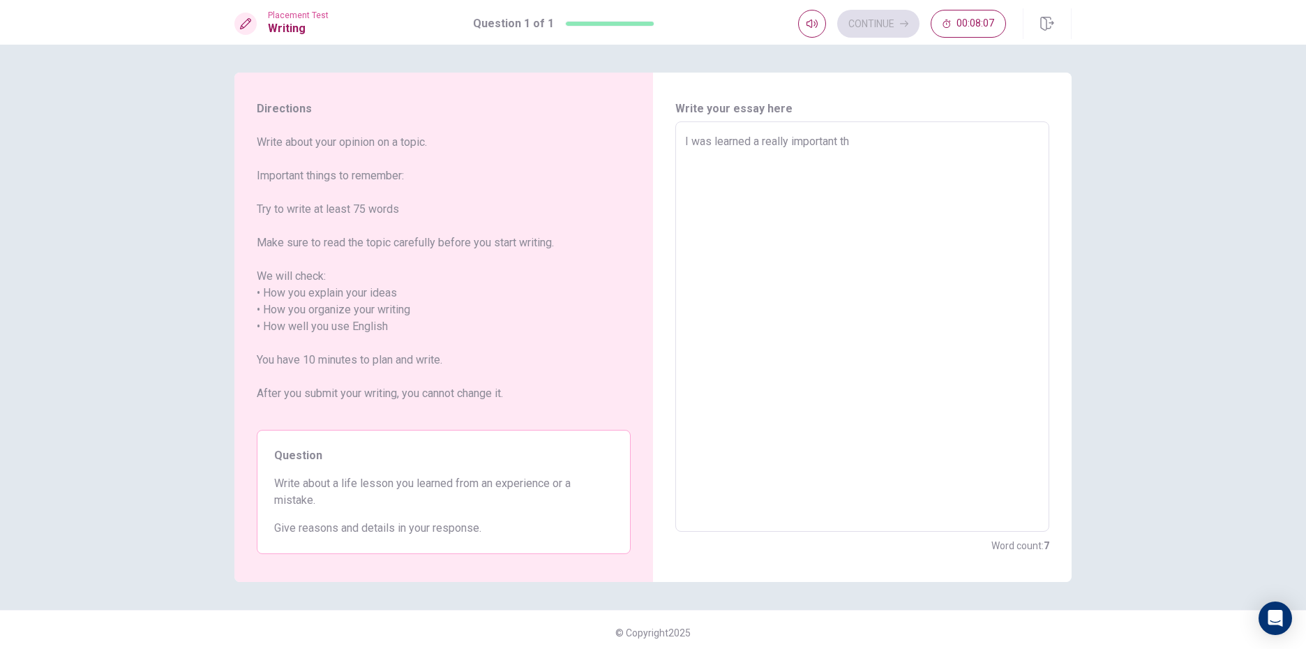
type textarea "I was learned a really important thi"
type textarea "x"
type textarea "I was learned a really important thin"
type textarea "x"
type textarea "I was learned a really important thing"
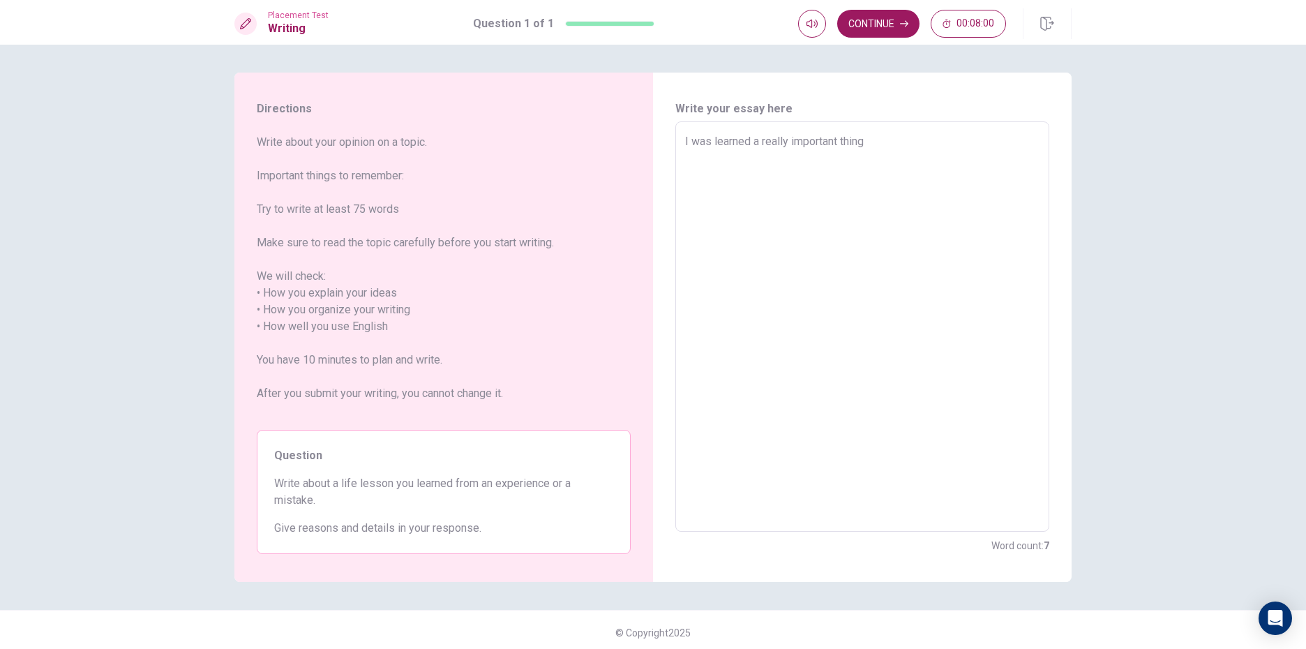
type textarea "x"
type textarea "I was learned a really important thing"
click at [679, 144] on div "I was learned a really important thing x ​" at bounding box center [862, 326] width 374 height 410
click at [685, 153] on textarea "I was learned a really important thing" at bounding box center [862, 326] width 354 height 387
click at [677, 157] on div "I was learned a really important thing x ​" at bounding box center [862, 326] width 374 height 410
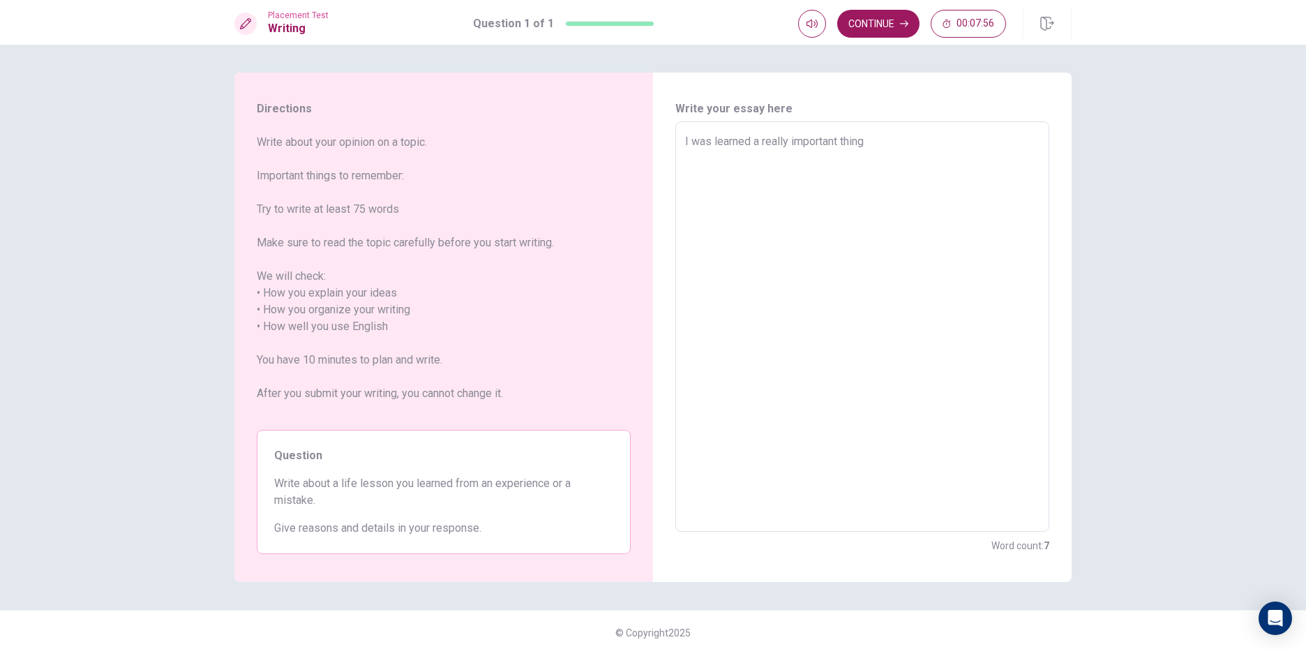
drag, startPoint x: 907, startPoint y: 145, endPoint x: 845, endPoint y: 118, distance: 67.8
click at [902, 143] on textarea "I was learned a really important thing" at bounding box center [862, 326] width 354 height 387
type textarea "x"
type textarea "I was learned a really important thing"
type textarea "x"
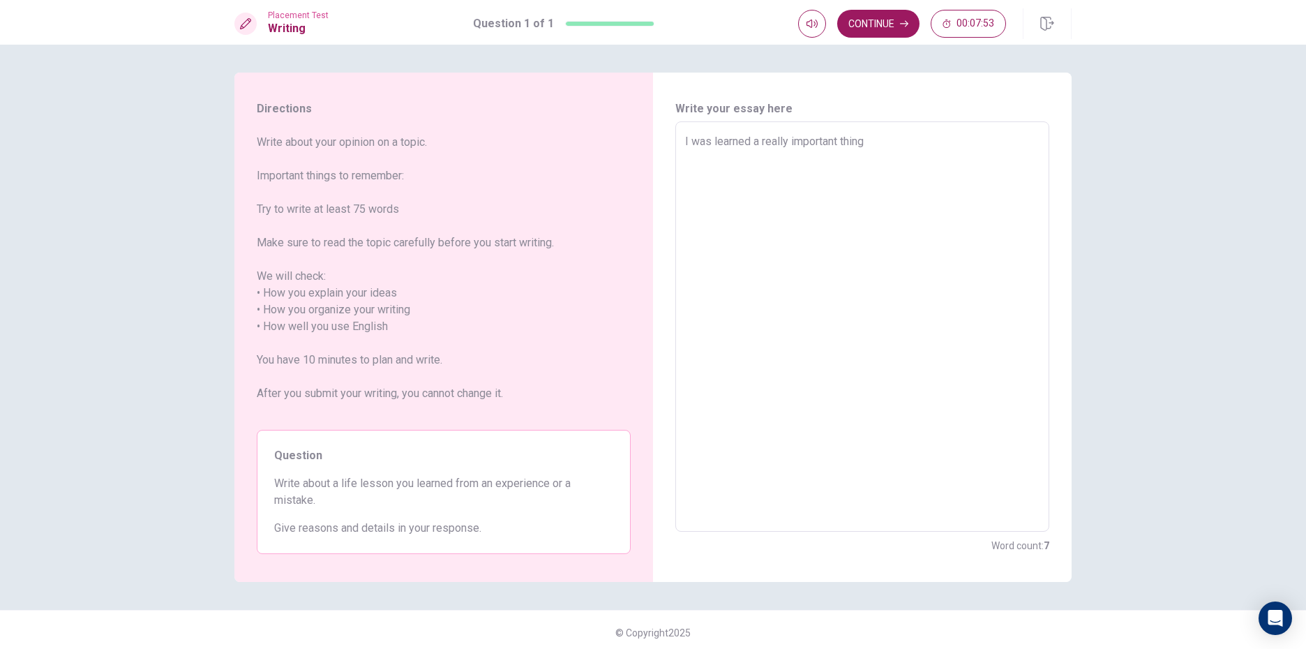
type textarea "I was learned a really important thing b"
type textarea "x"
type textarea "I was learned a really important thing by"
type textarea "x"
type textarea "I was learned a really important thing by"
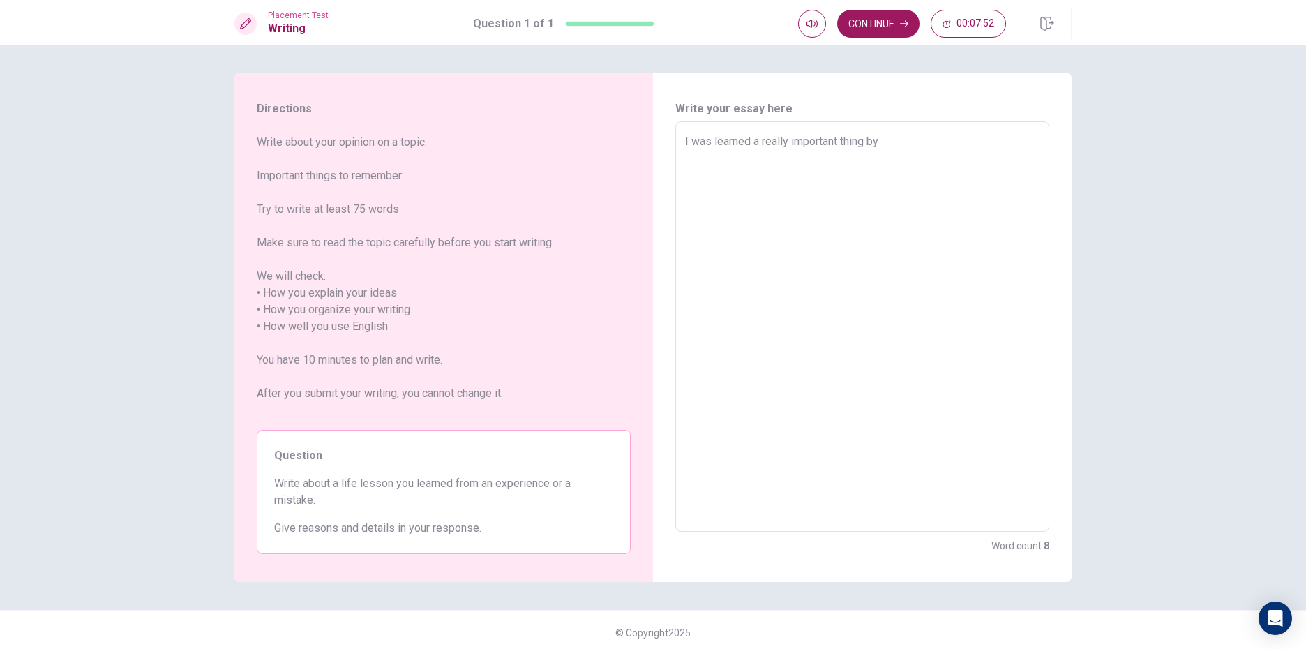
type textarea "x"
type textarea "I was learned a really important thing by m"
type textarea "x"
type textarea "I was learned a really important thing by my"
type textarea "x"
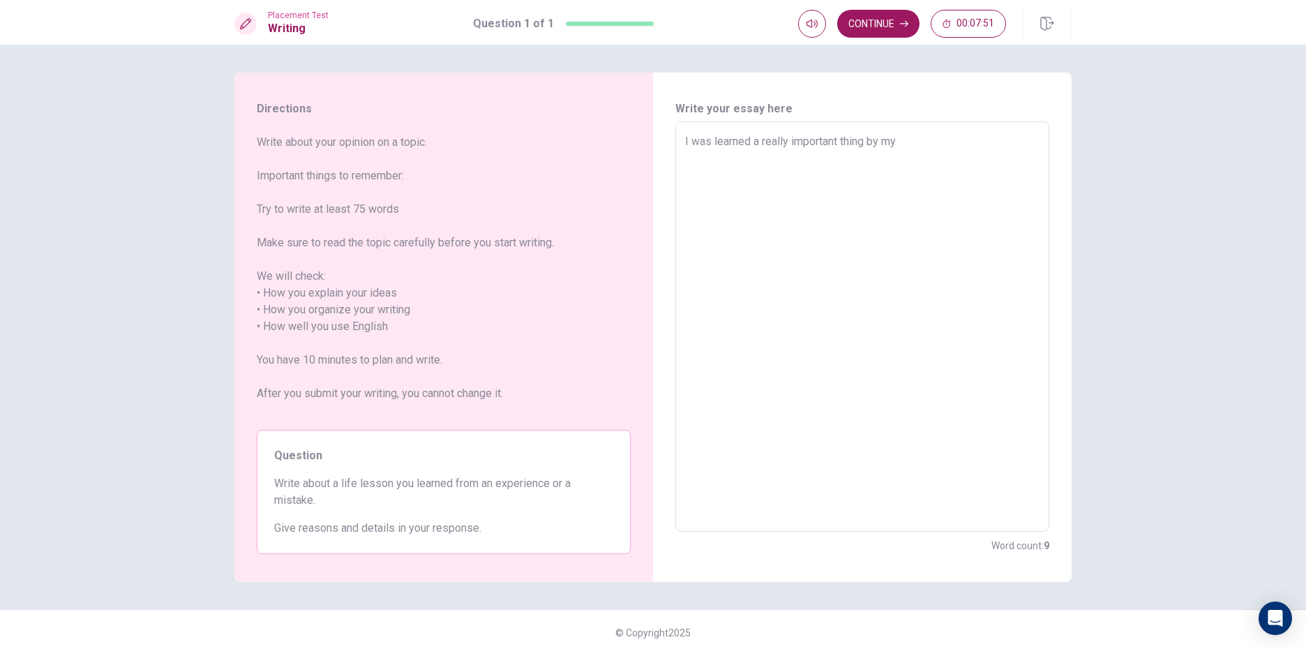
type textarea "I was learned a really important thing by my"
type textarea "x"
type textarea "I was learned a really important thing by my f"
type textarea "x"
type textarea "I was learned a really important thing by my fa"
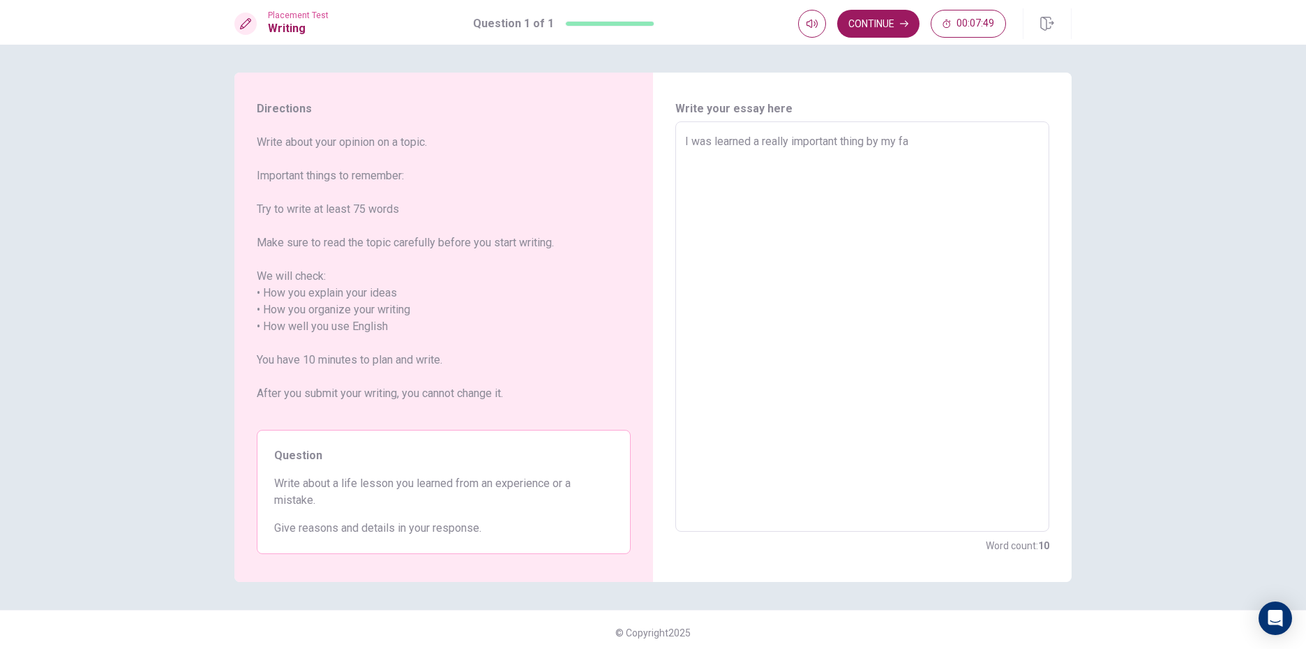
type textarea "x"
type textarea "I was learned a really important thing by my fam"
type textarea "x"
type textarea "I was learned a really important thing by my fami"
type textarea "x"
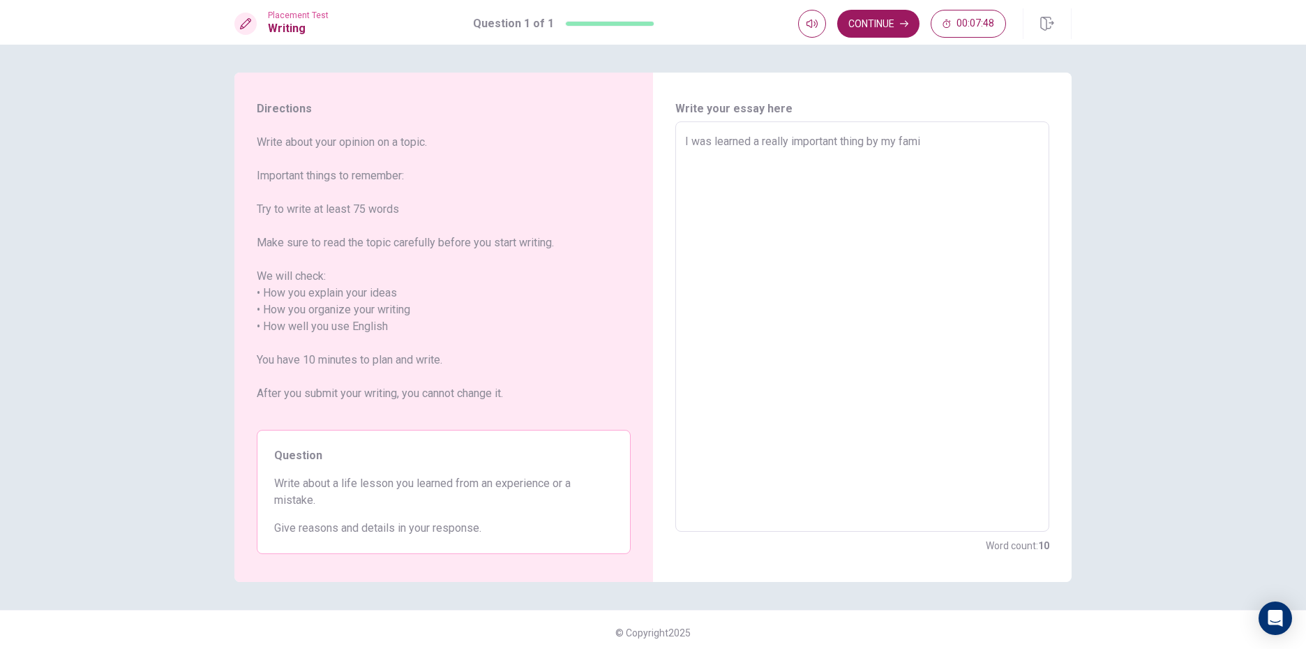
type textarea "I was learned a really important thing by my famil"
type textarea "x"
type textarea "I was learned a really important thing by my family"
type textarea "x"
type textarea "I was learned a really important thing by my famil"
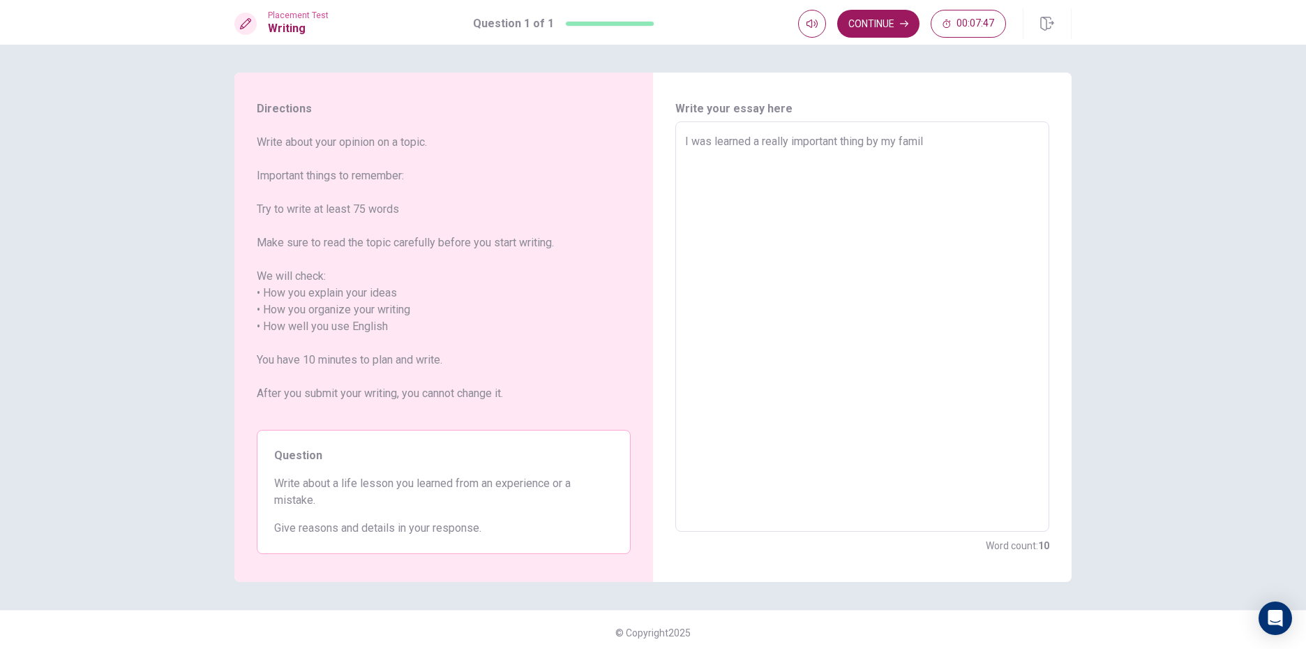
type textarea "x"
type textarea "I was learned a really important thing by my fami"
type textarea "x"
type textarea "I was learned a really important thing by my fam"
type textarea "x"
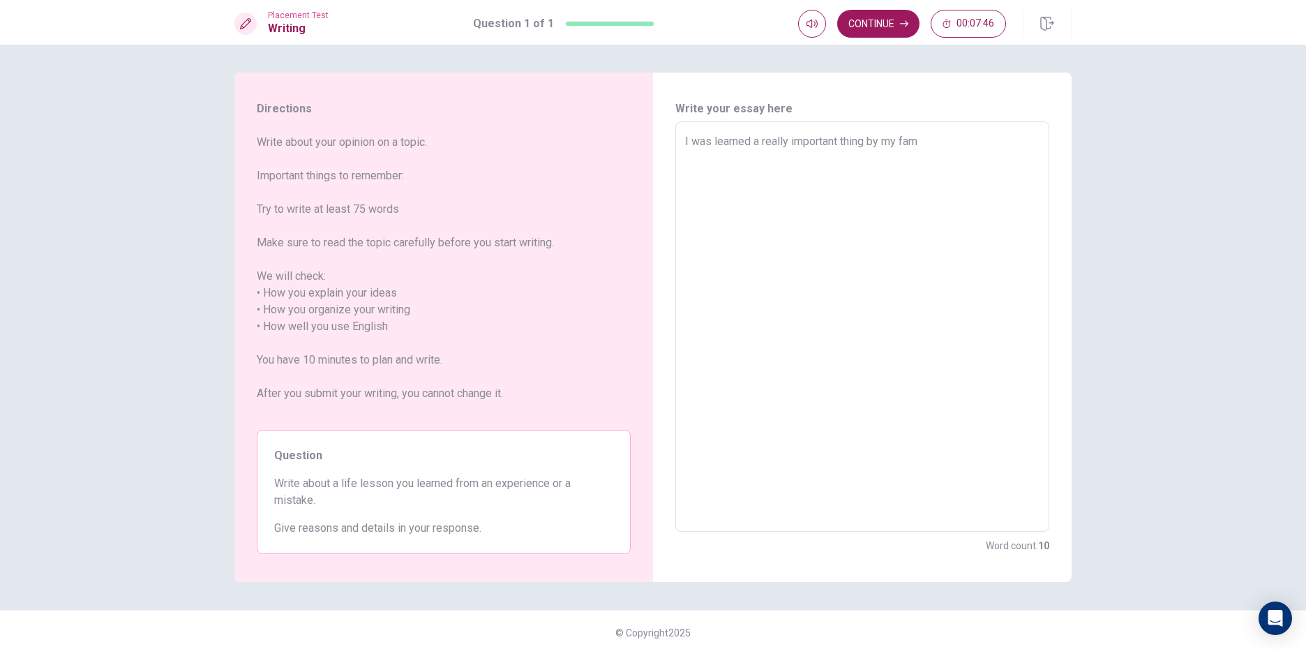
type textarea "I was learned a really important thing by my fa"
type textarea "x"
type textarea "I was learned a really important thing by my f"
type textarea "x"
type textarea "I was learned a really important thing by my"
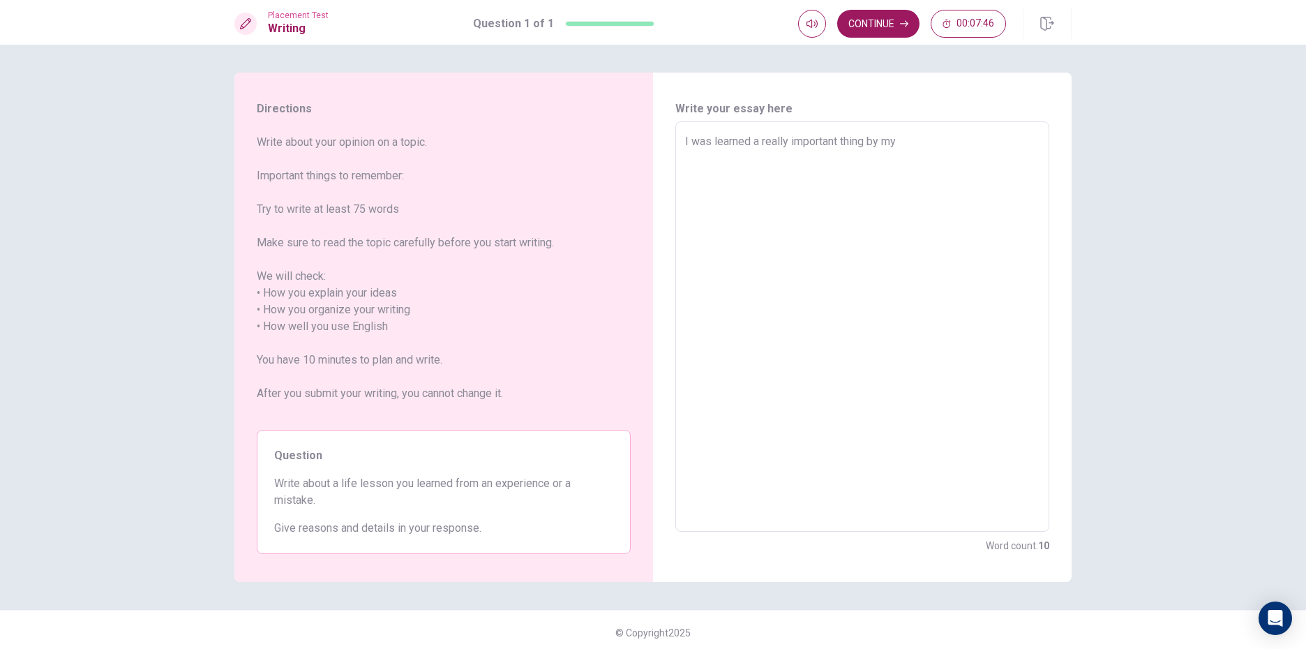
type textarea "x"
type textarea "I was learned a really important thing by my"
type textarea "x"
type textarea "I was learned a really important thing by m"
type textarea "x"
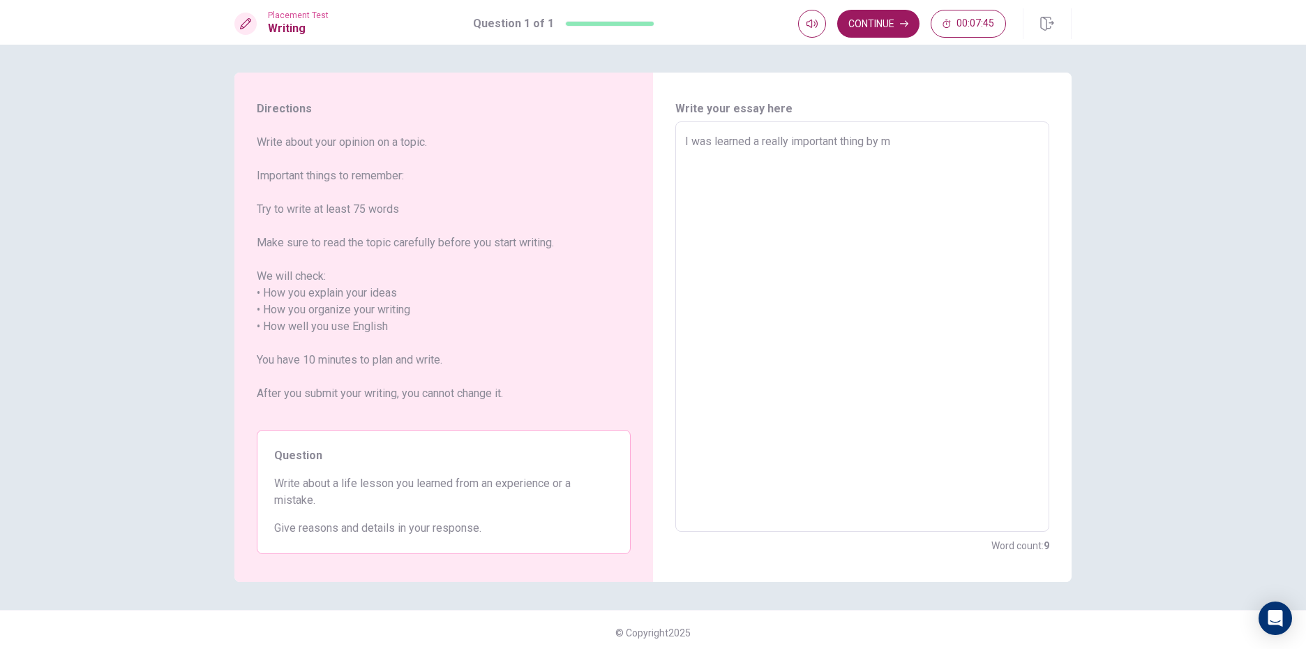
type textarea "I was learned a really important thing by"
type textarea "x"
type textarea "I was learned a really important thing by"
type textarea "x"
type textarea "I was learned a really important thing b"
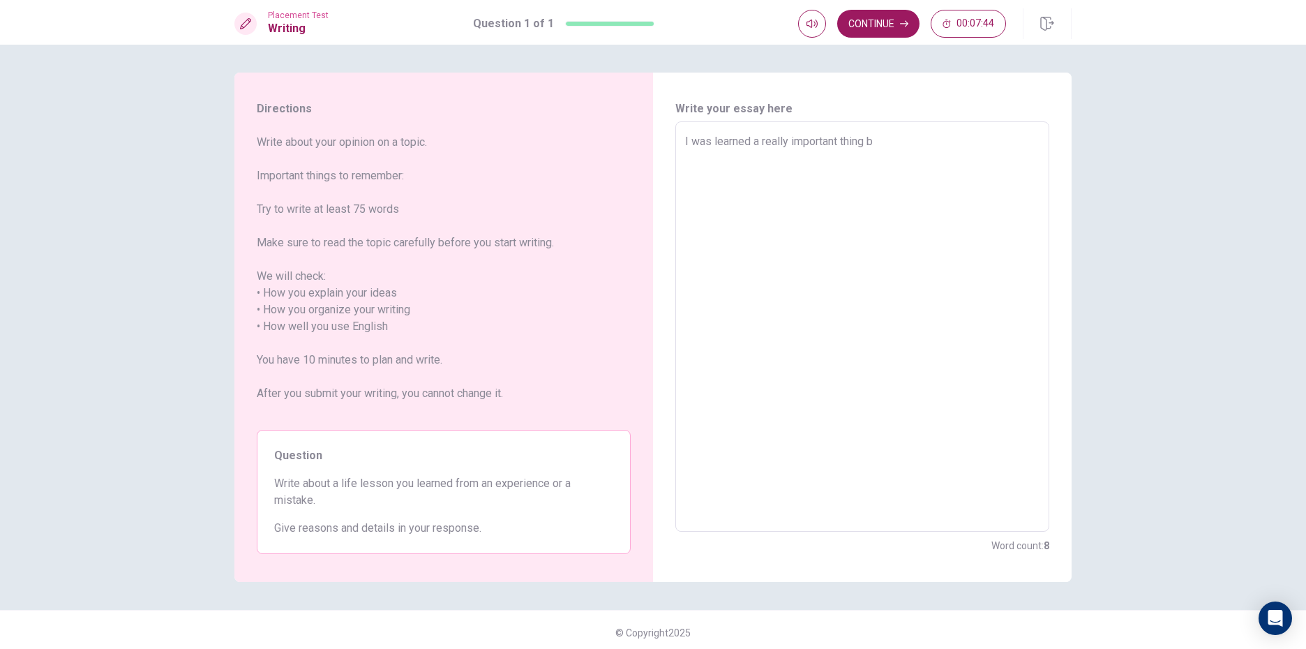
type textarea "x"
type textarea "I was learned a really important thing"
type textarea "x"
type textarea "I was learned a really important thing b"
type textarea "x"
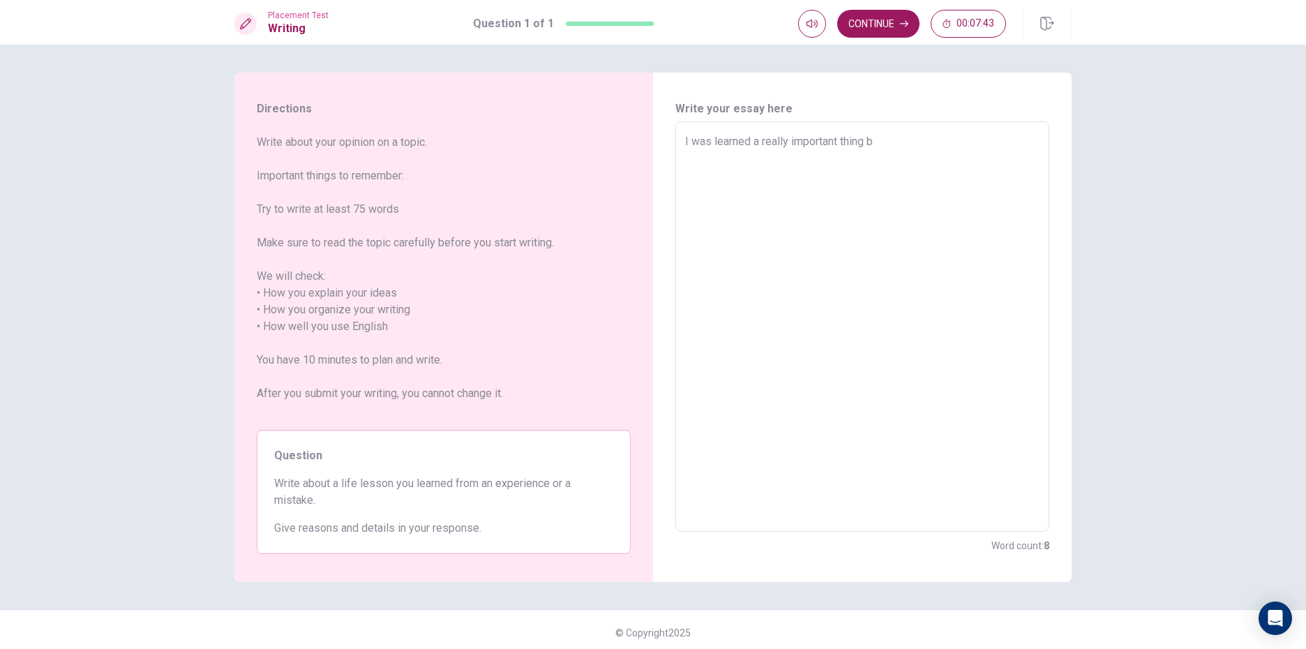
type textarea "I was learned a really important thing bt"
type textarea "x"
type textarea "I was learned a really important thing b"
type textarea "x"
type textarea "I was learned a really important thing by"
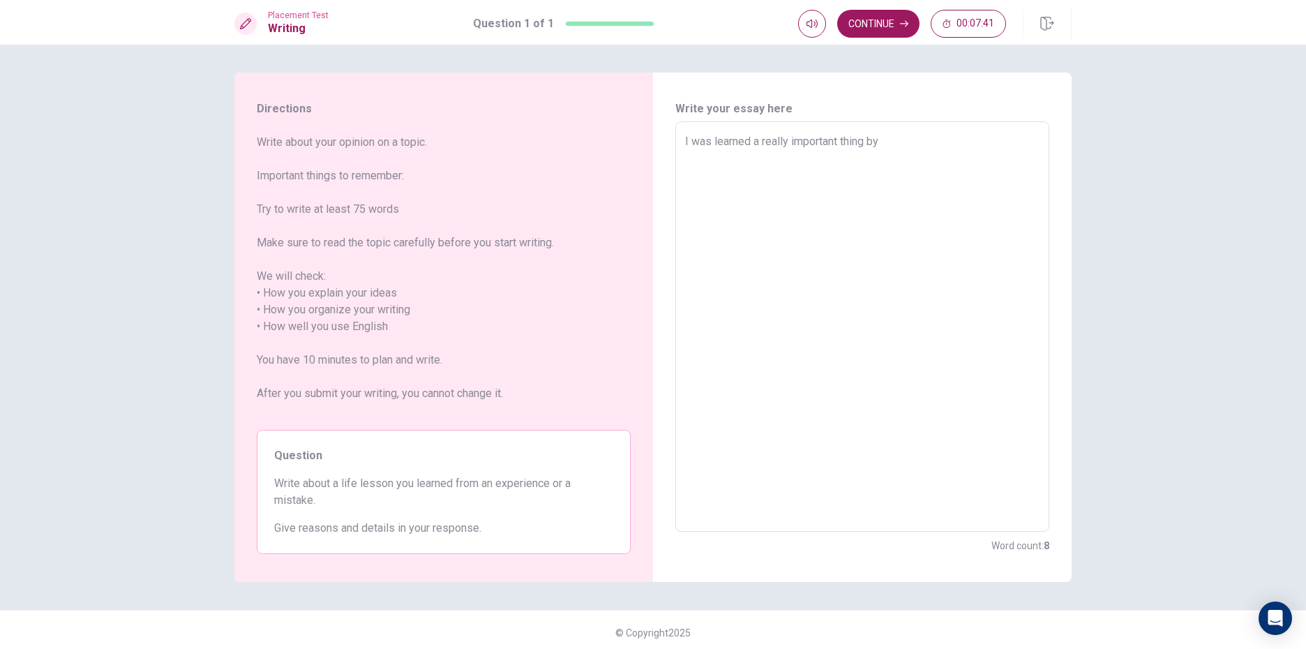
type textarea "x"
type textarea "I was learned a really important thing by"
type textarea "x"
type textarea "I was learned a really important thing by m"
type textarea "x"
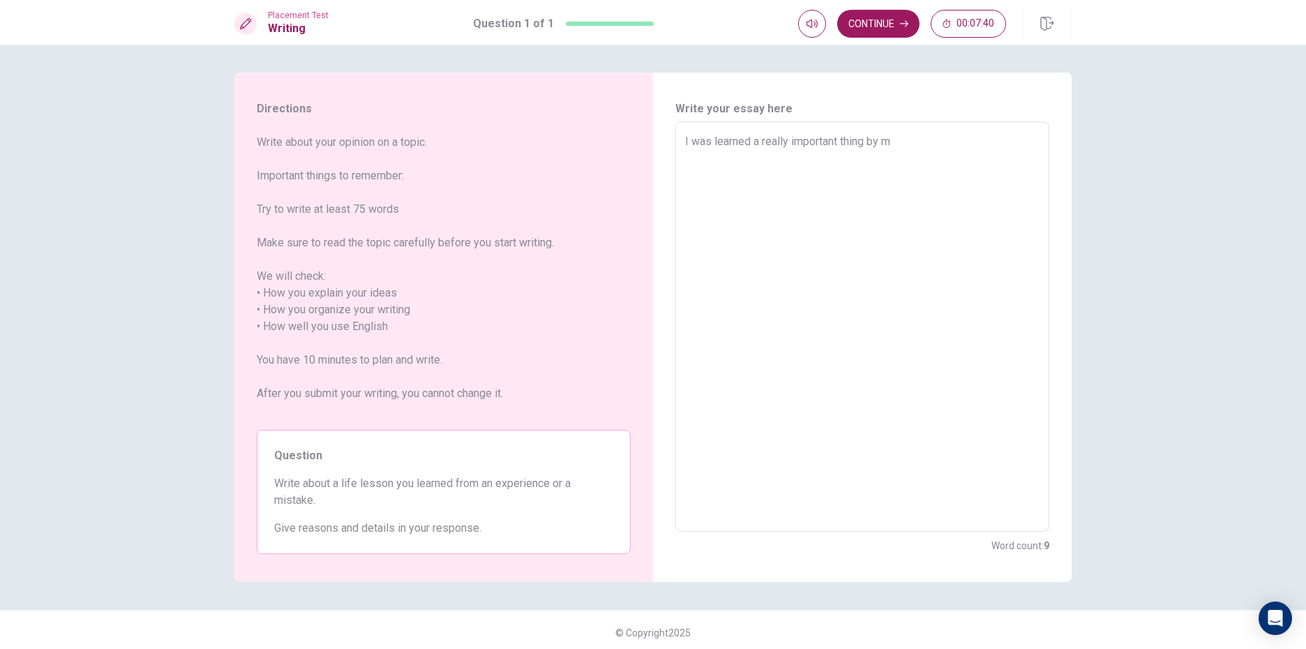
type textarea "I was learned a really important thing by my"
type textarea "x"
type textarea "I was learned a really important thing by my"
type textarea "x"
type textarea "I was learned a really important thing by my m"
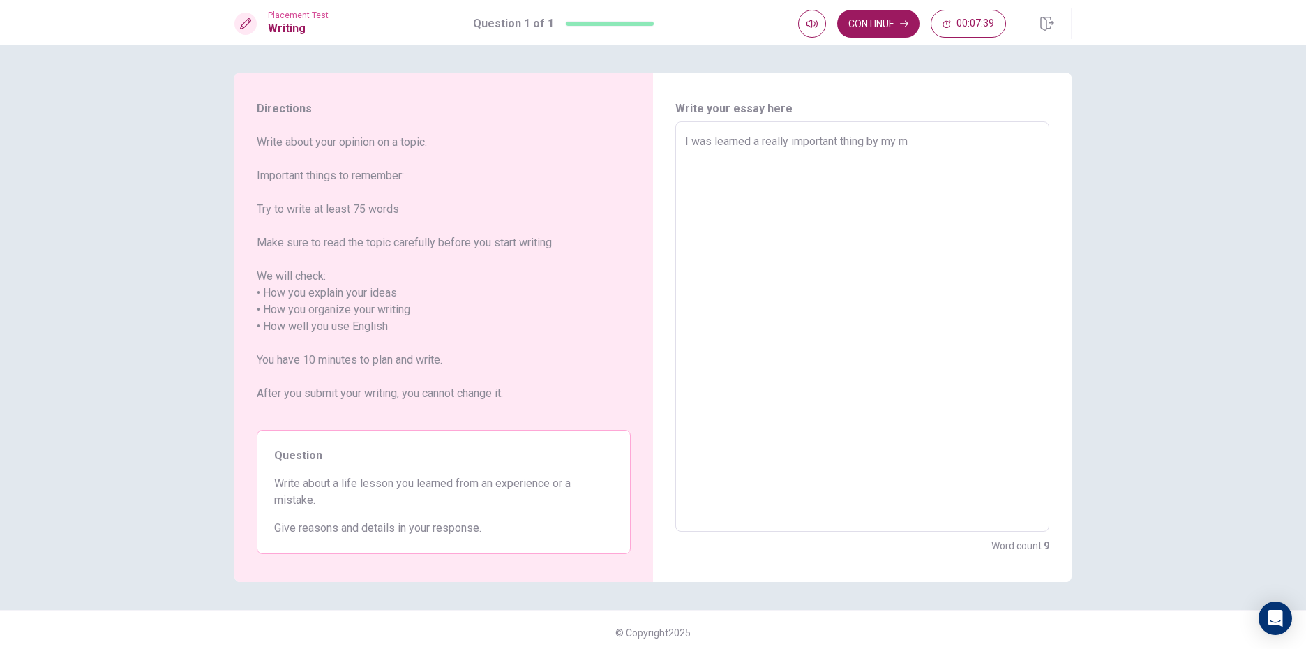
type textarea "x"
type textarea "I was learned a really important thing by my mi"
type textarea "x"
type textarea "I was learned a really important thing by my mis"
type textarea "x"
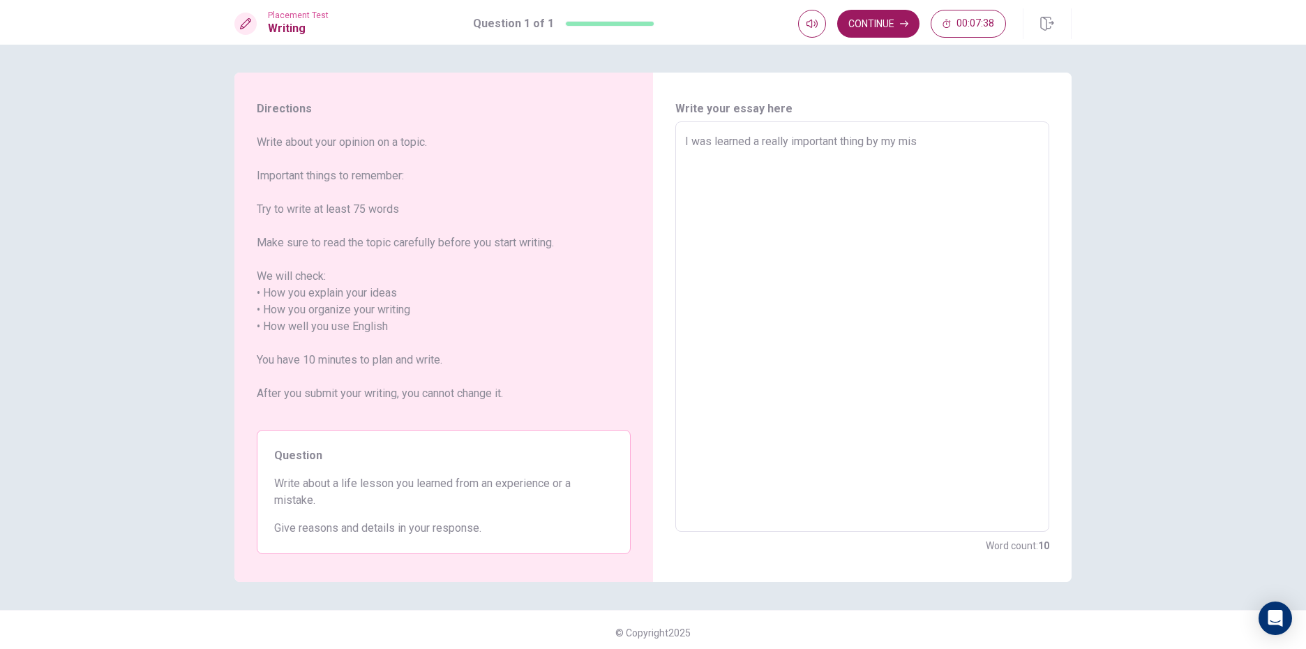
type textarea "I was learned a really important thing by my mist"
type textarea "x"
type textarea "I was learned a really important thing by my mista"
type textarea "x"
type textarea "I was learned a really important thing by my mistak"
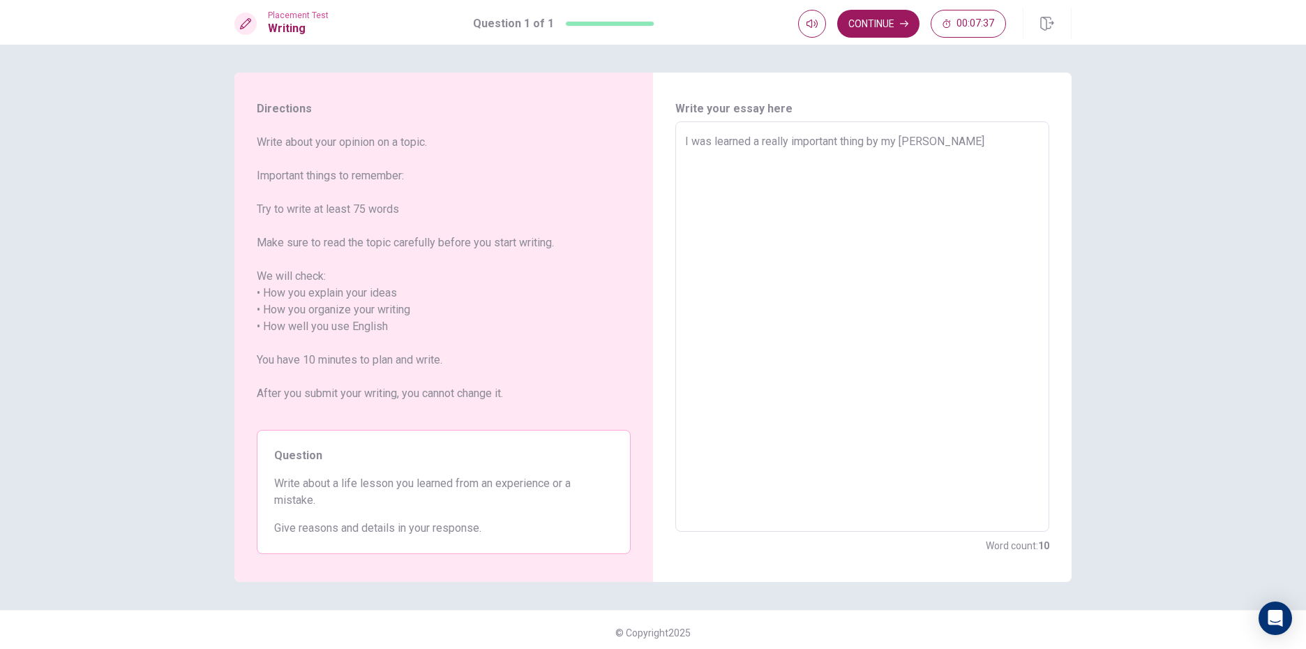
type textarea "x"
type textarea "I was learned a really important thing by my mistake"
type textarea "x"
type textarea "I was learned a really important thing by my mistake"
type textarea "x"
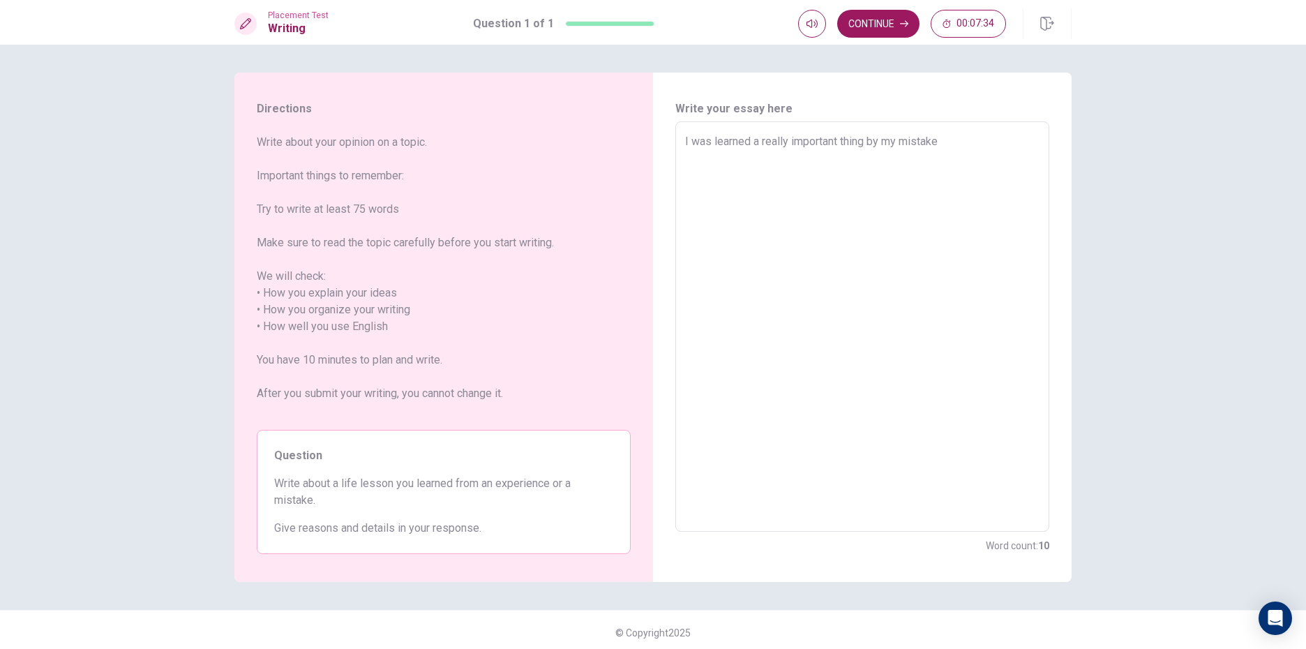
type textarea "I was learned a really important thing by my mistake"
type textarea "x"
type textarea "I was learned a really important thing by my mistak"
type textarea "x"
type textarea "I was learned a really important thing by my mista"
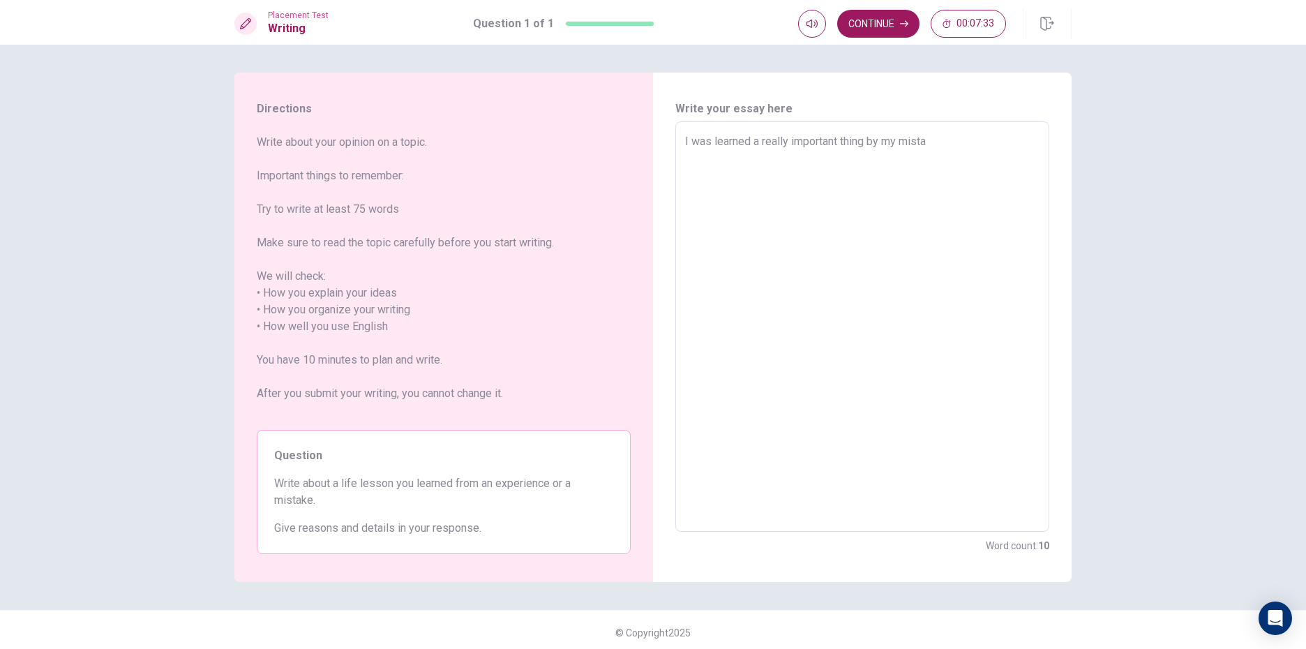
type textarea "x"
type textarea "I was learned a really important thing by my mist"
type textarea "x"
type textarea "I was learned a really important thing by my mis"
type textarea "x"
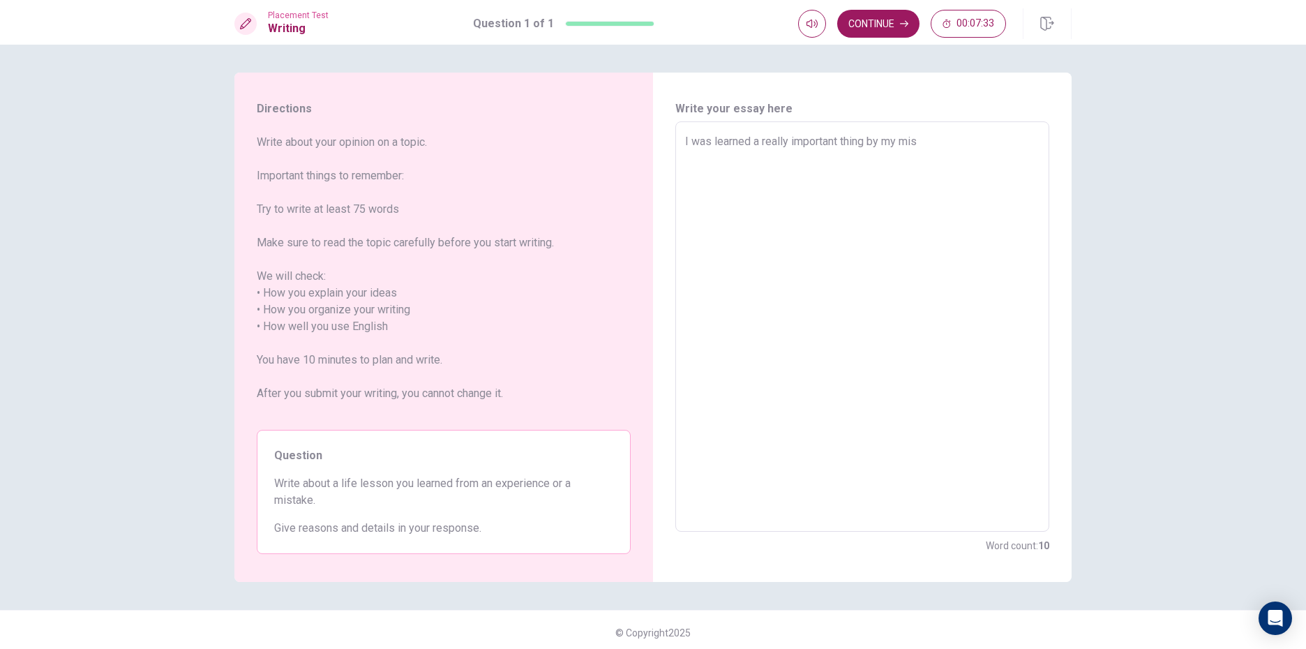
type textarea "I was learned a really important thing by my mi"
type textarea "x"
type textarea "I was learned a really important thing by my m"
type textarea "x"
type textarea "I was learned a really important thing by my"
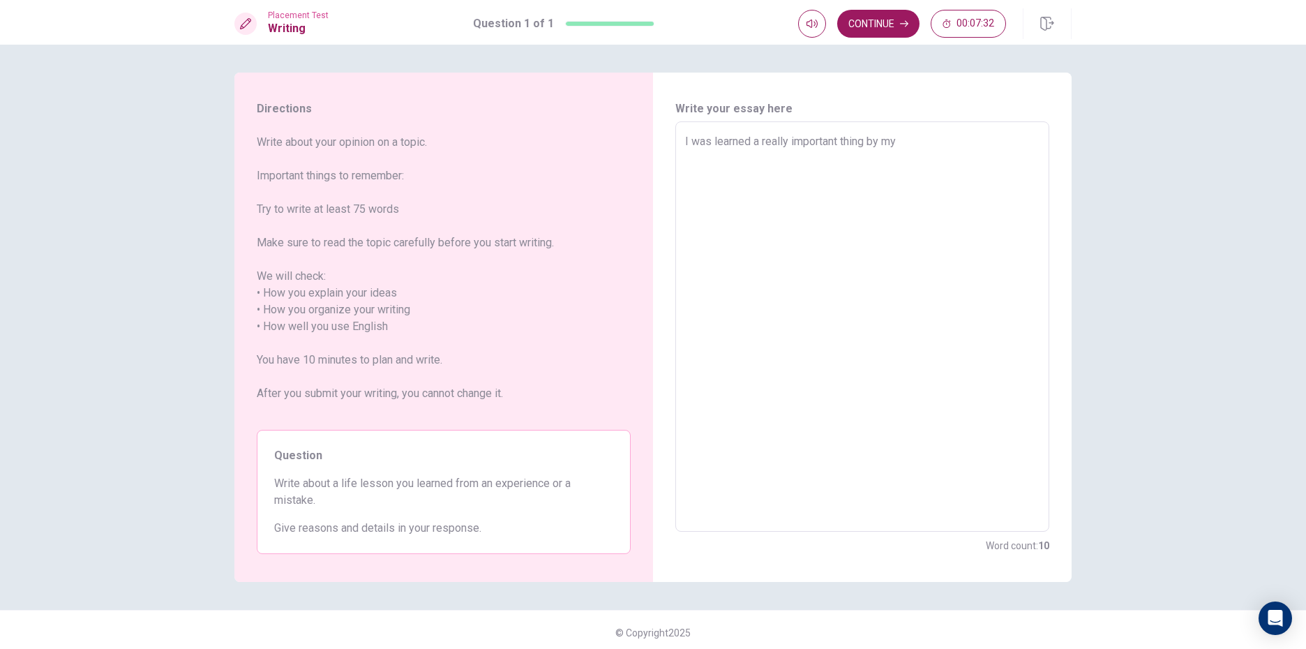
type textarea "x"
type textarea "I was learned a really important thing by my"
type textarea "x"
type textarea "I was learned a really important thing by m"
type textarea "x"
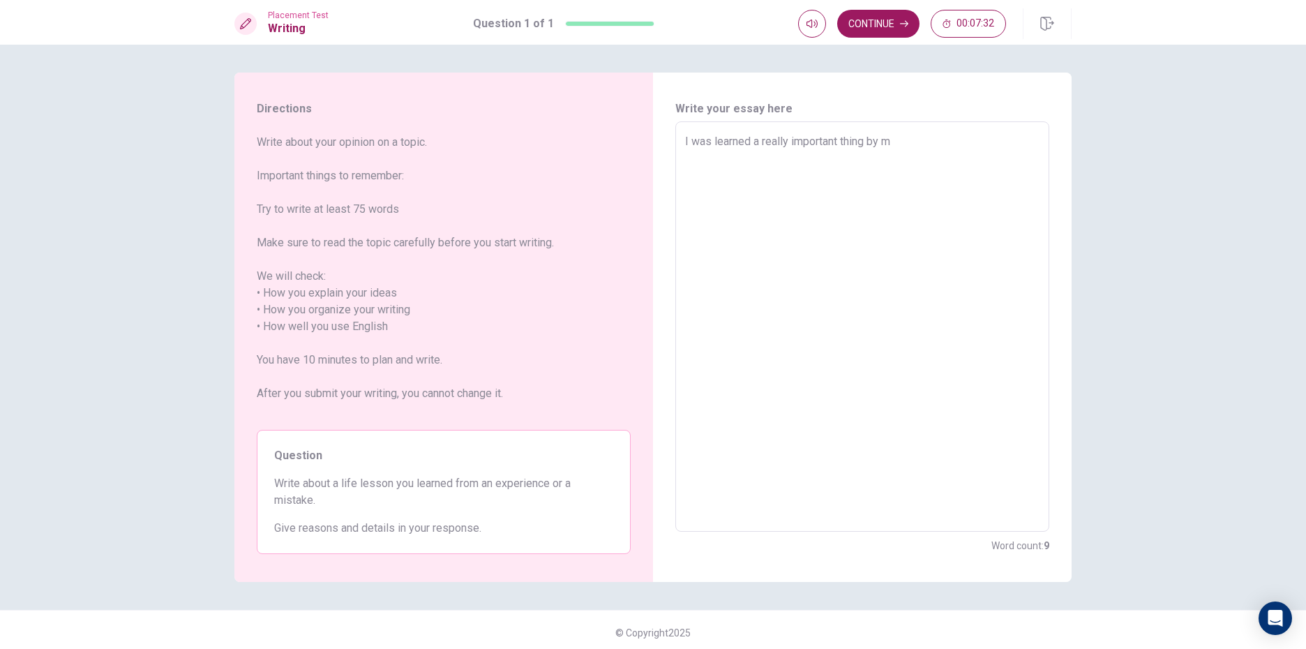
type textarea "I was learned a really important thing by"
type textarea "x"
type textarea "I was learned a really important thing by"
type textarea "x"
type textarea "I was learned a really important thing by"
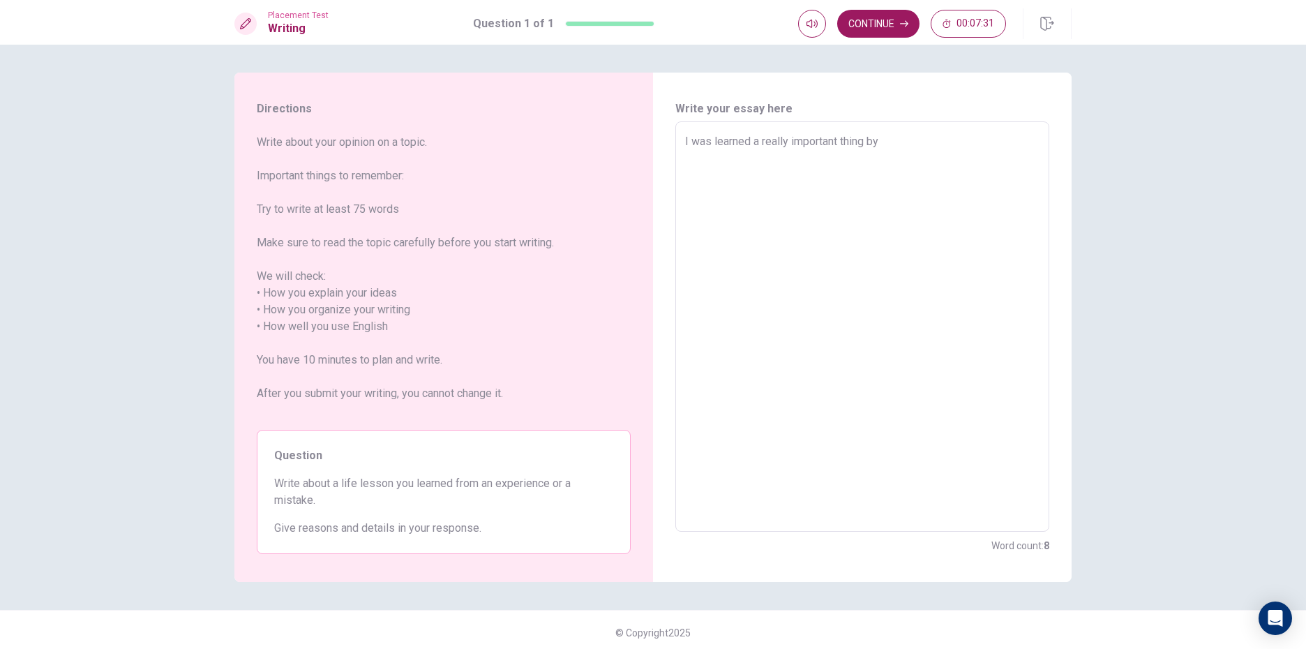
type textarea "x"
type textarea "I was learned a really important thing by a"
type textarea "x"
type textarea "I was learned a really important thing by a"
click at [727, 160] on textarea "I was learned a really important thing by a mistake that I had made. On a noram…" at bounding box center [862, 326] width 354 height 387
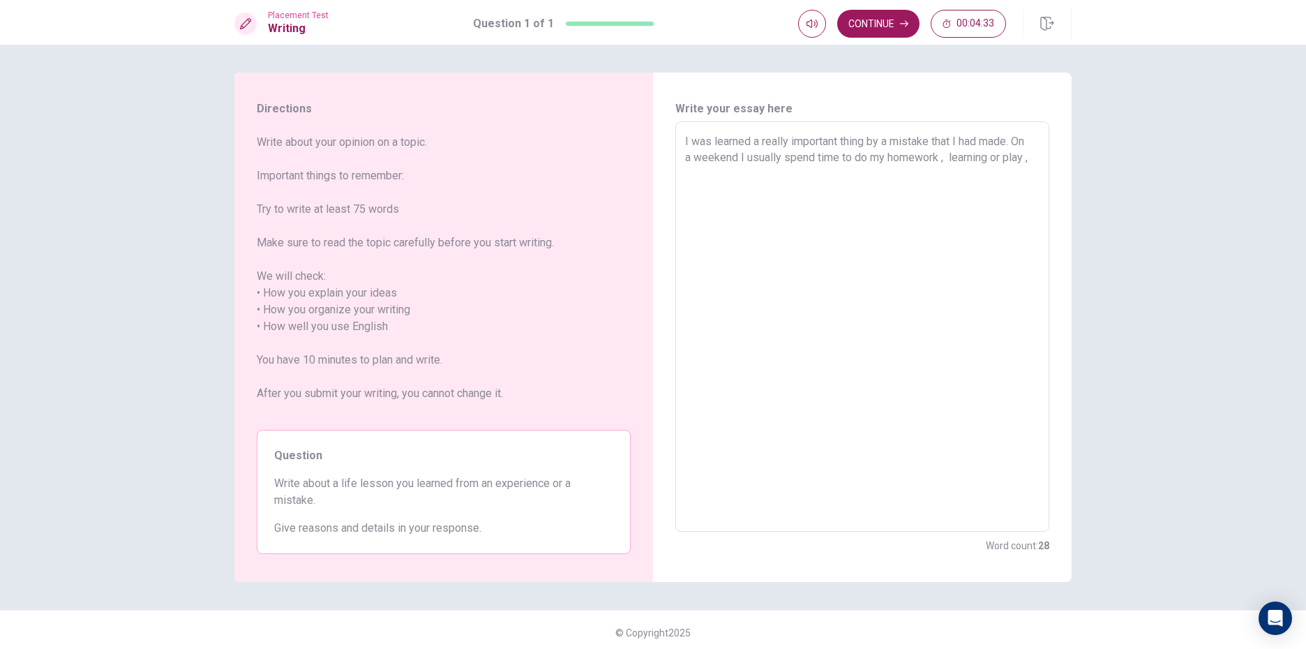
click at [1039, 161] on div "I was learned a really important thing by a mistake that I had made. On a weeke…" at bounding box center [862, 326] width 374 height 410
click at [1035, 160] on textarea "I was learned a really important thing by a mistake that I had made. On a weeke…" at bounding box center [862, 326] width 354 height 387
click at [1003, 158] on textarea "I was learned a really important thing by a mistake that I had made. On a weeke…" at bounding box center [862, 326] width 354 height 387
click at [841, 188] on textarea "I was learned a really important thing by a mistake that I had made. On a weeke…" at bounding box center [862, 326] width 354 height 387
click at [817, 172] on textarea "I was learned a really important thing by a mistake that I had made. On a weeke…" at bounding box center [862, 326] width 354 height 387
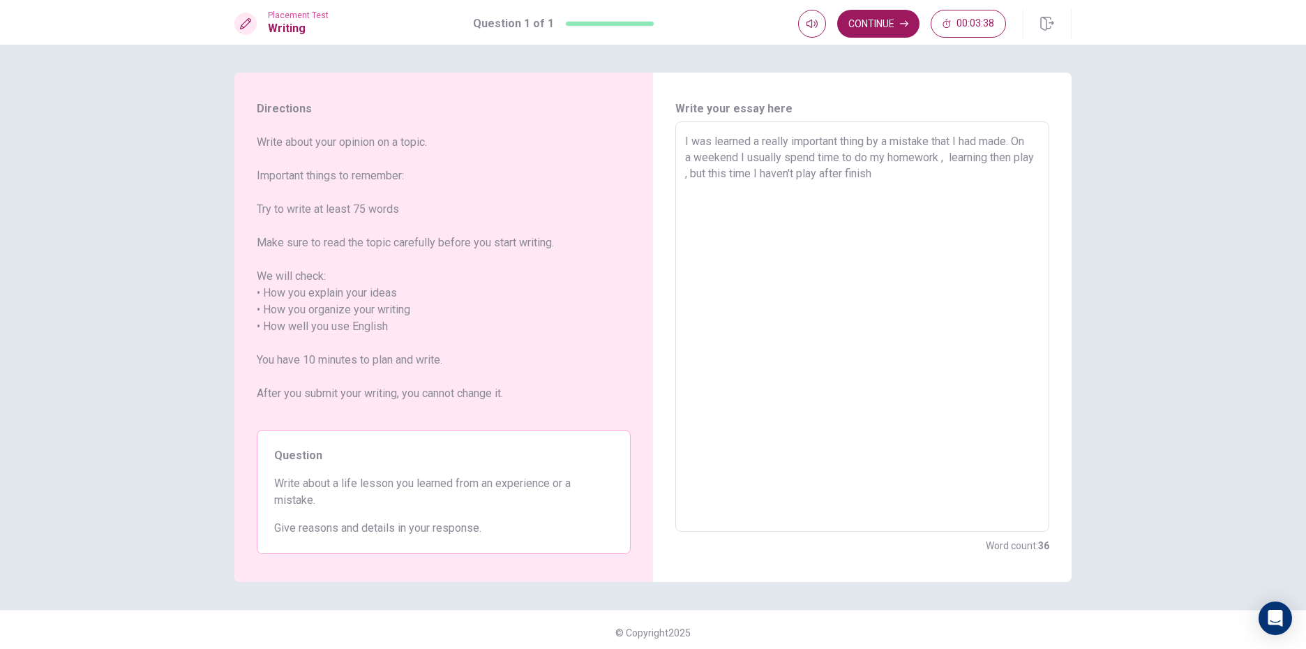
click at [914, 178] on textarea "I was learned a really important thing by a mistake that I had made. On a weeke…" at bounding box center [862, 326] width 354 height 387
click at [865, 173] on textarea "I was learned a really important thing by a mistake that I had made. On a weeke…" at bounding box center [862, 326] width 354 height 387
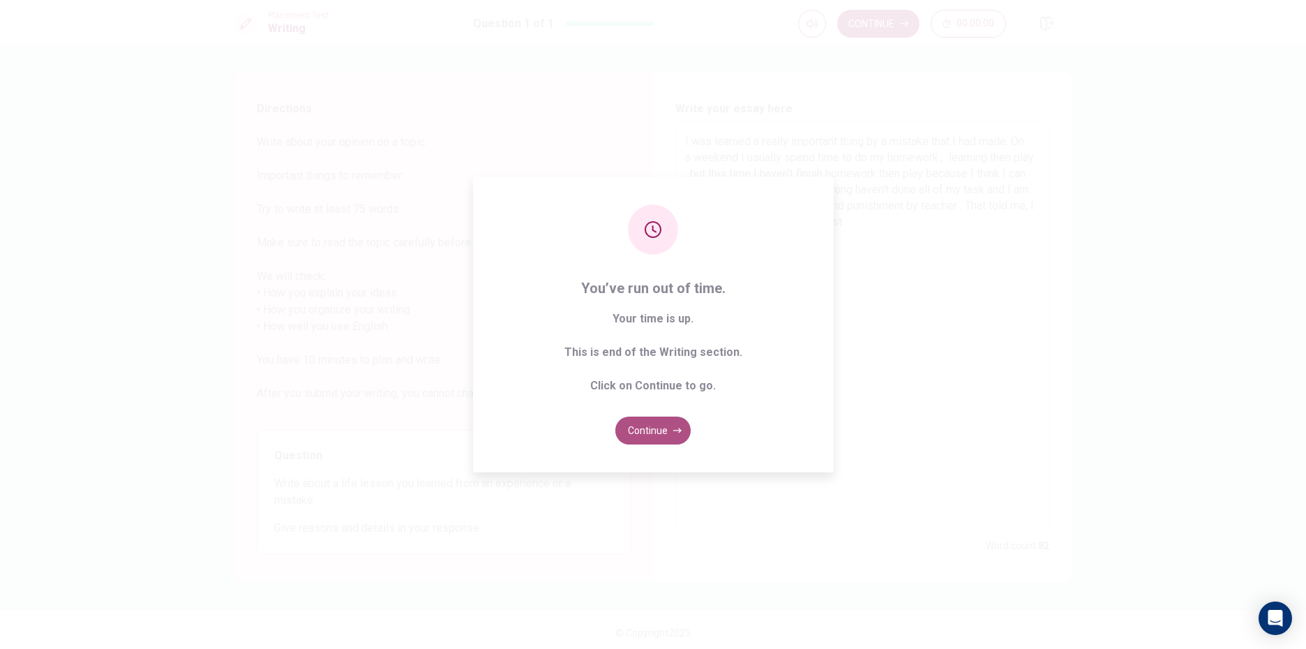
click at [650, 441] on button "Continue" at bounding box center [652, 431] width 75 height 28
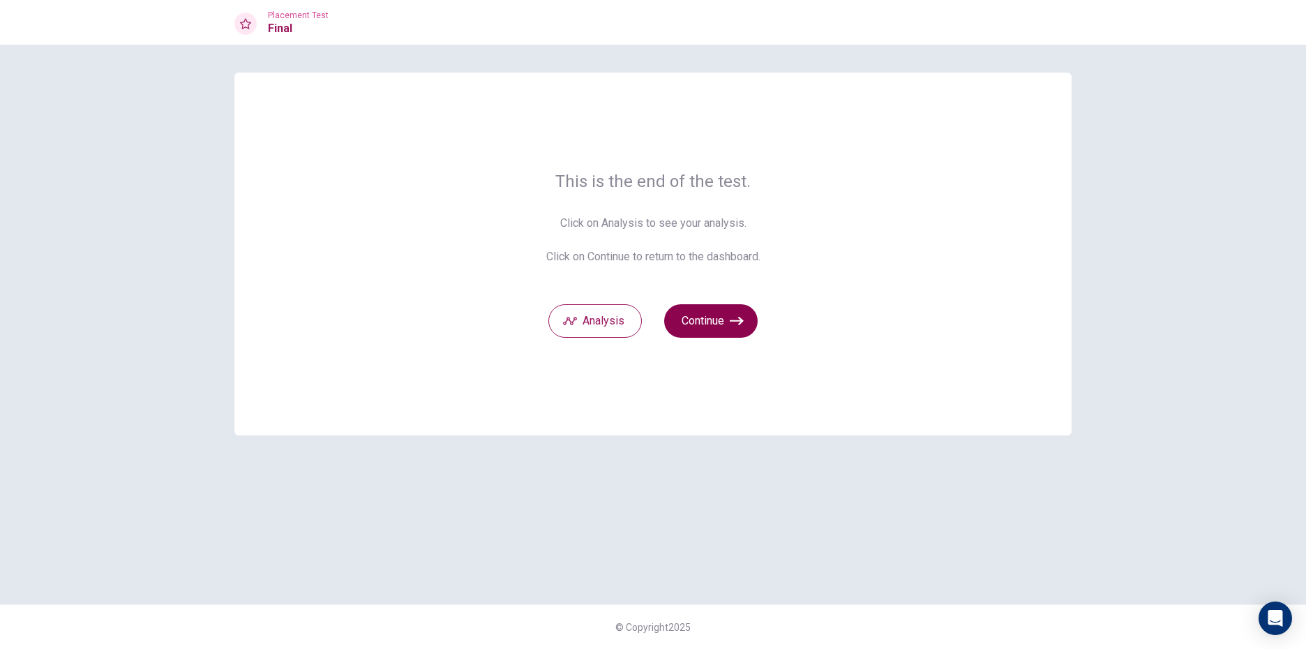
click at [710, 319] on button "Continue" at bounding box center [710, 320] width 93 height 33
